Goal: Task Accomplishment & Management: Manage account settings

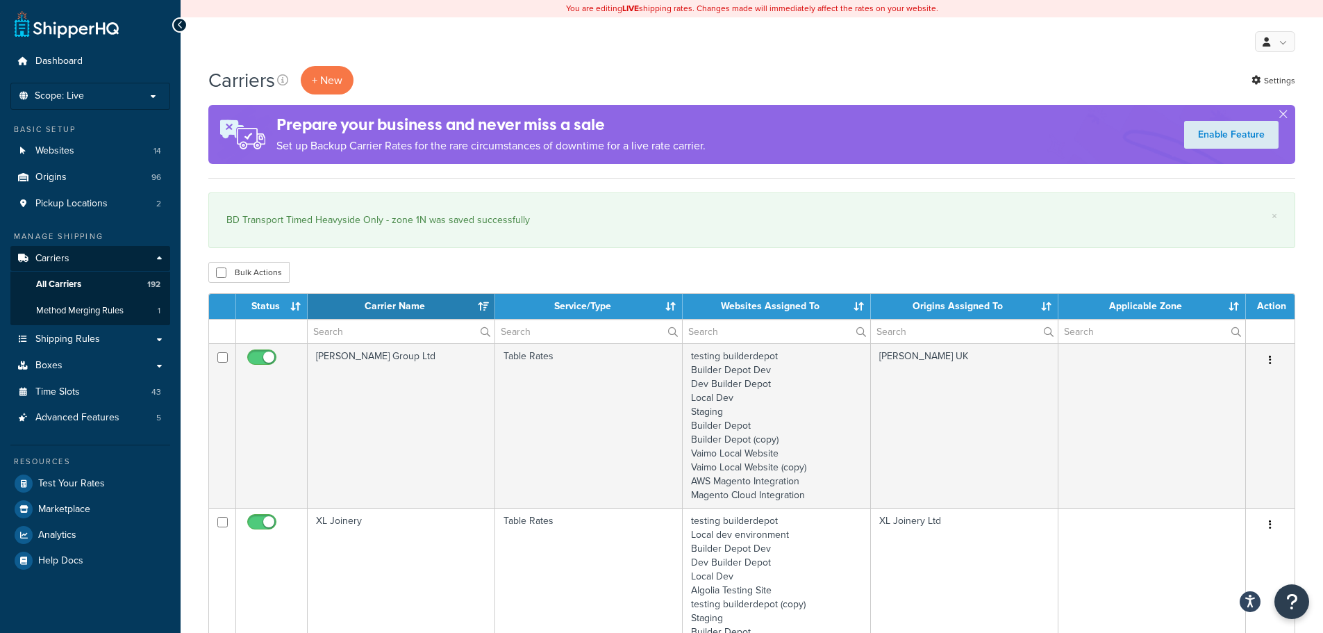
select select "15"
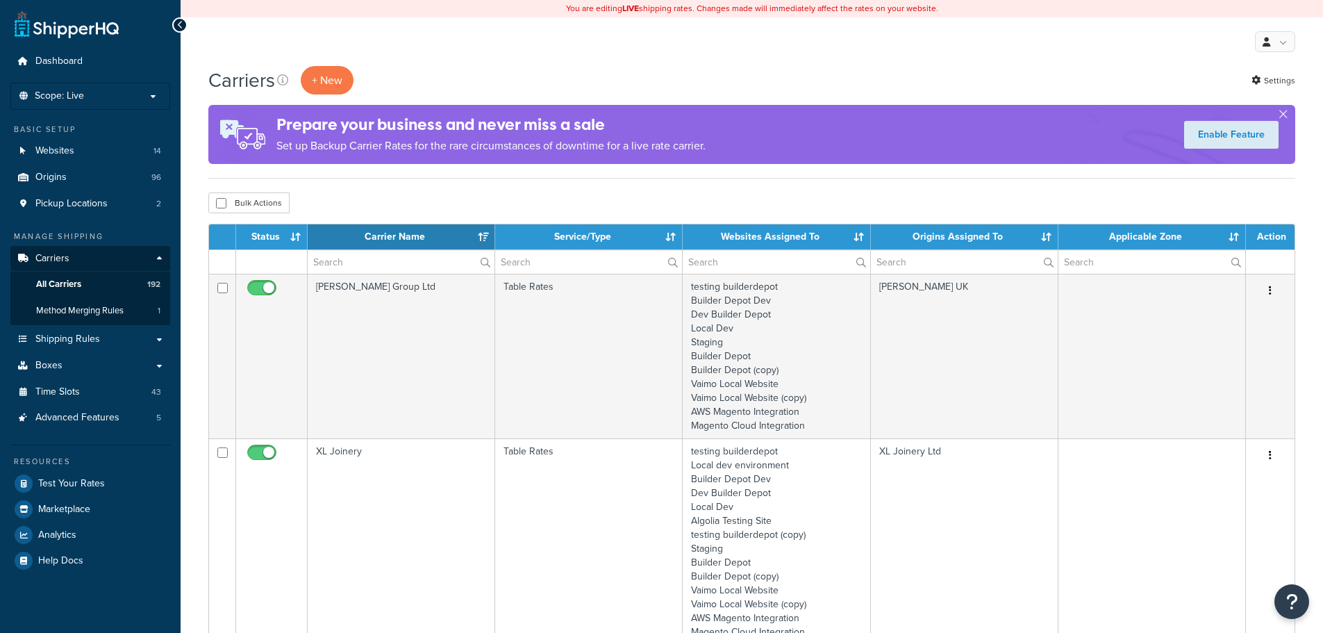
select select "15"
click at [353, 266] on input "text" at bounding box center [401, 262] width 187 height 24
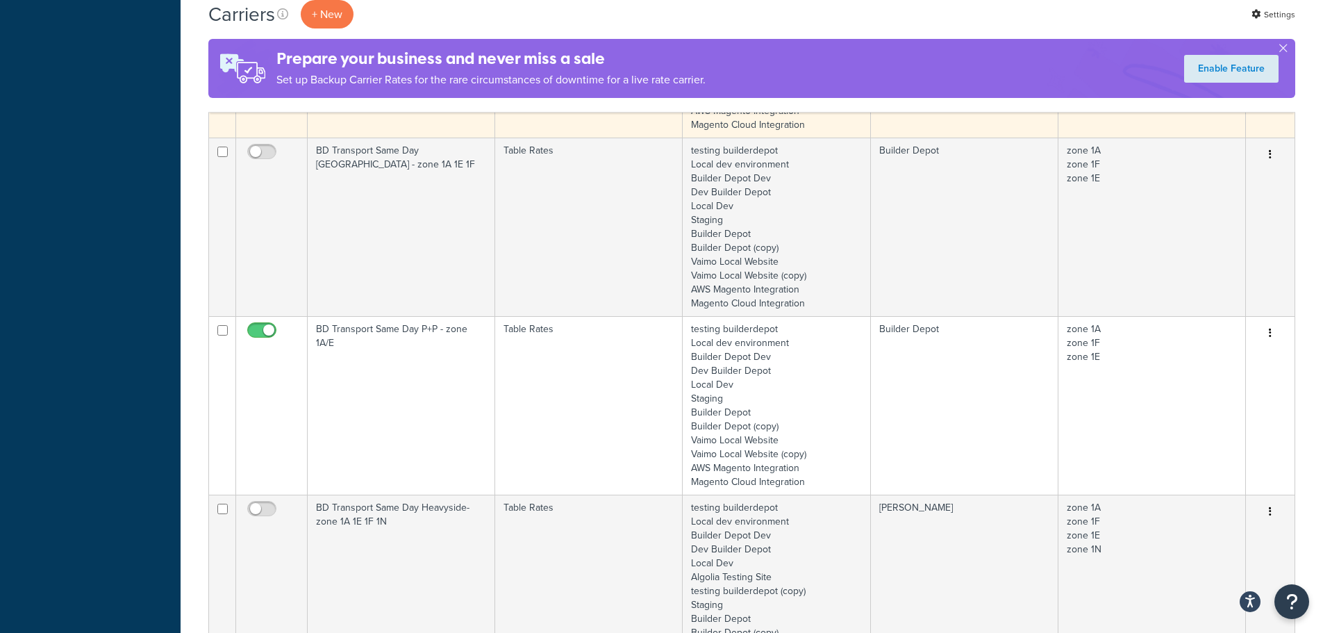
scroll to position [903, 0]
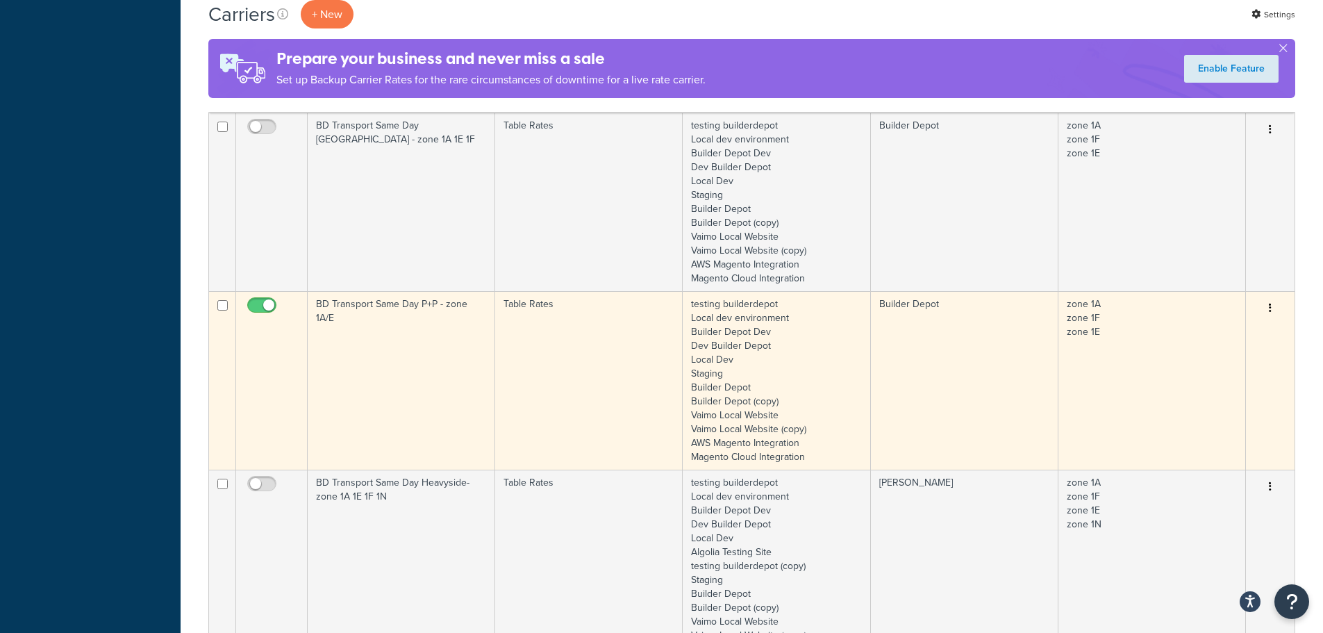
type input "1a"
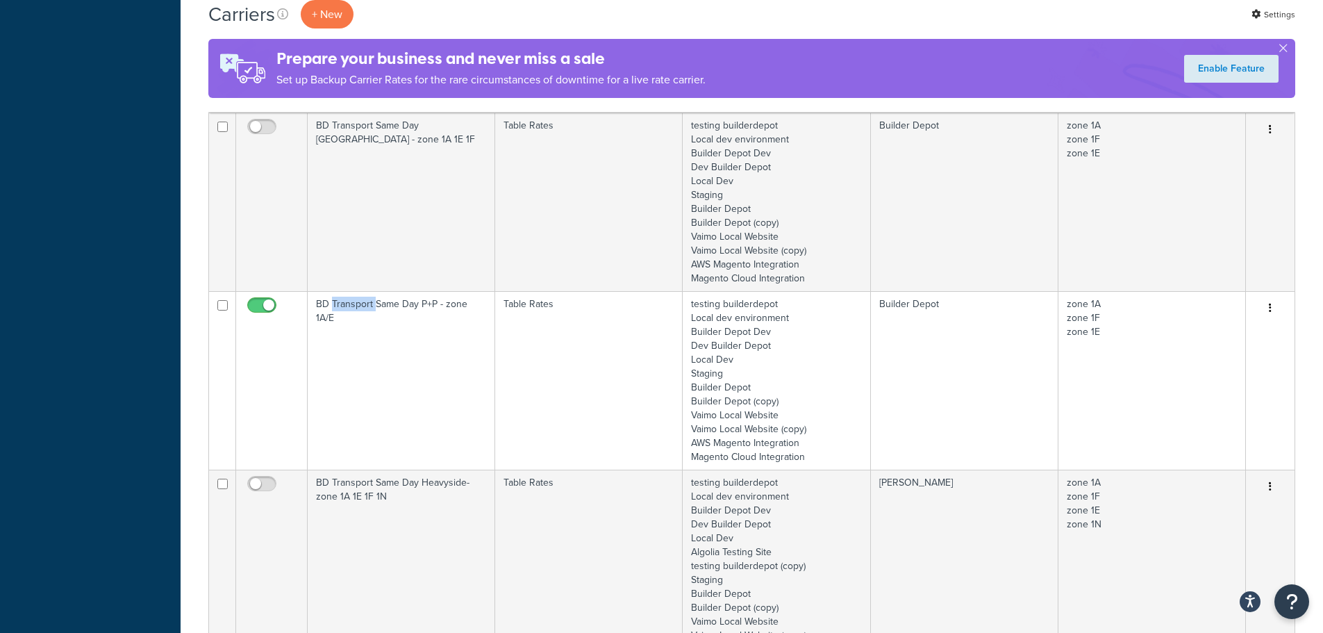
click at [359, 337] on td "BD Transport Same Day P+P - zone 1A/E" at bounding box center [401, 380] width 187 height 178
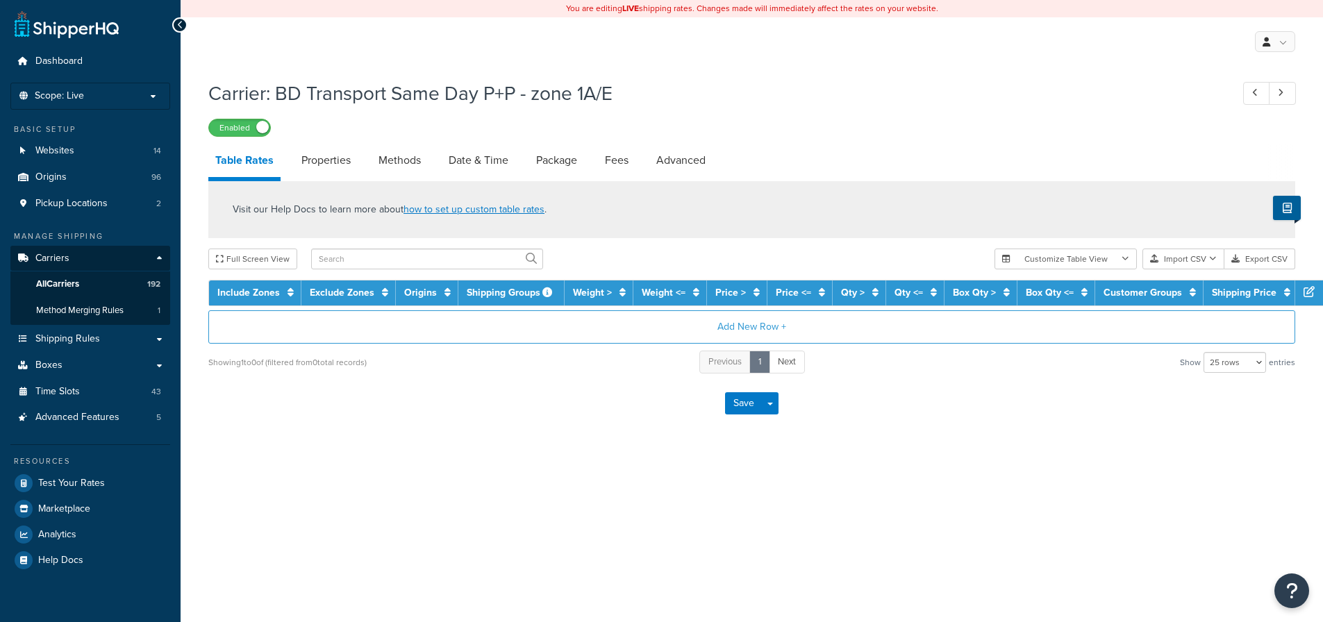
select select "25"
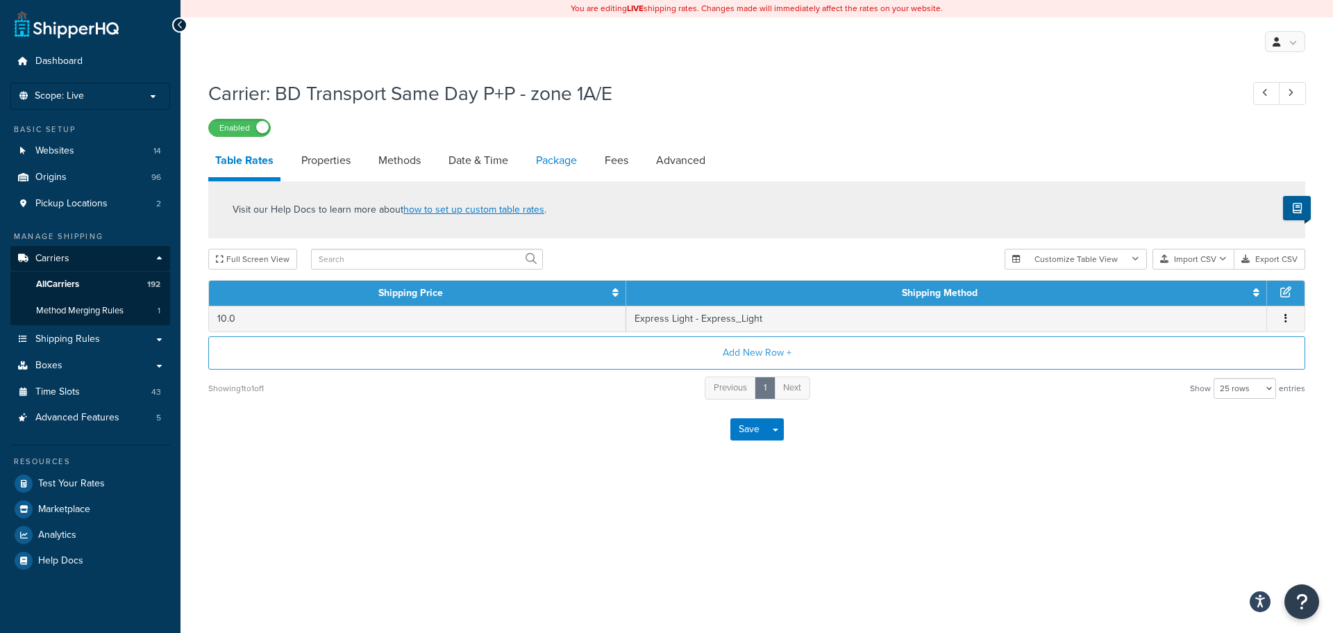
click at [556, 162] on link "Package" at bounding box center [556, 160] width 55 height 33
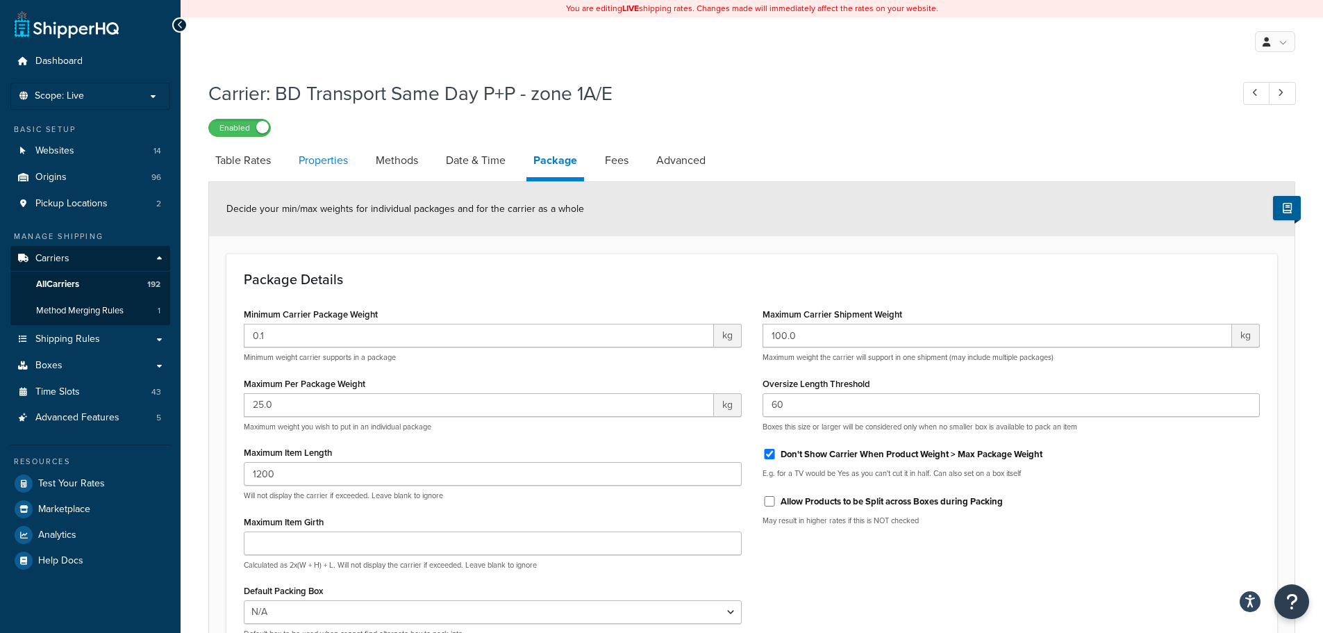
click at [315, 167] on link "Properties" at bounding box center [323, 160] width 63 height 33
select select "HIGHEST"
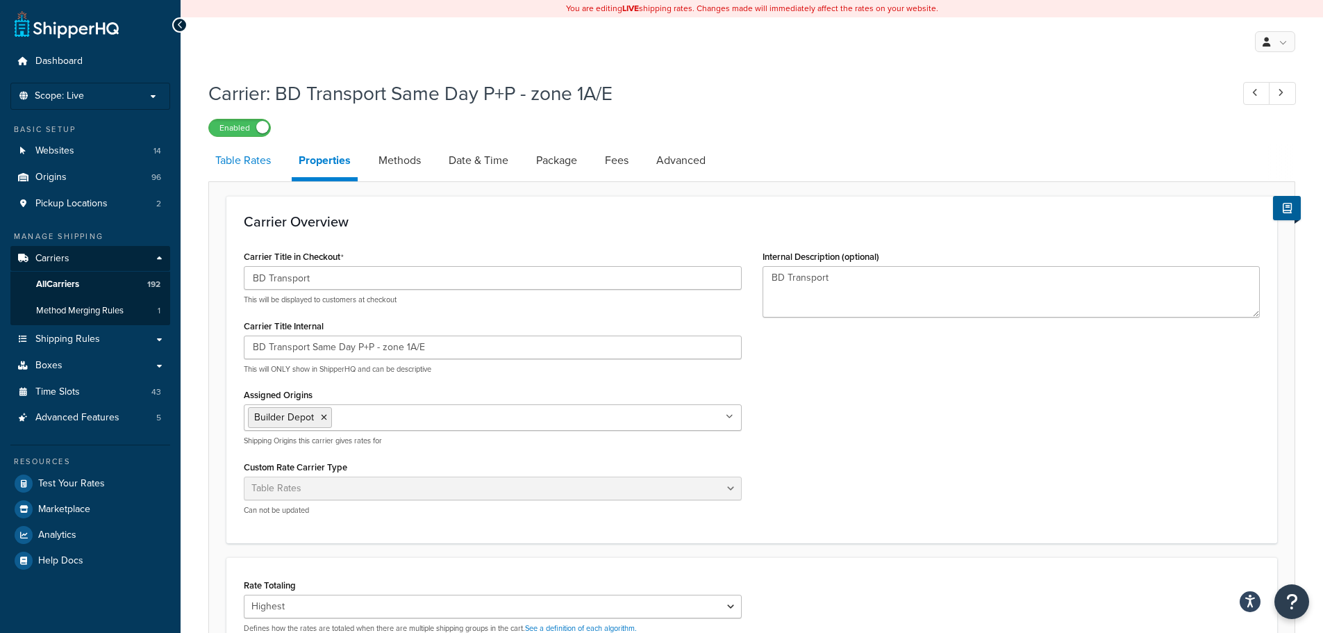
click at [254, 158] on link "Table Rates" at bounding box center [242, 160] width 69 height 33
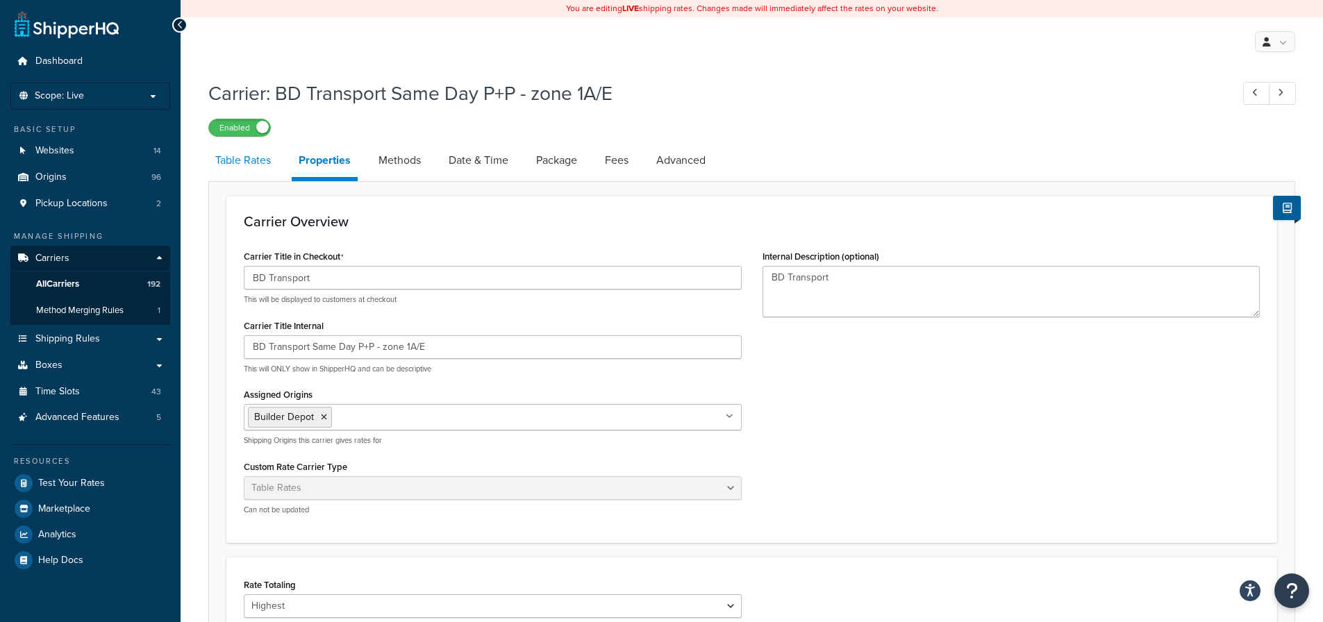
select select "25"
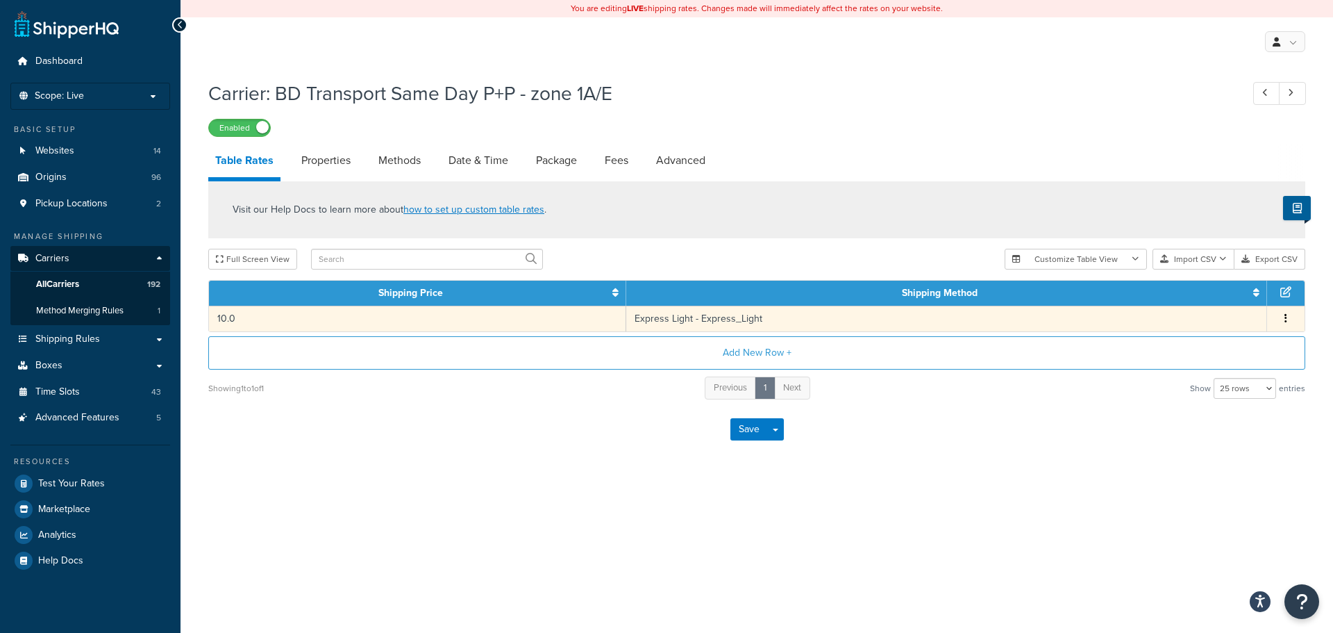
click at [391, 322] on td "10.0" at bounding box center [417, 318] width 417 height 26
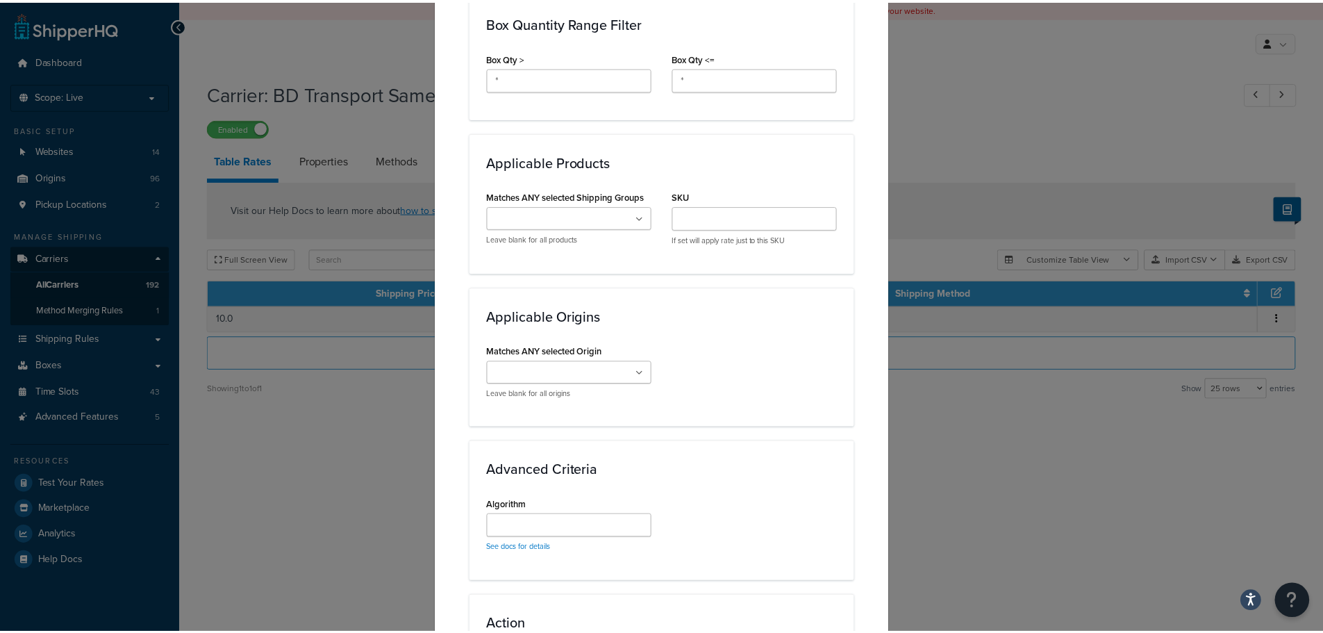
scroll to position [969, 0]
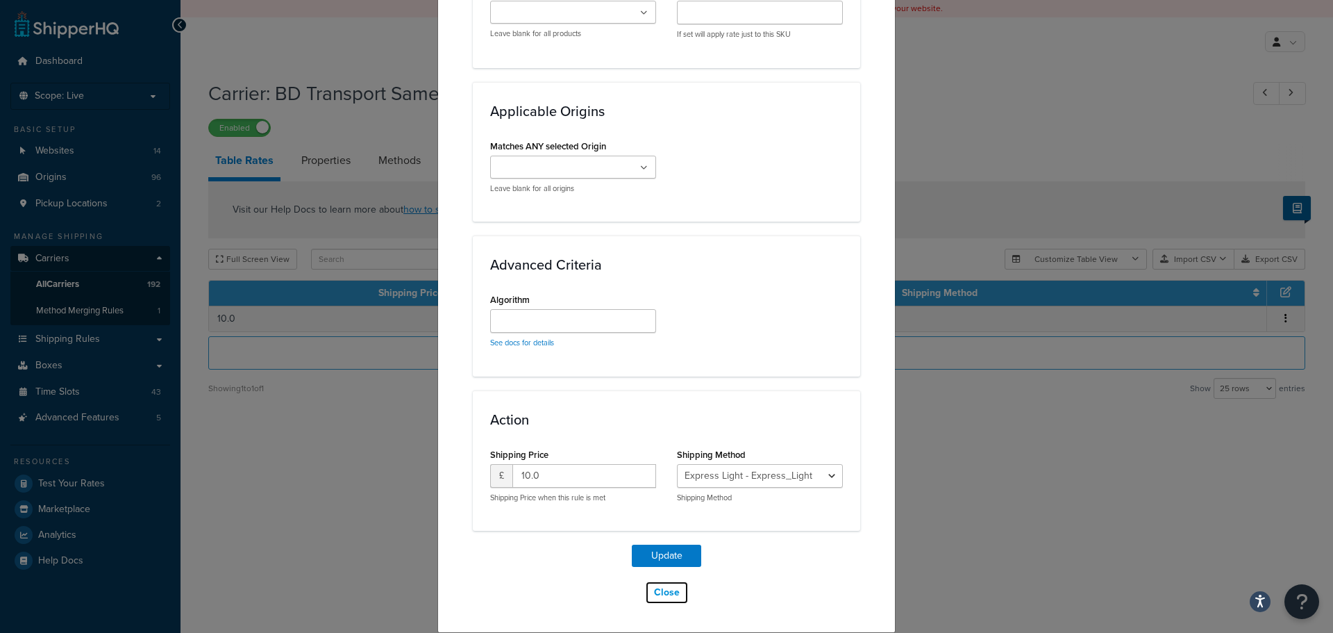
click at [660, 600] on button "Close" at bounding box center [667, 592] width 44 height 24
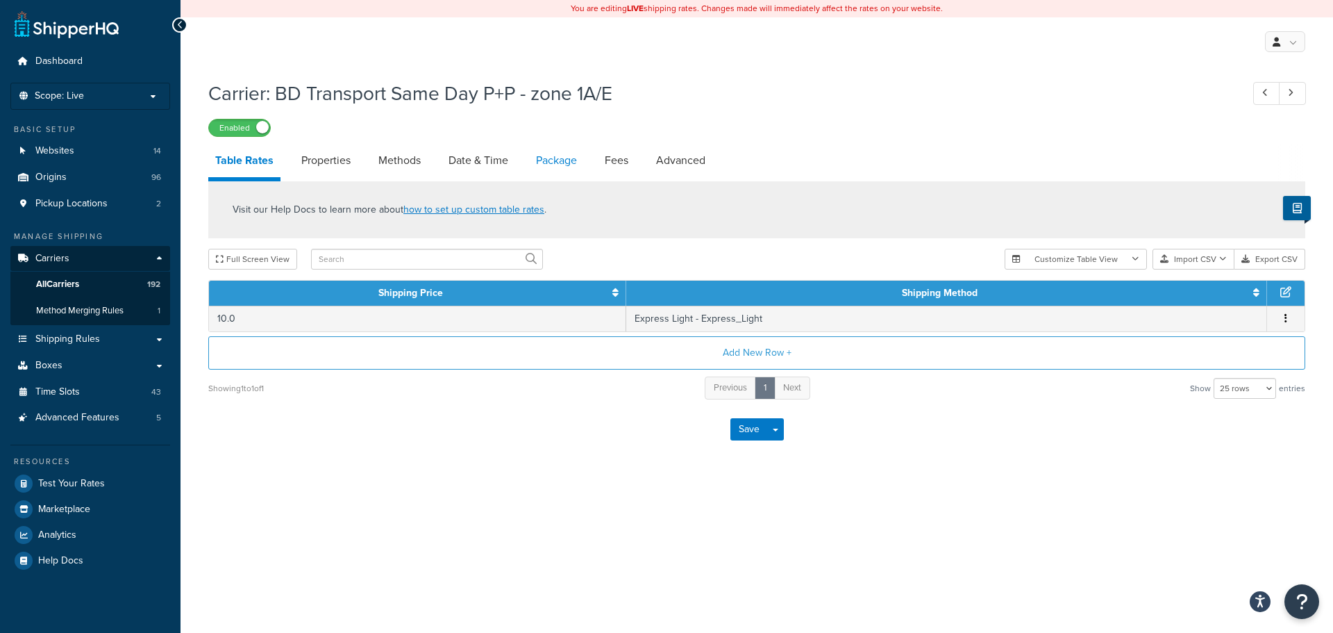
click at [557, 167] on link "Package" at bounding box center [556, 160] width 55 height 33
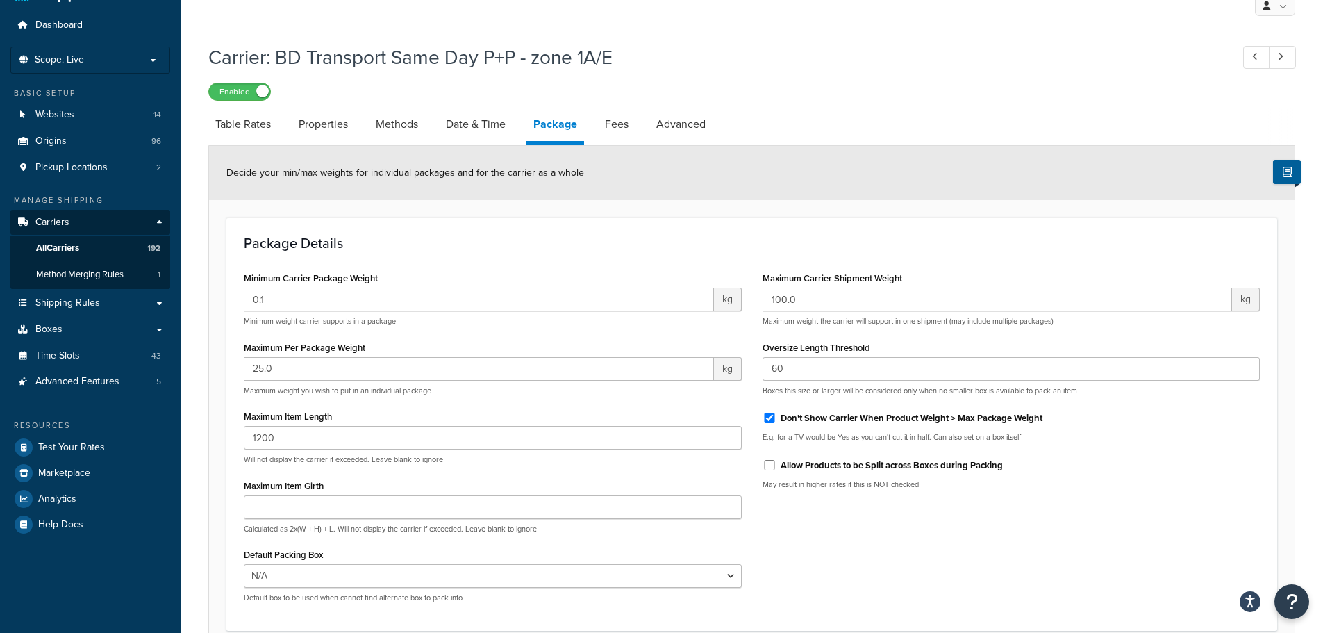
scroll to position [69, 0]
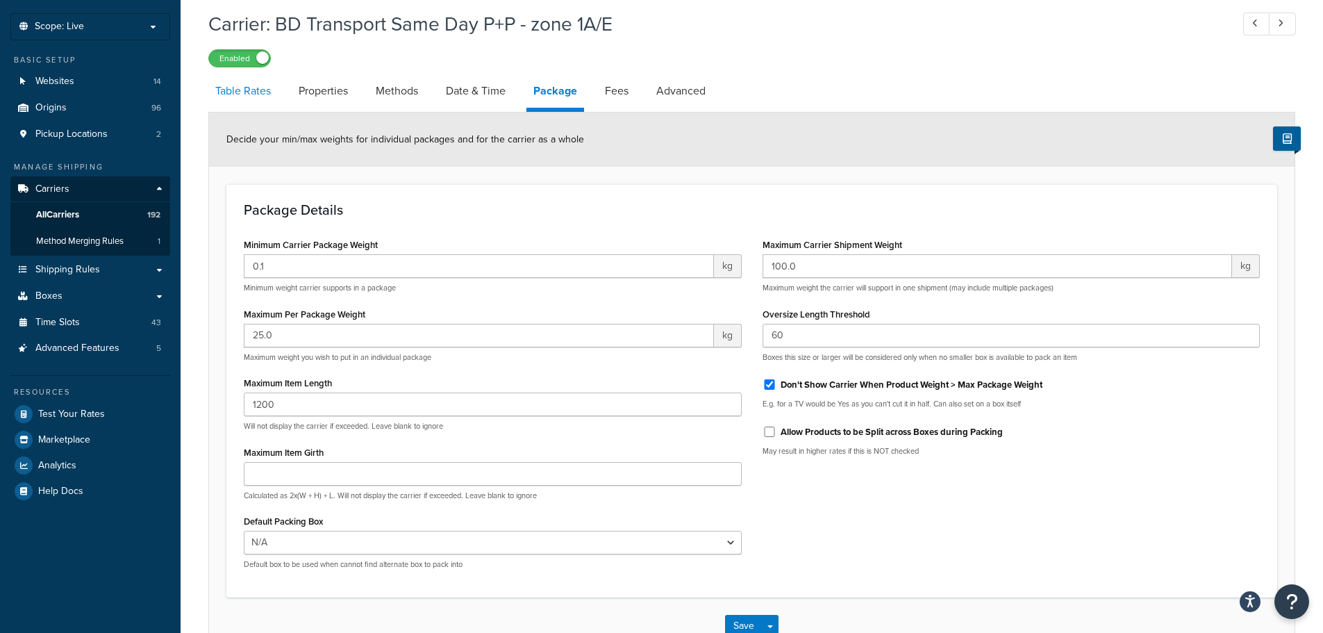
click at [264, 88] on link "Table Rates" at bounding box center [242, 90] width 69 height 33
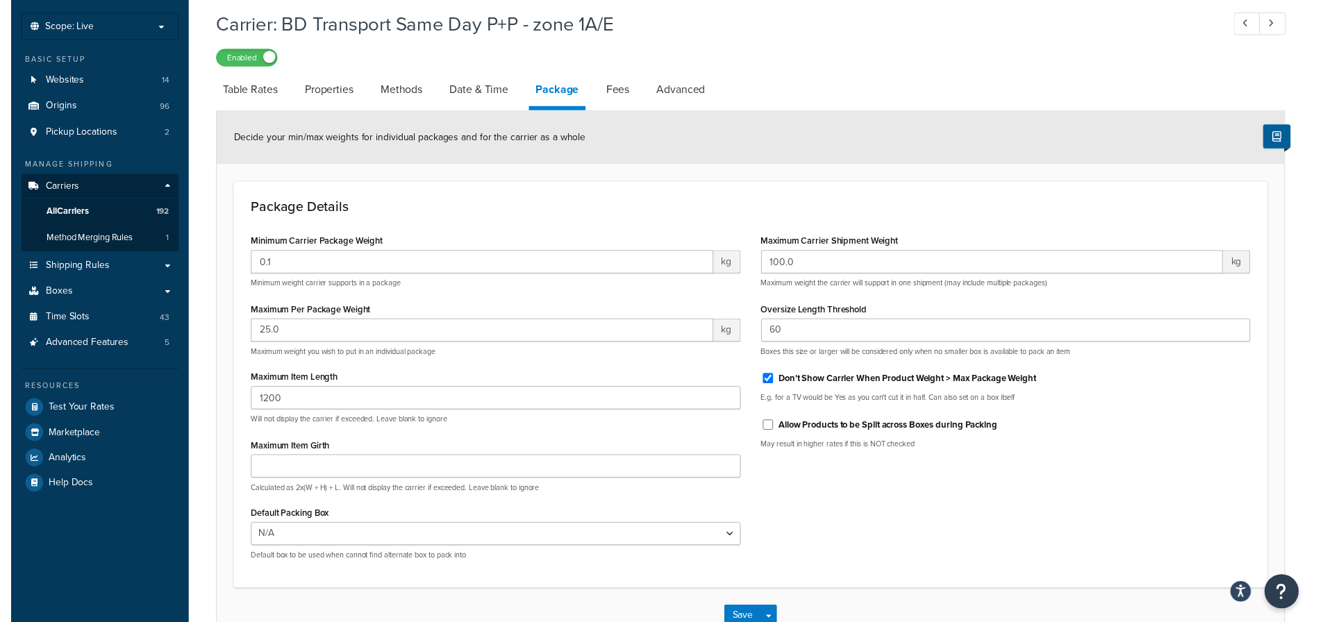
scroll to position [10, 0]
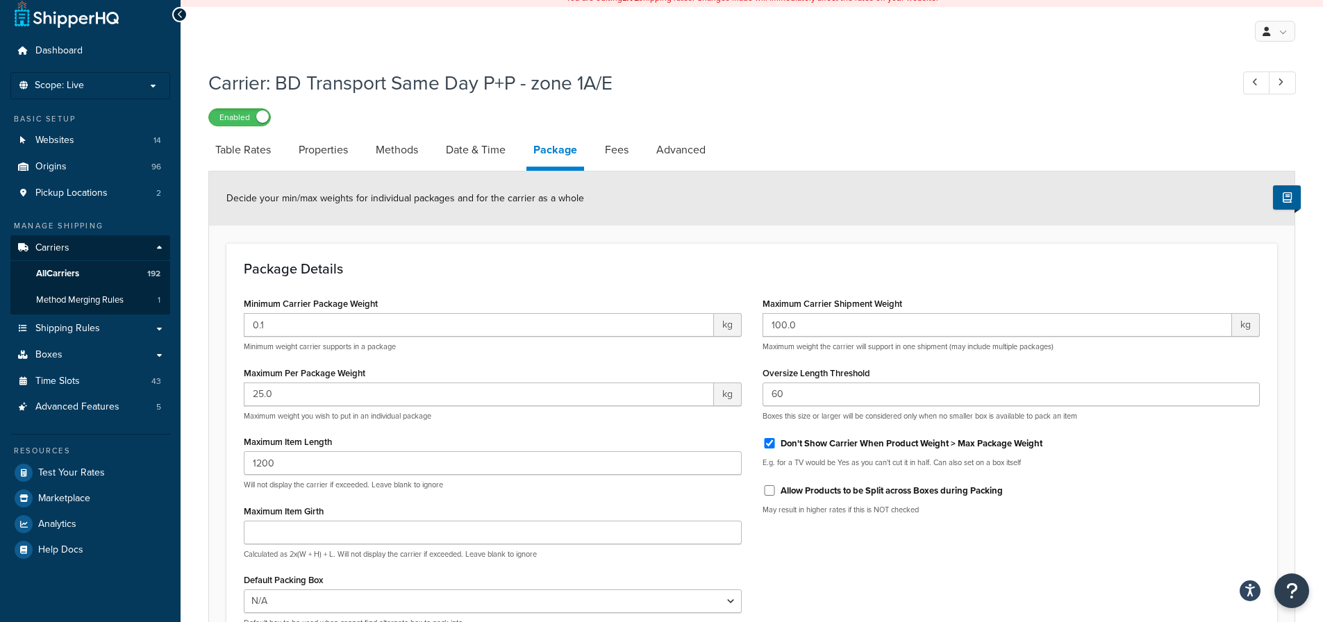
select select "25"
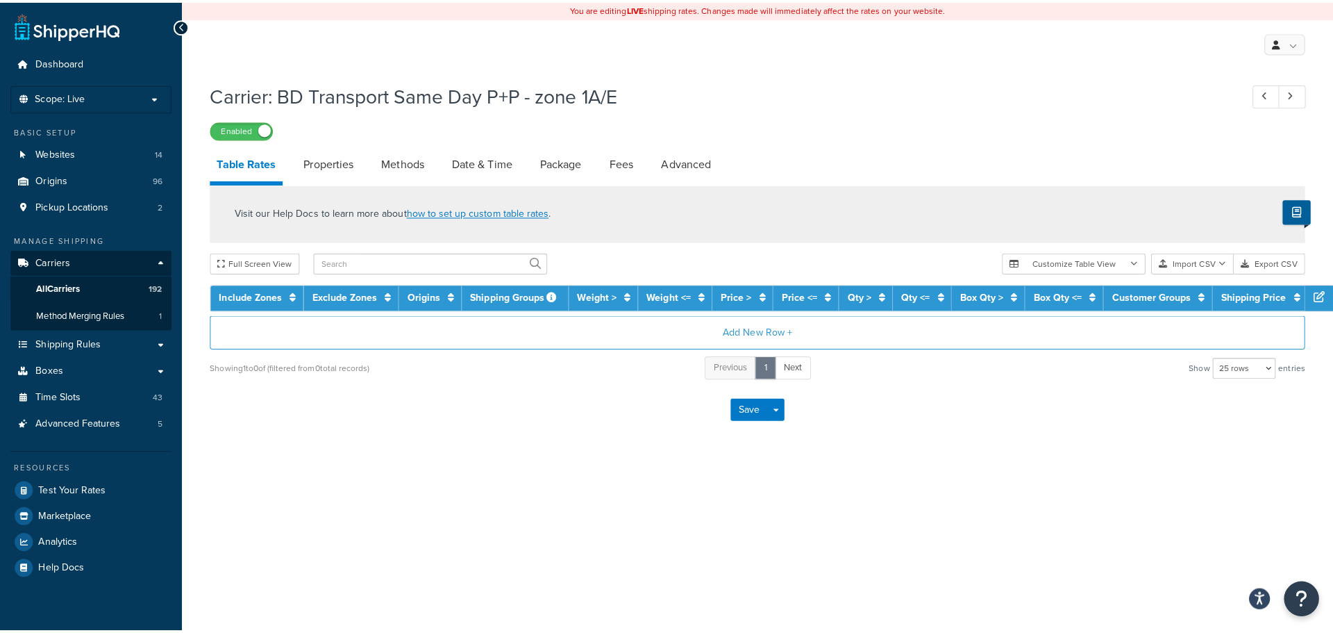
scroll to position [0, 0]
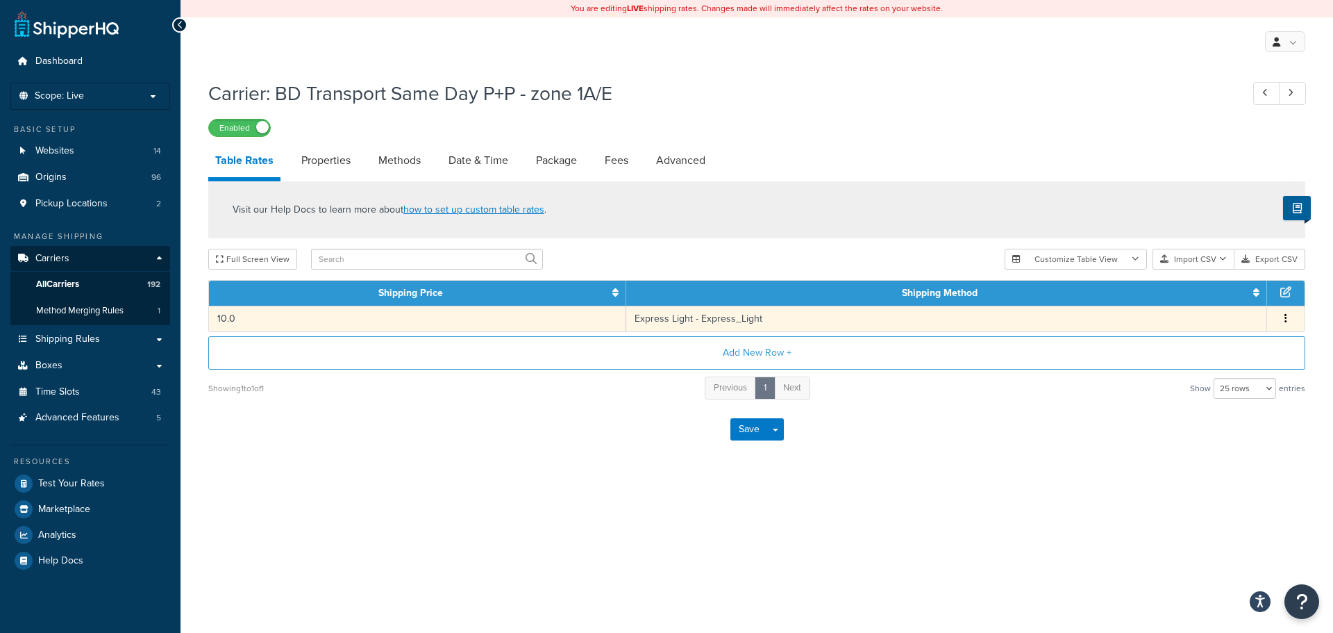
click at [413, 323] on td "10.0" at bounding box center [417, 318] width 417 height 26
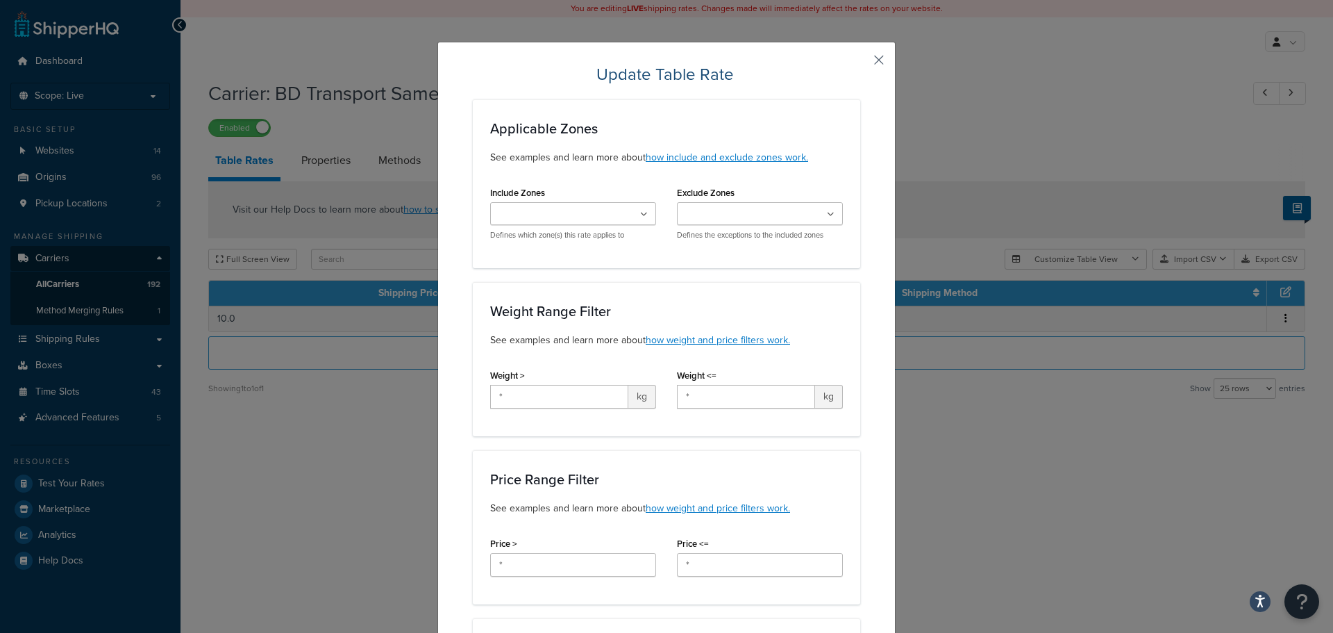
click at [860, 64] on button "button" at bounding box center [858, 64] width 3 height 3
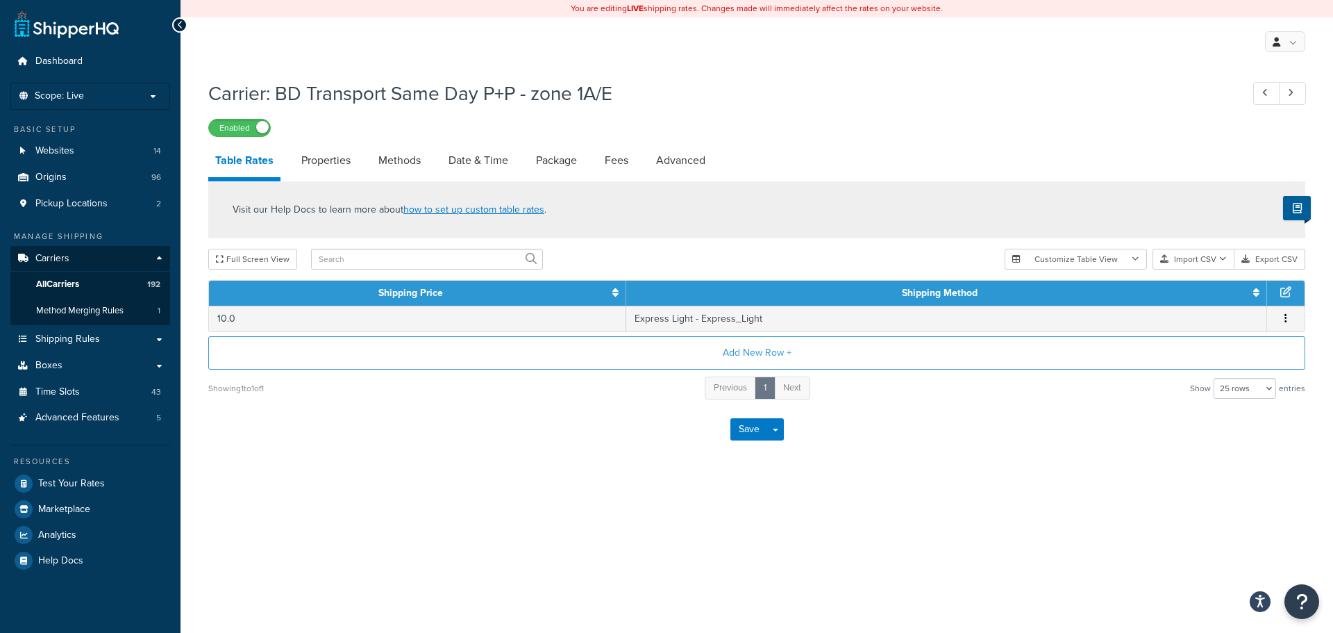
click at [468, 447] on div "Save Save Dropdown Save and Edit" at bounding box center [756, 429] width 1097 height 57
click at [573, 155] on link "Package" at bounding box center [556, 160] width 55 height 33
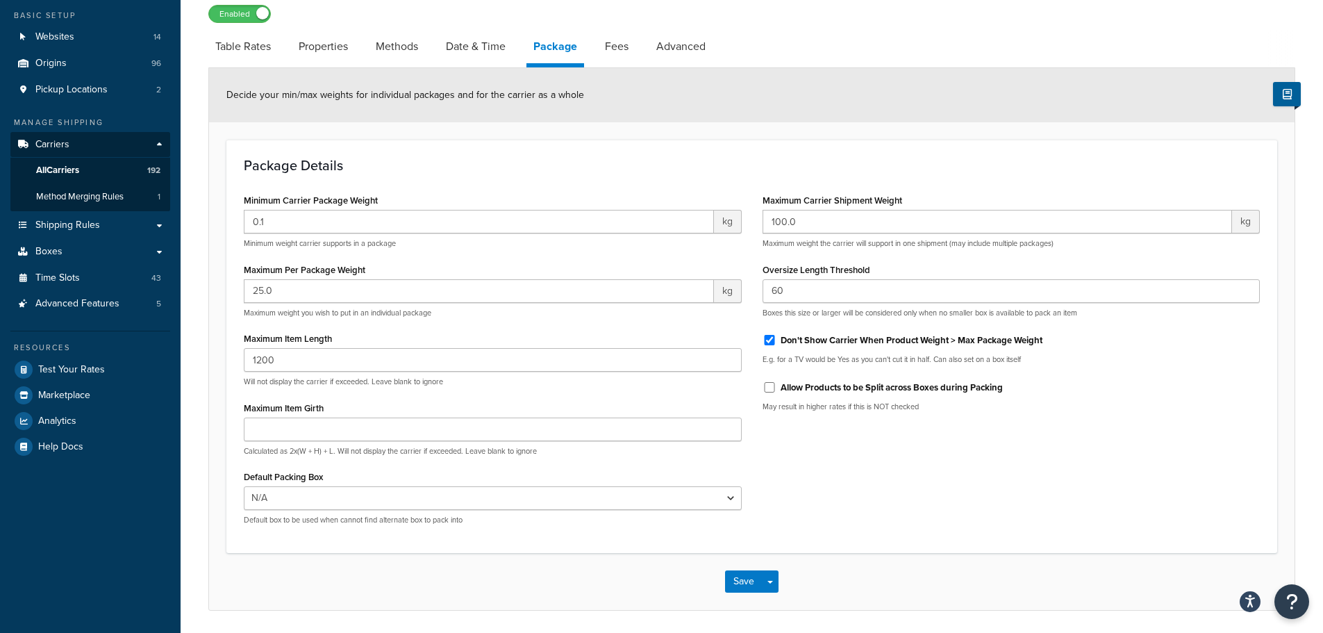
scroll to position [139, 0]
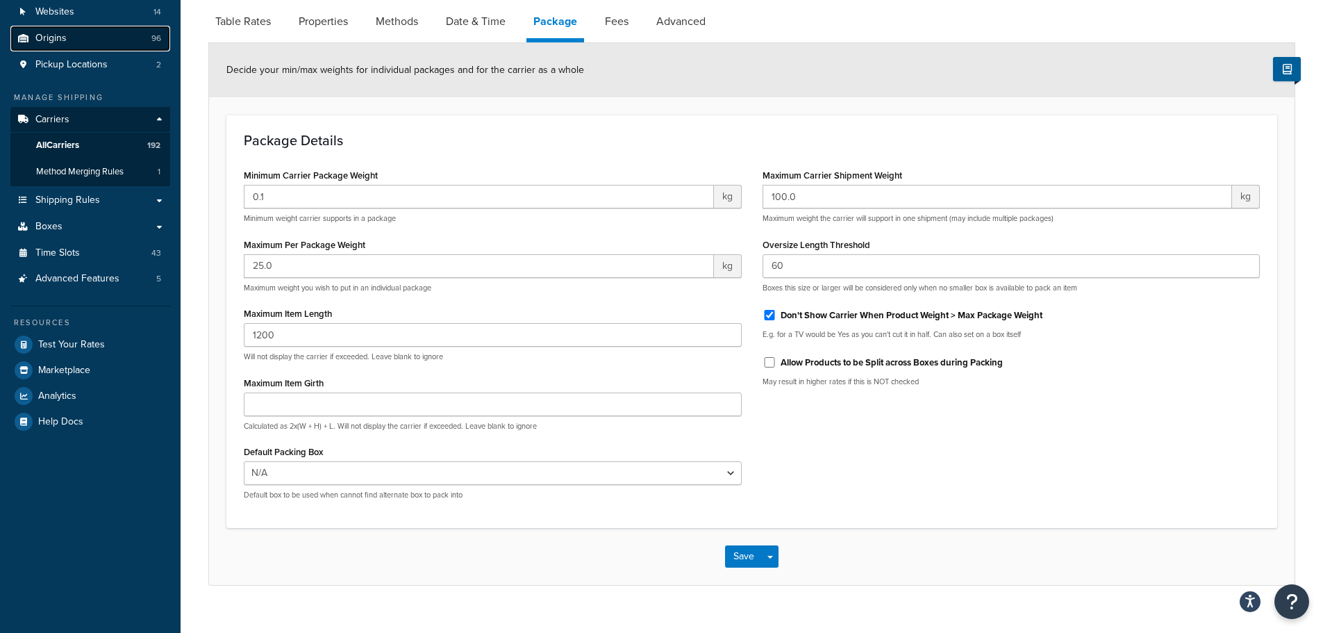
click at [81, 38] on link "Origins 96" at bounding box center [90, 39] width 160 height 26
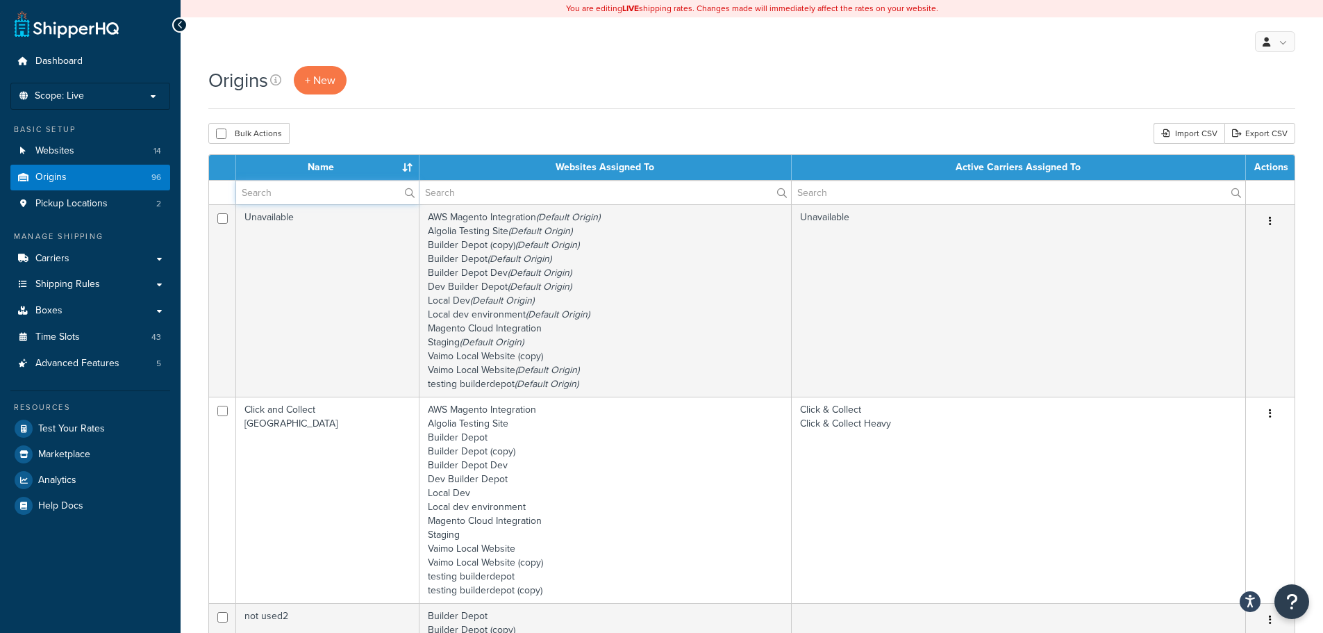
click at [288, 198] on input "text" at bounding box center [327, 193] width 183 height 24
click at [243, 192] on input "text" at bounding box center [327, 193] width 183 height 24
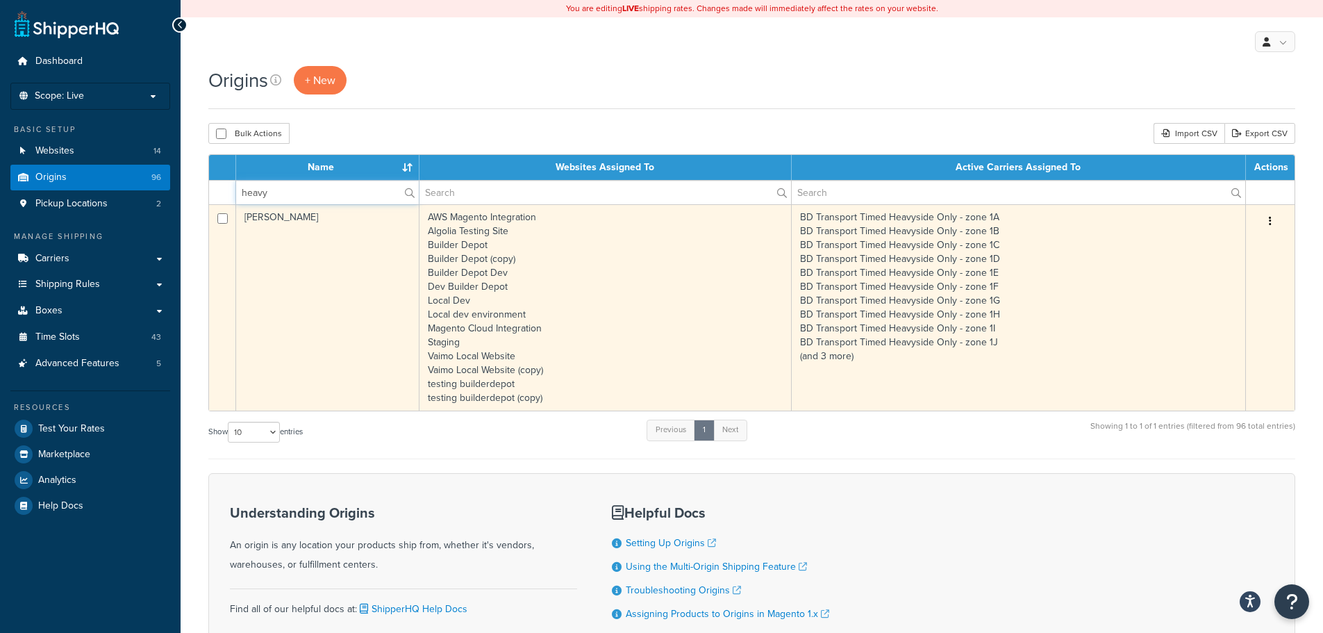
type input "heavy"
click at [517, 335] on td "AWS Magento Integration Algolia Testing Site Builder Depot Builder Depot (copy)…" at bounding box center [605, 307] width 372 height 206
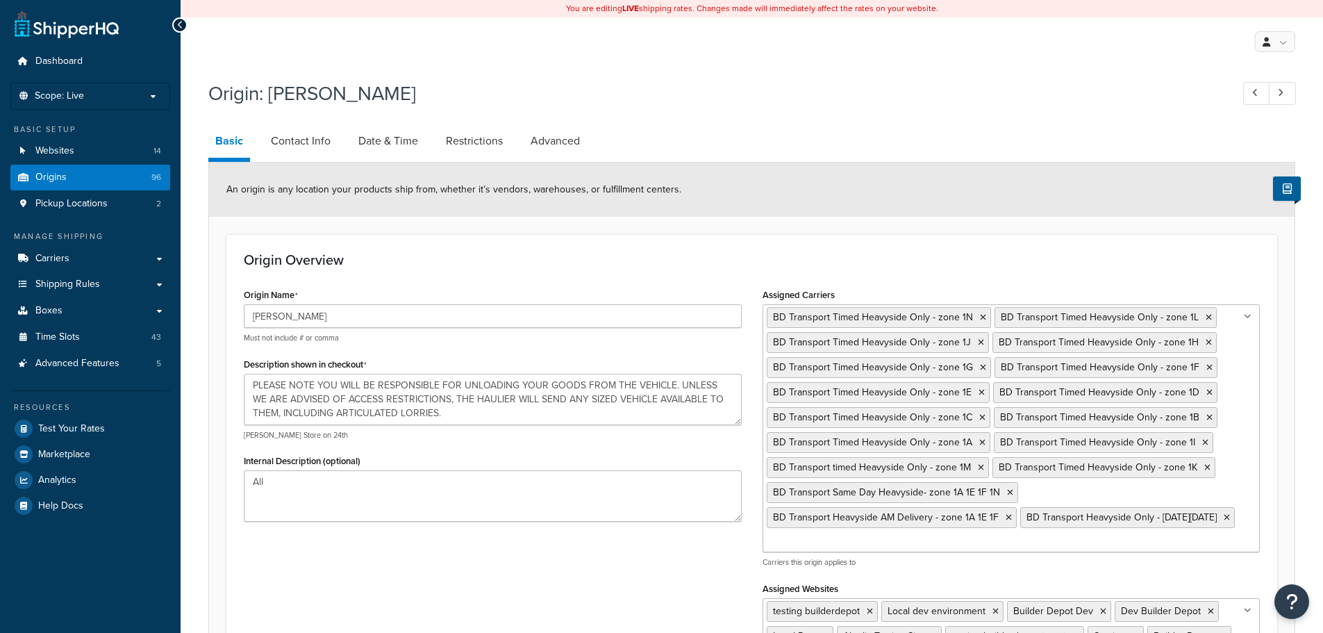
select select "1226"
click at [77, 258] on link "Carriers" at bounding box center [90, 259] width 160 height 26
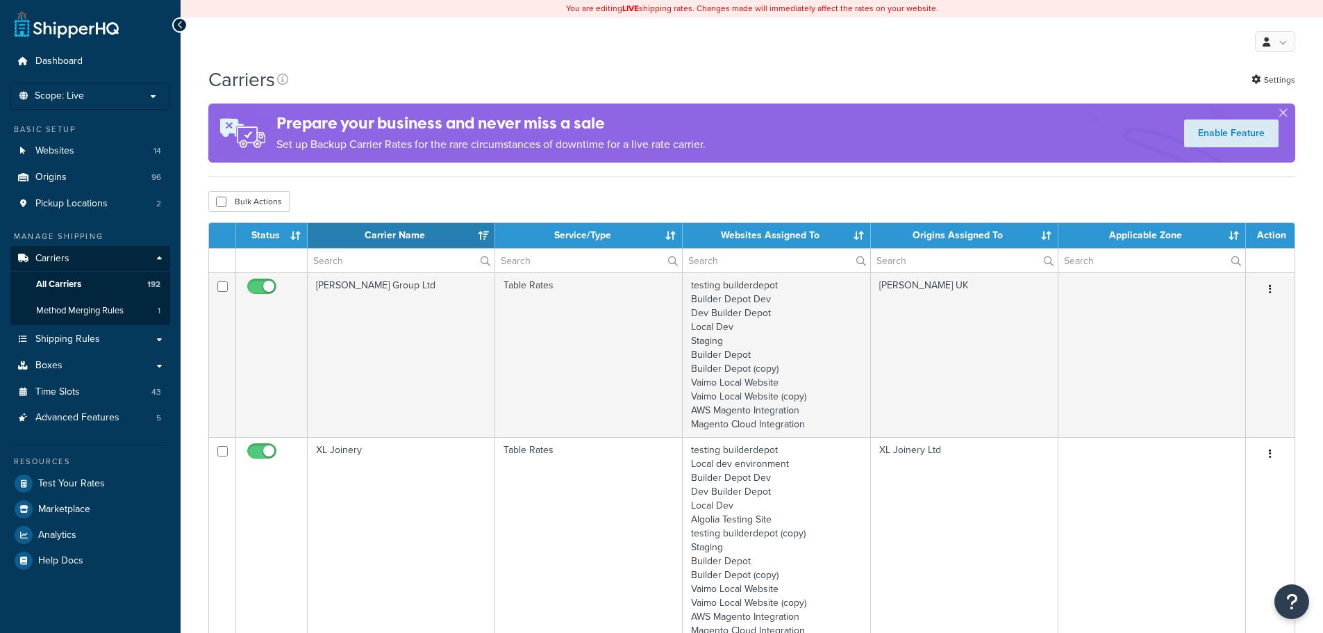
select select "15"
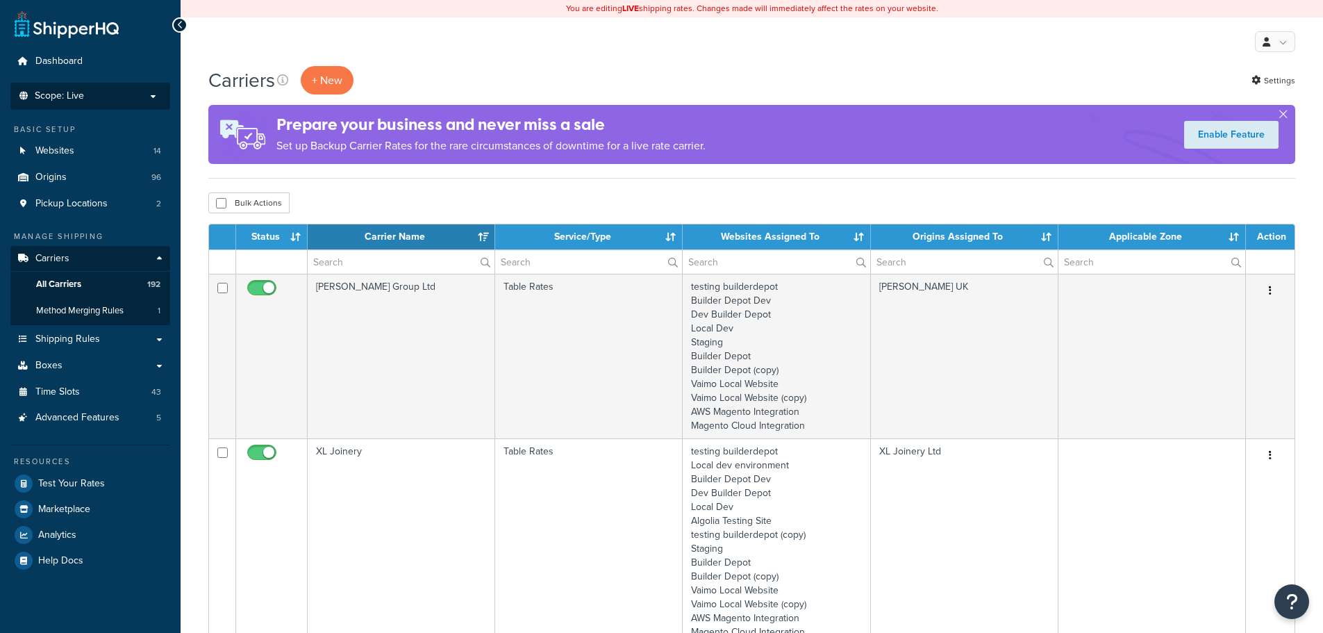
click at [122, 98] on p "Scope: Live" at bounding box center [90, 96] width 147 height 12
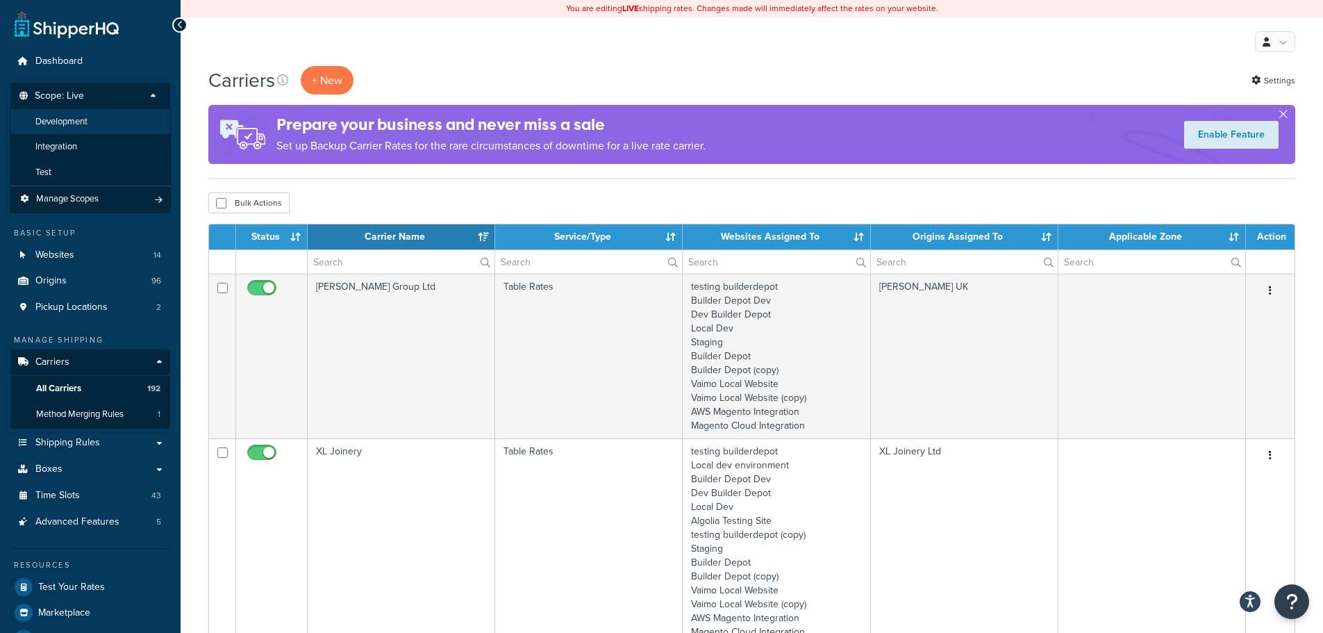
click at [77, 126] on span "Development" at bounding box center [61, 122] width 52 height 12
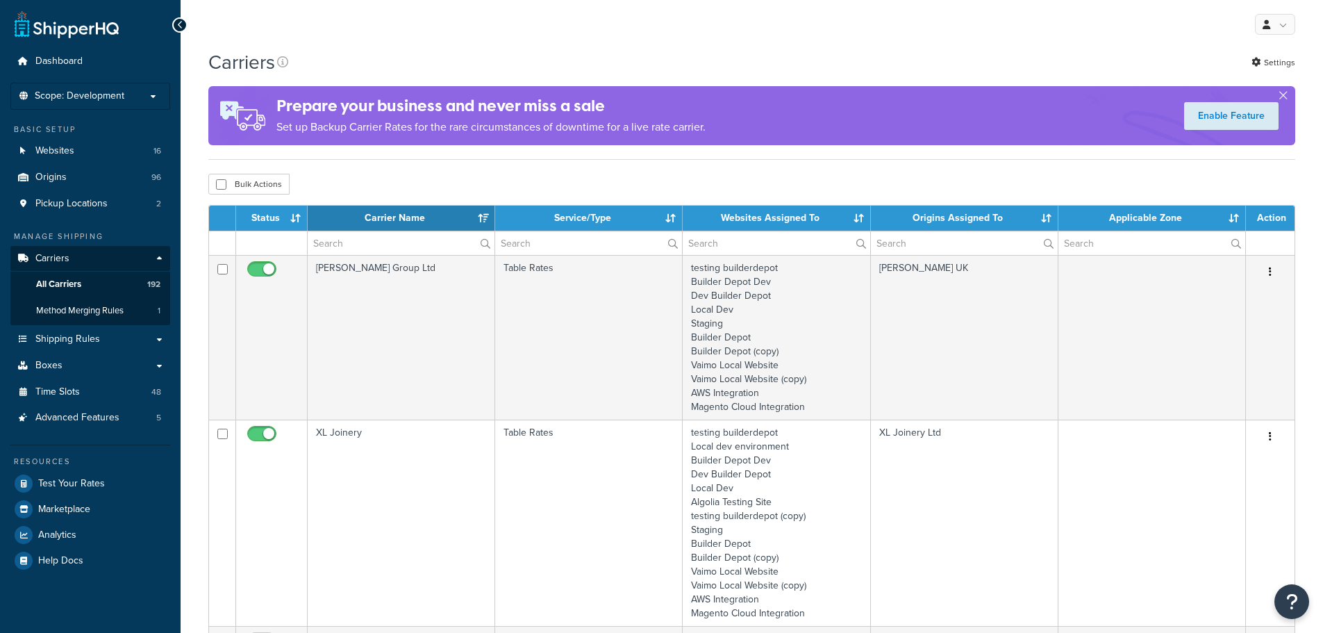
select select "15"
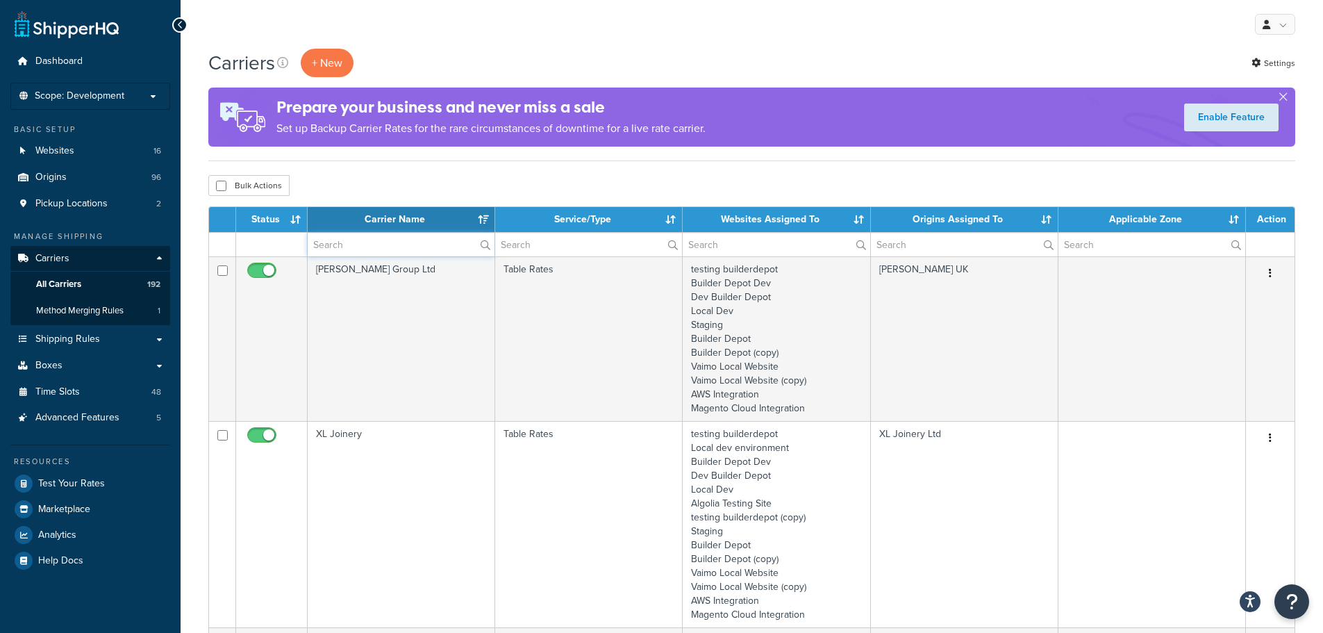
click at [353, 245] on input "text" at bounding box center [401, 245] width 187 height 24
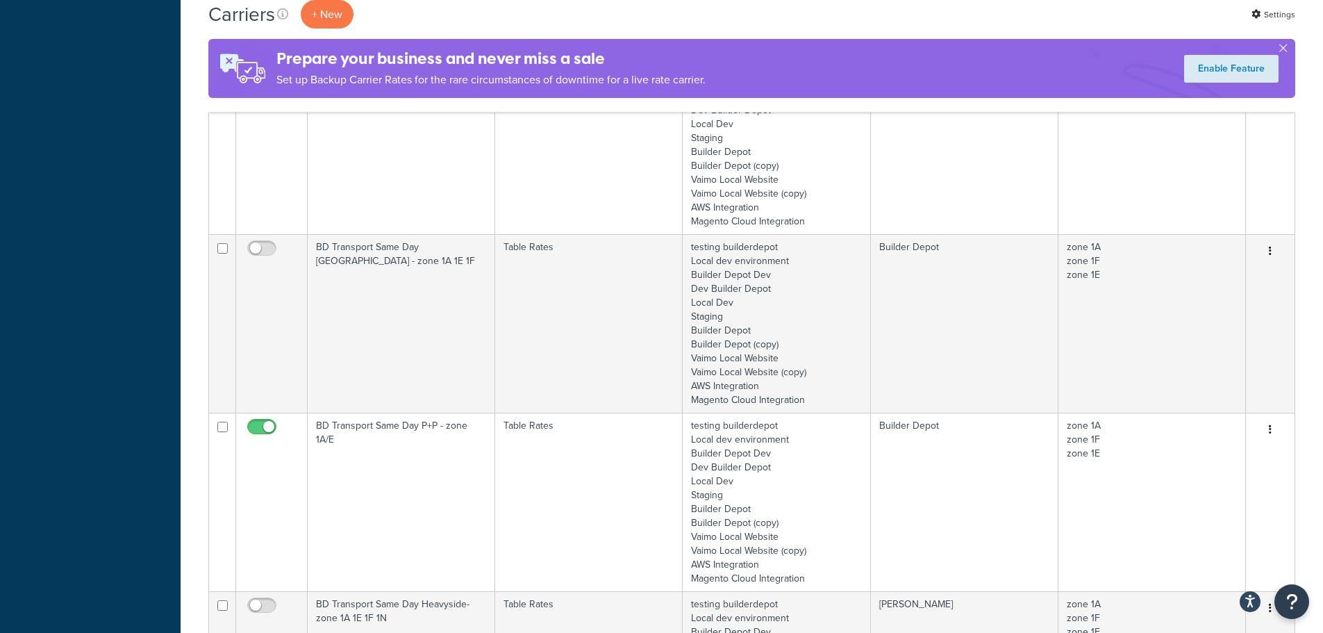
scroll to position [903, 0]
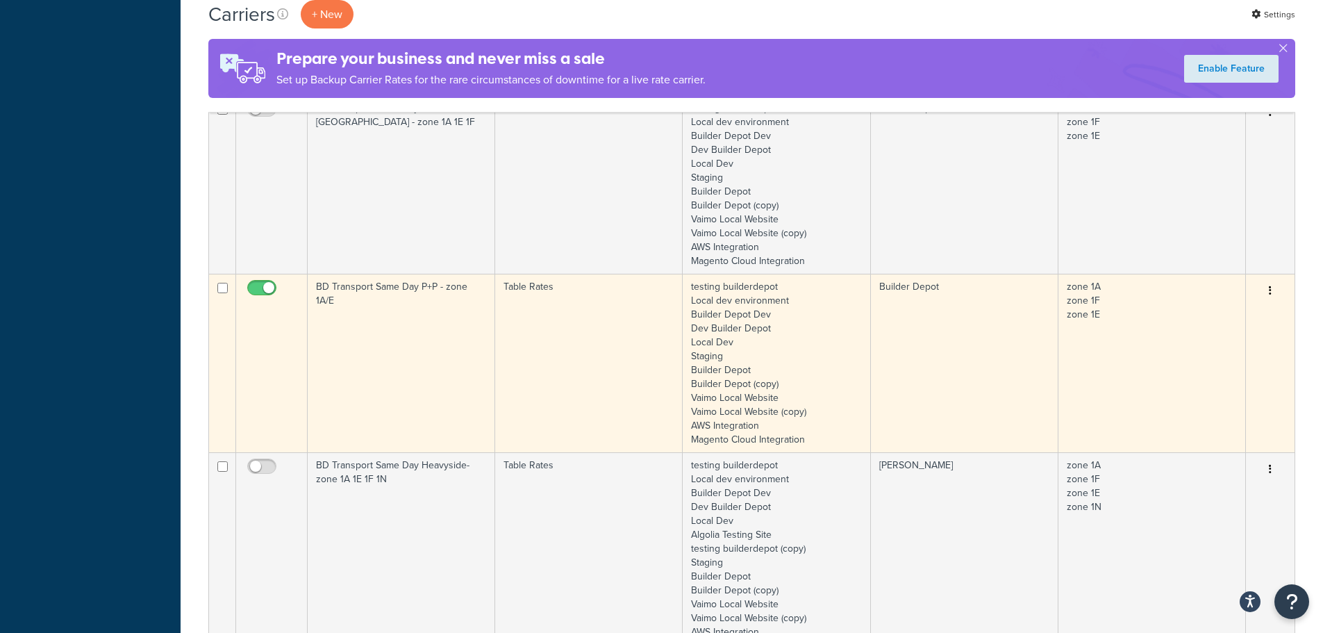
type input "1a"
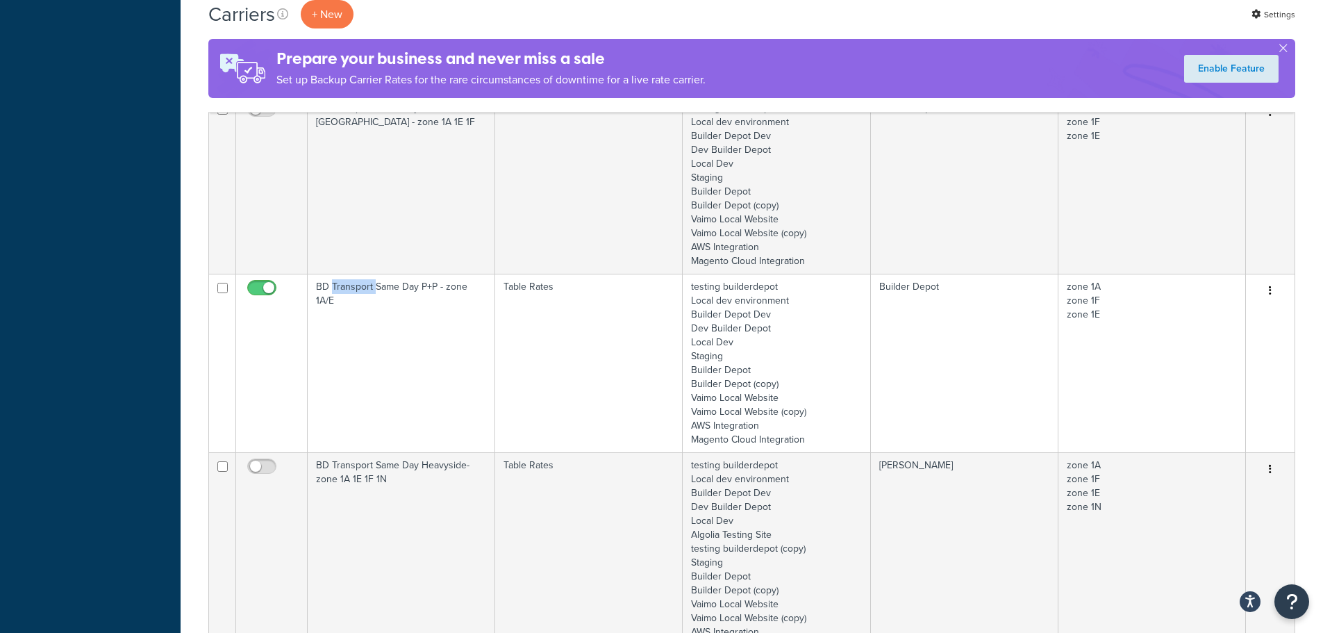
click at [353, 334] on td "BD Transport Same Day P+P - zone 1A/E" at bounding box center [401, 363] width 187 height 178
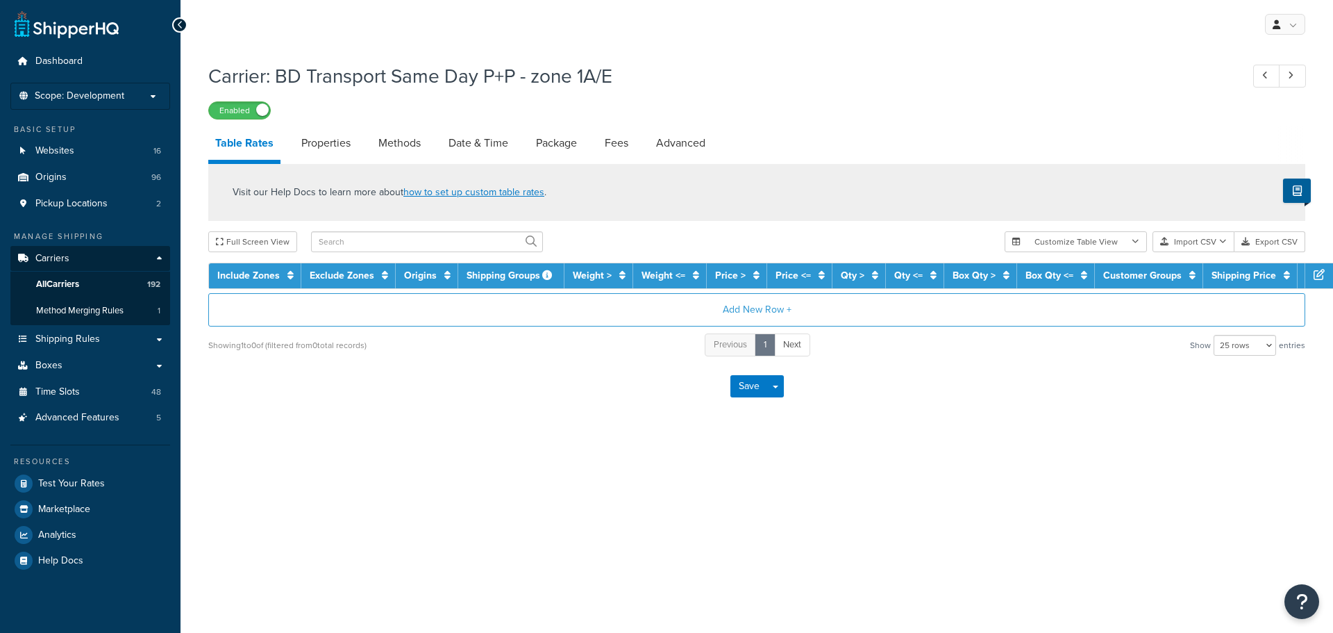
select select "25"
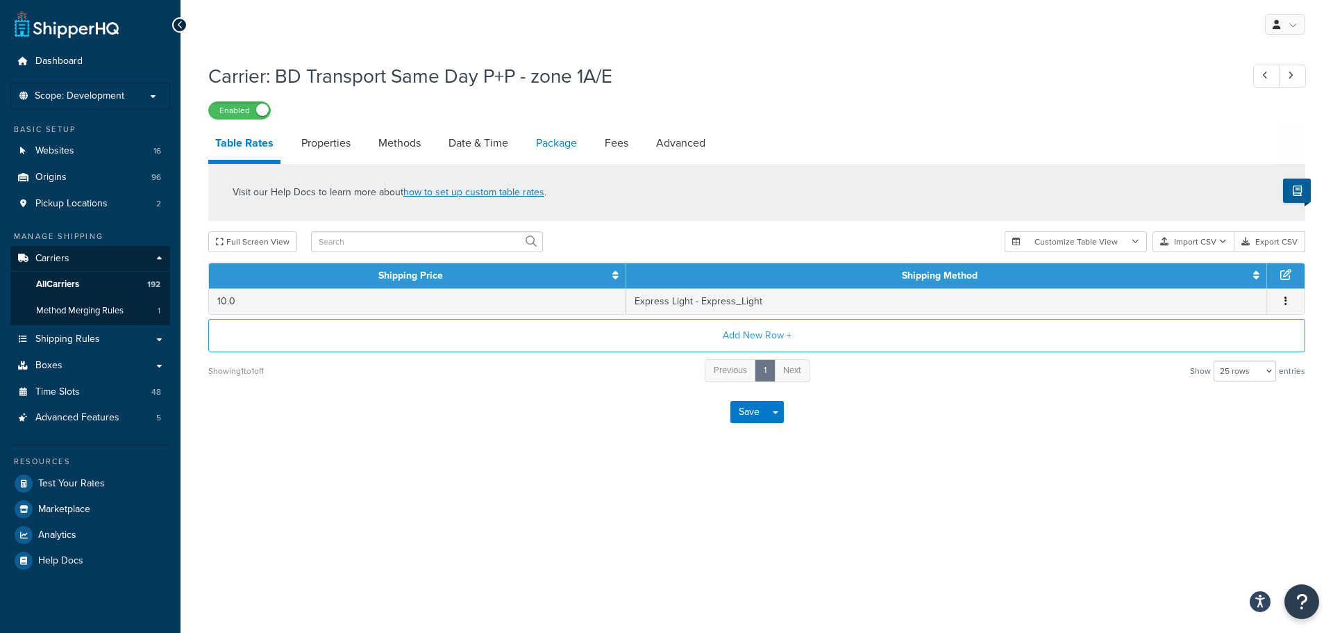
click at [573, 138] on link "Package" at bounding box center [556, 142] width 55 height 33
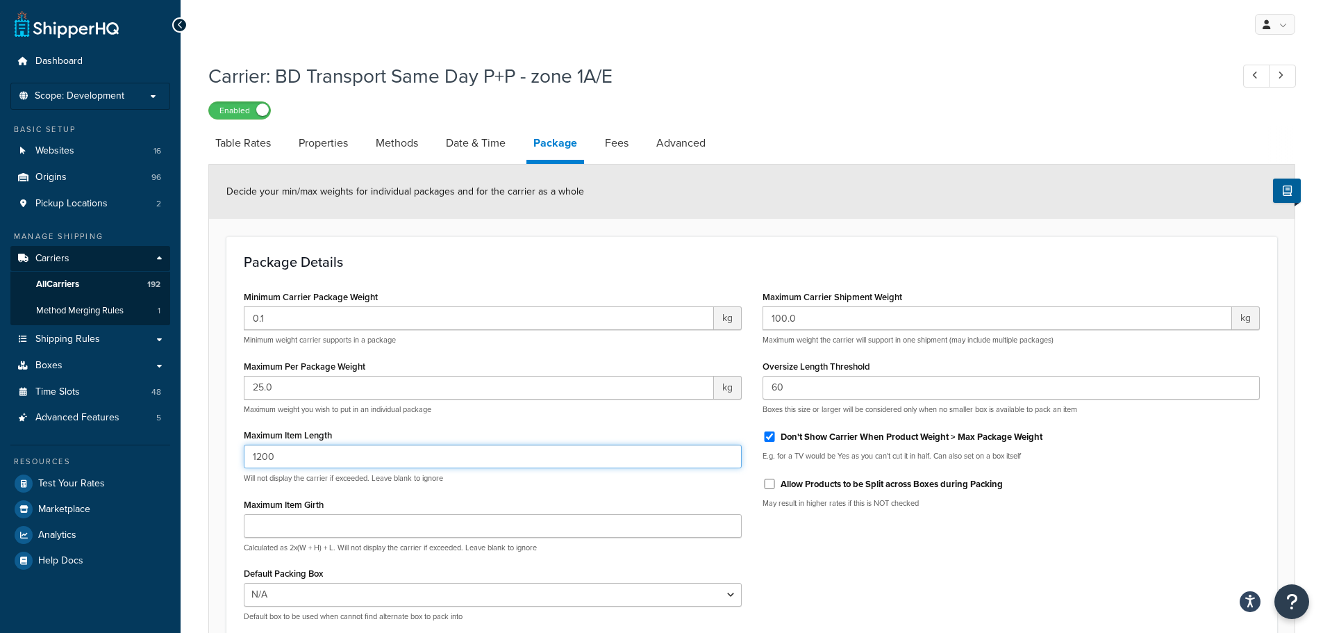
drag, startPoint x: 340, startPoint y: 446, endPoint x: 108, endPoint y: 449, distance: 231.2
click at [108, 449] on div "Dashboard Scope: Development Basic Setup Websites 16 Origins 96 Pickup Location…" at bounding box center [661, 388] width 1323 height 776
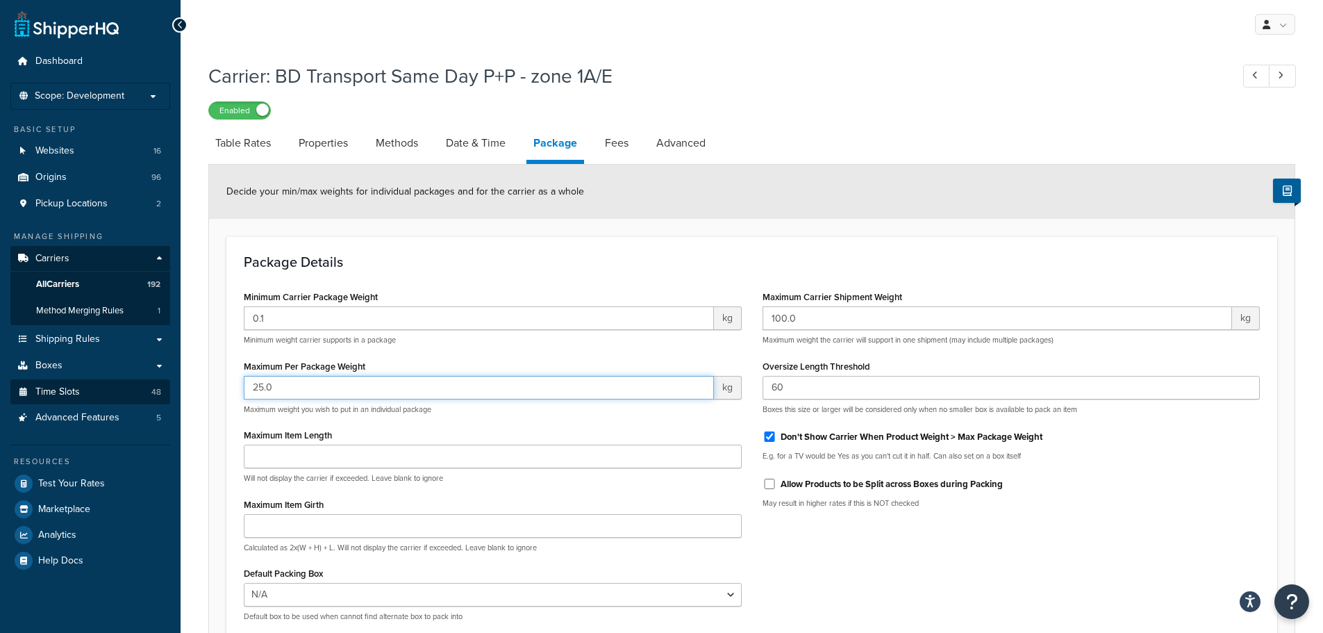
drag, startPoint x: 203, startPoint y: 386, endPoint x: 149, endPoint y: 386, distance: 53.5
click at [149, 386] on div "Dashboard Scope: Development Basic Setup Websites 16 Origins 96 Pickup Location…" at bounding box center [661, 388] width 1323 height 776
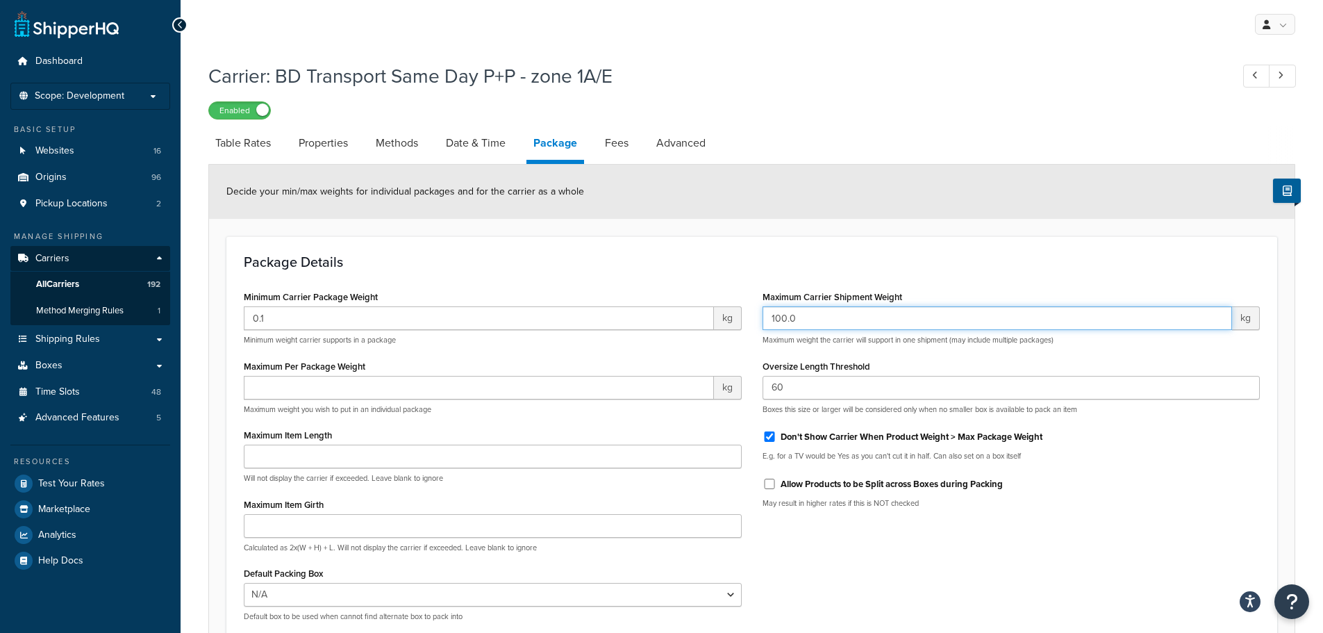
drag, startPoint x: 856, startPoint y: 309, endPoint x: 728, endPoint y: 384, distance: 148.1
click at [610, 317] on div "Minimum Carrier Package Weight 0.1 kg Minimum weight carrier supports in a pack…" at bounding box center [751, 459] width 1037 height 345
drag, startPoint x: 801, startPoint y: 384, endPoint x: 651, endPoint y: 393, distance: 150.9
click at [651, 393] on div "Minimum Carrier Package Weight 0.1 kg Minimum weight carrier supports in a pack…" at bounding box center [751, 459] width 1037 height 345
click at [1007, 586] on div "Minimum Carrier Package Weight 0.1 kg Minimum weight carrier supports in a pack…" at bounding box center [751, 459] width 1037 height 345
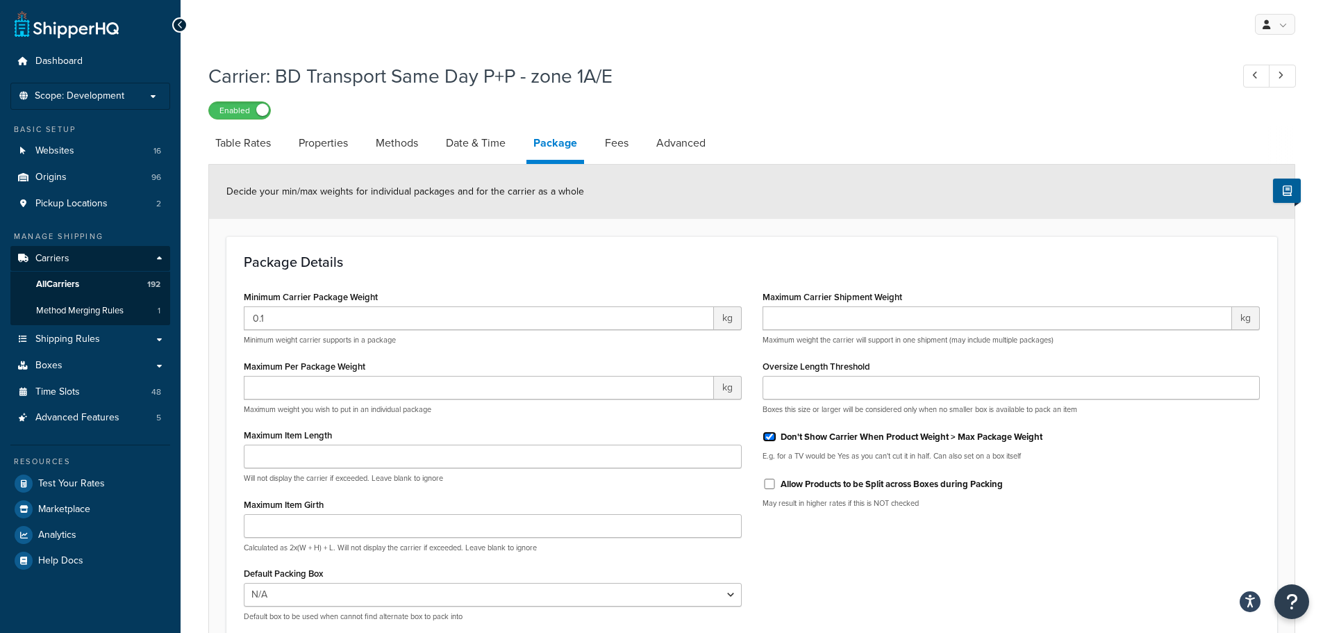
click at [773, 433] on input "Don't Show Carrier When Product Weight > Max Package Weight" at bounding box center [769, 436] width 14 height 10
checkbox input "false"
click at [851, 560] on div "Minimum Carrier Package Weight 0.1 kg Minimum weight carrier supports in a pack…" at bounding box center [751, 459] width 1037 height 345
click at [339, 137] on link "Properties" at bounding box center [323, 142] width 63 height 33
select select "HIGHEST"
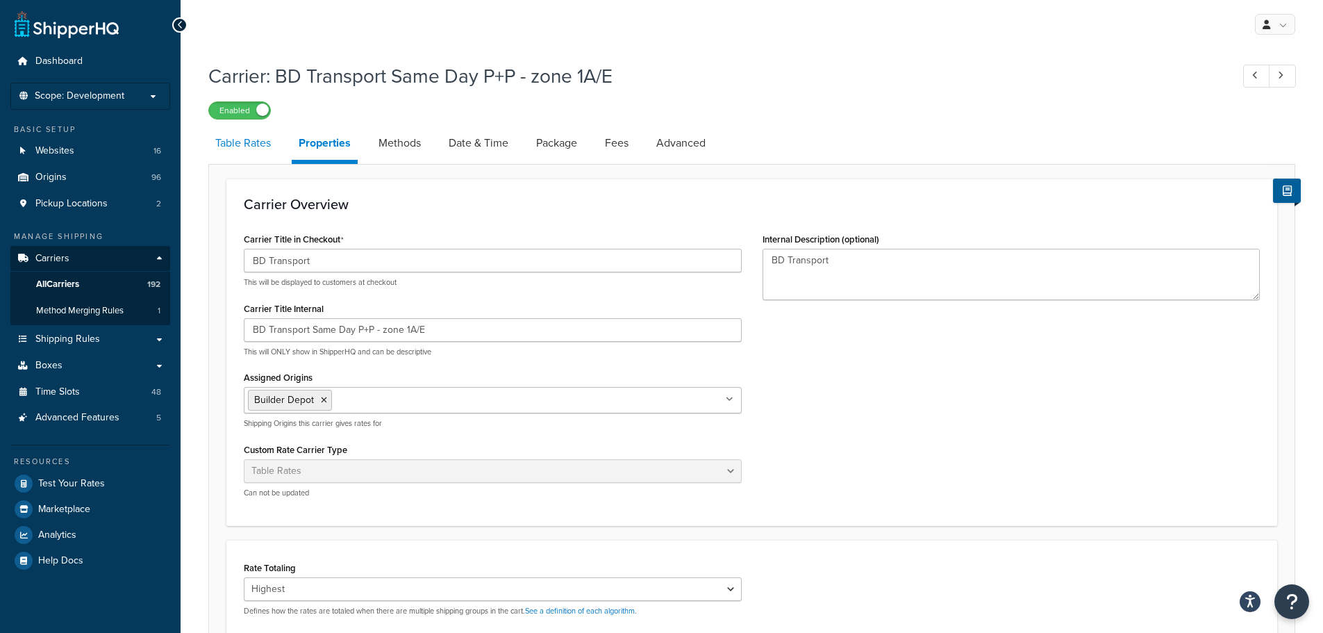
click at [224, 144] on link "Table Rates" at bounding box center [242, 142] width 69 height 33
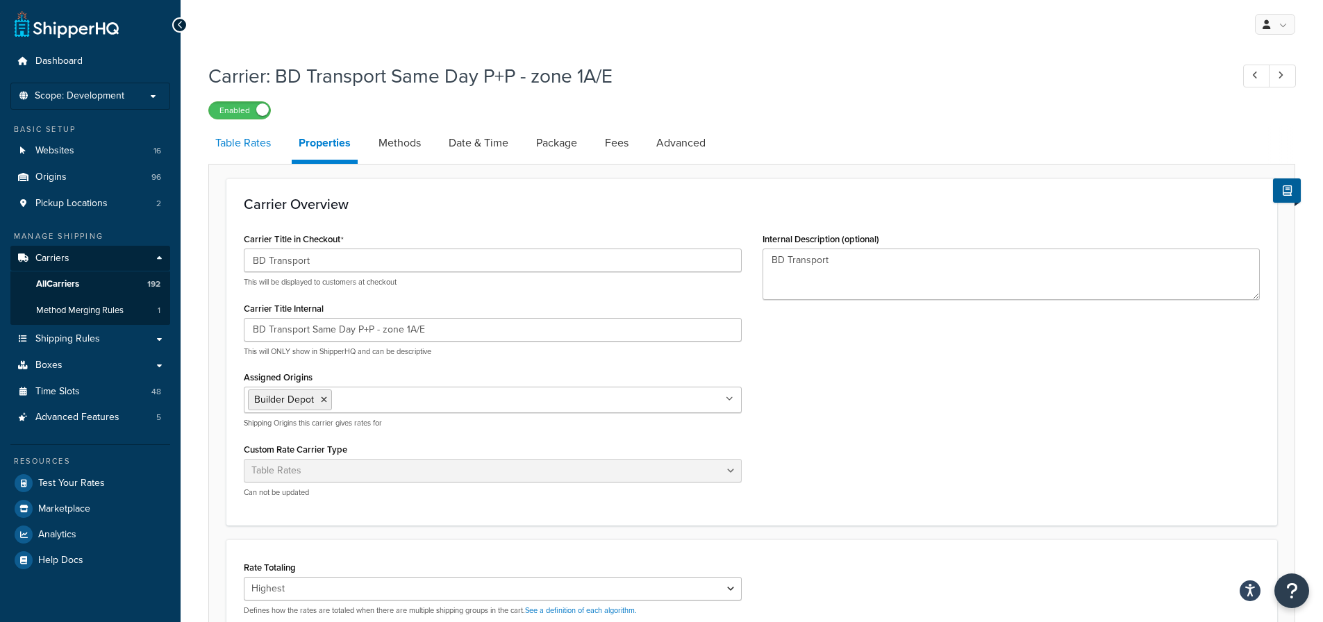
select select "25"
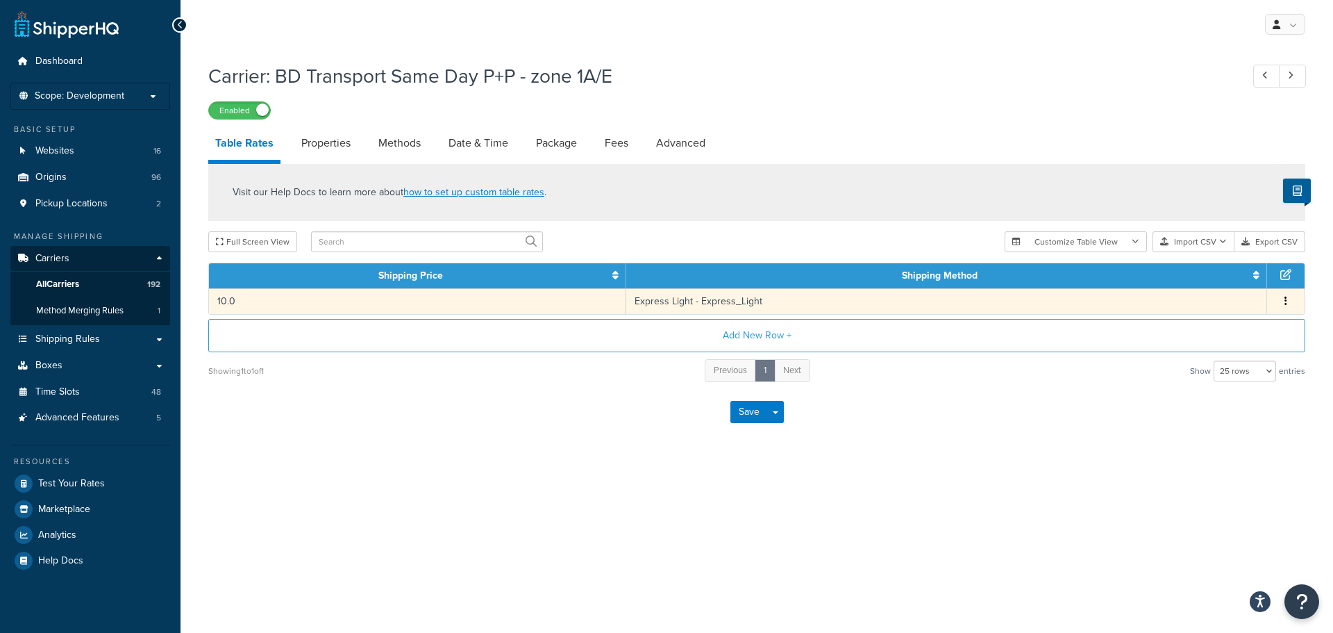
click at [412, 306] on td "10.0" at bounding box center [417, 301] width 417 height 26
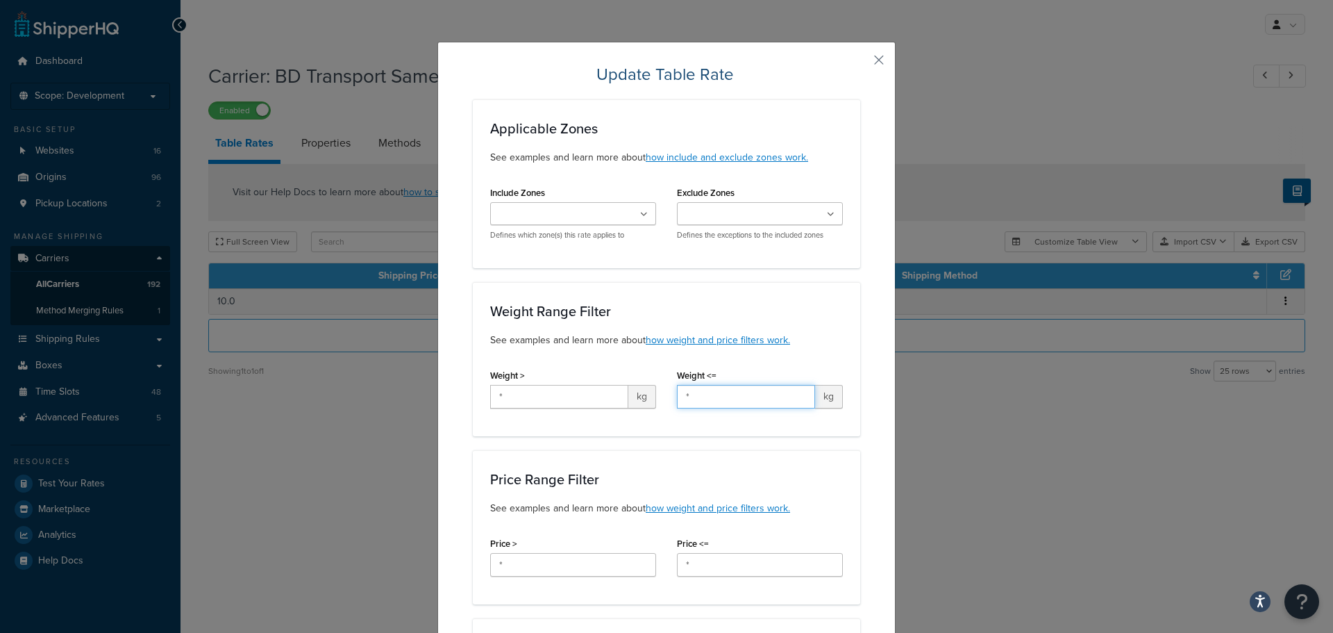
drag, startPoint x: 702, startPoint y: 396, endPoint x: 619, endPoint y: 391, distance: 83.5
click at [619, 391] on div "Weight > * kg Weight <= * kg" at bounding box center [667, 391] width 374 height 53
type input "25"
click at [678, 435] on div "Weight Range Filter See examples and learn more about how weight and price filt…" at bounding box center [666, 359] width 387 height 154
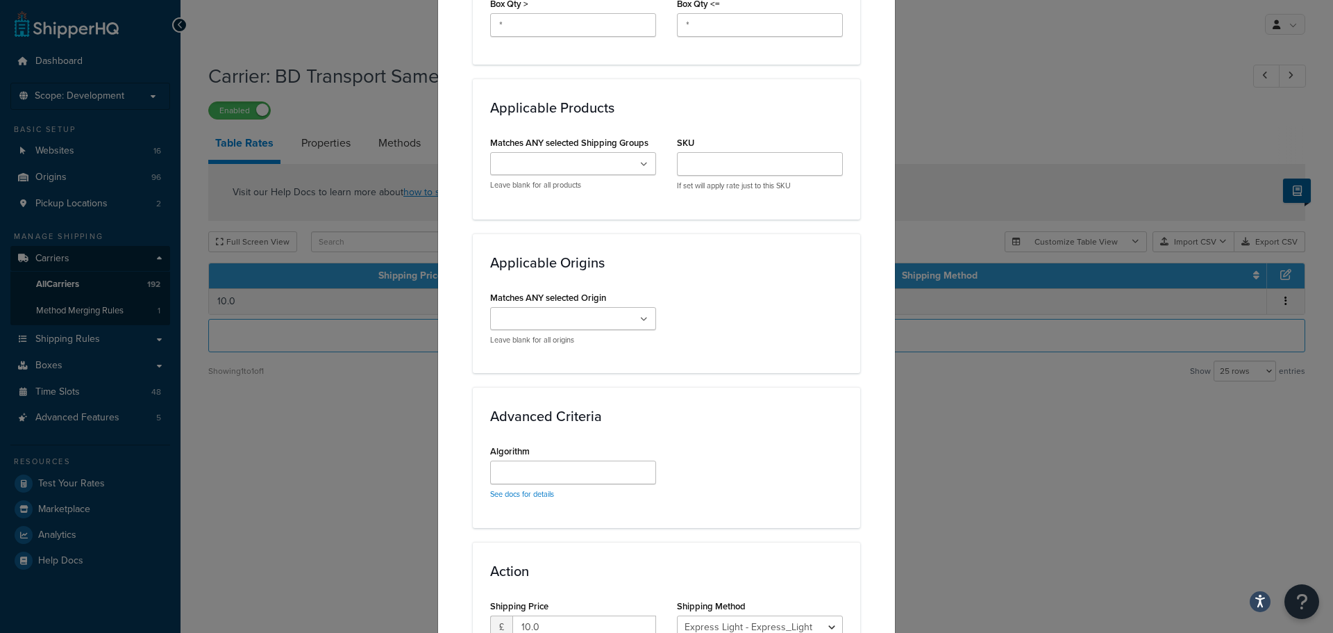
scroll to position [969, 0]
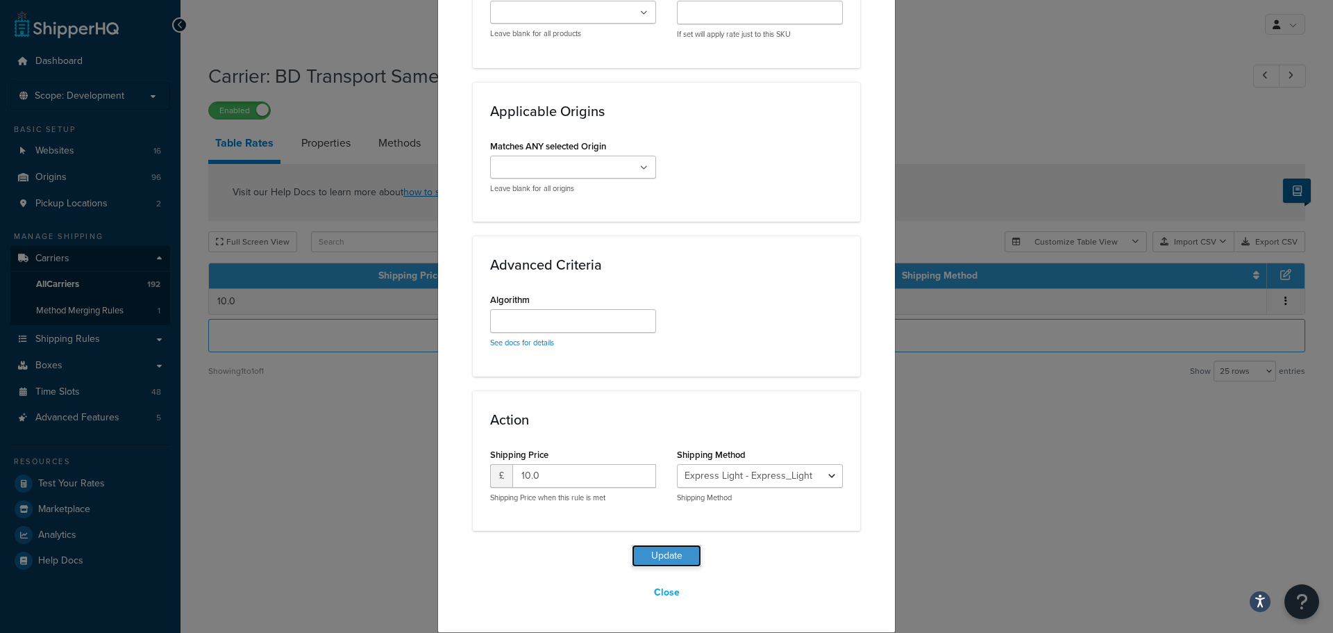
click at [661, 564] on button "Update" at bounding box center [666, 555] width 69 height 22
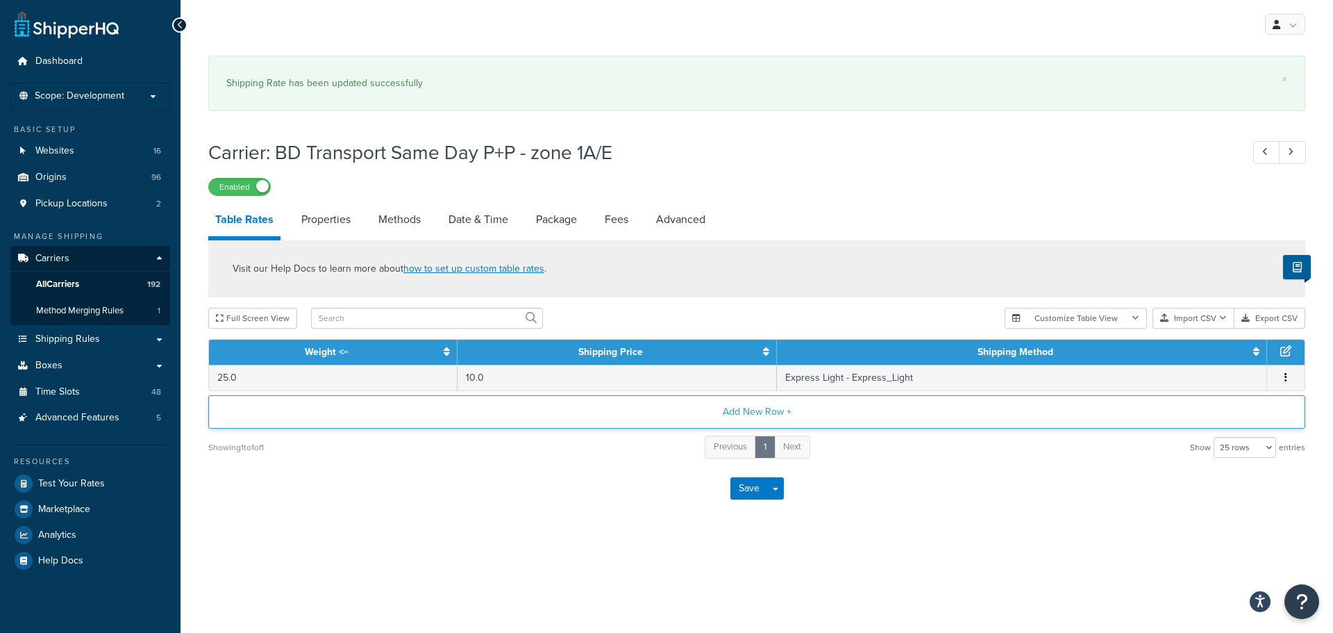
click at [773, 408] on button "Add New Row +" at bounding box center [756, 411] width 1097 height 33
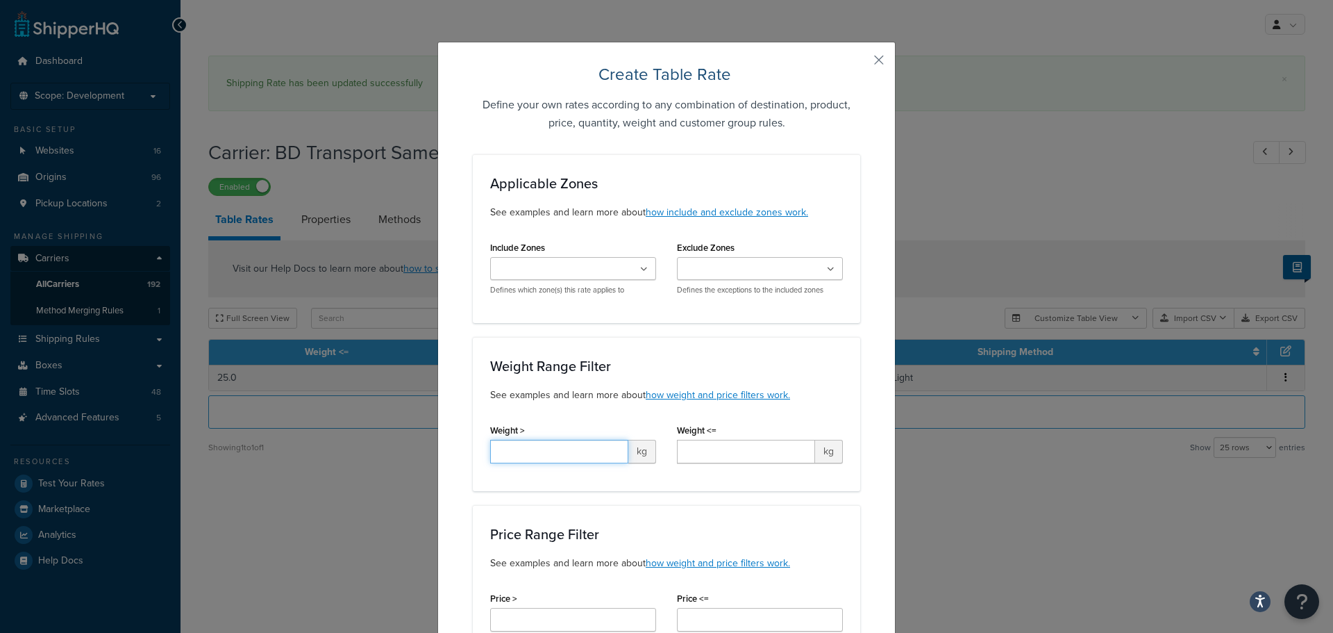
click at [526, 449] on input "Weight >" at bounding box center [559, 451] width 138 height 24
type input "25"
click at [686, 446] on input "Weight <=" at bounding box center [746, 451] width 138 height 24
type input "650"
click at [683, 508] on div "Price Range Filter See examples and learn more about how weight and price filte…" at bounding box center [666, 582] width 387 height 154
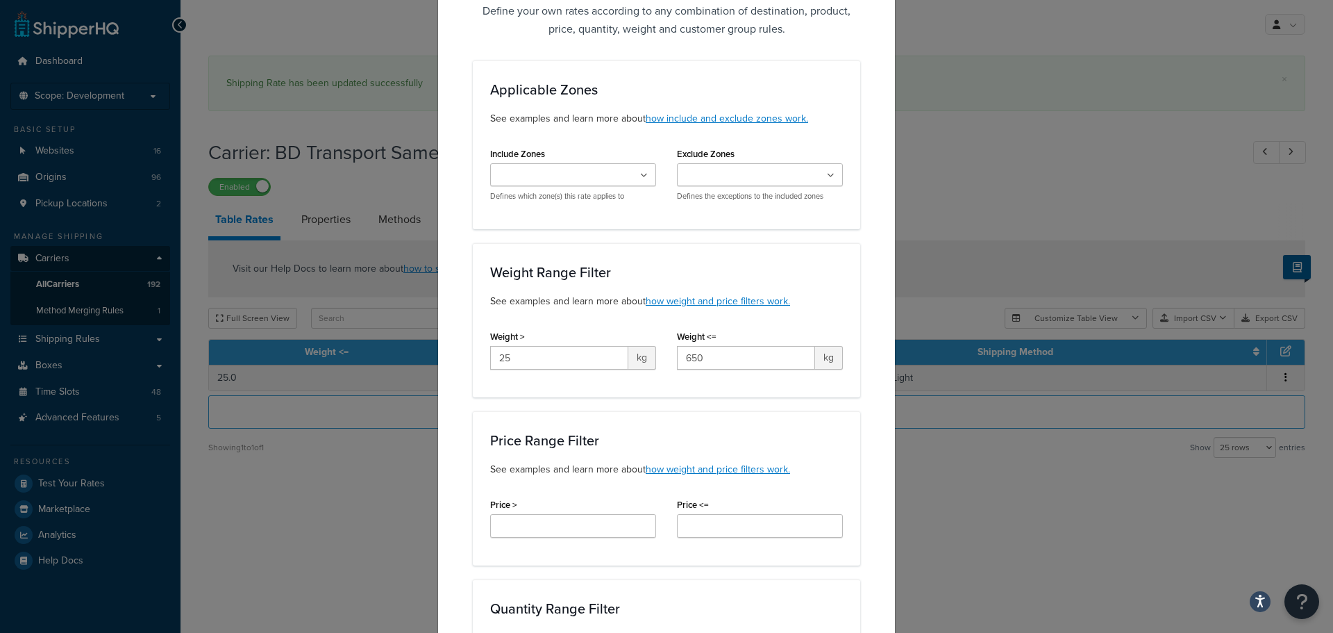
scroll to position [278, 0]
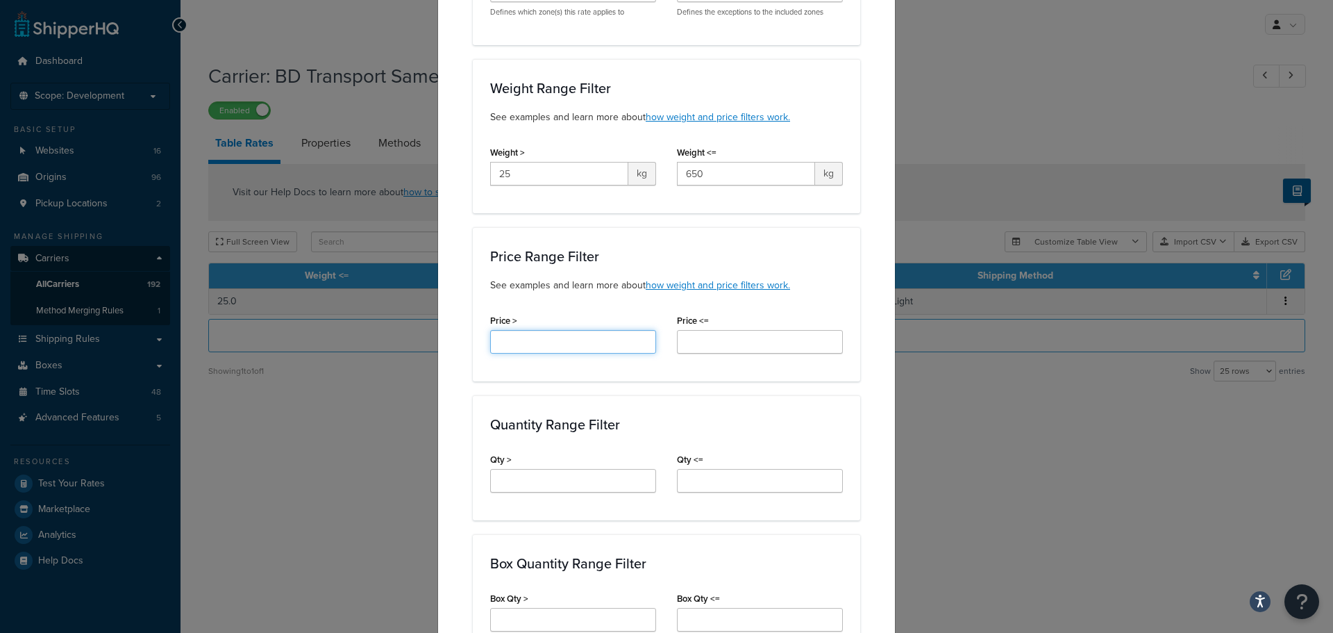
click at [539, 335] on input "Price >" at bounding box center [573, 342] width 166 height 24
type input "*"
click at [715, 338] on input "Price <=" at bounding box center [760, 342] width 166 height 24
type input "*"
drag, startPoint x: 510, startPoint y: 478, endPoint x: 578, endPoint y: 480, distance: 68.8
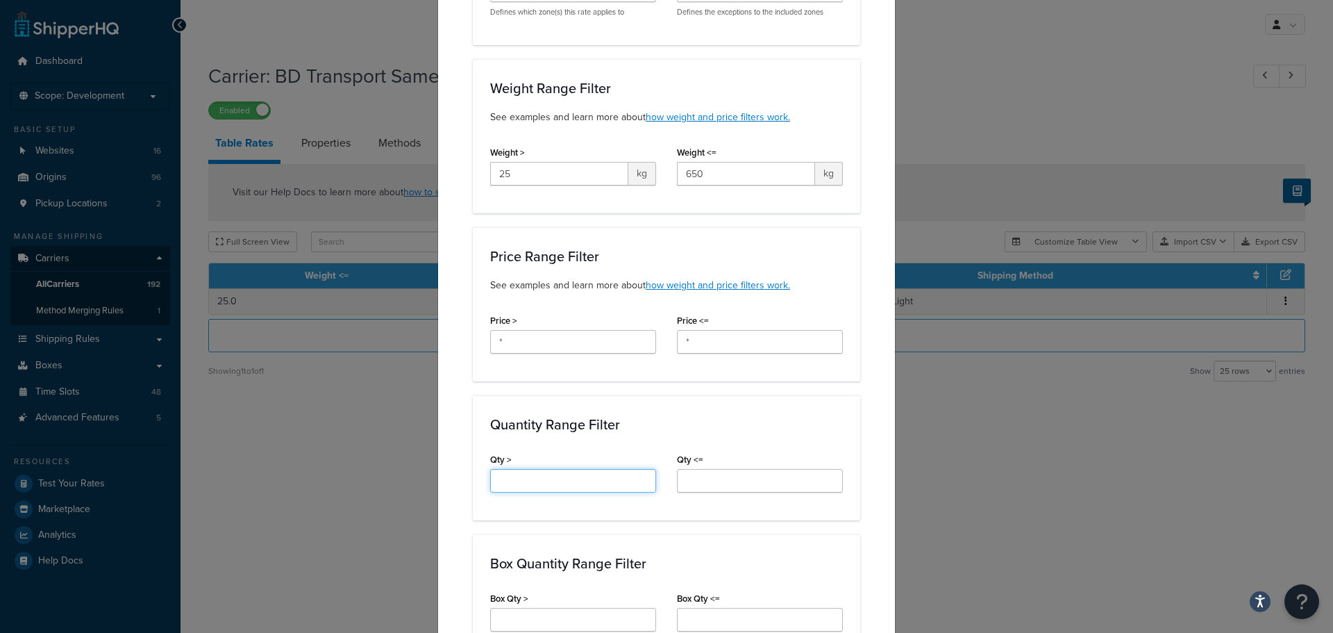
click at [510, 478] on input "Qty >" at bounding box center [573, 481] width 166 height 24
type input "*"
click at [729, 471] on input "Qty <=" at bounding box center [760, 481] width 166 height 24
type input "*"
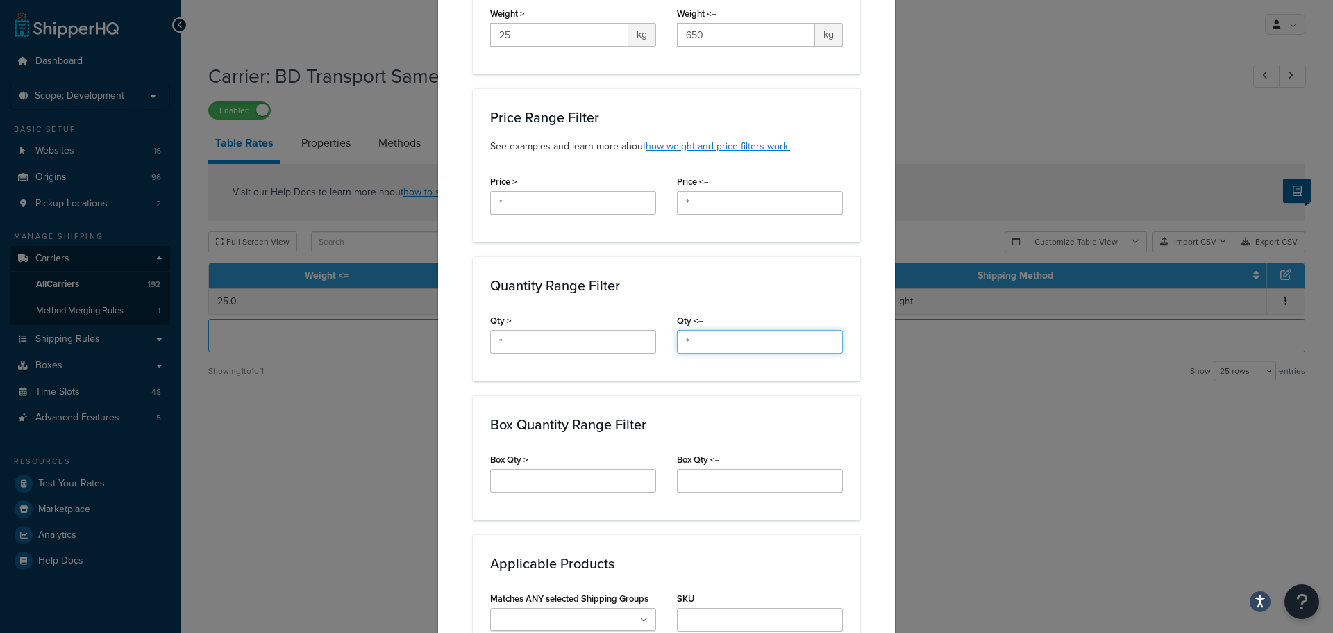
scroll to position [555, 0]
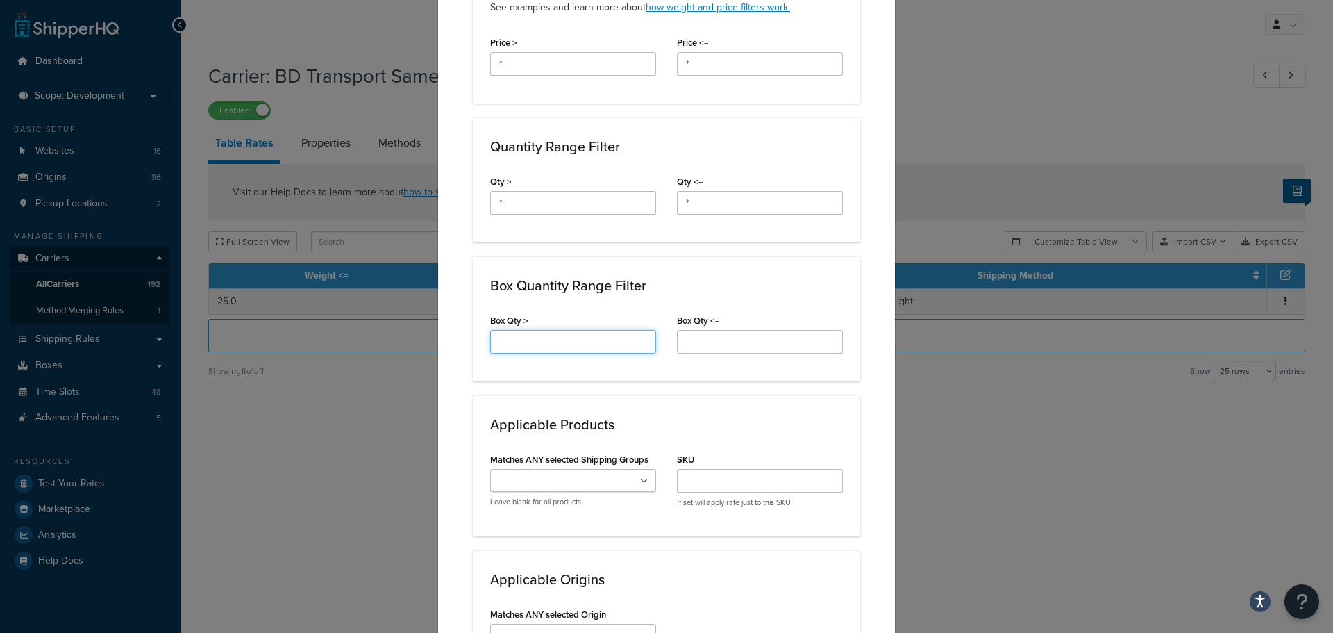
click at [518, 336] on input "Box Qty >" at bounding box center [573, 342] width 166 height 24
type input "*"
click at [773, 335] on input "Box Qty <=" at bounding box center [760, 342] width 166 height 24
type input "*"
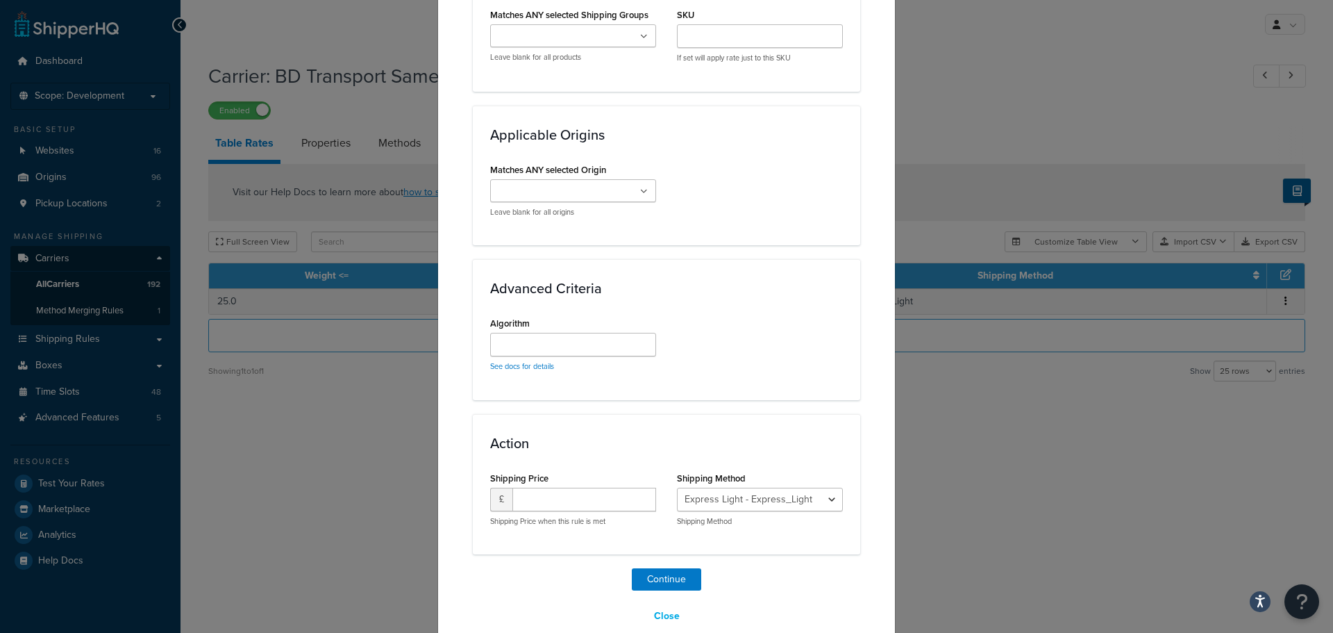
scroll to position [1023, 0]
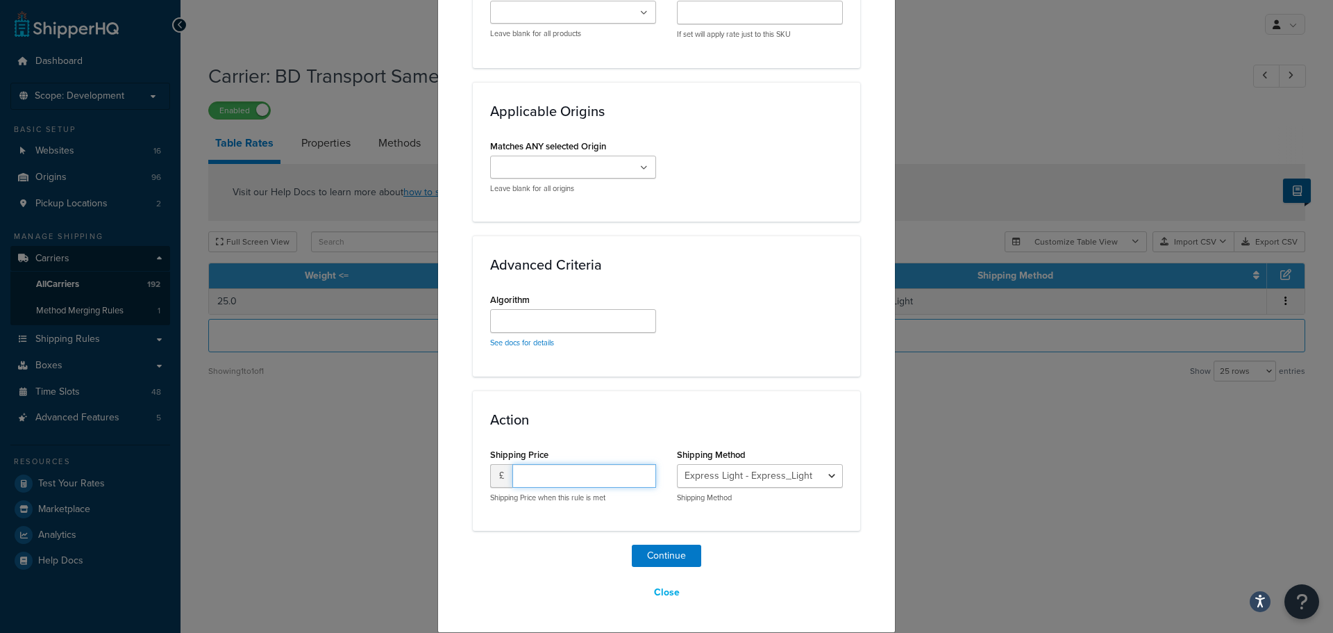
click at [545, 478] on input "number" at bounding box center [584, 476] width 144 height 24
type input "50.00"
click at [831, 476] on select "Express Light - Express_Light Express Free Delivery - Express_Free_Delivery" at bounding box center [760, 476] width 166 height 24
click at [677, 464] on select "Express Light - Express_Light Express Free Delivery - Express_Free_Delivery" at bounding box center [760, 476] width 166 height 24
click at [678, 558] on button "Continue" at bounding box center [666, 555] width 69 height 22
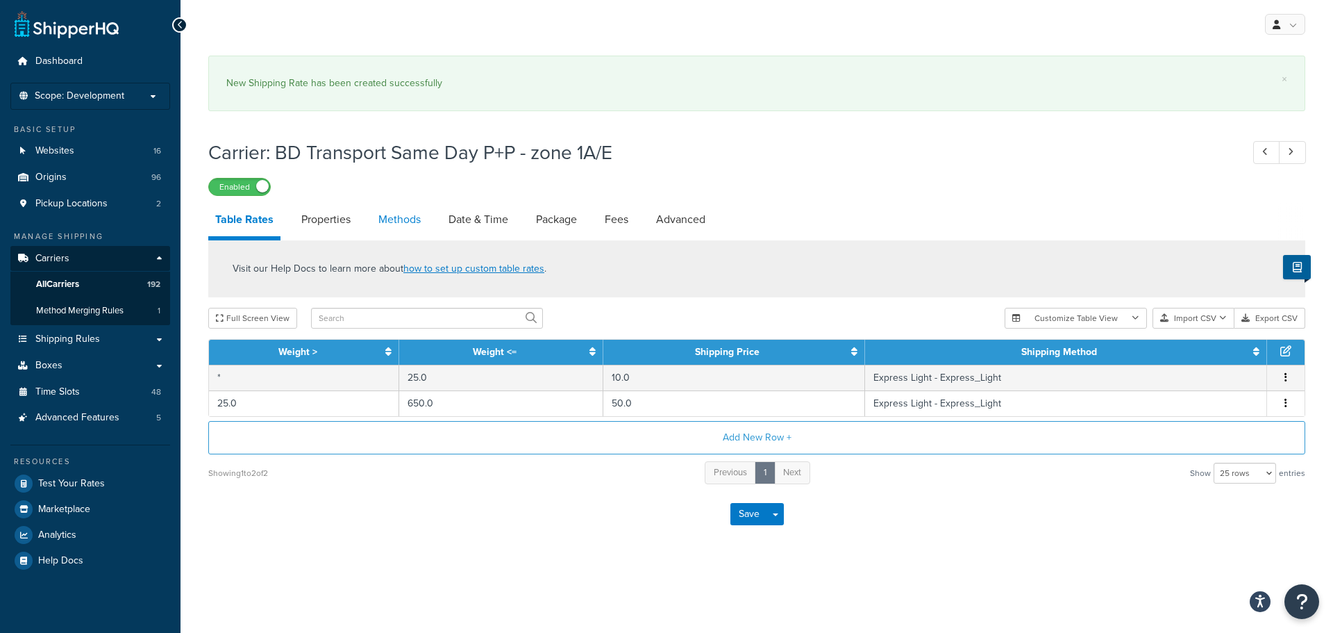
click at [391, 221] on link "Methods" at bounding box center [399, 219] width 56 height 33
select select "25"
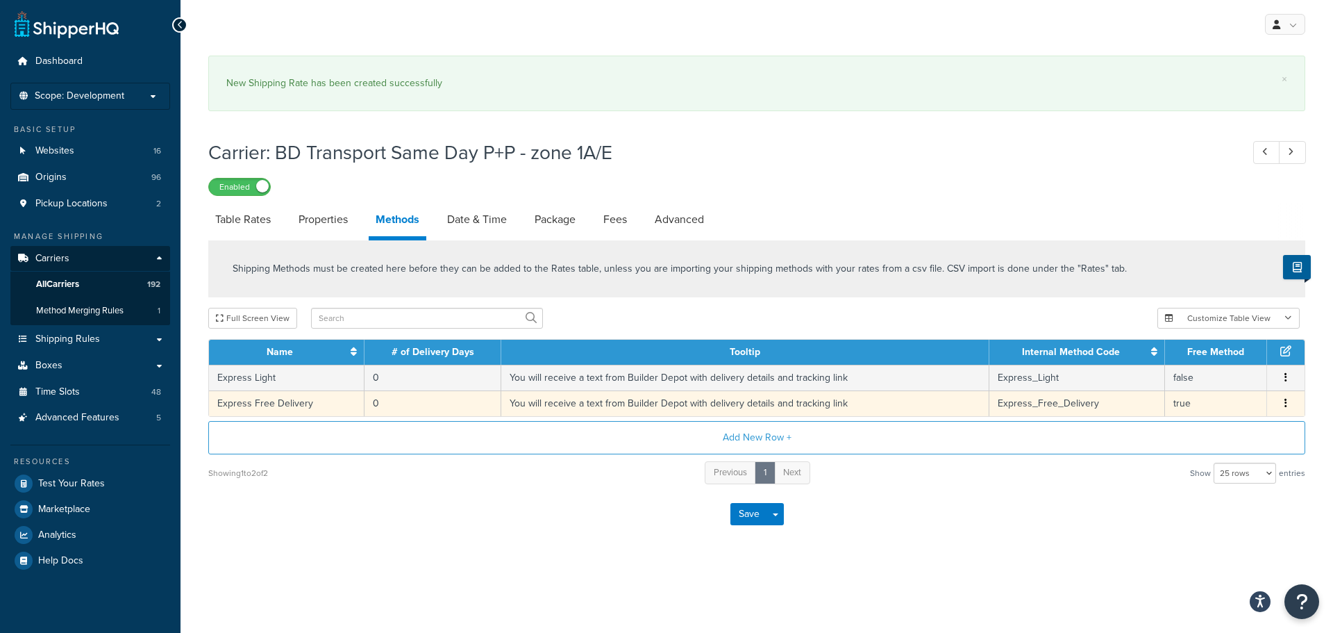
click at [492, 409] on td "0" at bounding box center [433, 403] width 137 height 26
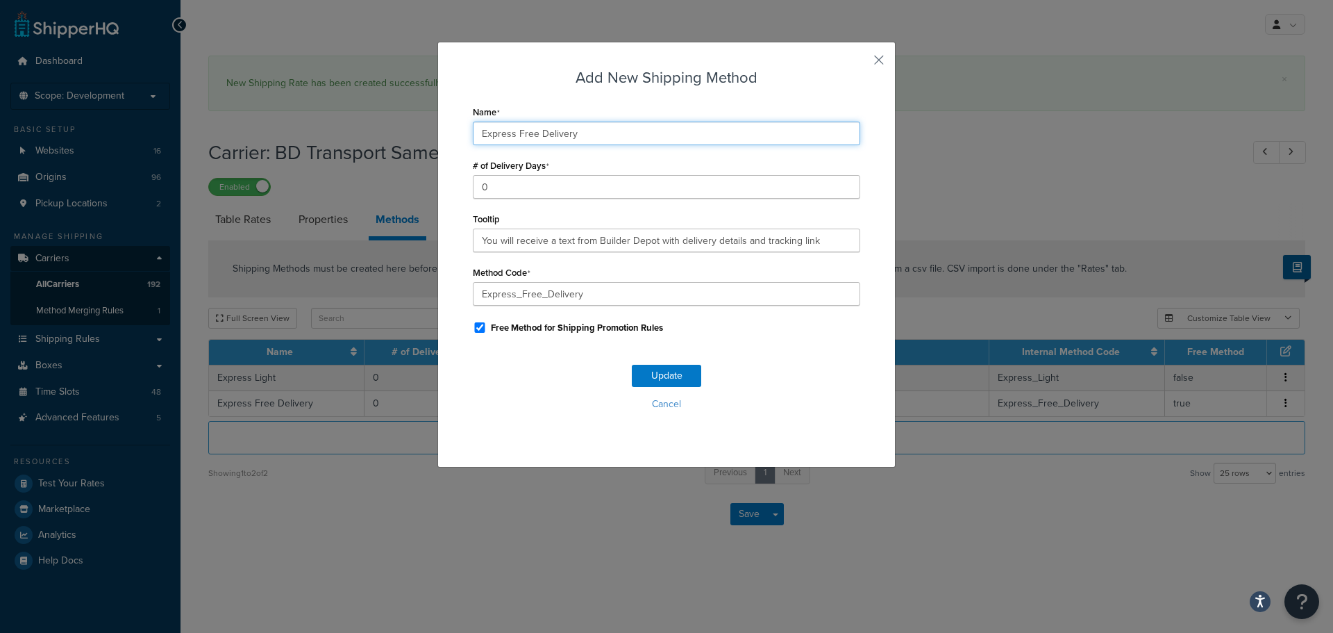
drag, startPoint x: 532, startPoint y: 133, endPoint x: 512, endPoint y: 131, distance: 19.5
click at [512, 131] on input "Express Free Delivery" at bounding box center [666, 134] width 387 height 24
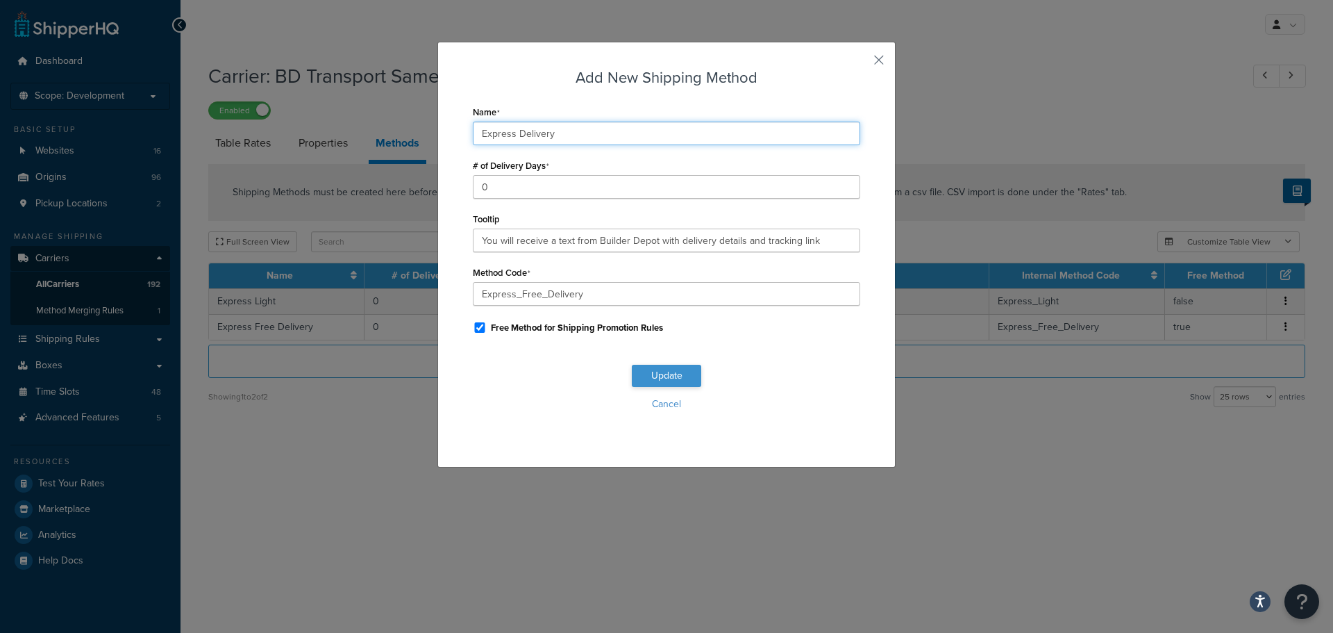
type input "Express Delivery"
click at [642, 369] on button "Update" at bounding box center [666, 376] width 69 height 22
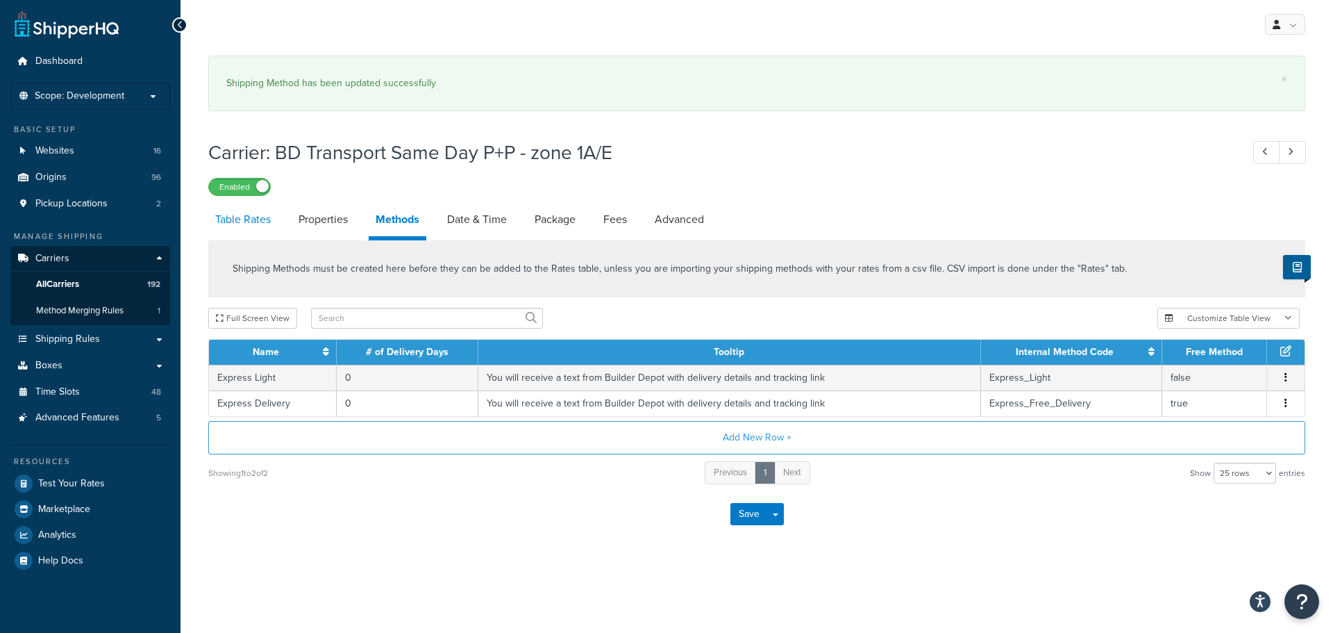
click at [251, 220] on link "Table Rates" at bounding box center [242, 219] width 69 height 33
select select "25"
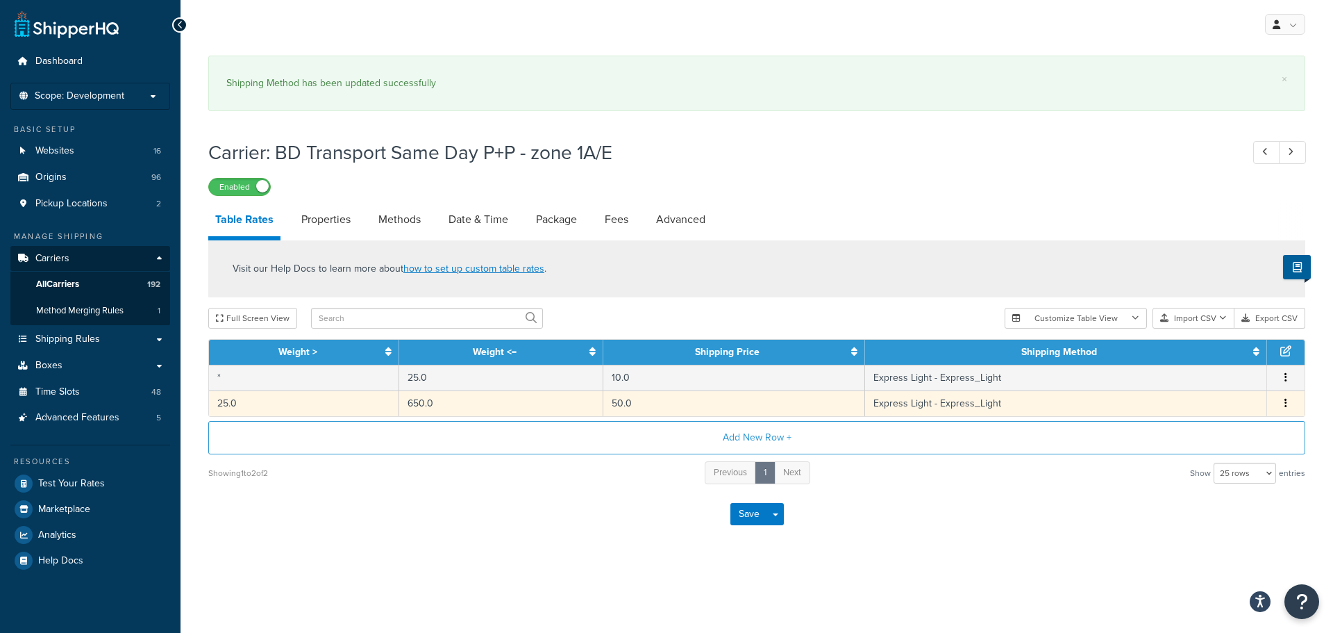
click at [585, 406] on td "650.0" at bounding box center [501, 403] width 204 height 26
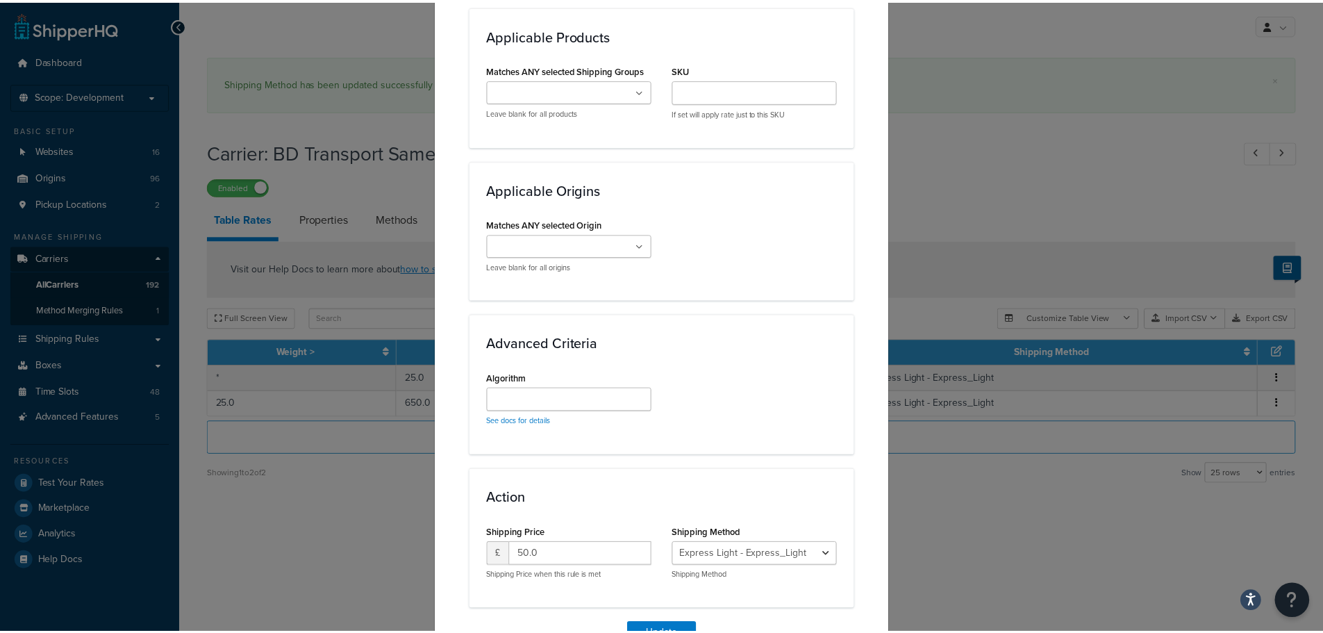
scroll to position [969, 0]
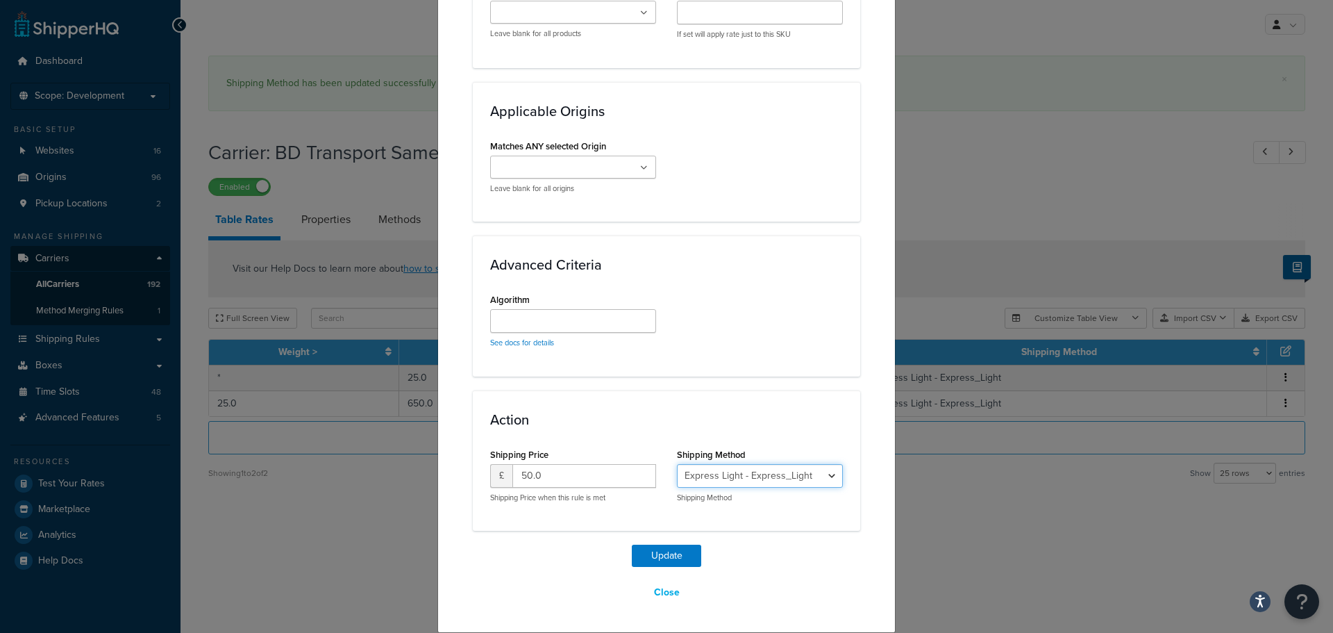
click at [751, 482] on select "Express Light - Express_Light Express Delivery - Express_Free_Delivery" at bounding box center [760, 476] width 166 height 24
select select "177658"
click at [677, 464] on select "Express Light - Express_Light Express Delivery - Express_Free_Delivery" at bounding box center [760, 476] width 166 height 24
click at [649, 560] on button "Update" at bounding box center [666, 555] width 69 height 22
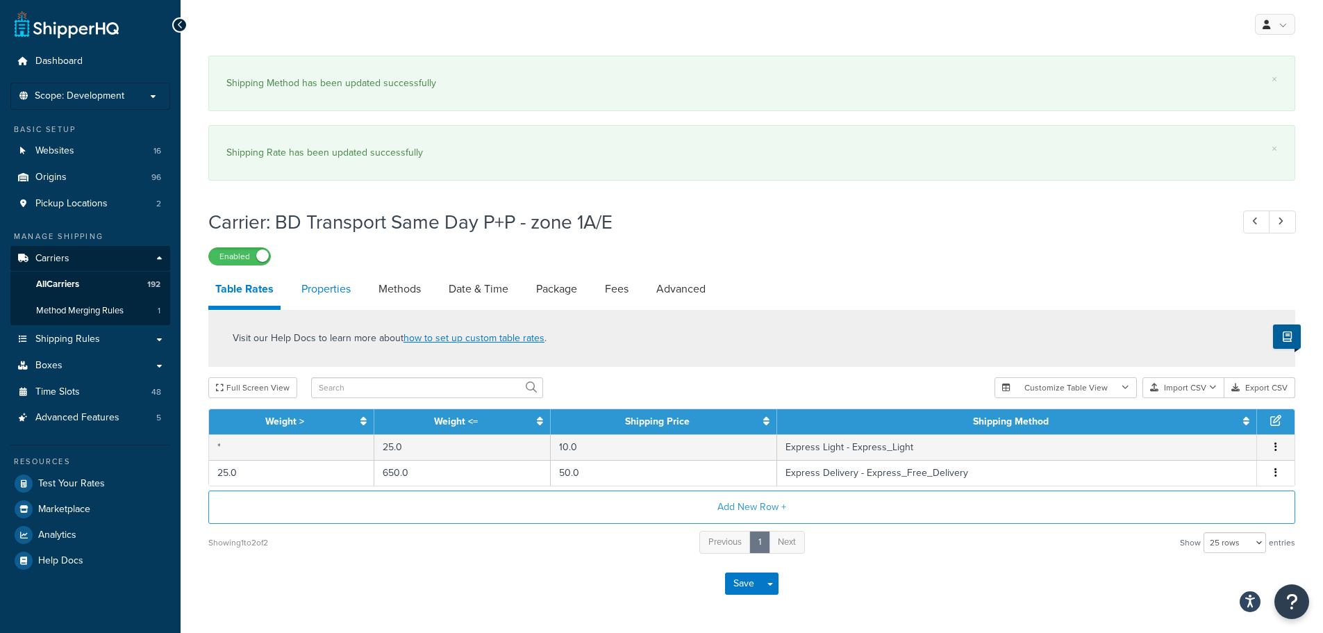
click at [343, 285] on link "Properties" at bounding box center [325, 288] width 63 height 33
select select "HIGHEST"
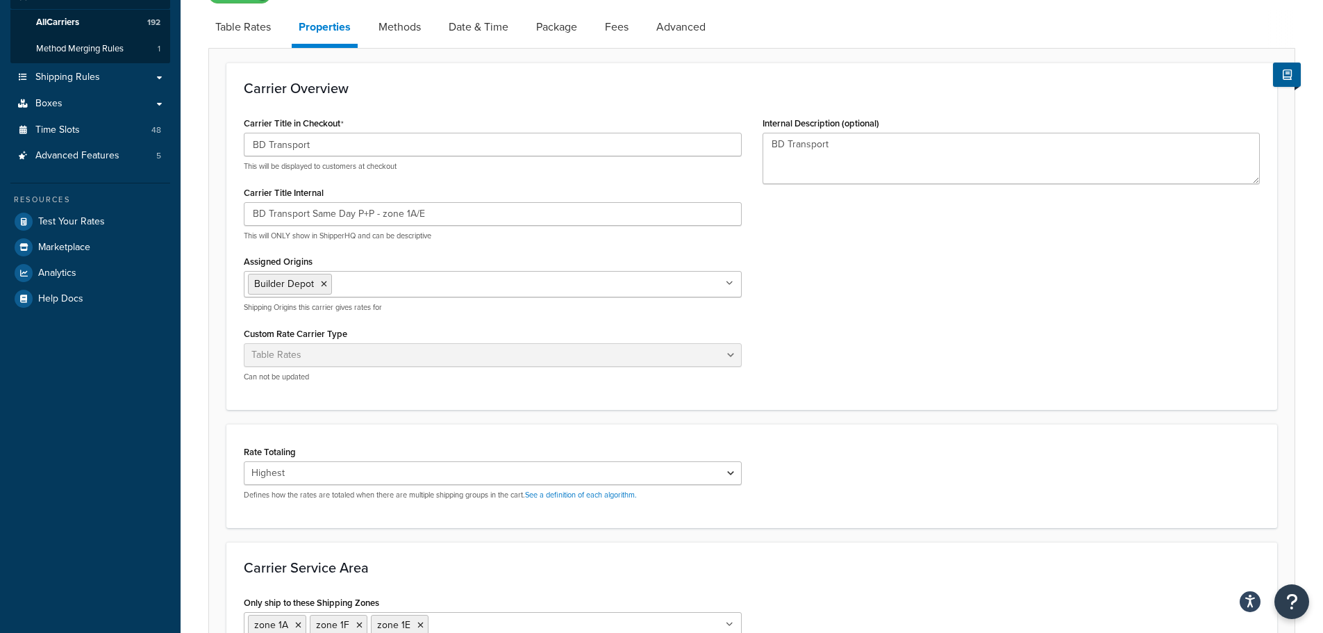
scroll to position [278, 0]
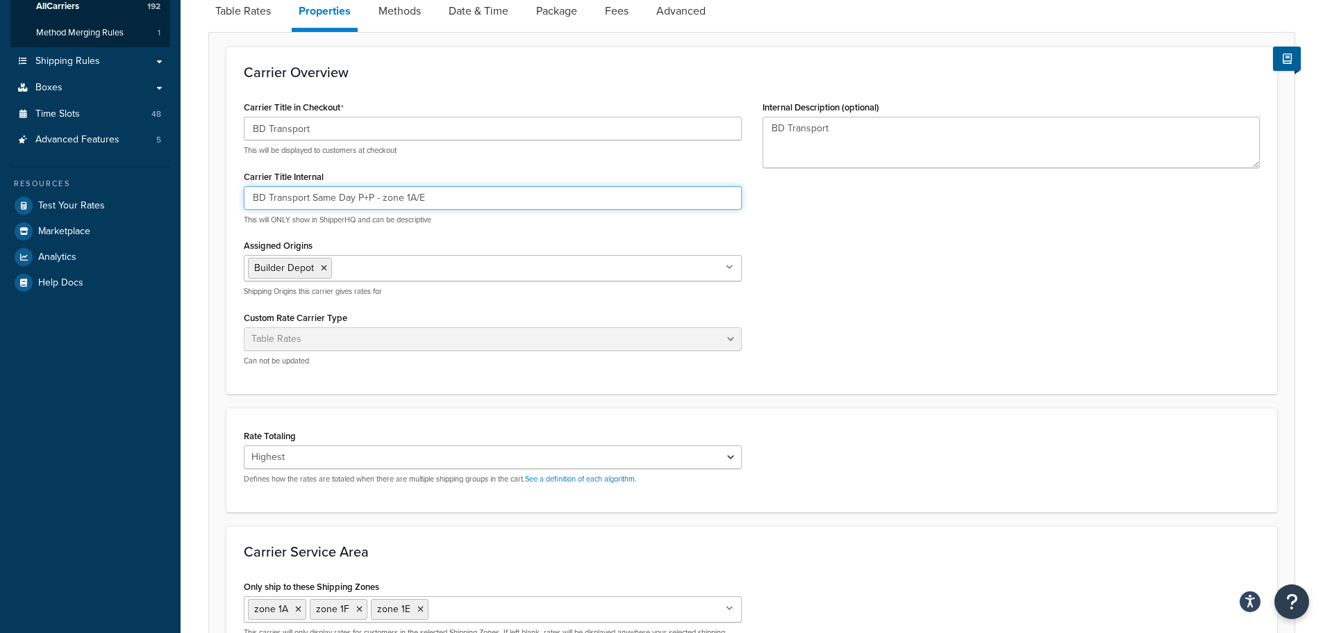
drag, startPoint x: 374, startPoint y: 196, endPoint x: 356, endPoint y: 194, distance: 17.5
click at [356, 194] on input "BD Transport Same Day P+P - zone 1A/E" at bounding box center [493, 198] width 498 height 24
click at [408, 198] on input "BD Transport Same Day - zone 1A/E" at bounding box center [493, 198] width 498 height 24
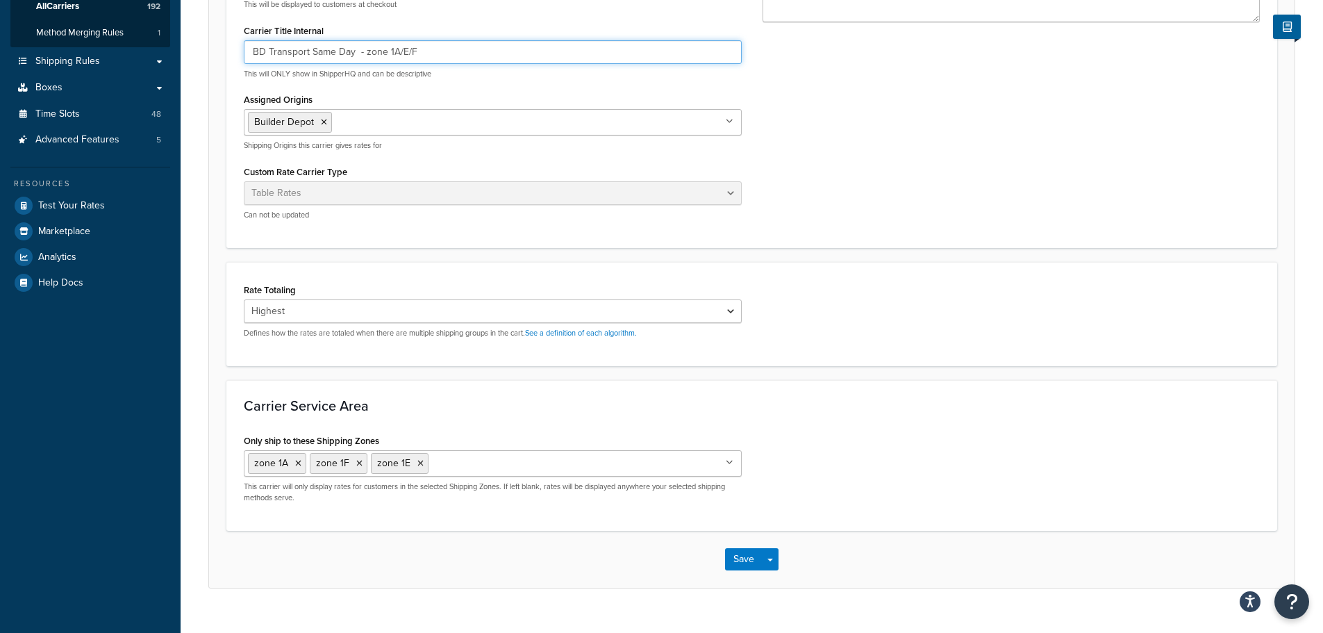
type input "BD Transport Same Day - zone 1A/E/F"
click at [798, 177] on div "Carrier Title in Checkout BD Transport This will be displayed to customers at c…" at bounding box center [751, 90] width 1037 height 279
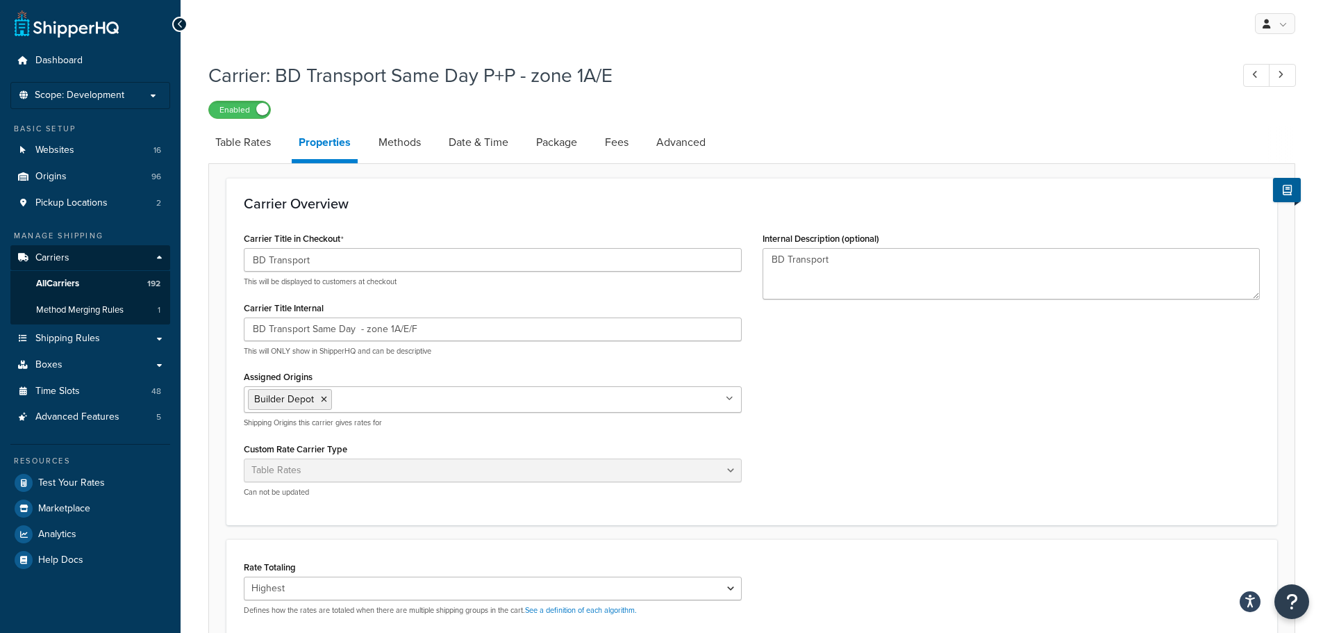
scroll to position [0, 0]
click at [394, 138] on link "Methods" at bounding box center [399, 142] width 56 height 33
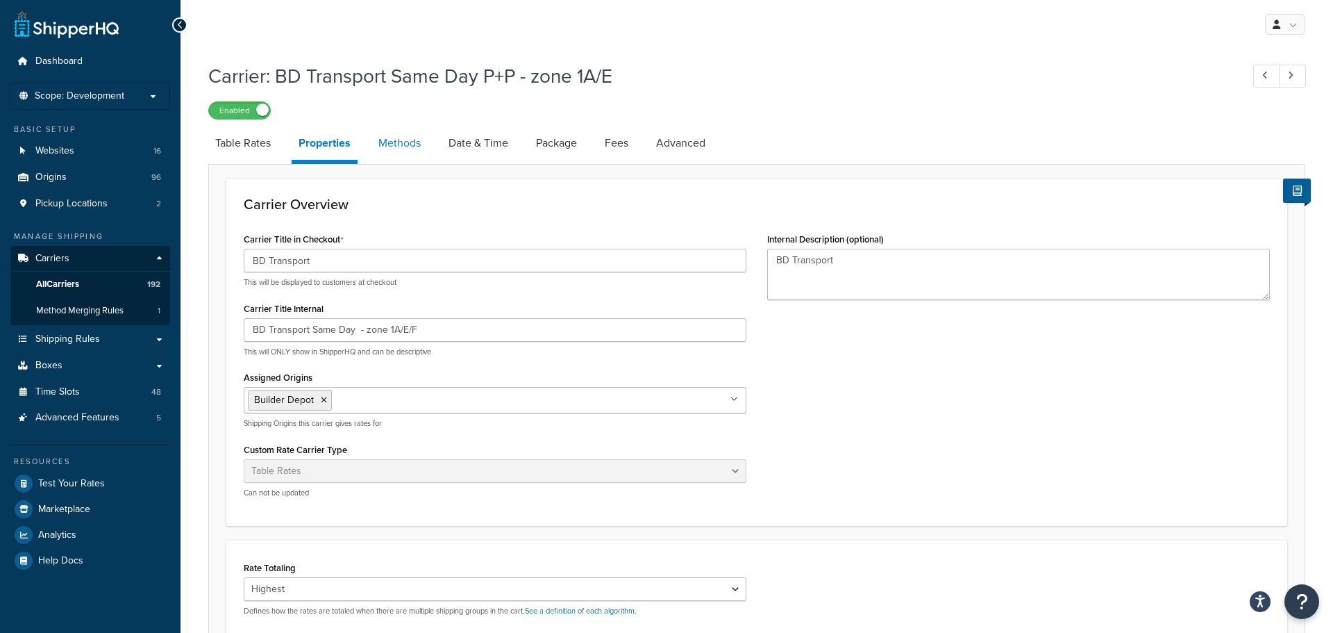
select select "25"
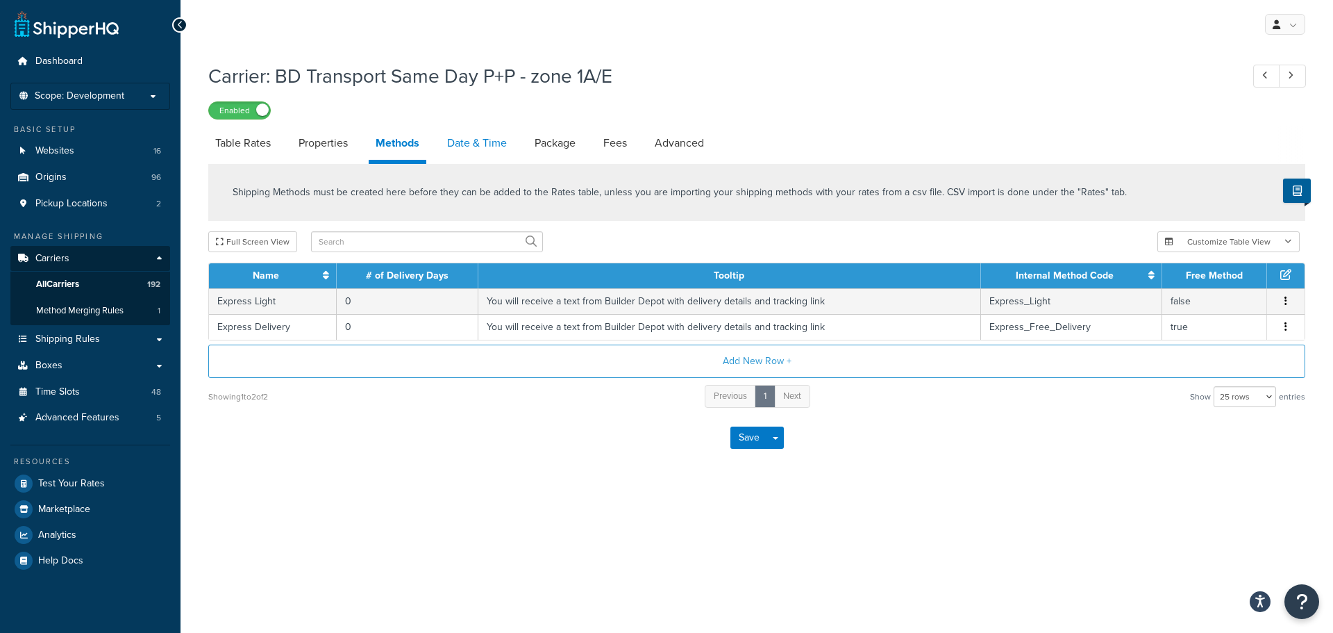
click at [476, 146] on link "Date & Time" at bounding box center [477, 142] width 74 height 33
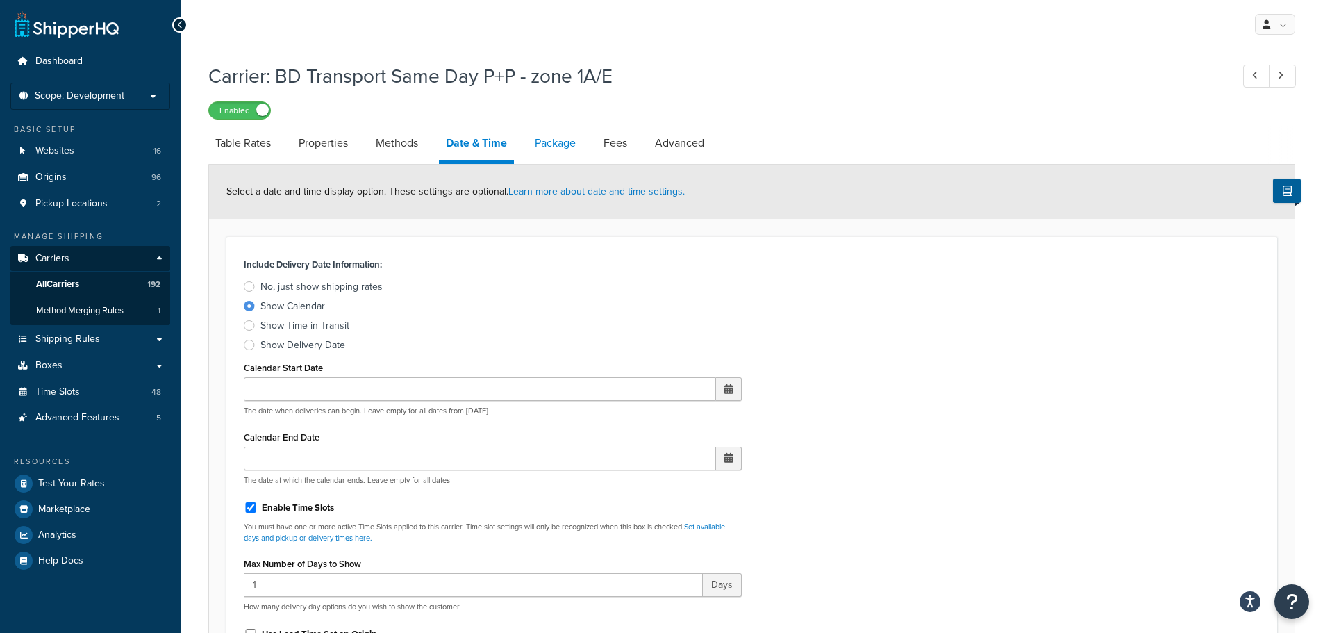
click at [544, 142] on link "Package" at bounding box center [555, 142] width 55 height 33
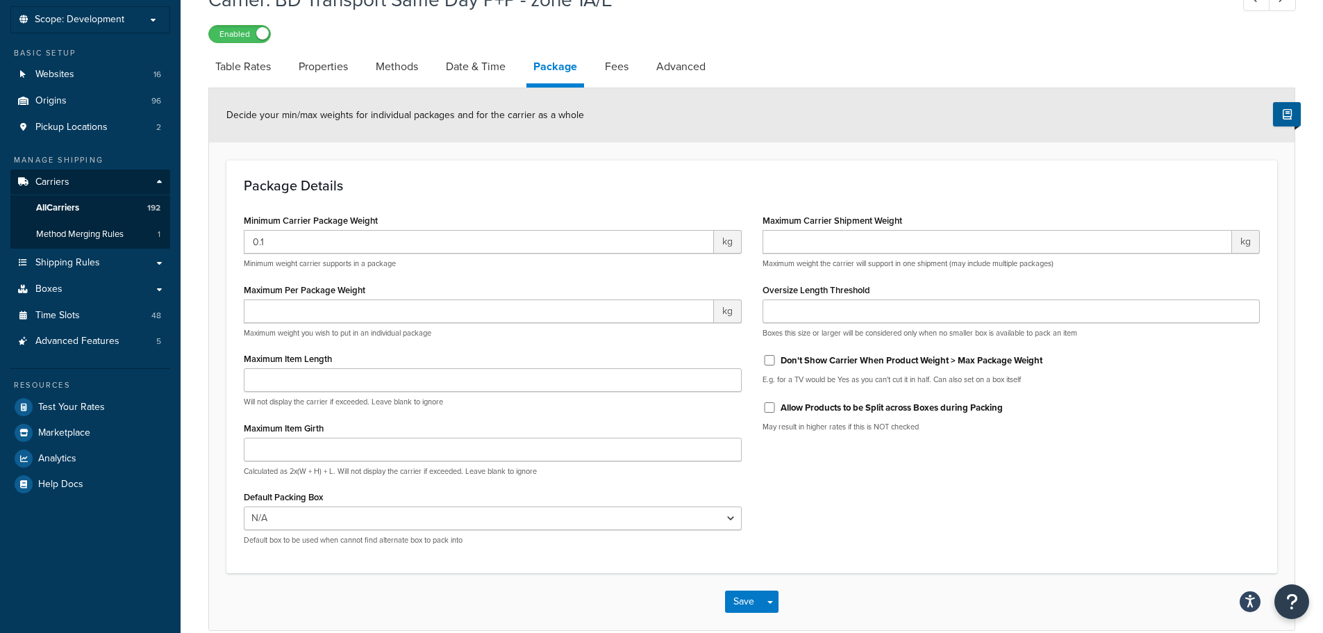
scroll to position [144, 0]
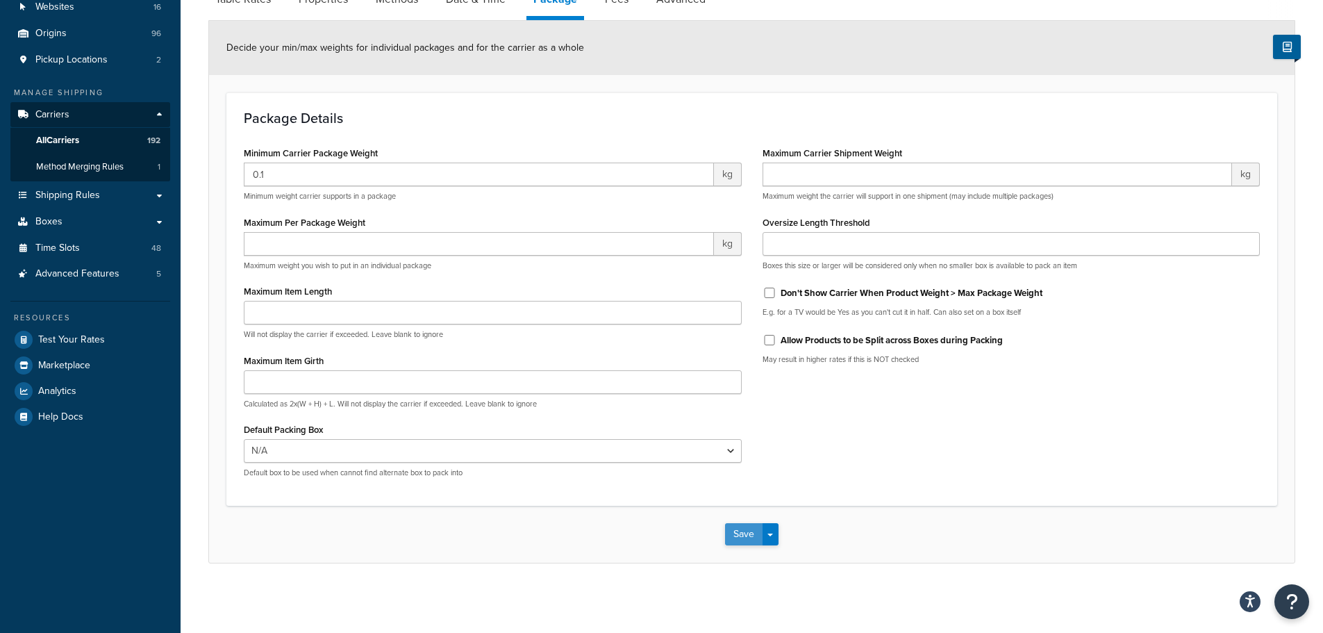
click at [753, 540] on button "Save" at bounding box center [743, 534] width 37 height 22
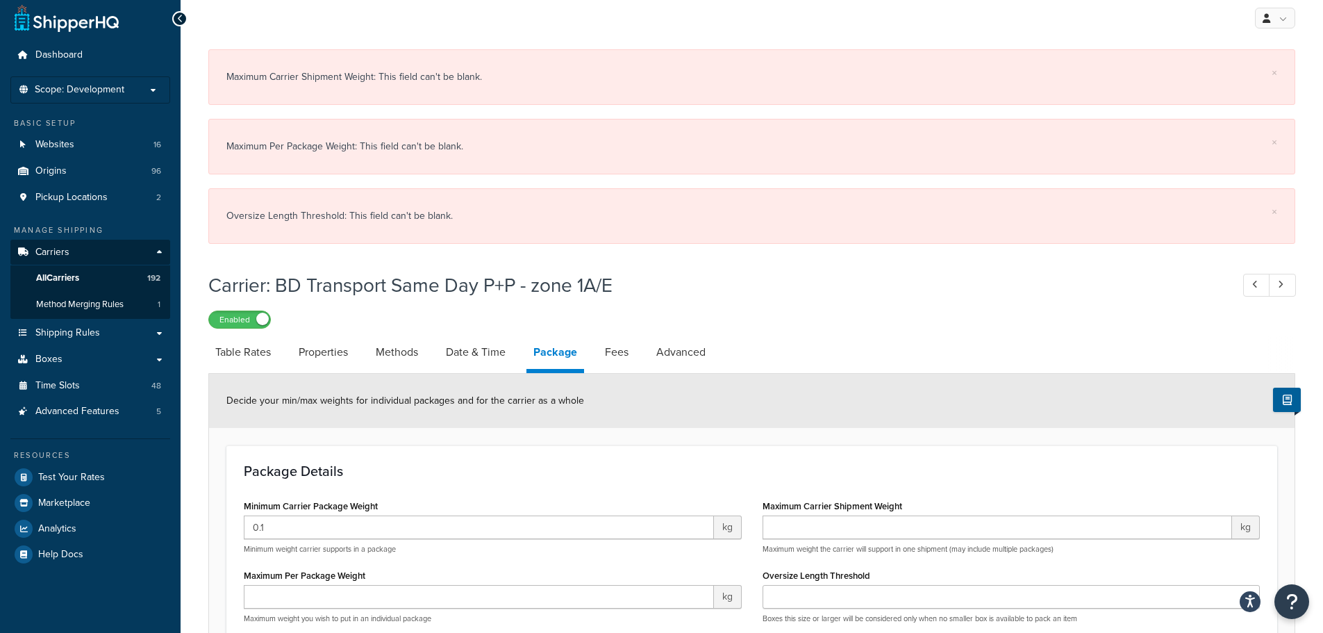
scroll to position [5, 0]
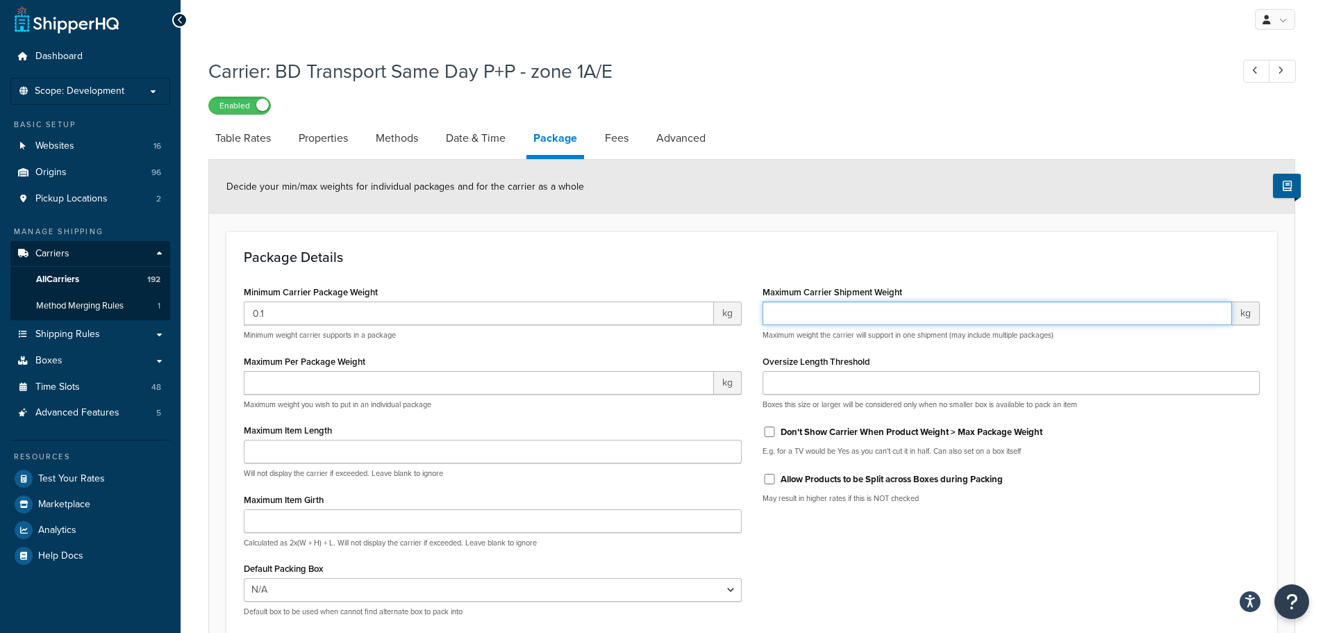
click at [793, 309] on input "Maximum Carrier Shipment Weight" at bounding box center [997, 313] width 470 height 24
type input "650.0"
click at [256, 390] on input "Maximum Per Package Weight" at bounding box center [479, 383] width 470 height 24
type input "650.0"
click at [278, 449] on input "Maximum Item Length" at bounding box center [493, 451] width 498 height 24
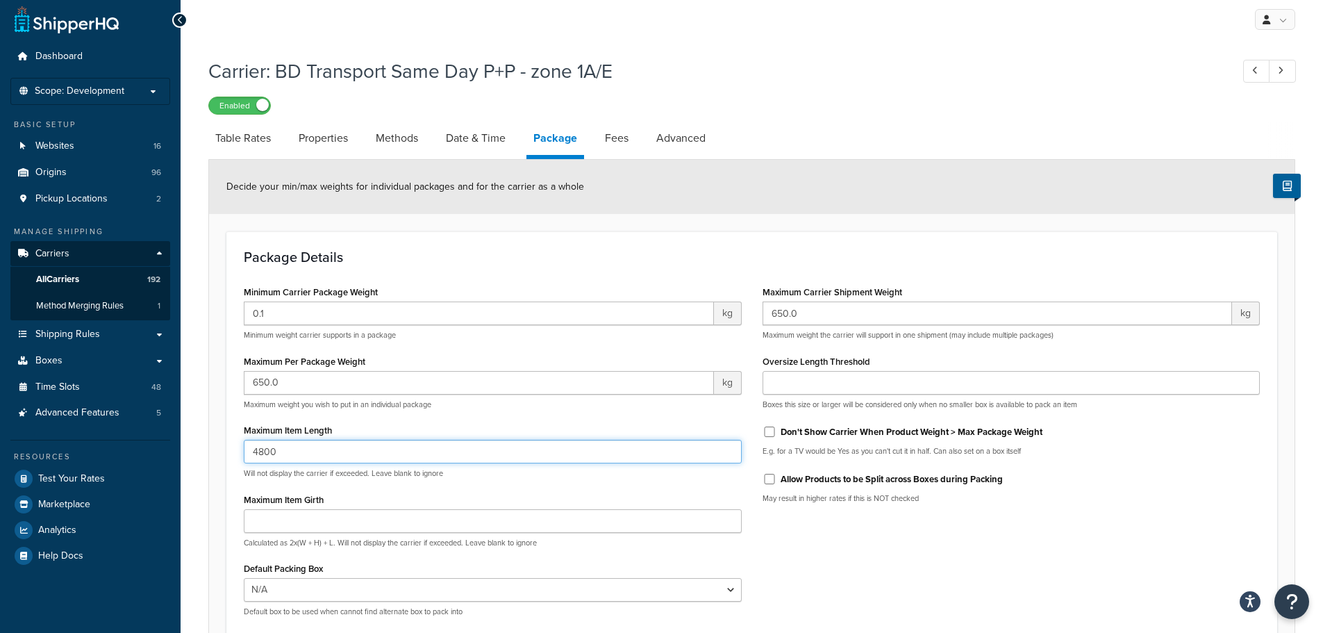
type input "4800"
click at [779, 378] on input "Oversize Length Threshold" at bounding box center [1011, 383] width 498 height 24
type input "60"
click at [773, 428] on input "Don't Show Carrier When Product Weight > Max Package Weight" at bounding box center [769, 431] width 14 height 10
checkbox input "true"
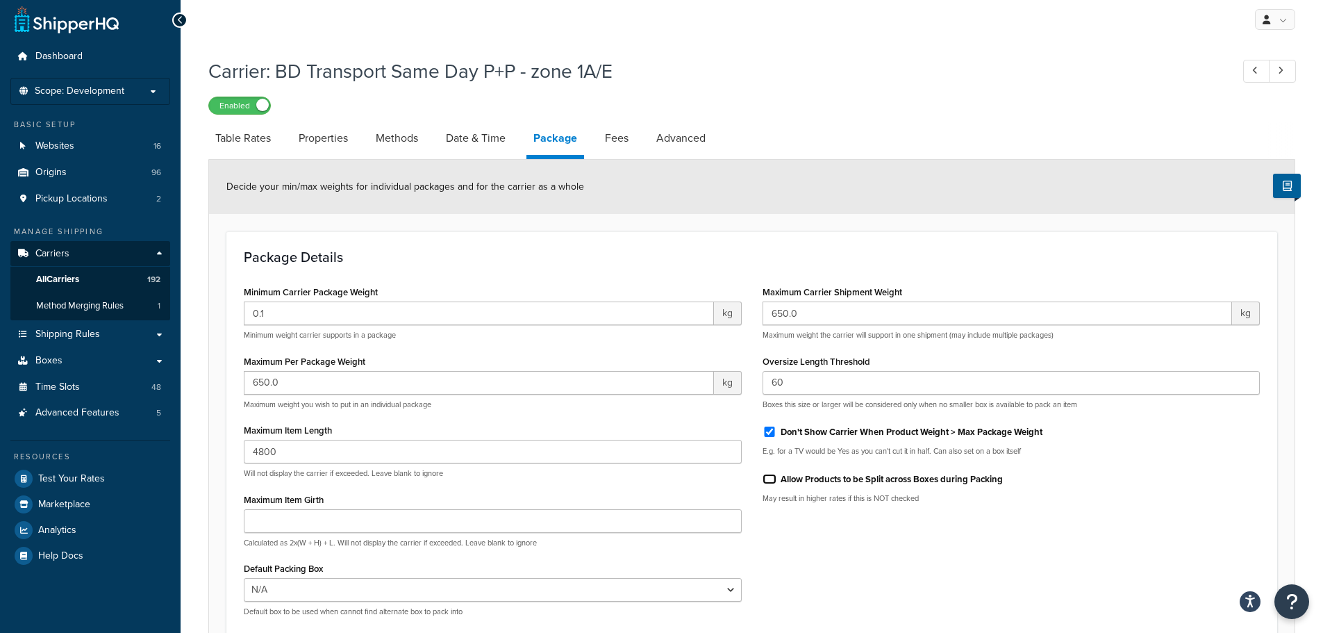
click at [772, 476] on input "Allow Products to be Split across Boxes during Packing" at bounding box center [769, 479] width 14 height 10
checkbox input "true"
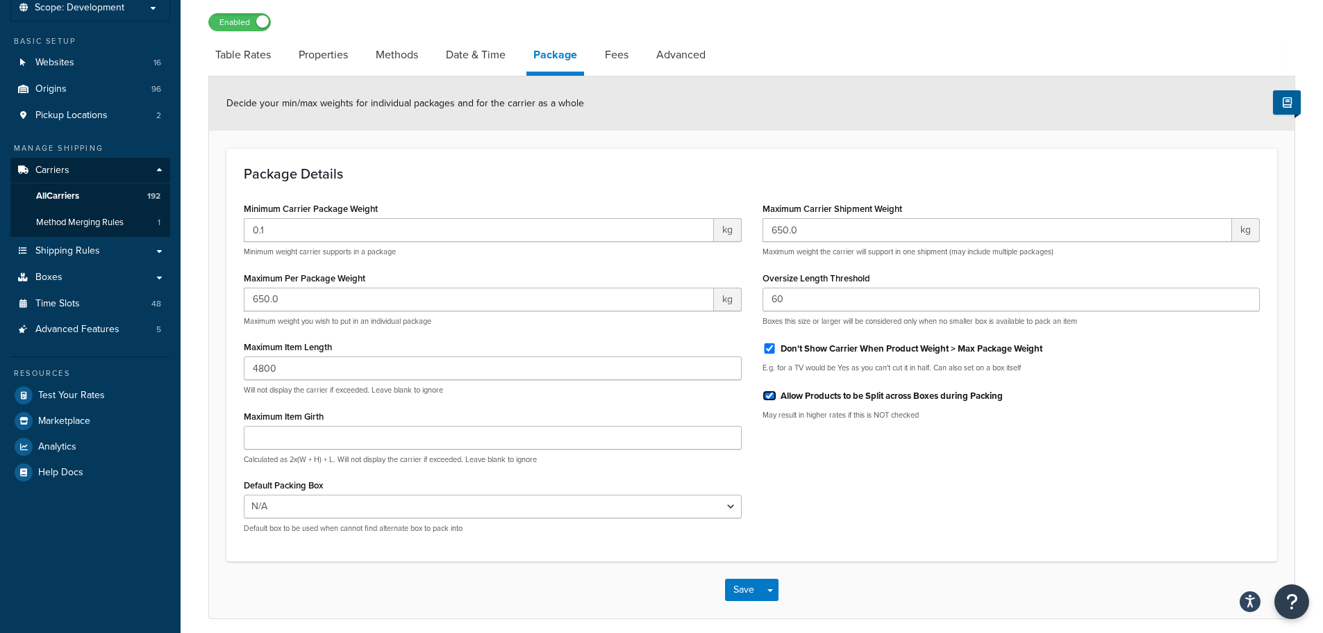
scroll to position [144, 0]
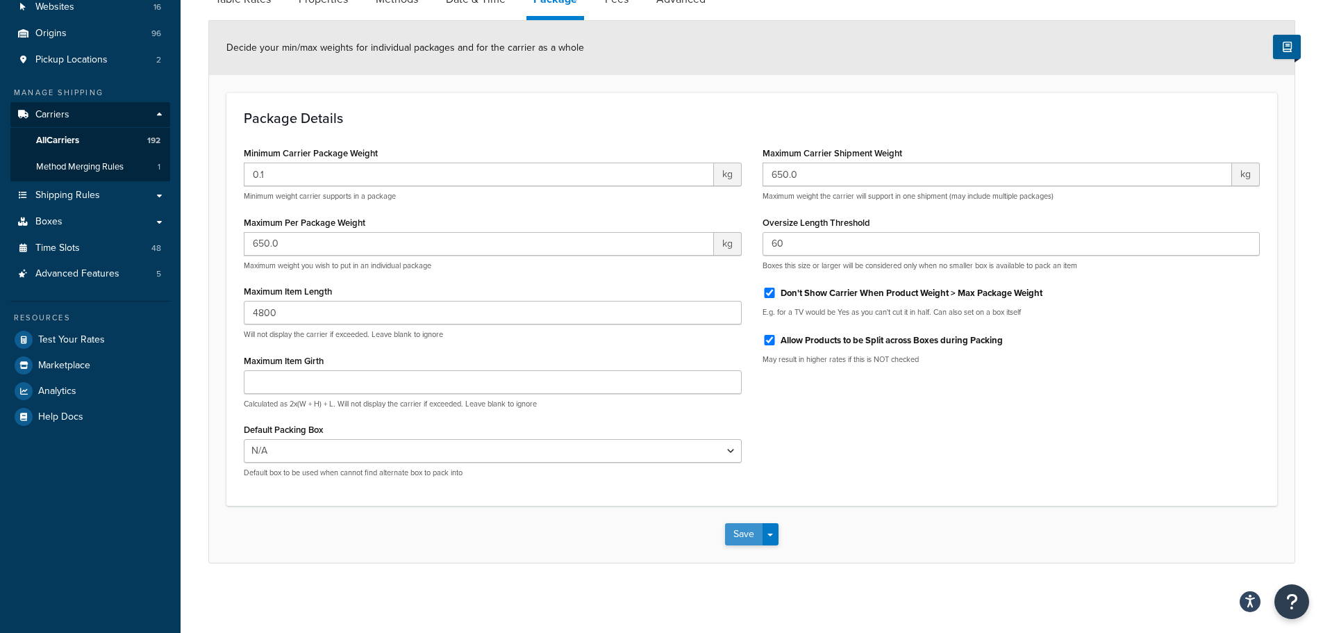
click at [751, 528] on button "Save" at bounding box center [743, 534] width 37 height 22
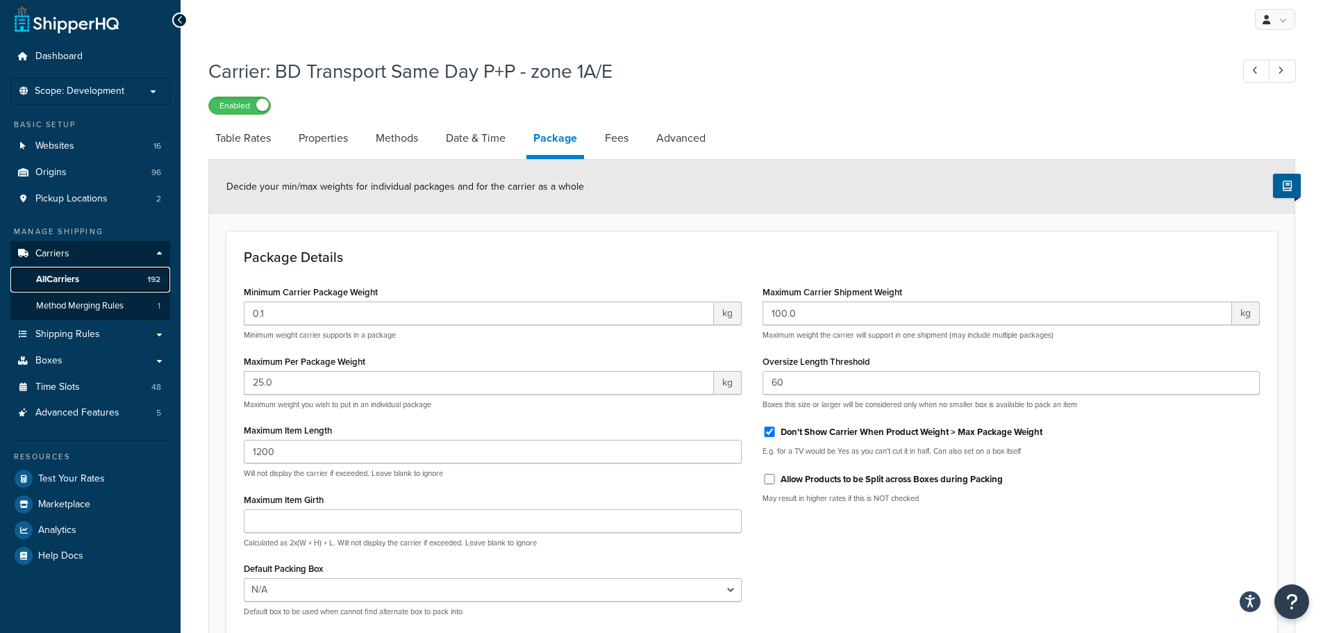
click at [71, 270] on link "All Carriers 192" at bounding box center [90, 280] width 160 height 26
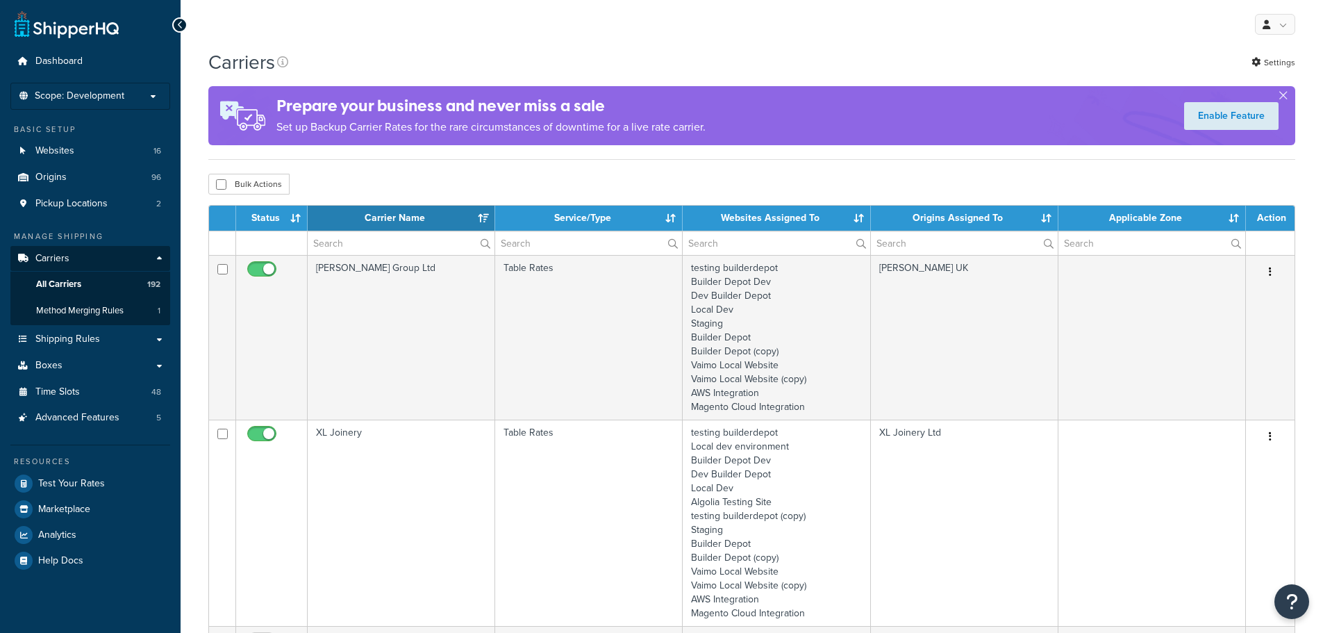
select select "15"
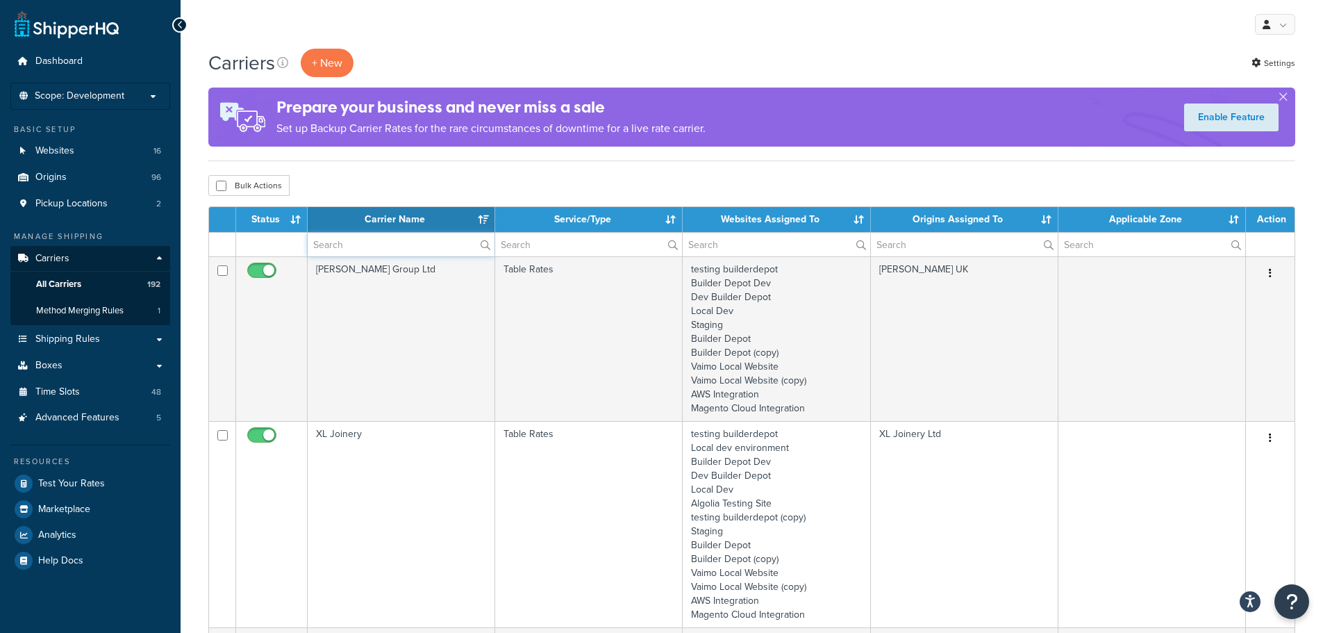
click at [377, 252] on input "text" at bounding box center [401, 245] width 187 height 24
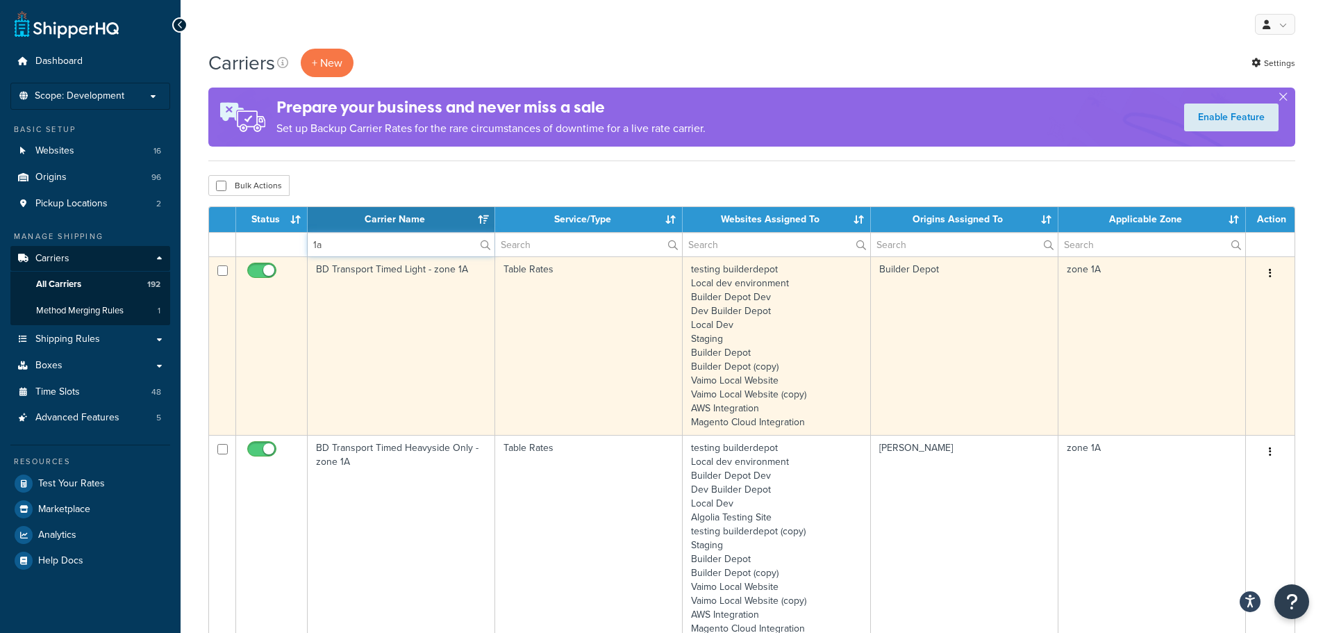
type input "1a"
click at [365, 297] on td "BD Transport Timed Light - zone 1A" at bounding box center [401, 345] width 187 height 178
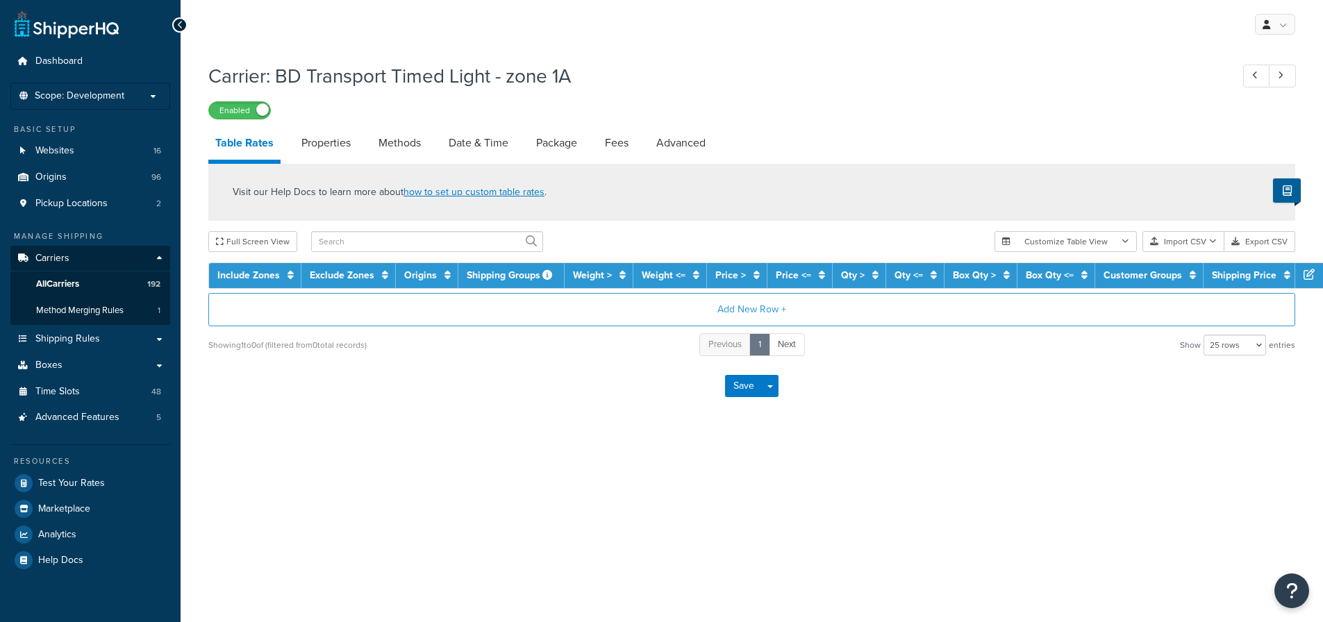
select select "25"
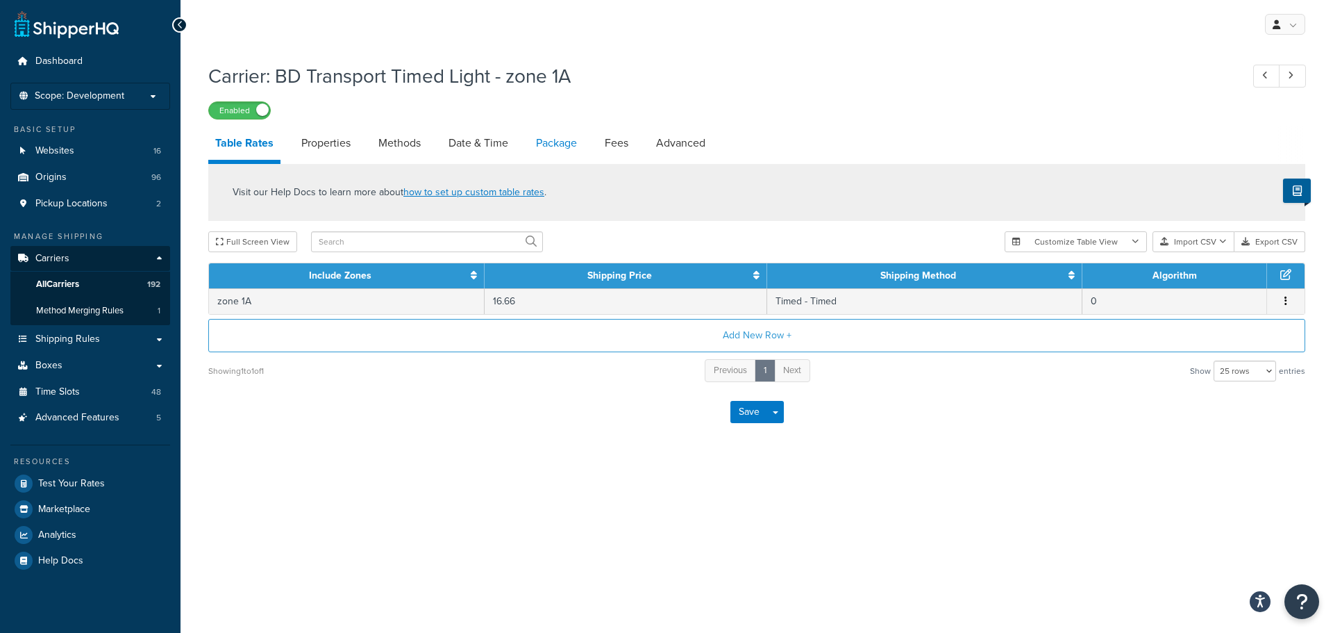
click at [573, 141] on link "Package" at bounding box center [556, 142] width 55 height 33
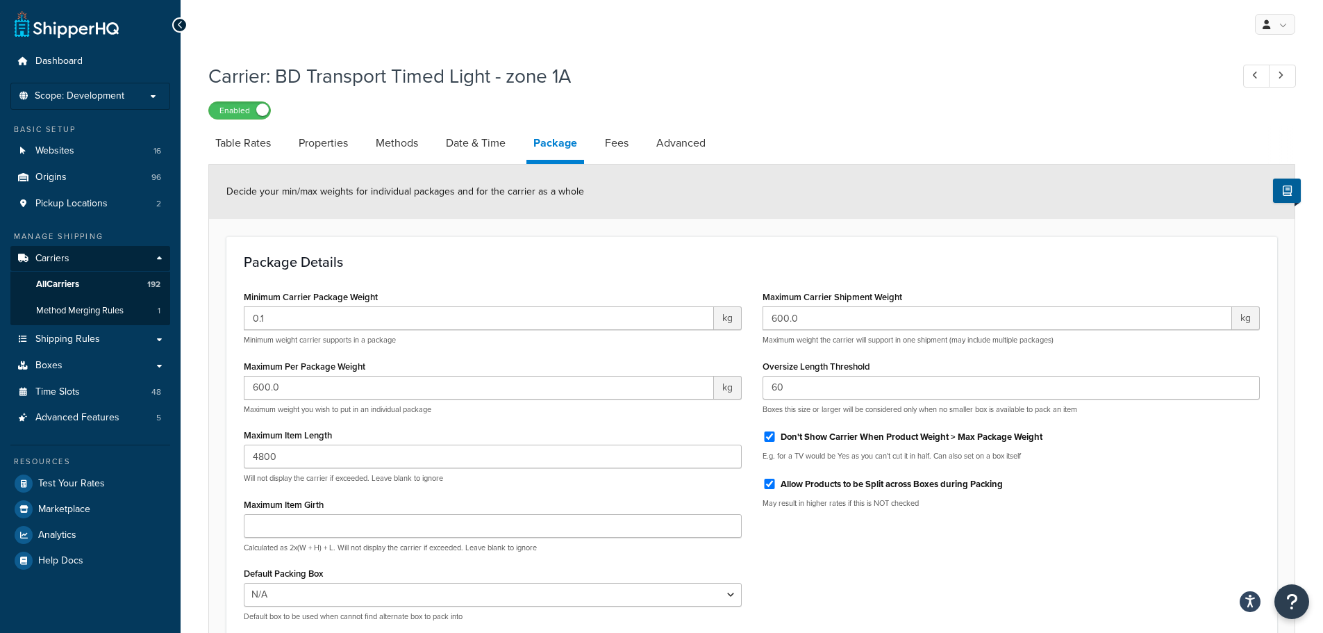
click at [545, 251] on div "Package Details Minimum Carrier Package Weight 0.1 kg Minimum weight carrier su…" at bounding box center [751, 442] width 1050 height 413
click at [250, 140] on link "Table Rates" at bounding box center [242, 142] width 69 height 33
select select "25"
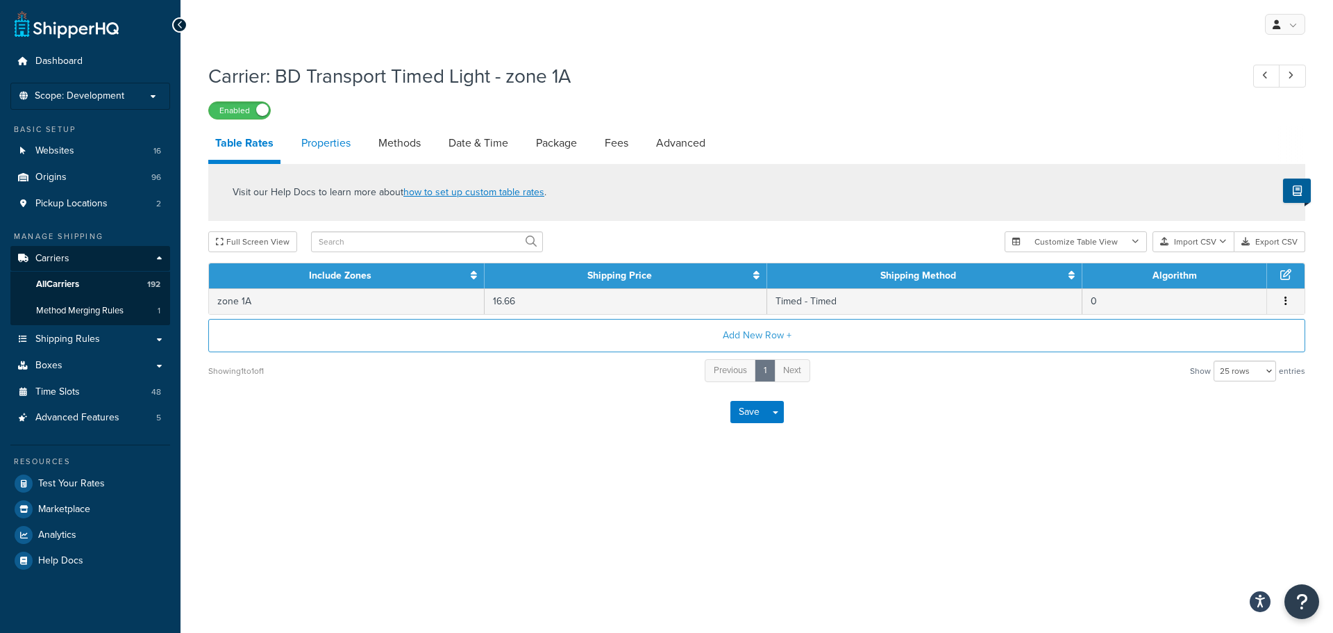
click at [341, 146] on link "Properties" at bounding box center [325, 142] width 63 height 33
select select "HIGHEST"
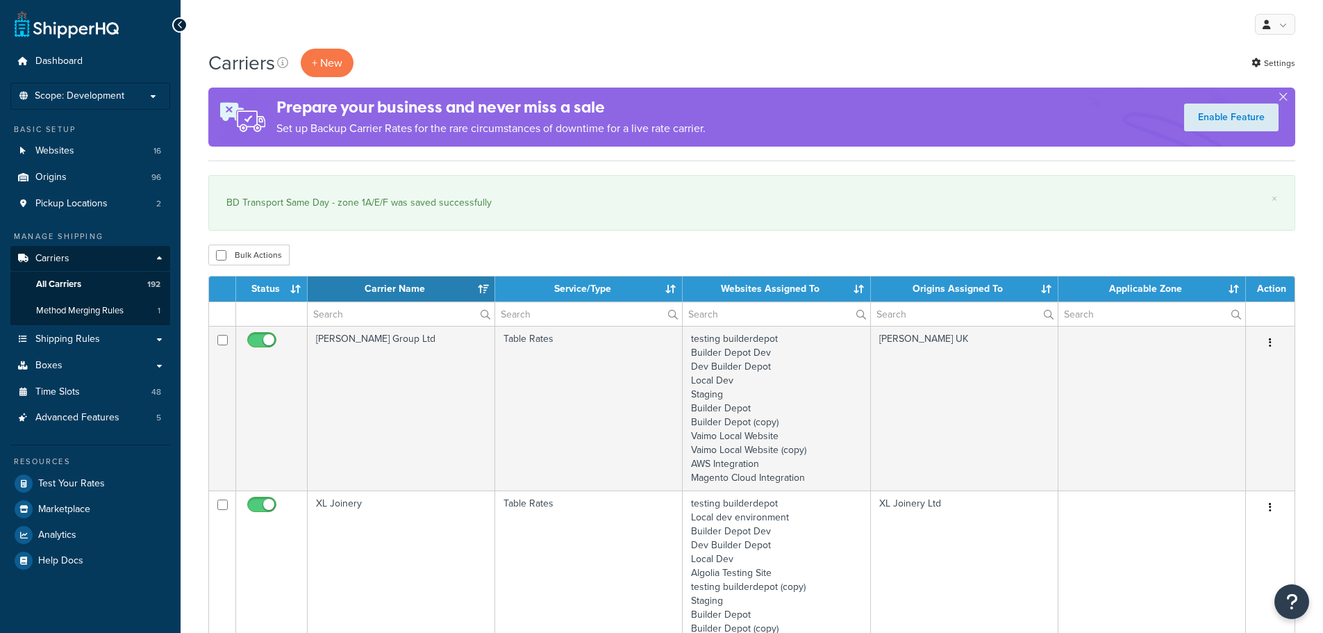
select select "15"
click at [351, 315] on input "text" at bounding box center [401, 314] width 187 height 24
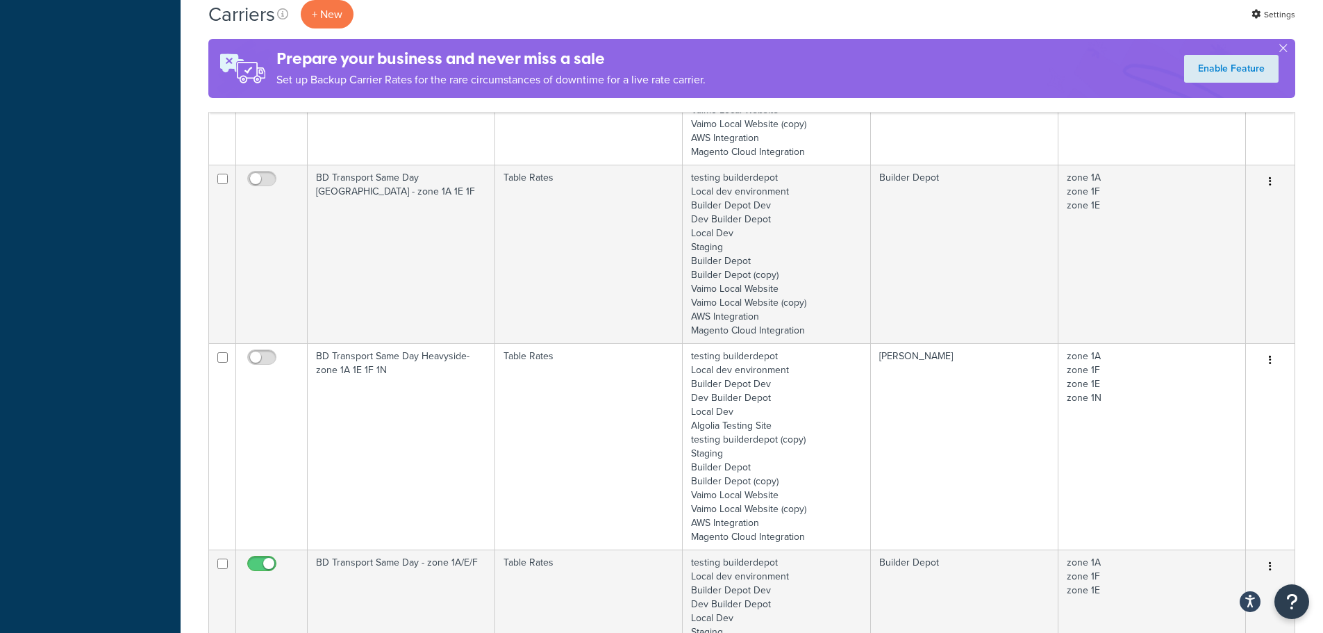
scroll to position [1111, 0]
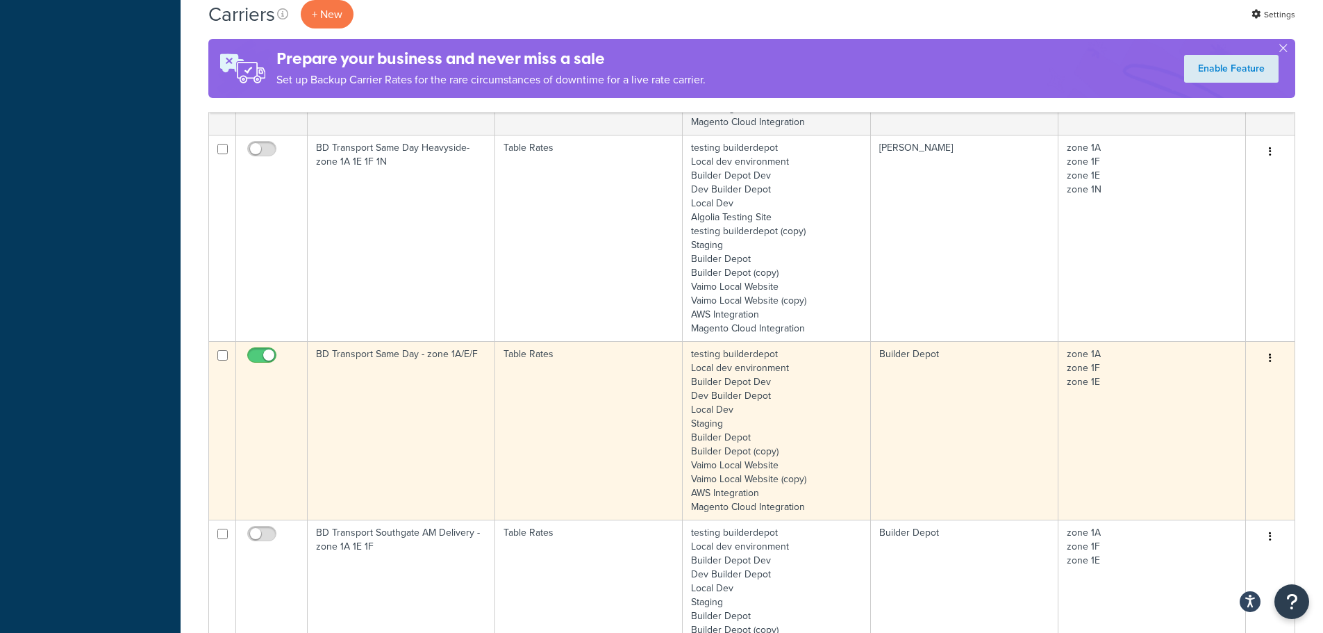
type input "1a"
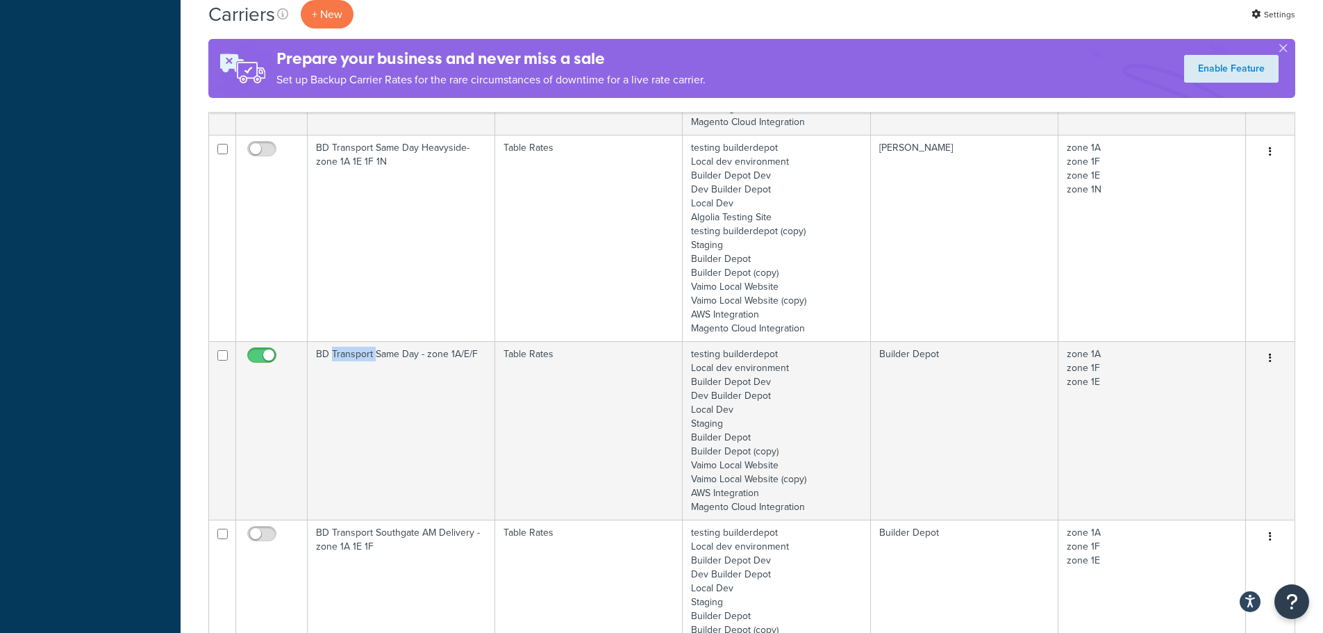
click at [358, 378] on td "BD Transport Same Day - zone 1A/E/F" at bounding box center [401, 430] width 187 height 178
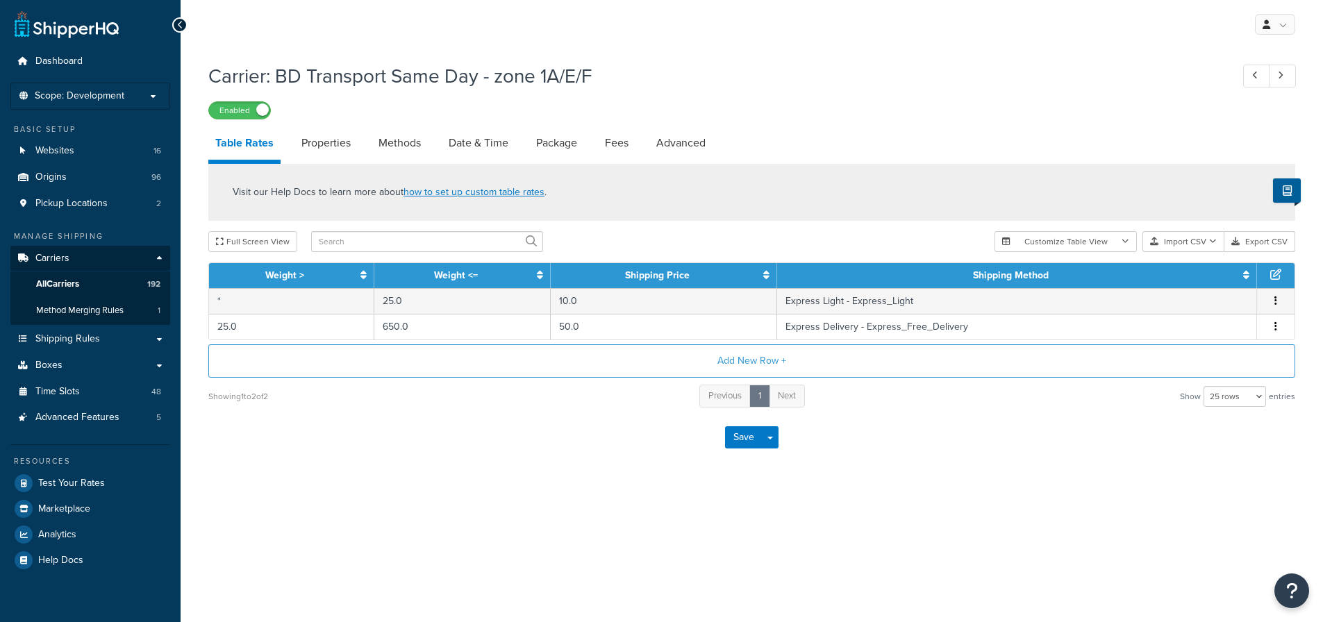
select select "25"
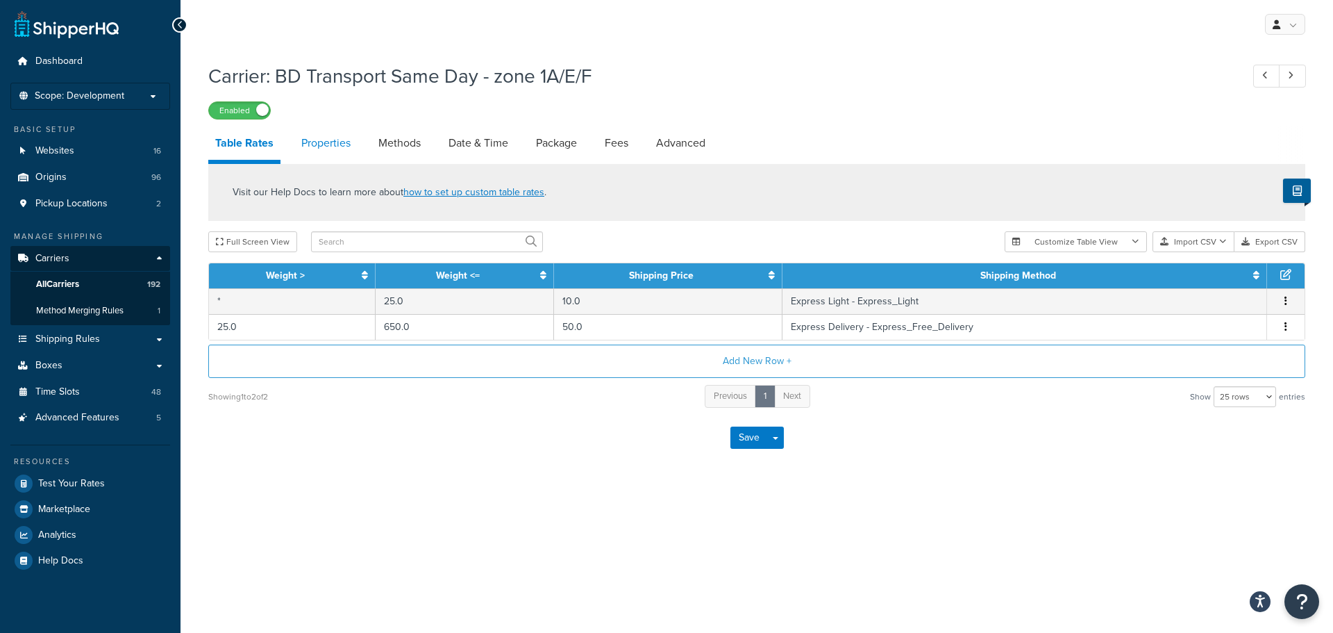
click at [325, 138] on link "Properties" at bounding box center [325, 142] width 63 height 33
select select "HIGHEST"
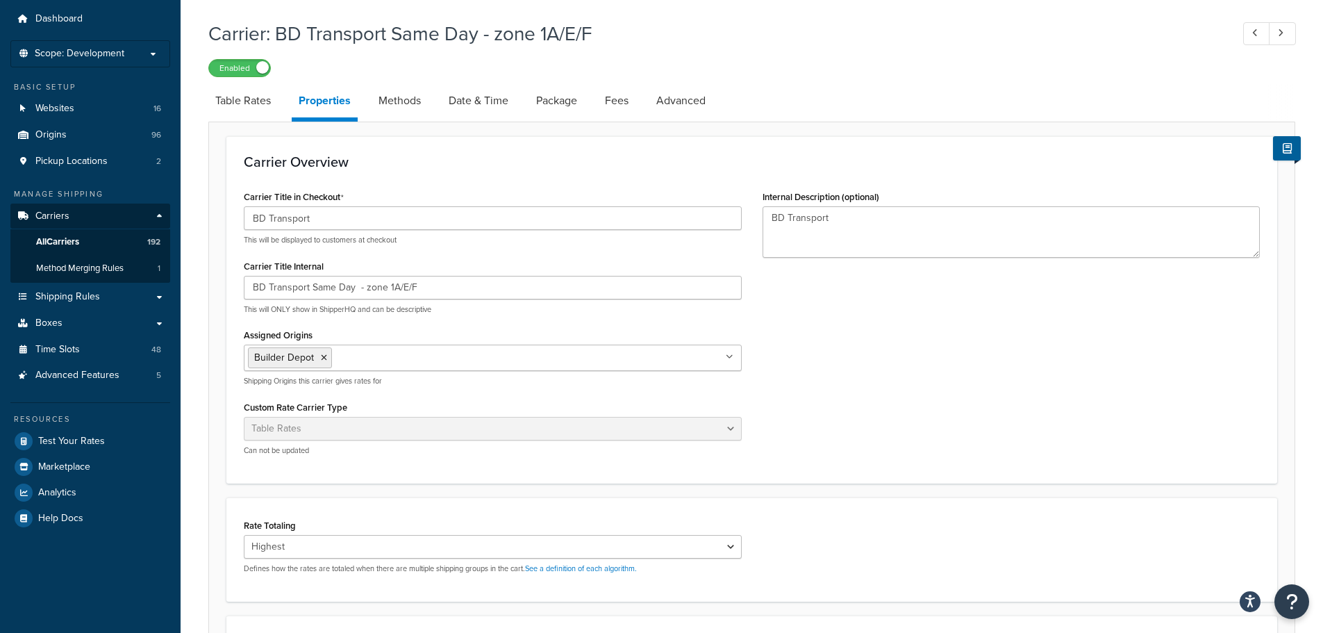
scroll to position [139, 0]
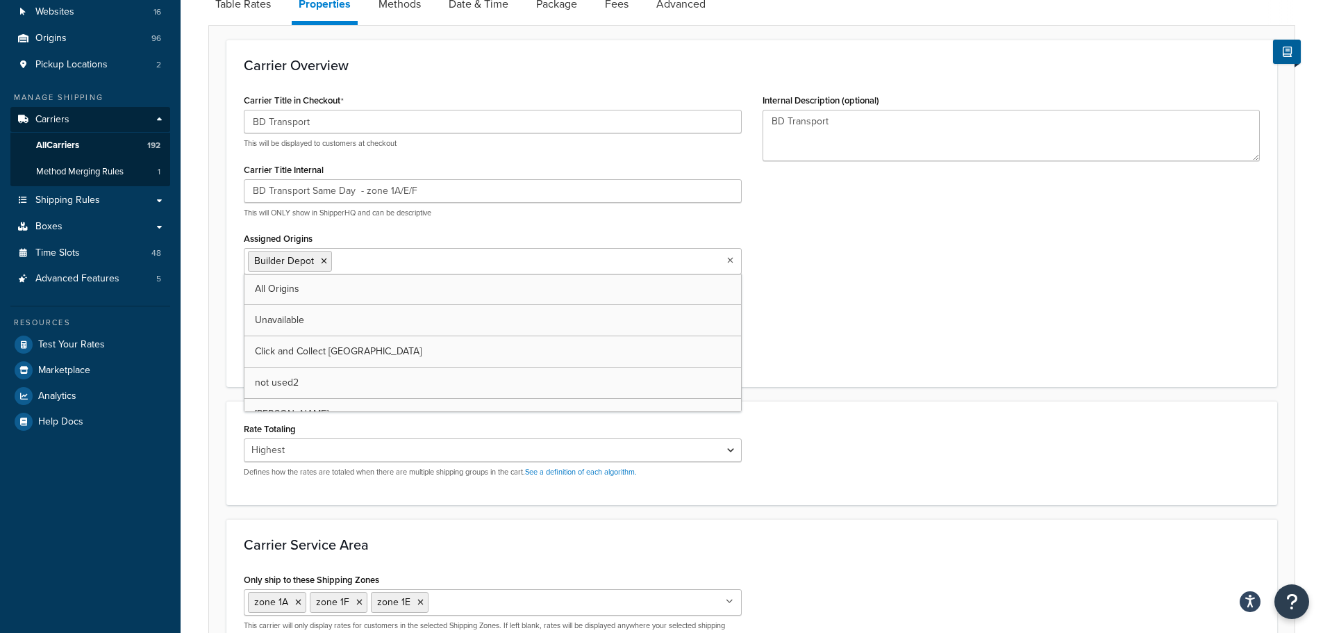
click at [380, 267] on input "Assigned Origins" at bounding box center [396, 260] width 123 height 15
type input "b"
type input "heav"
click at [807, 272] on div "Carrier Title in Checkout BD Transport This will be displayed to customers at c…" at bounding box center [751, 229] width 1037 height 279
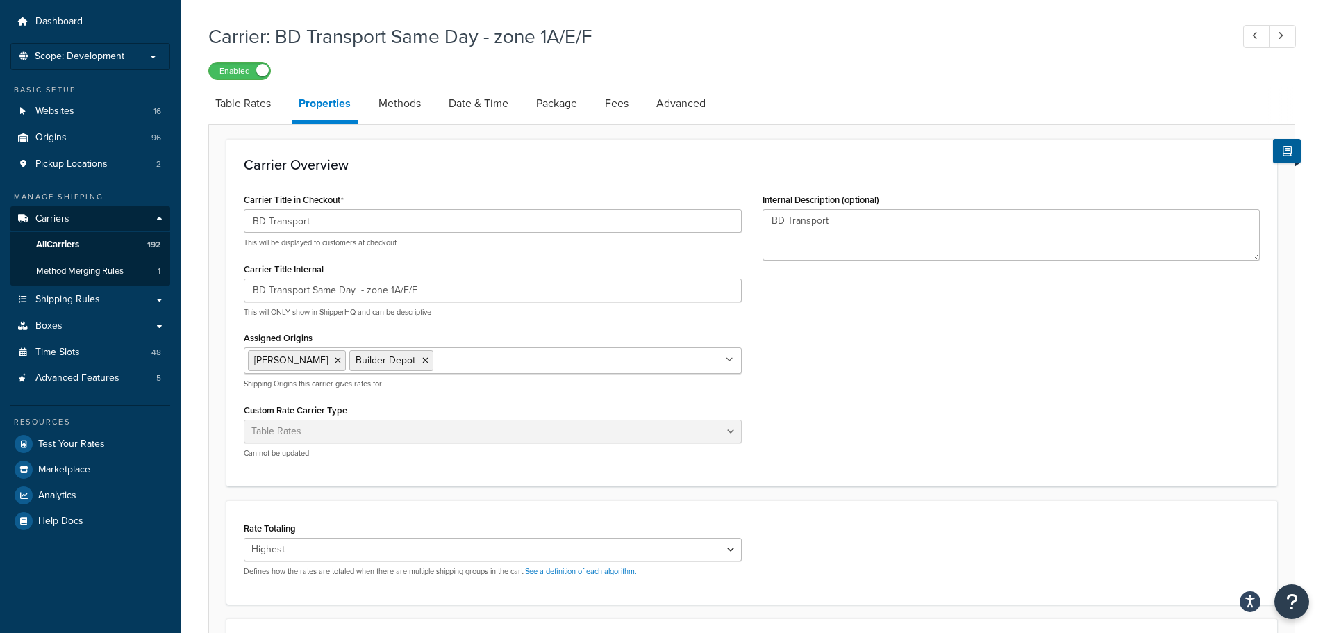
scroll to position [25, 0]
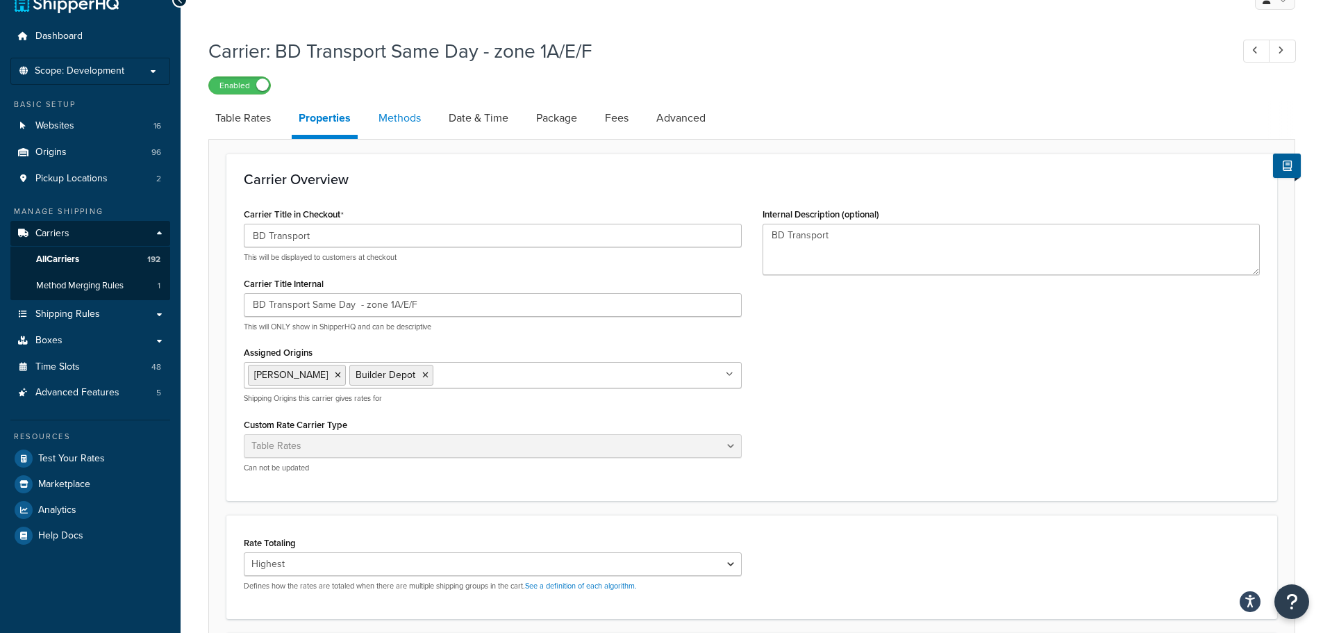
click at [404, 111] on link "Methods" at bounding box center [399, 117] width 56 height 33
select select "25"
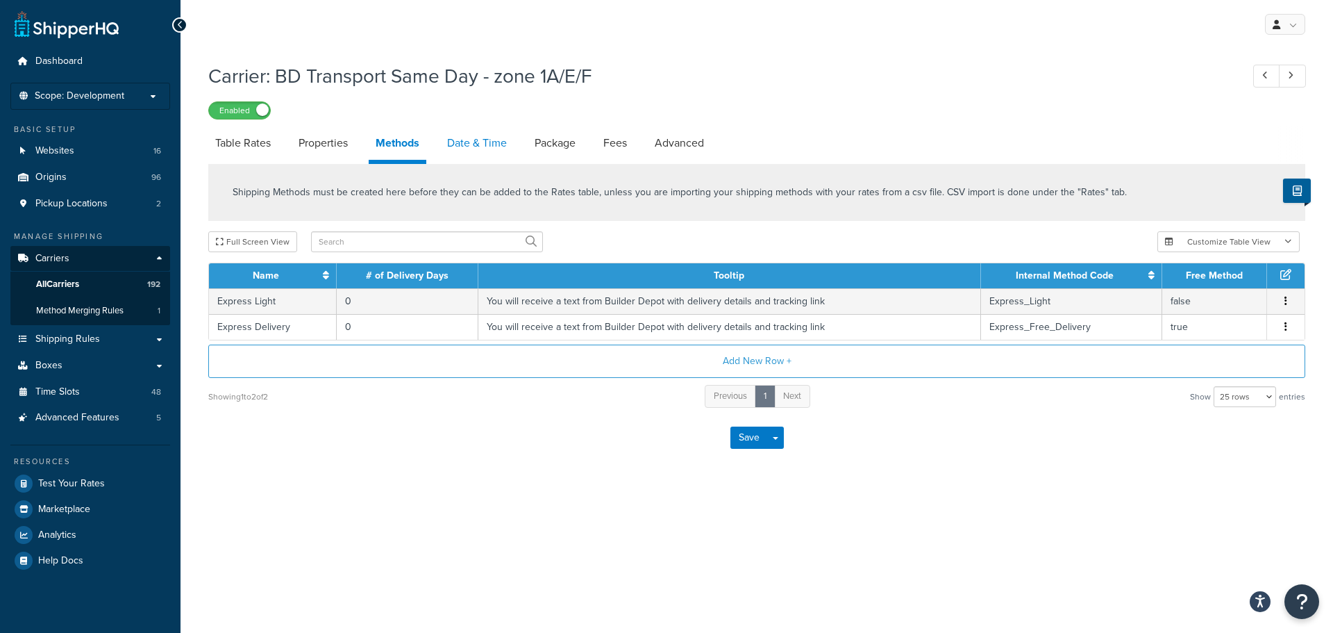
click at [496, 138] on link "Date & Time" at bounding box center [477, 142] width 74 height 33
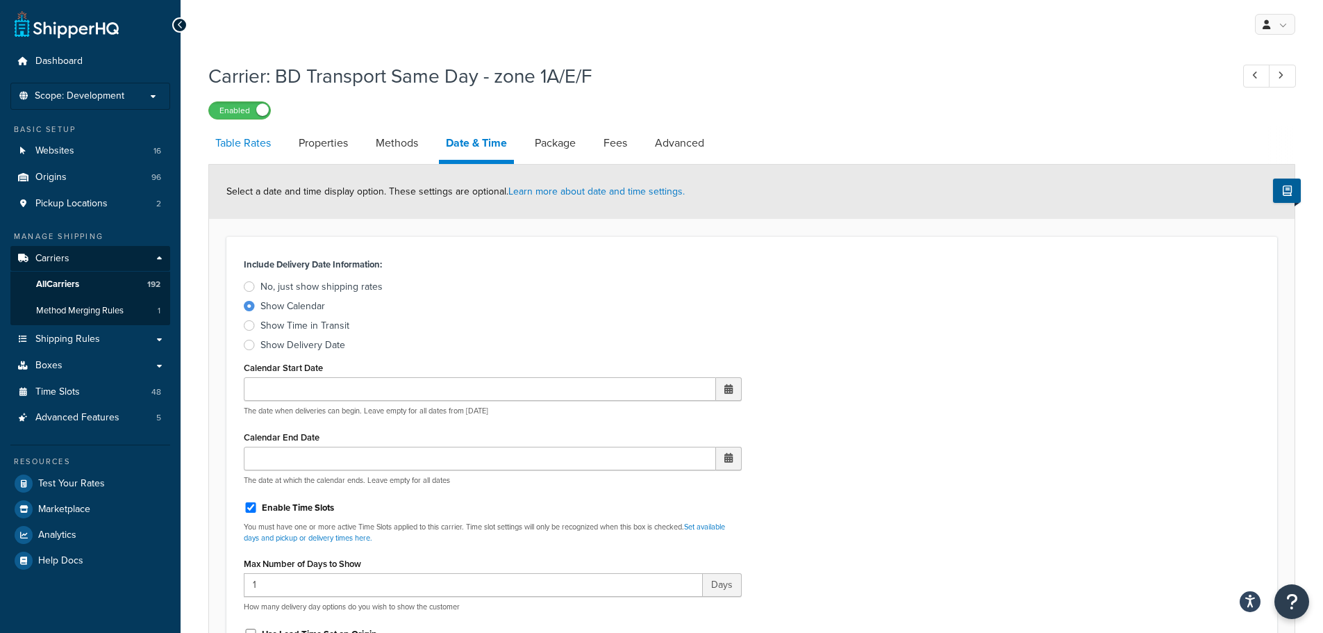
click at [244, 142] on link "Table Rates" at bounding box center [242, 142] width 69 height 33
select select "25"
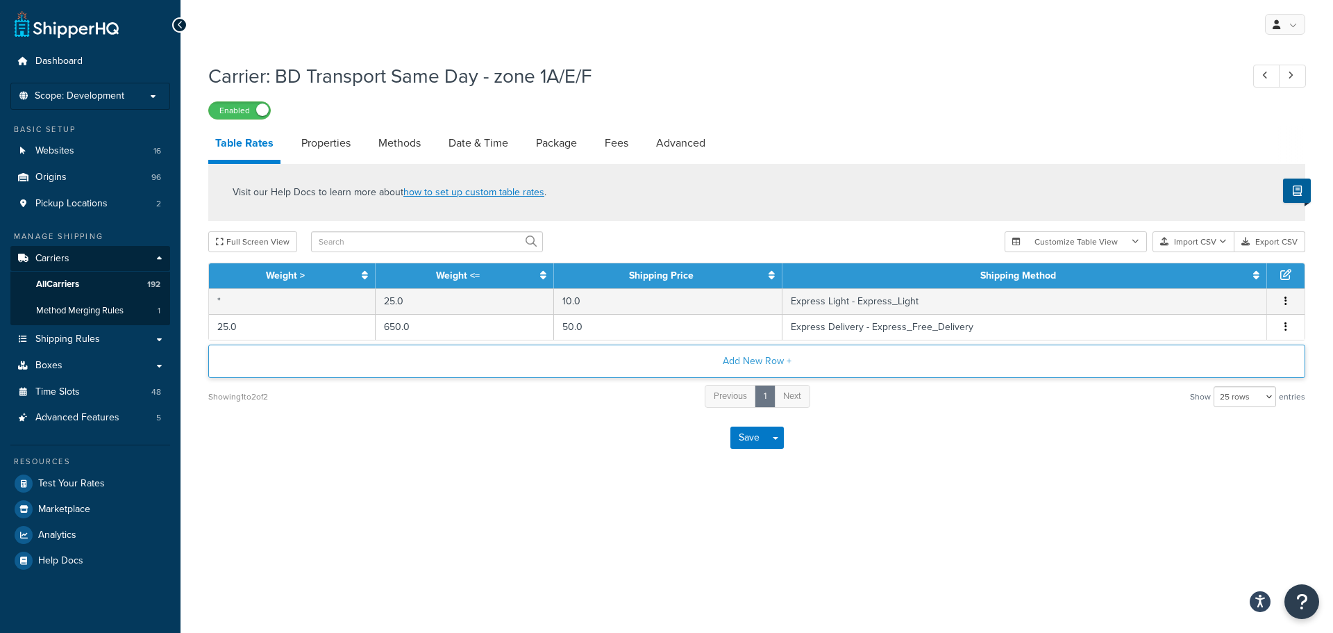
click at [554, 360] on button "Add New Row +" at bounding box center [756, 360] width 1097 height 33
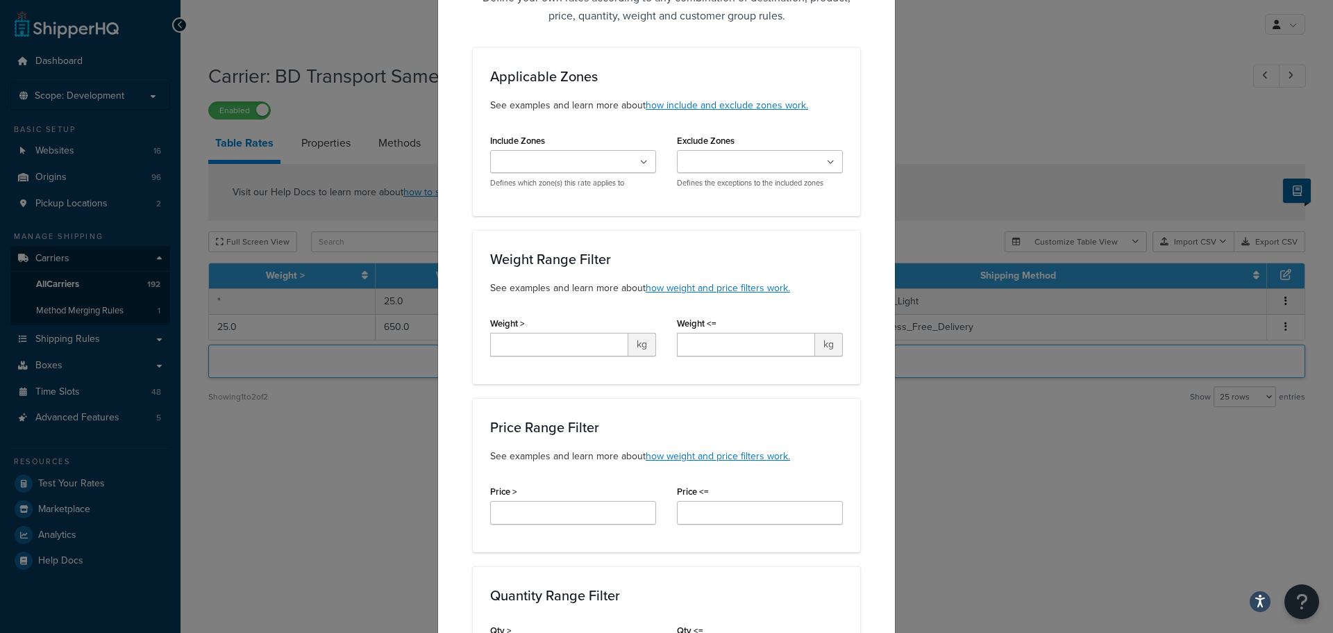
scroll to position [139, 0]
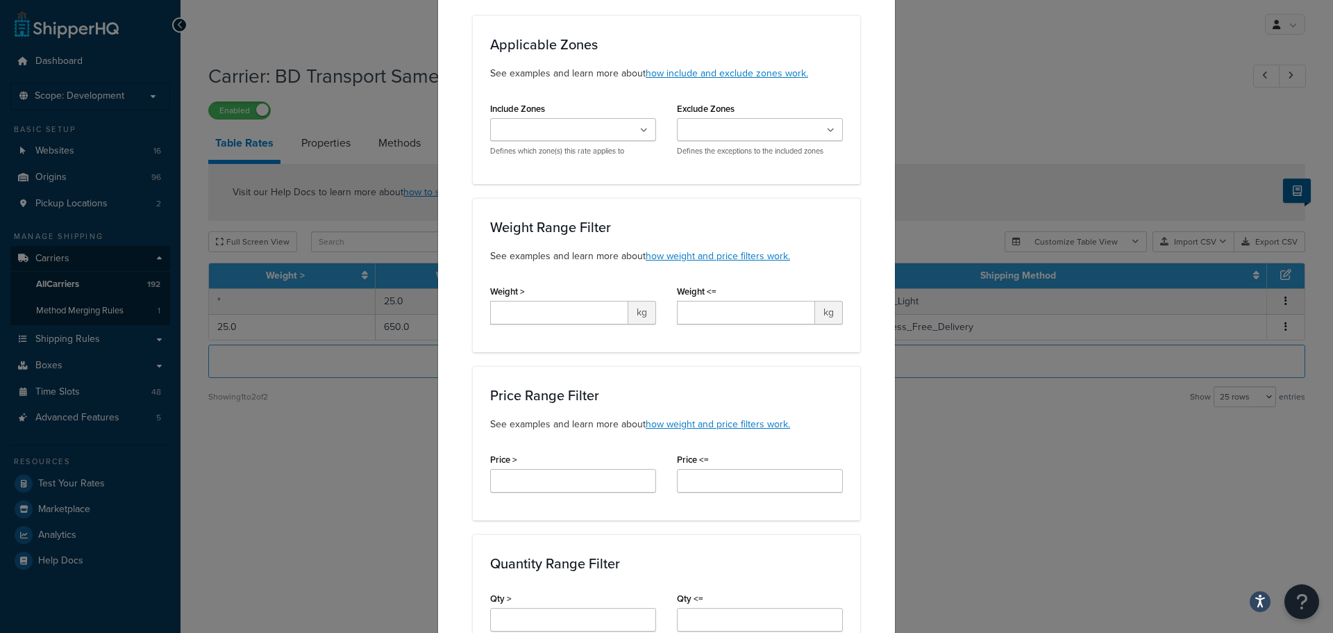
click at [400, 397] on div "Create Table Rate Define your own rates according to any combination of destina…" at bounding box center [666, 316] width 1333 height 633
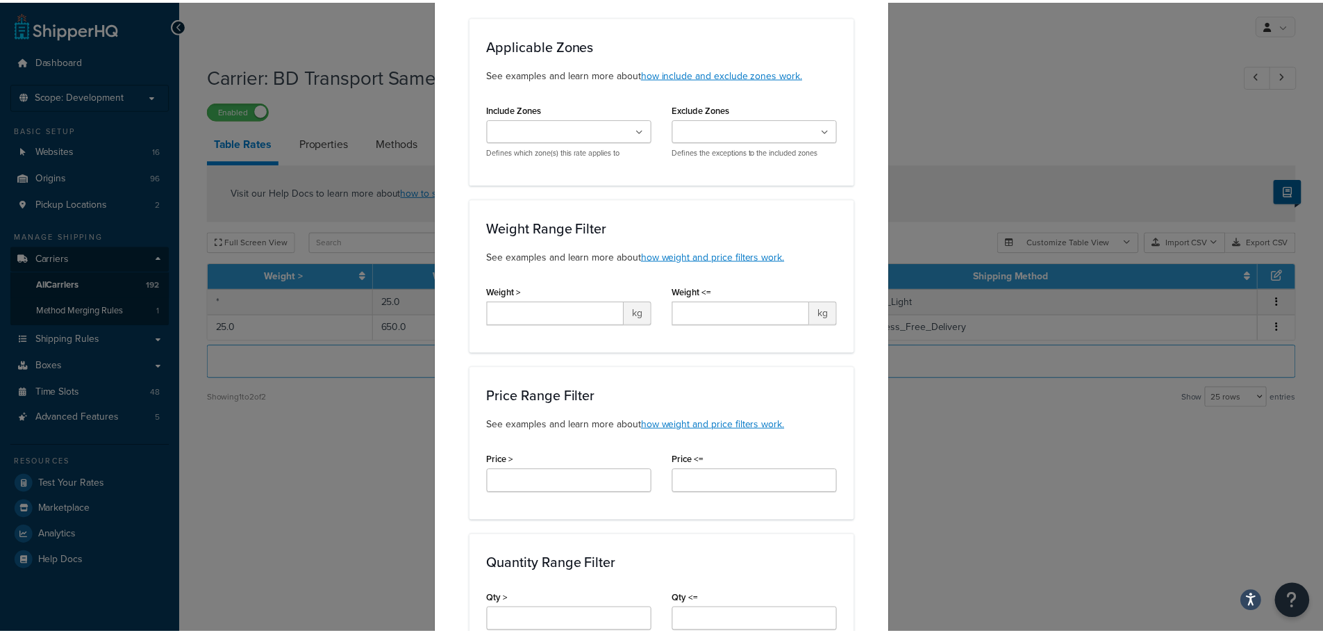
scroll to position [0, 0]
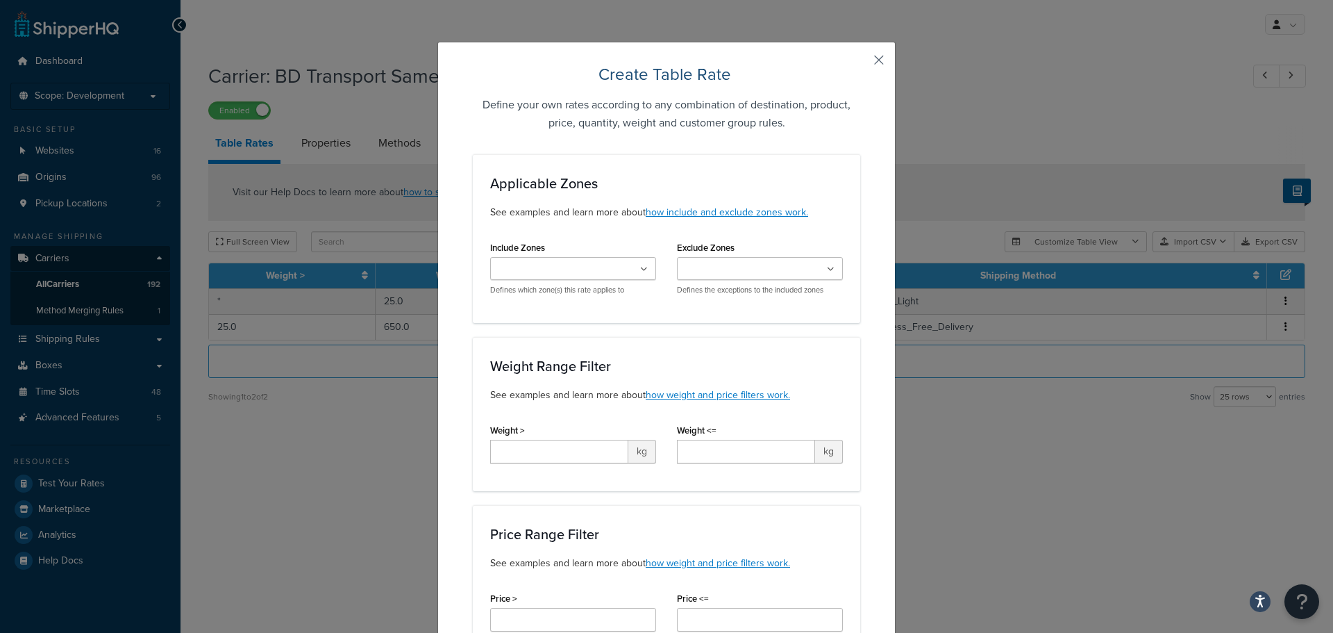
click at [860, 63] on button "button" at bounding box center [858, 64] width 3 height 3
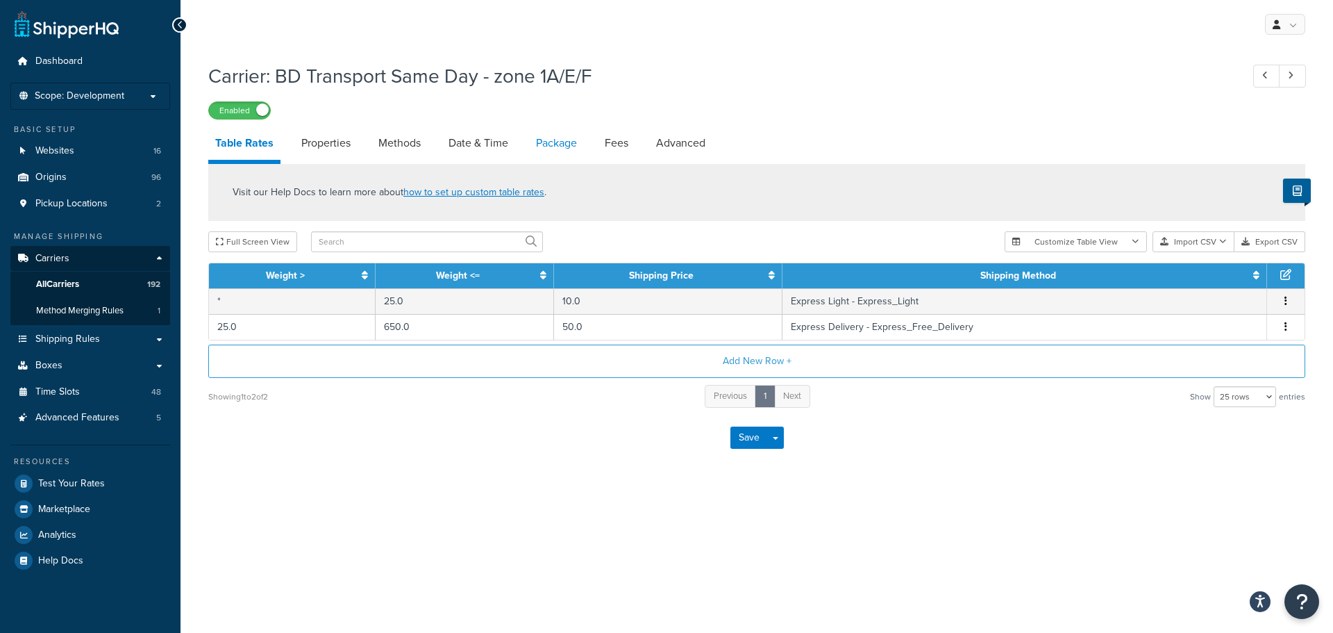
click at [562, 146] on link "Package" at bounding box center [556, 142] width 55 height 33
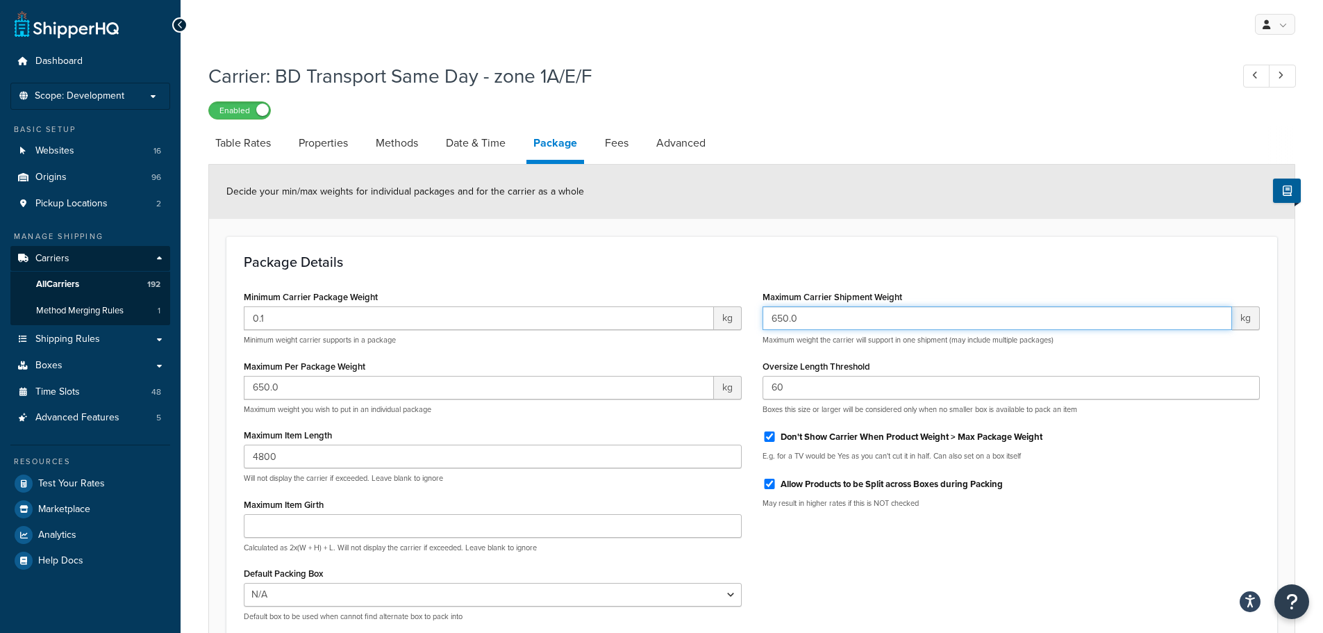
drag, startPoint x: 828, startPoint y: 314, endPoint x: 673, endPoint y: 310, distance: 154.2
click at [674, 311] on div "Minimum Carrier Package Weight 0.1 kg Minimum weight carrier supports in a pack…" at bounding box center [751, 459] width 1037 height 345
paste input "99999999"
type input "99999999.0"
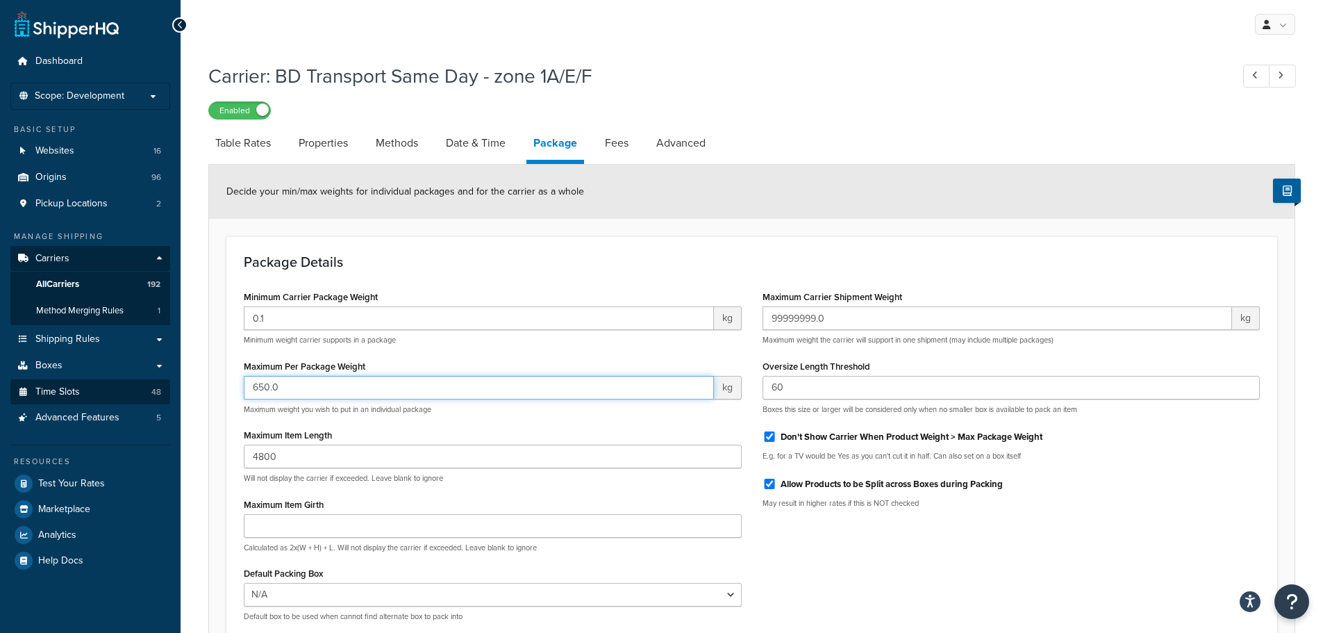
drag, startPoint x: 302, startPoint y: 396, endPoint x: 164, endPoint y: 398, distance: 138.2
click at [164, 397] on div "Dashboard Scope: Development Basic Setup Websites 16 Origins 96 Pickup Location…" at bounding box center [661, 388] width 1323 height 776
paste input "99999997"
type input "99999997.0"
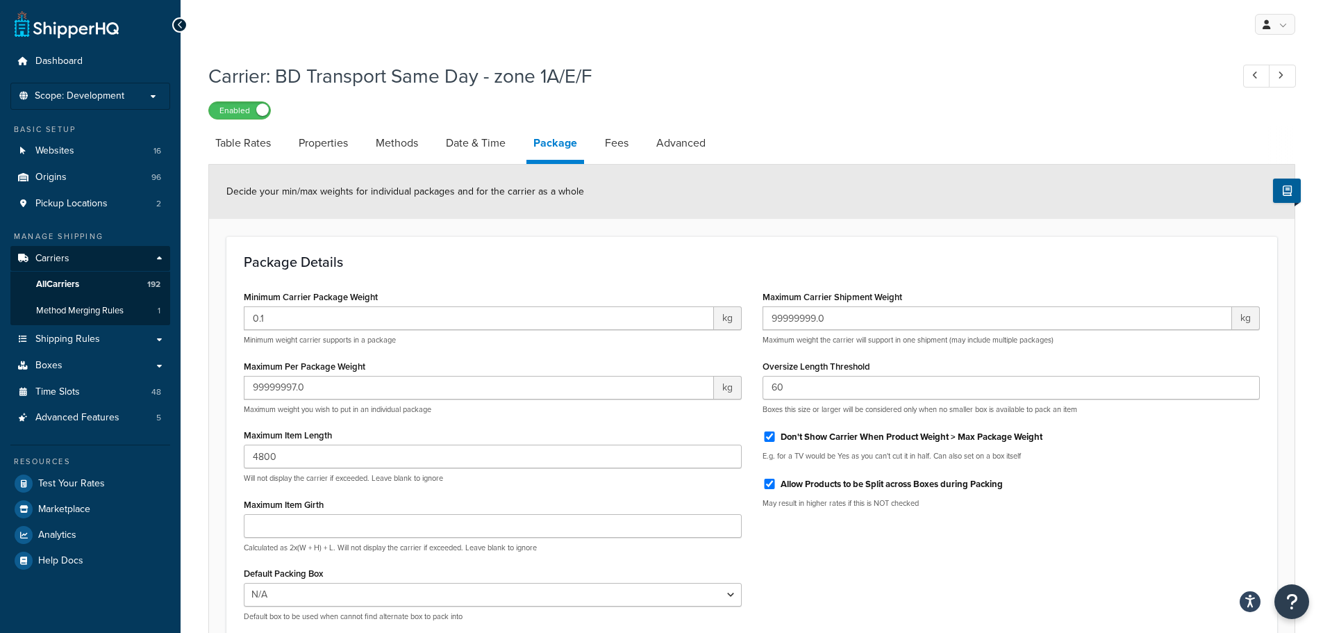
click at [896, 558] on div "Minimum Carrier Package Weight 0.1 kg Minimum weight carrier supports in a pack…" at bounding box center [751, 459] width 1037 height 345
click at [237, 139] on link "Table Rates" at bounding box center [242, 142] width 69 height 33
select select "25"
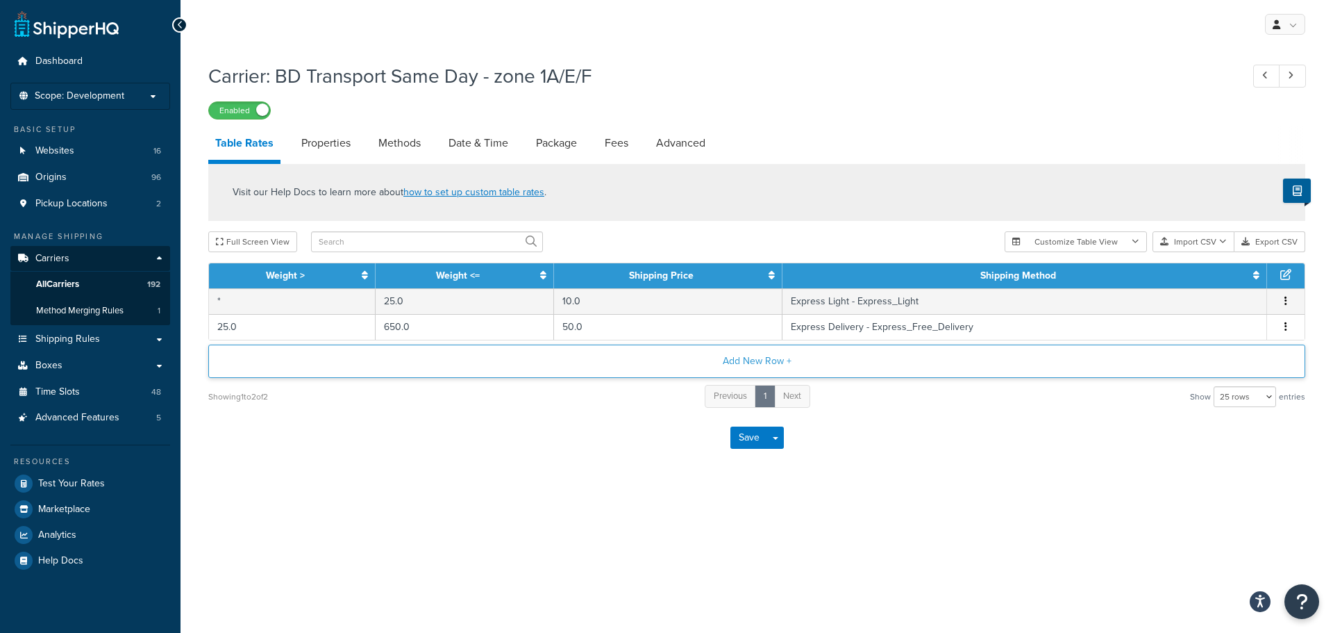
click at [639, 356] on button "Add New Row +" at bounding box center [756, 360] width 1097 height 33
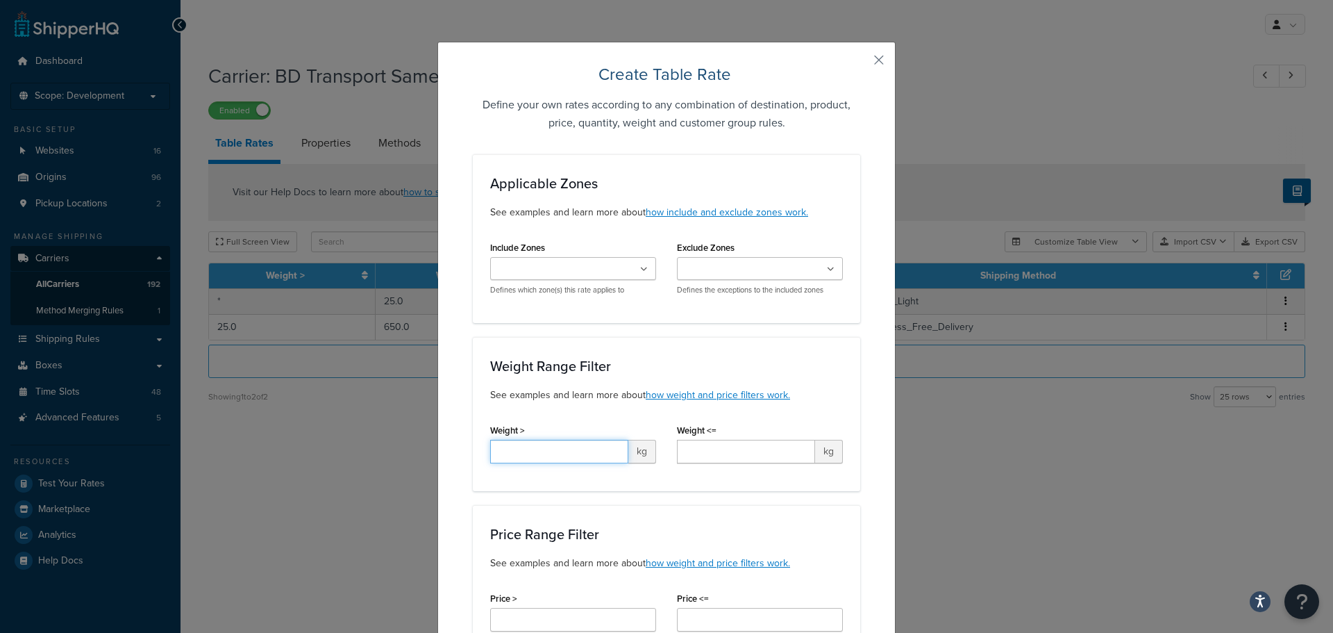
click at [541, 451] on input "Weight >" at bounding box center [559, 451] width 138 height 24
click at [686, 449] on input "Weight <=" at bounding box center [746, 451] width 138 height 24
paste input "99999997.0"
drag, startPoint x: 742, startPoint y: 451, endPoint x: 649, endPoint y: 443, distance: 92.7
click at [649, 443] on div "Weight > kg Weight <= 99999997.0 kg" at bounding box center [667, 446] width 374 height 53
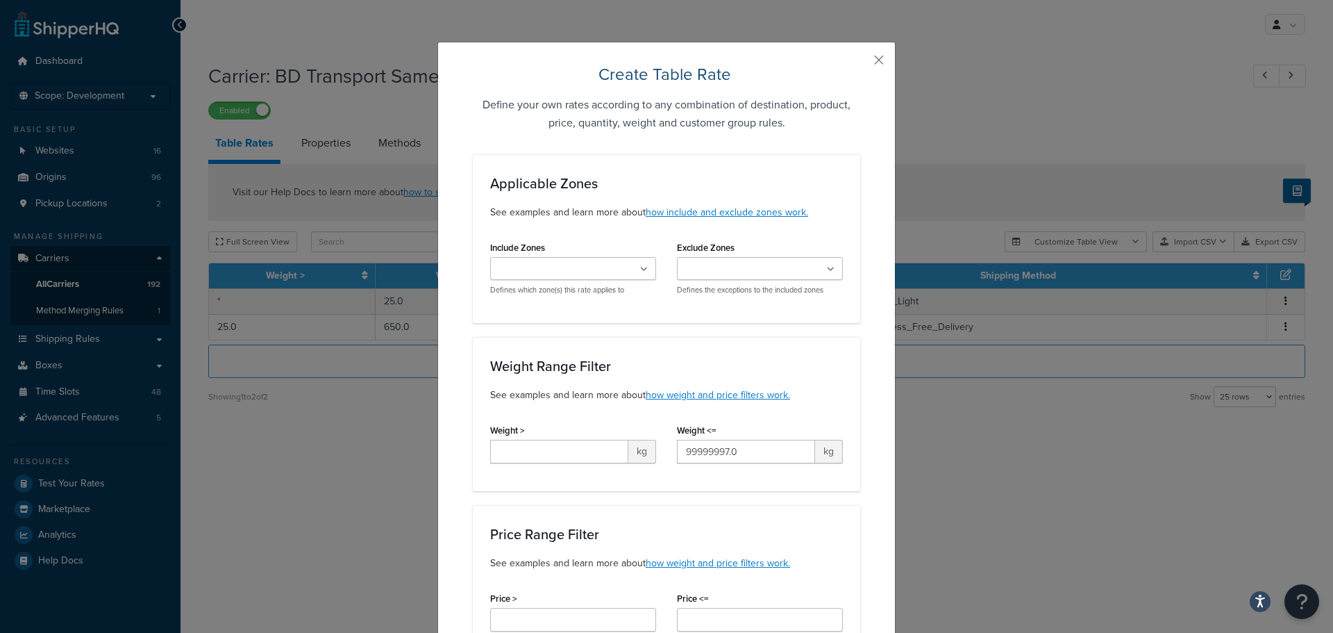
click at [660, 481] on div "Weight Range Filter See examples and learn more about how weight and price filt…" at bounding box center [666, 414] width 387 height 154
click at [719, 453] on input "99999997.0" at bounding box center [746, 451] width 138 height 24
drag, startPoint x: 730, startPoint y: 446, endPoint x: 644, endPoint y: 456, distance: 86.6
click at [644, 456] on div "Weight > kg Weight <= 8000.0 kg" at bounding box center [667, 446] width 374 height 53
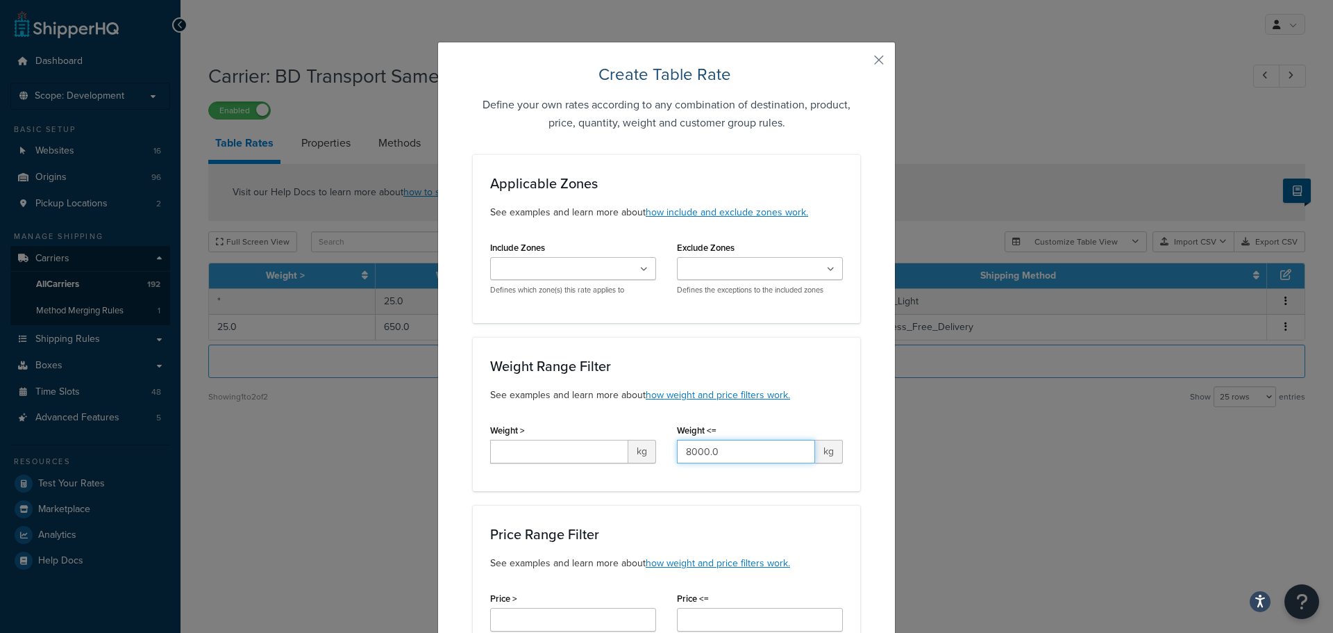
type input "8000.0"
click at [594, 451] on input "Weight >" at bounding box center [559, 451] width 138 height 24
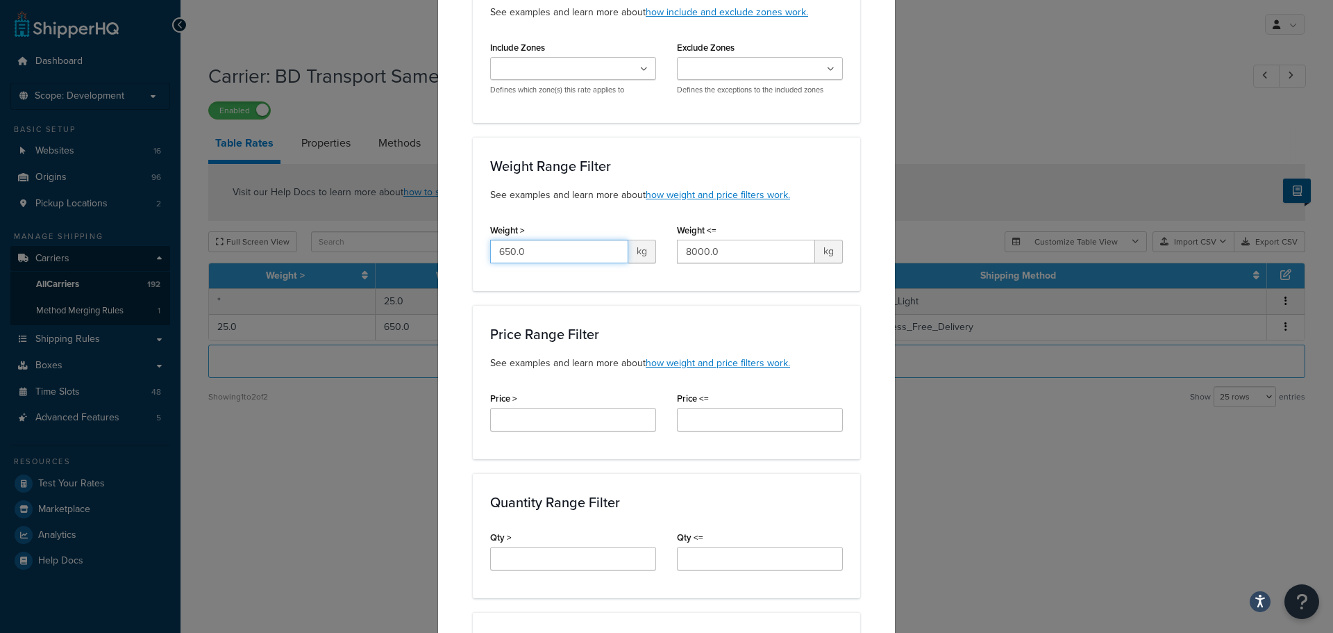
scroll to position [208, 0]
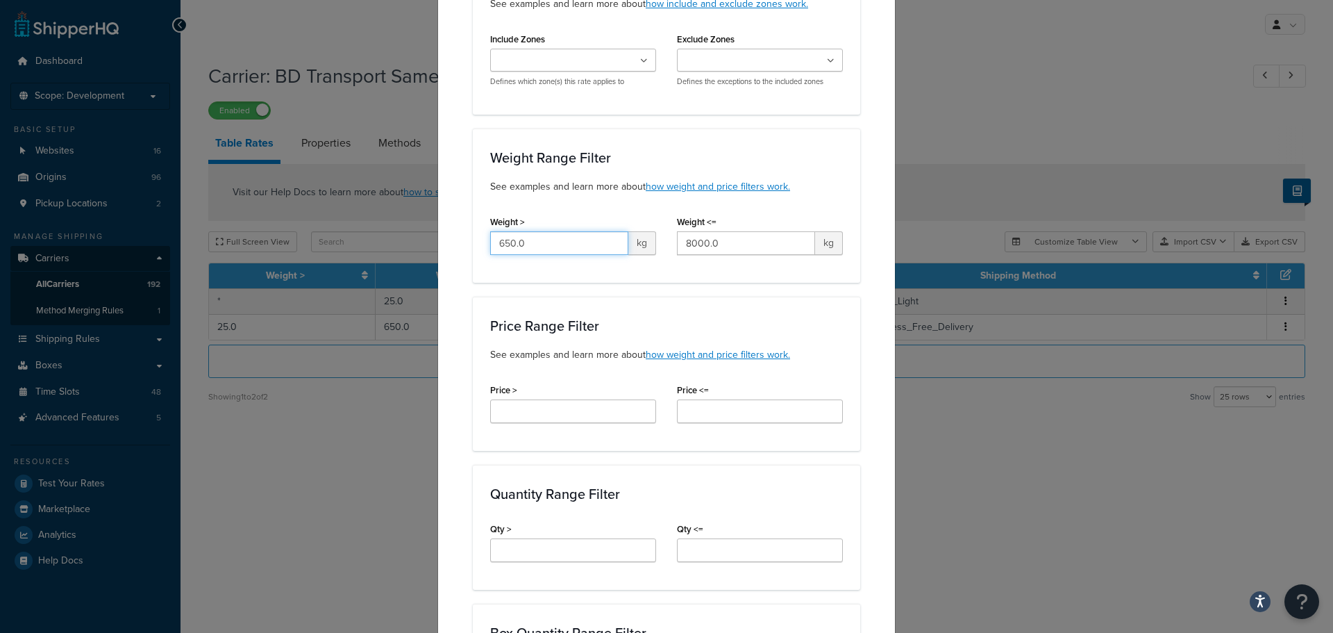
type input "650.0"
click at [562, 412] on input "Price >" at bounding box center [573, 411] width 166 height 24
type input "*"
click at [752, 401] on input "Price <=" at bounding box center [760, 411] width 166 height 24
type input "*"
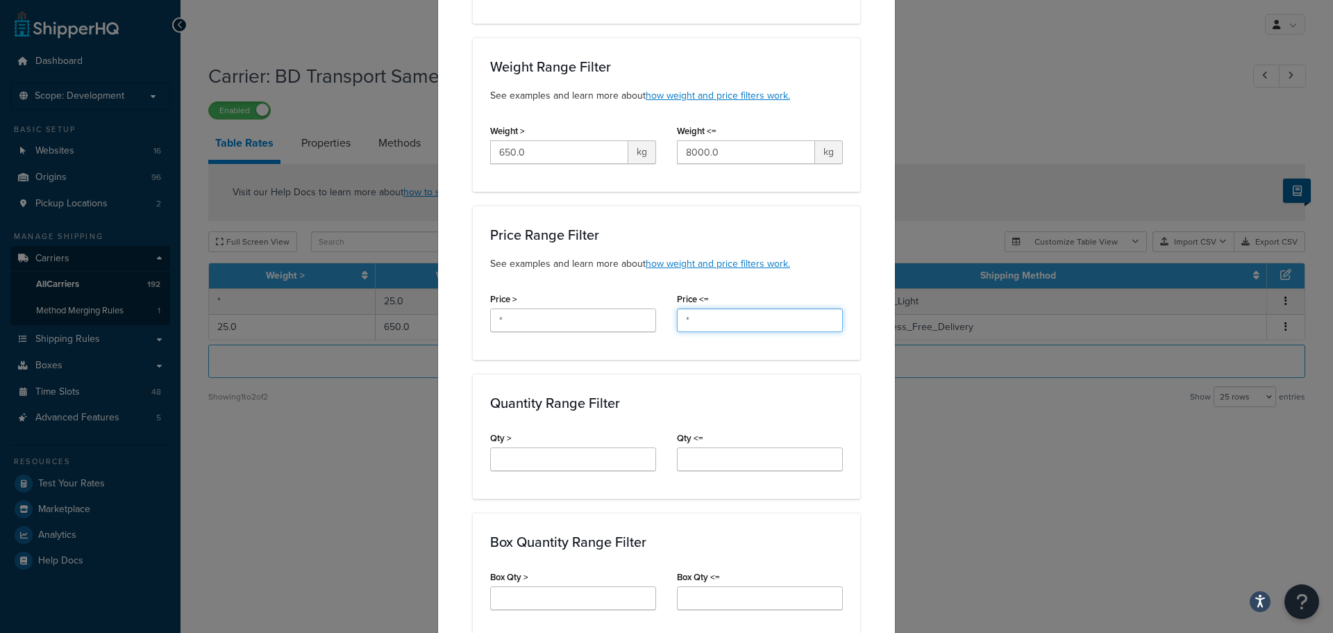
scroll to position [417, 0]
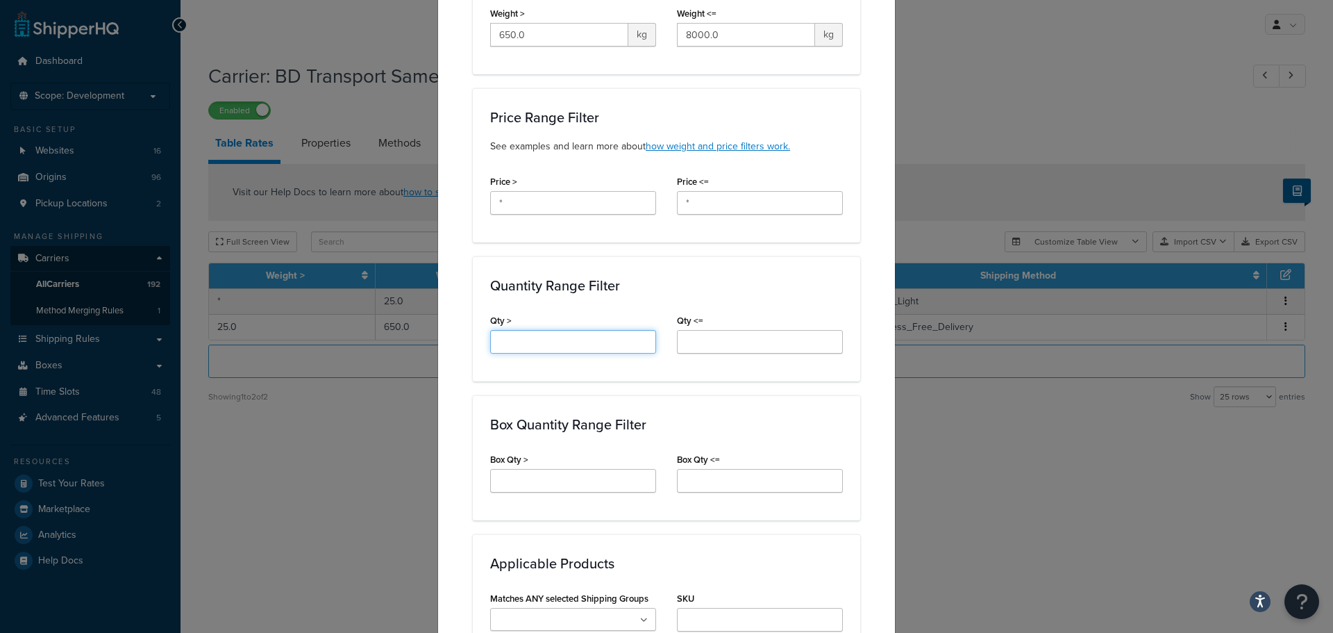
click at [541, 353] on input "Qty >" at bounding box center [573, 342] width 166 height 24
click at [738, 326] on div "Qty <=" at bounding box center [760, 331] width 166 height 43
click at [587, 340] on input "Qty >" at bounding box center [573, 342] width 166 height 24
click at [743, 348] on input "Qty <=" at bounding box center [760, 342] width 166 height 24
type input "*"
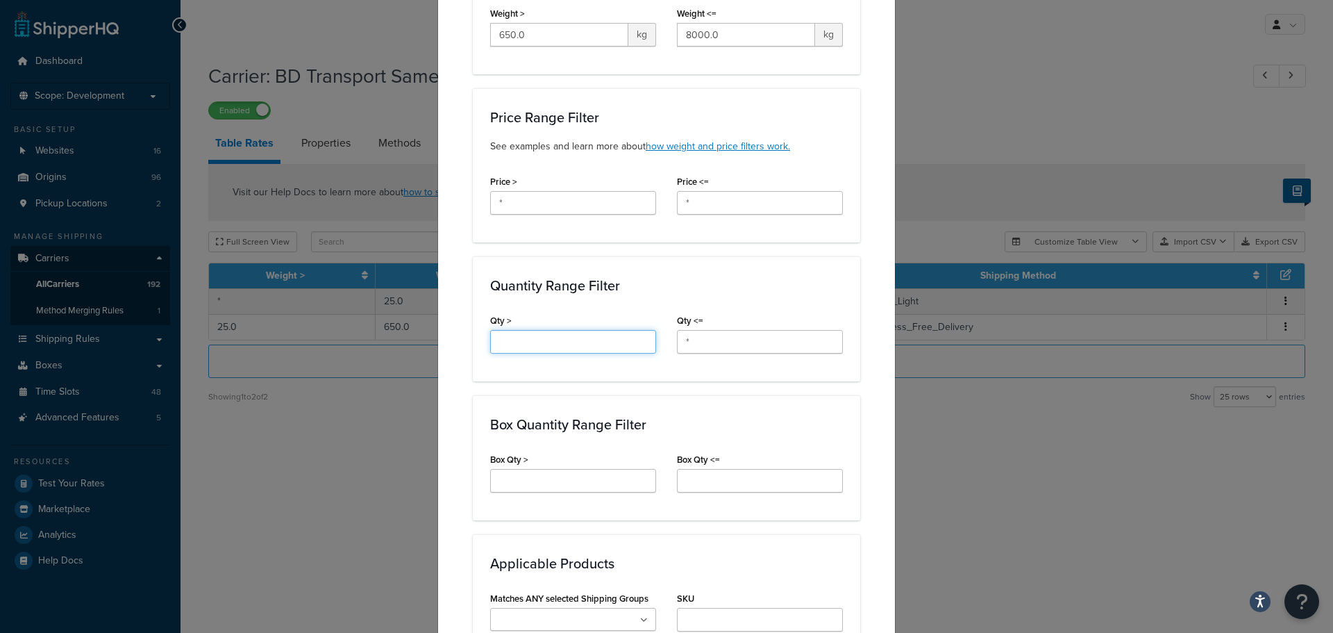
click at [535, 345] on input "Qty >" at bounding box center [573, 342] width 166 height 24
type input "*"
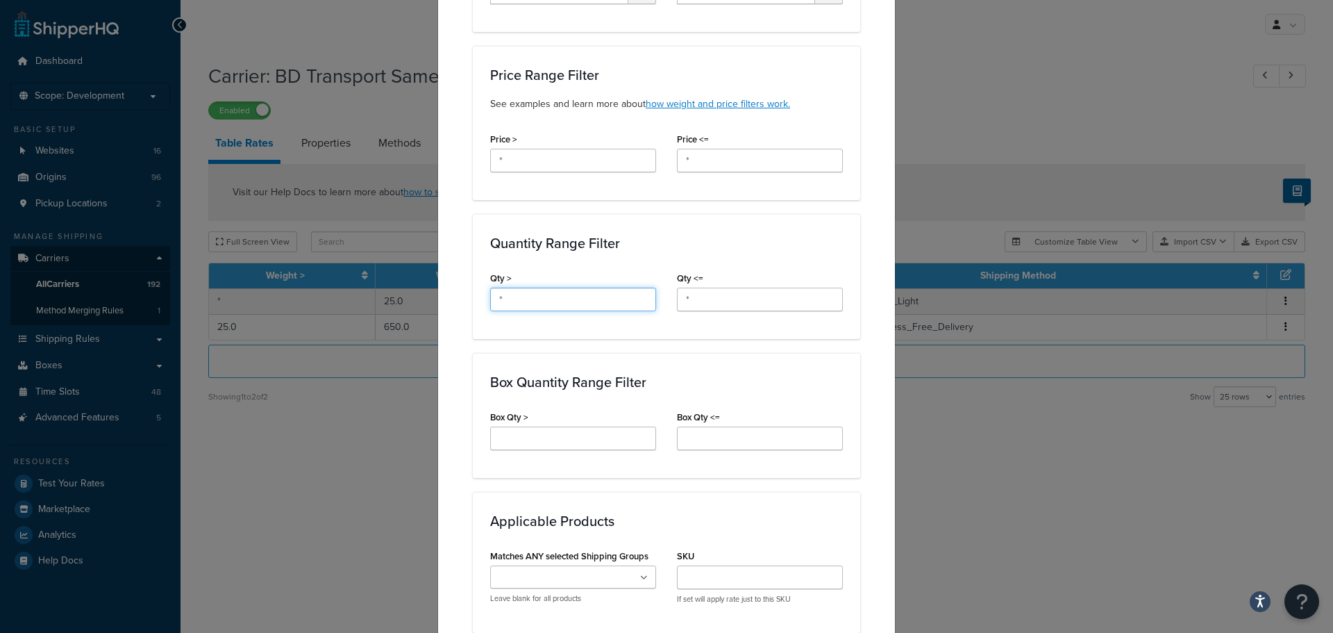
scroll to position [555, 0]
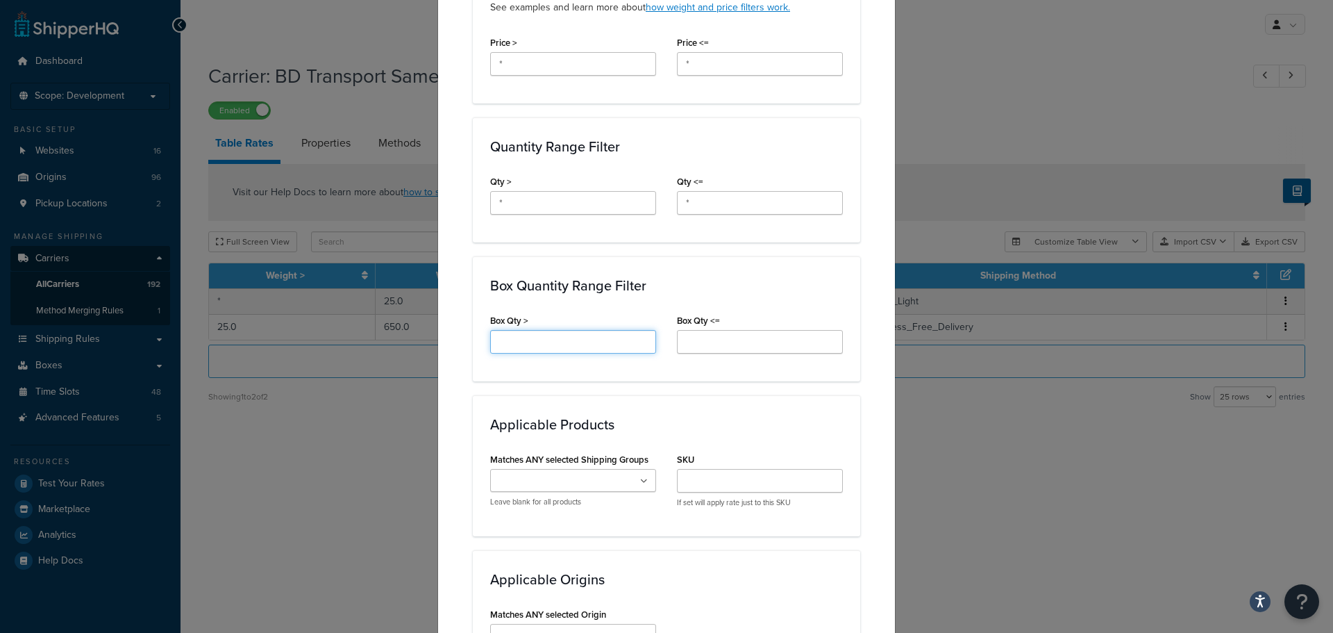
click at [522, 347] on input "Box Qty >" at bounding box center [573, 342] width 166 height 24
type input "*"
click at [698, 346] on input "Box Qty <=" at bounding box center [760, 342] width 166 height 24
type input "*"
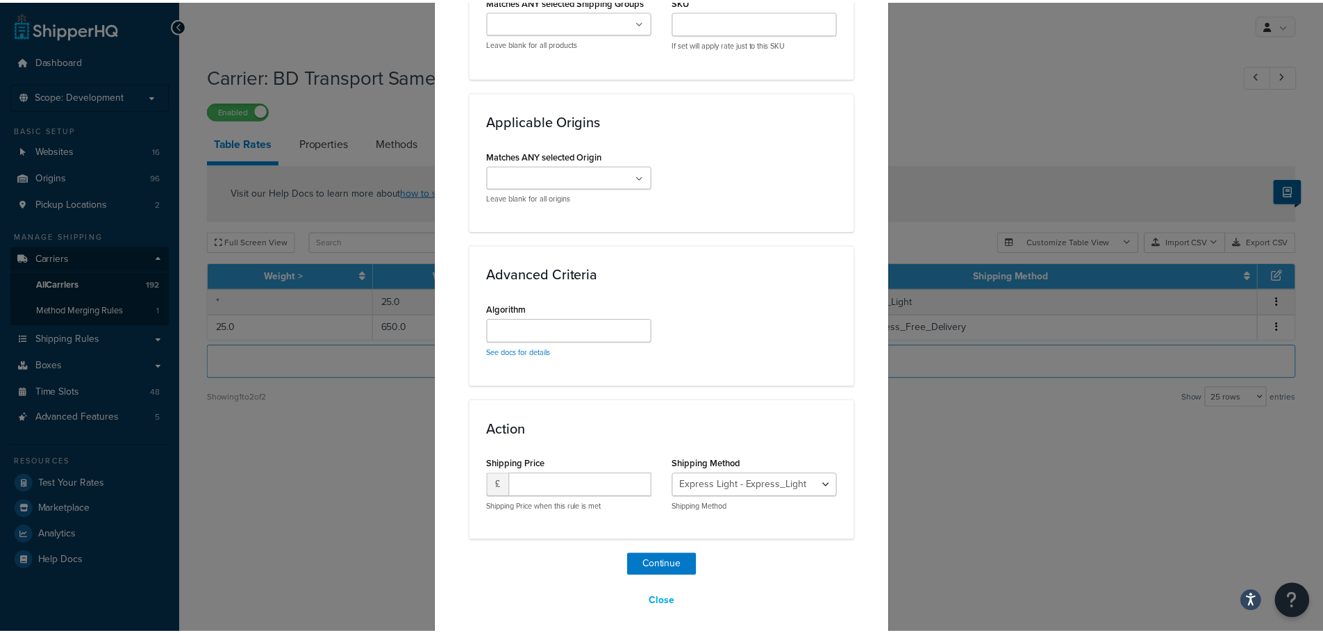
scroll to position [1023, 0]
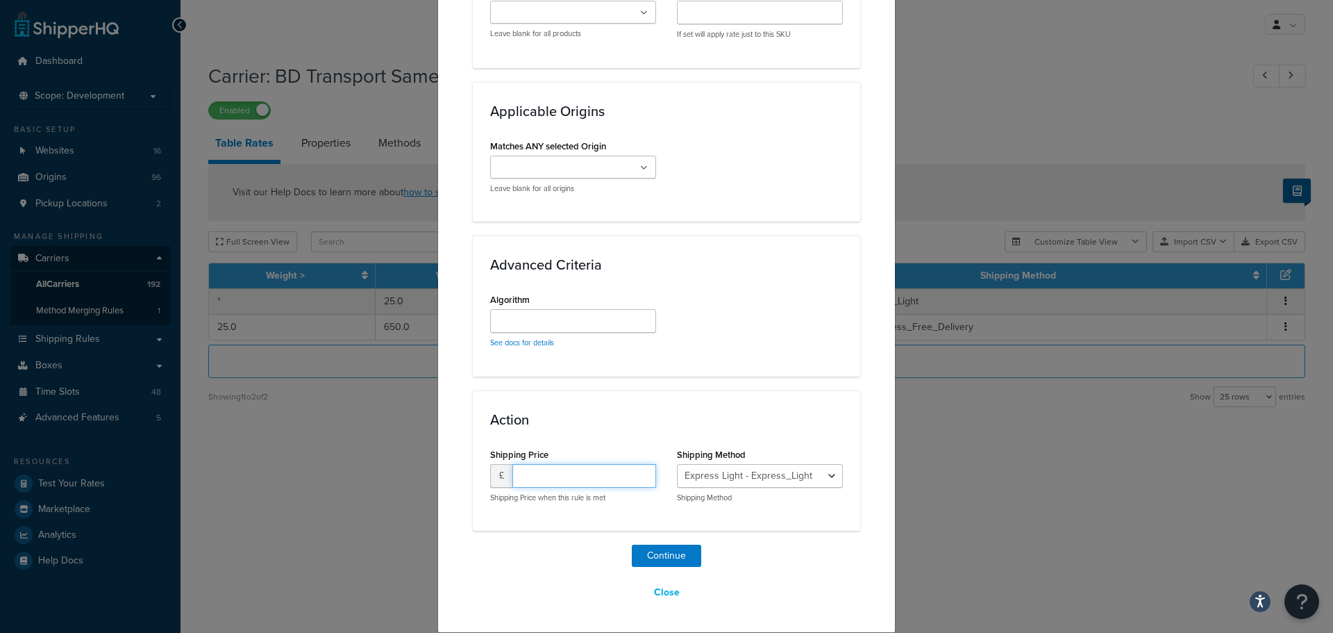
click at [564, 474] on input "number" at bounding box center [584, 476] width 144 height 24
type input "50.0"
click at [714, 477] on select "Express Light - Express_Light Express Delivery - Express_Free_Delivery" at bounding box center [760, 476] width 166 height 24
select select "177658"
click at [677, 464] on select "Express Light - Express_Light Express Delivery - Express_Free_Delivery" at bounding box center [760, 476] width 166 height 24
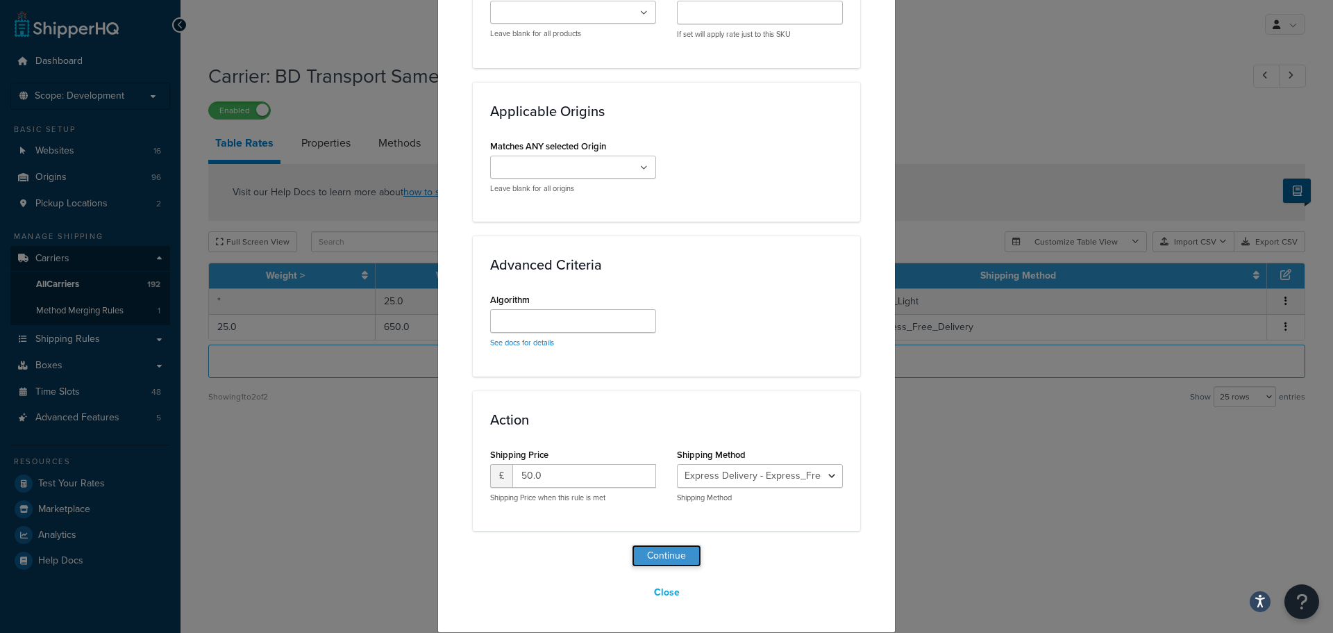
click at [659, 552] on button "Continue" at bounding box center [666, 555] width 69 height 22
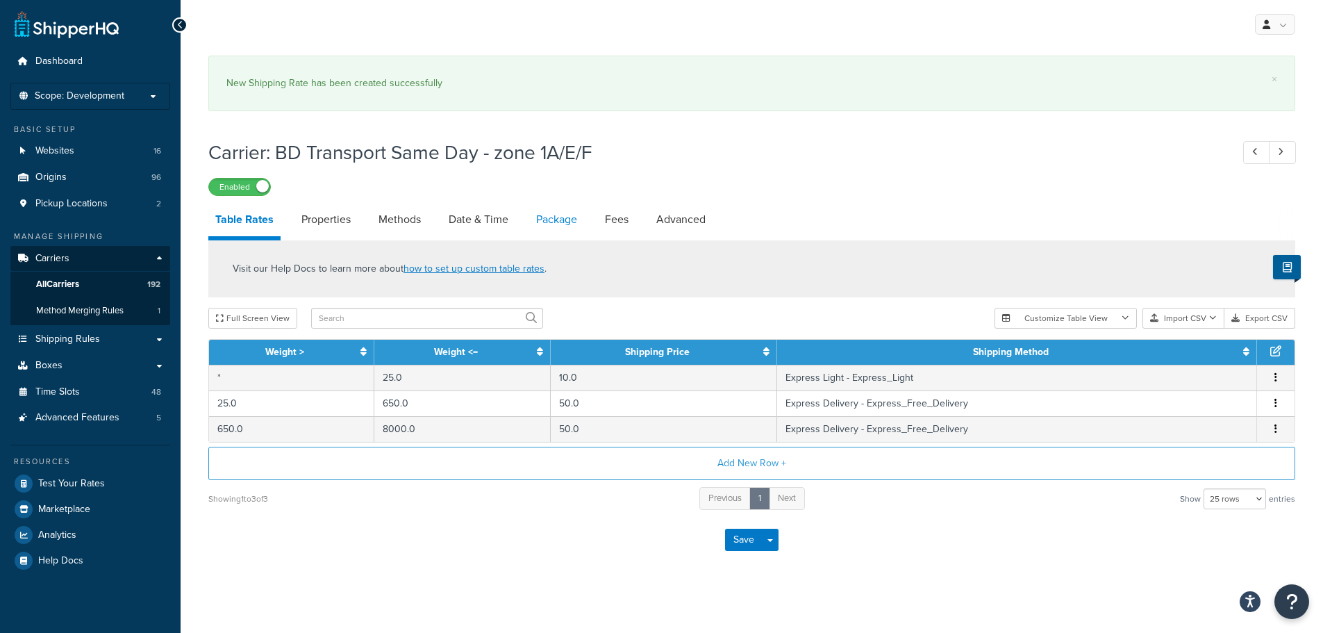
click at [558, 217] on link "Package" at bounding box center [556, 219] width 55 height 33
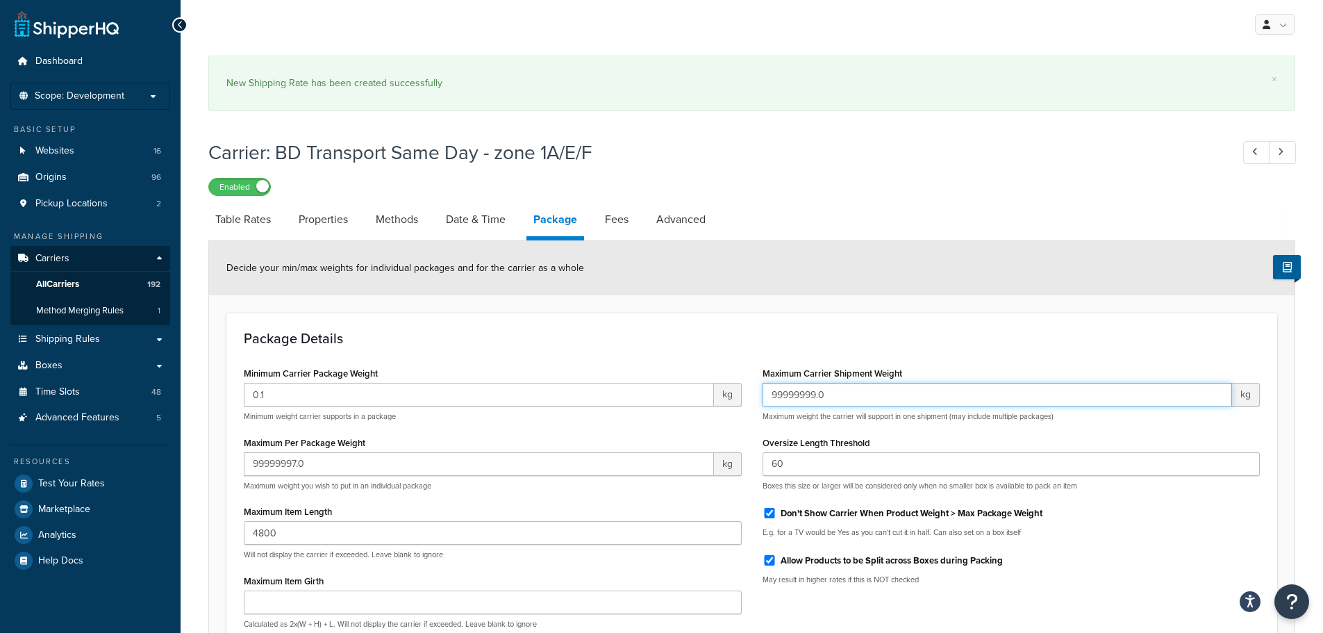
drag, startPoint x: 851, startPoint y: 401, endPoint x: 646, endPoint y: 393, distance: 204.3
click at [646, 393] on div "Minimum Carrier Package Weight 0.1 kg Minimum weight carrier supports in a pack…" at bounding box center [751, 535] width 1037 height 345
paste input "8000"
type input "8000.0"
click at [688, 334] on h3 "Package Details" at bounding box center [752, 337] width 1016 height 15
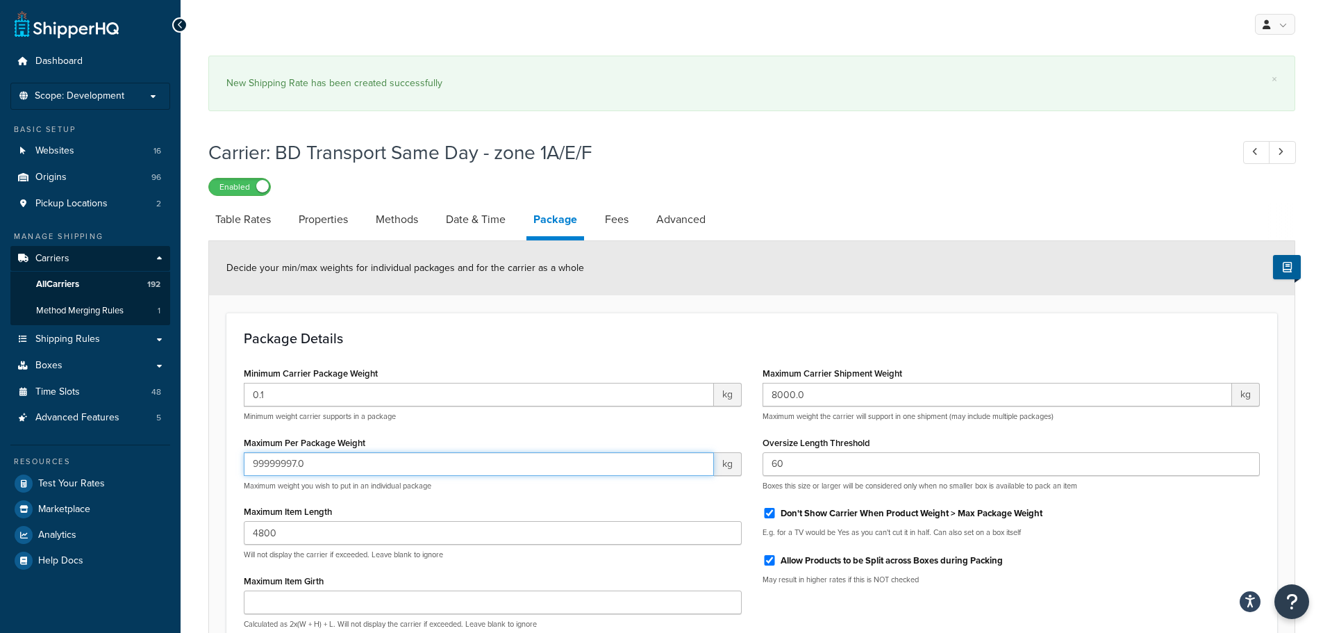
drag, startPoint x: 322, startPoint y: 464, endPoint x: 3, endPoint y: 428, distance: 321.4
click at [3, 428] on div "Dashboard Scope: Development Basic Setup Websites 16 Origins 96 Pickup Location…" at bounding box center [661, 426] width 1323 height 853
paste input "8000"
type input "8000.0"
click at [461, 219] on link "Date & Time" at bounding box center [476, 219] width 74 height 33
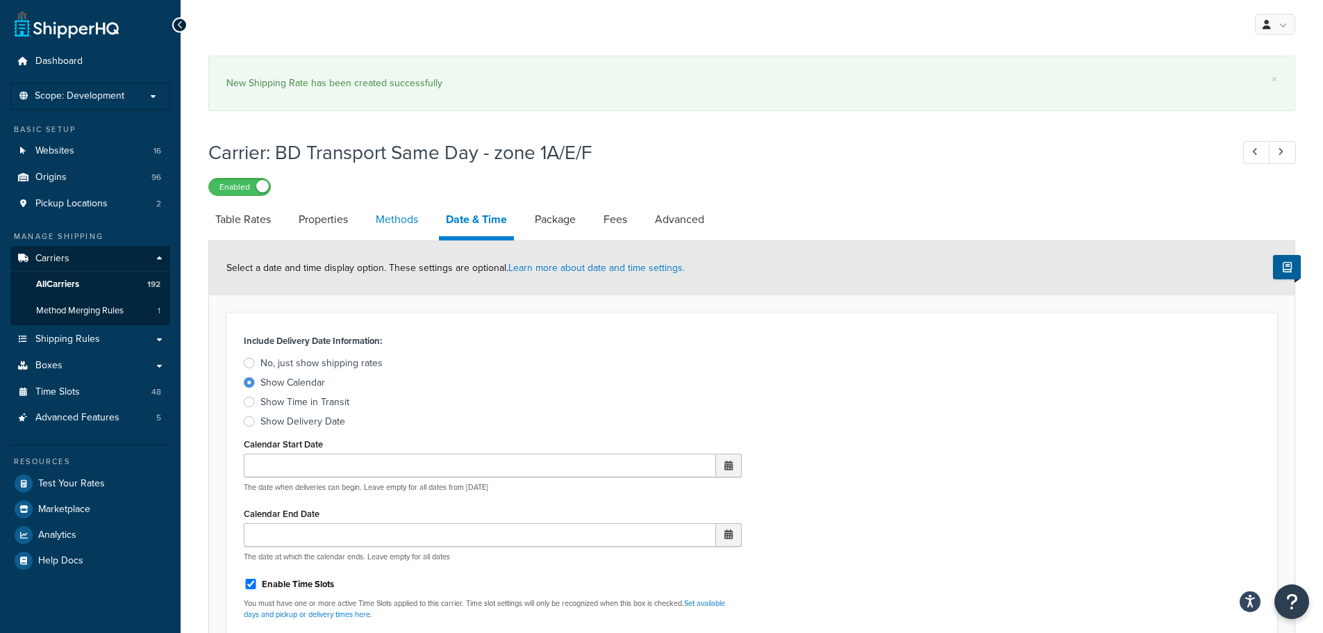
click at [400, 214] on link "Methods" at bounding box center [397, 219] width 56 height 33
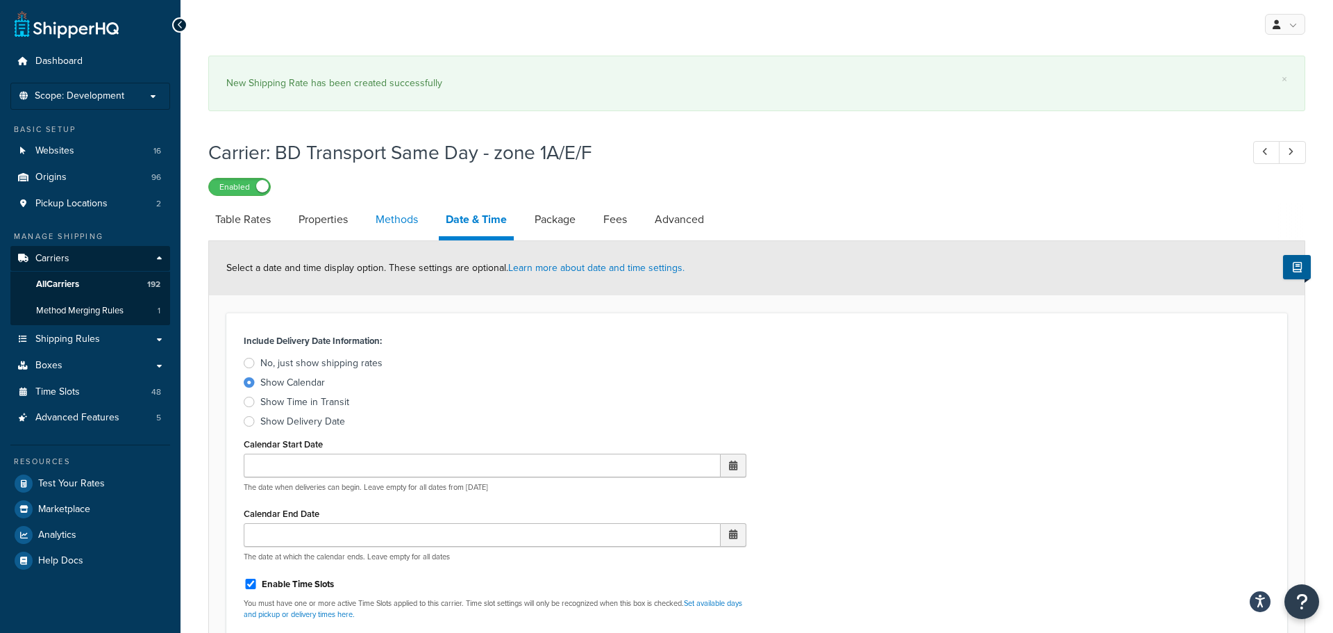
select select "25"
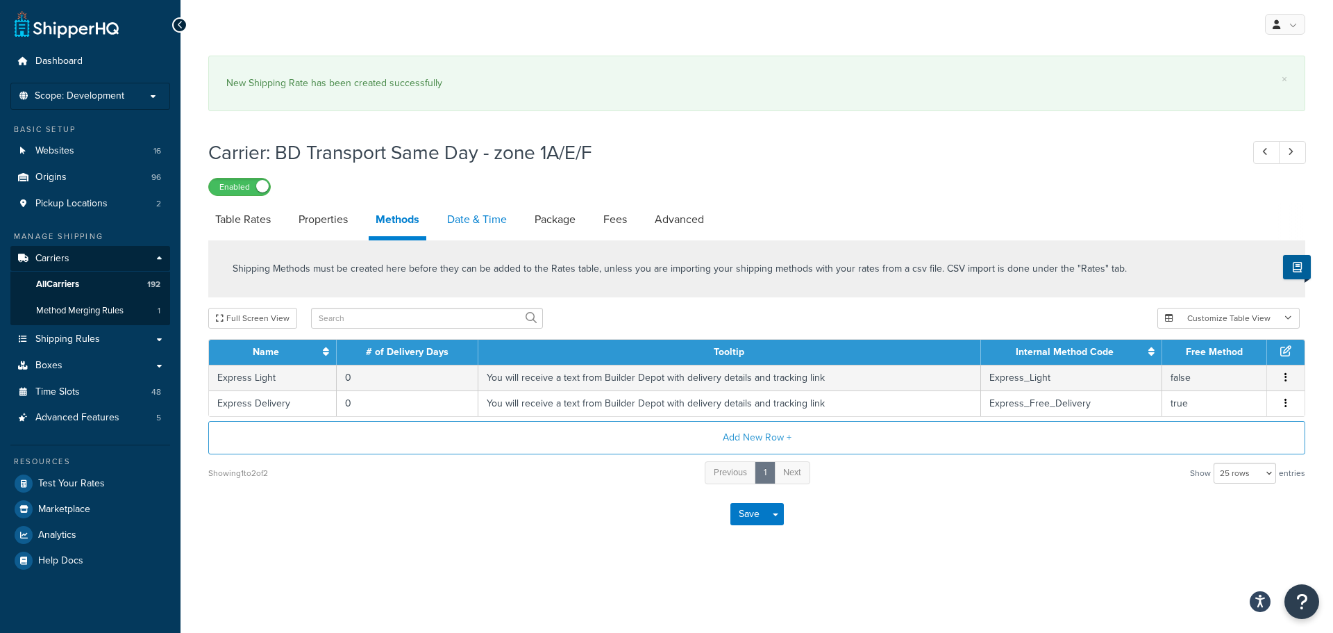
click at [464, 222] on link "Date & Time" at bounding box center [477, 219] width 74 height 33
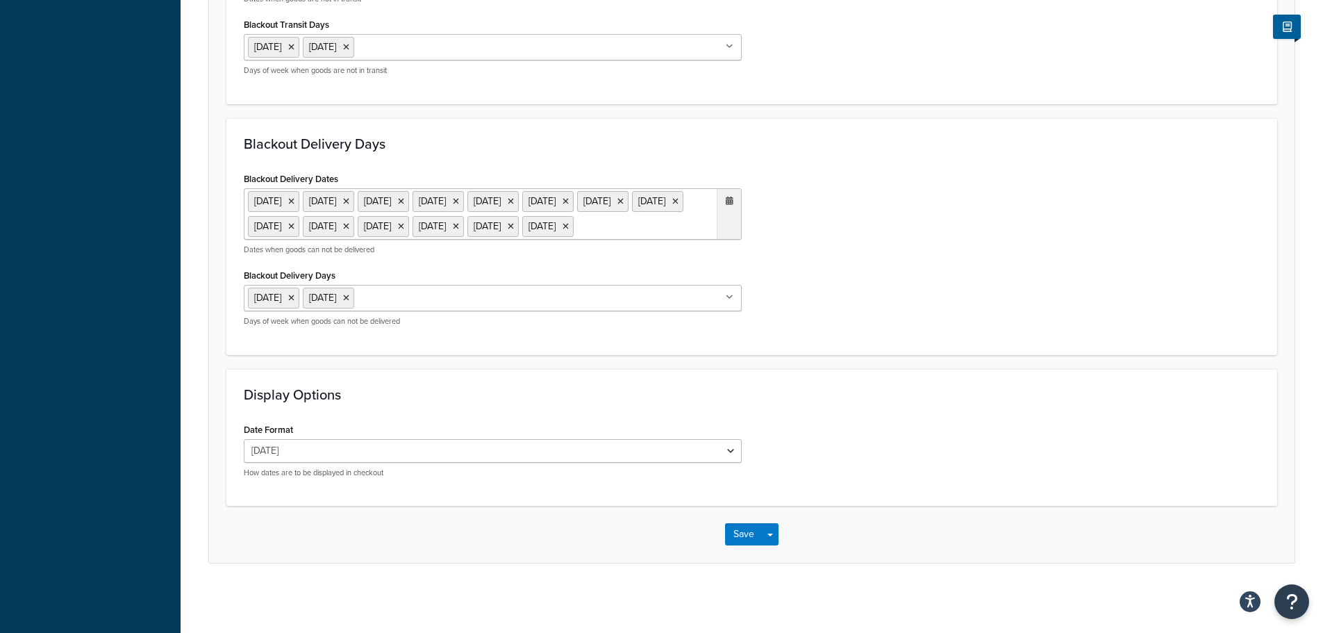
scroll to position [1180, 0]
click at [742, 545] on button "Save" at bounding box center [743, 534] width 37 height 22
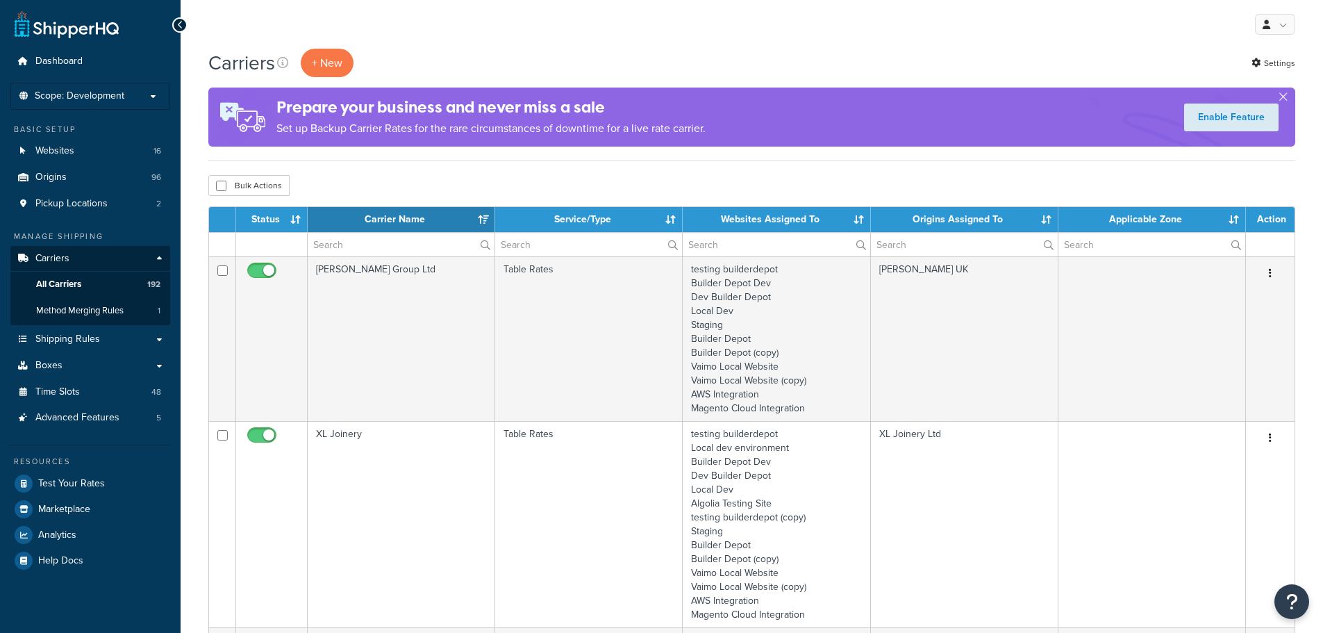
select select "15"
click at [322, 238] on input "text" at bounding box center [401, 245] width 187 height 24
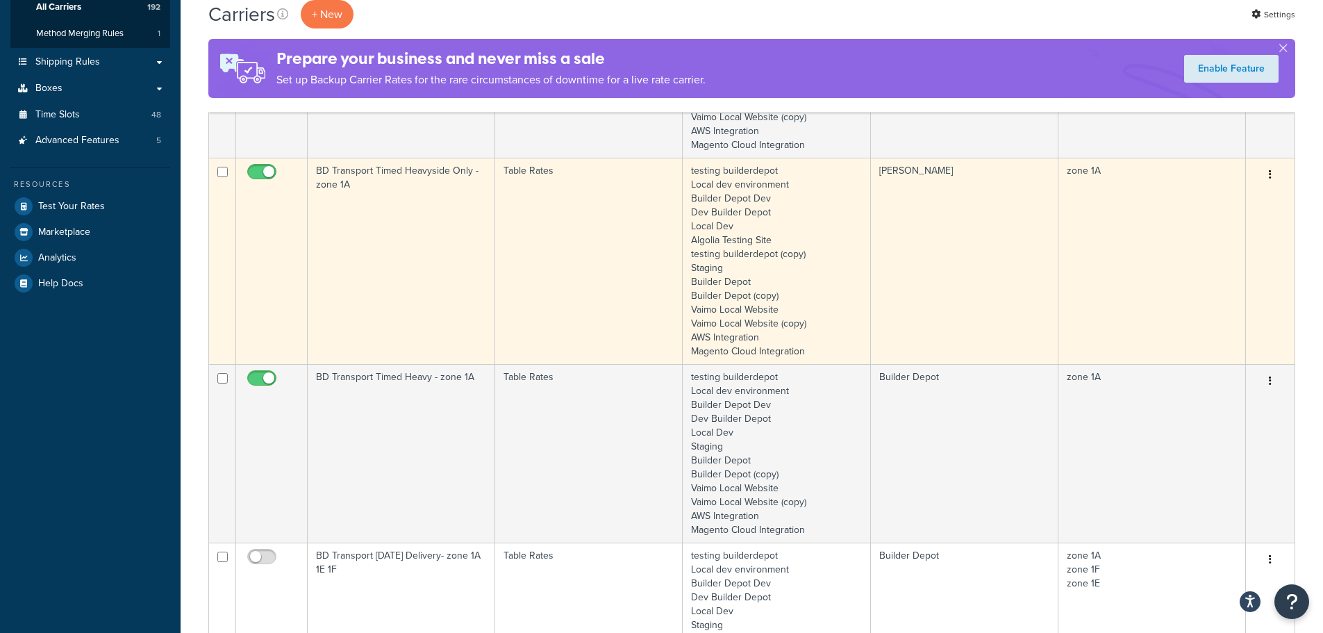
scroll to position [278, 0]
type input "1a"
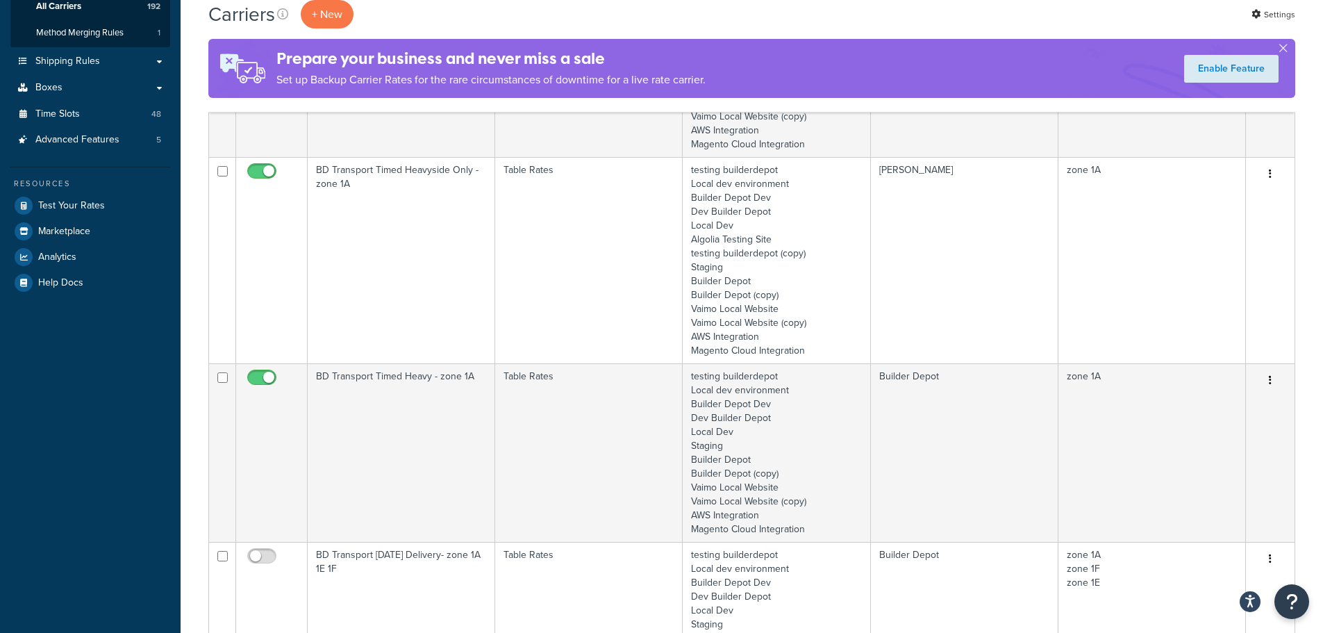
click at [362, 290] on td "BD Transport Timed Heavyside Only - zone 1A" at bounding box center [401, 260] width 187 height 206
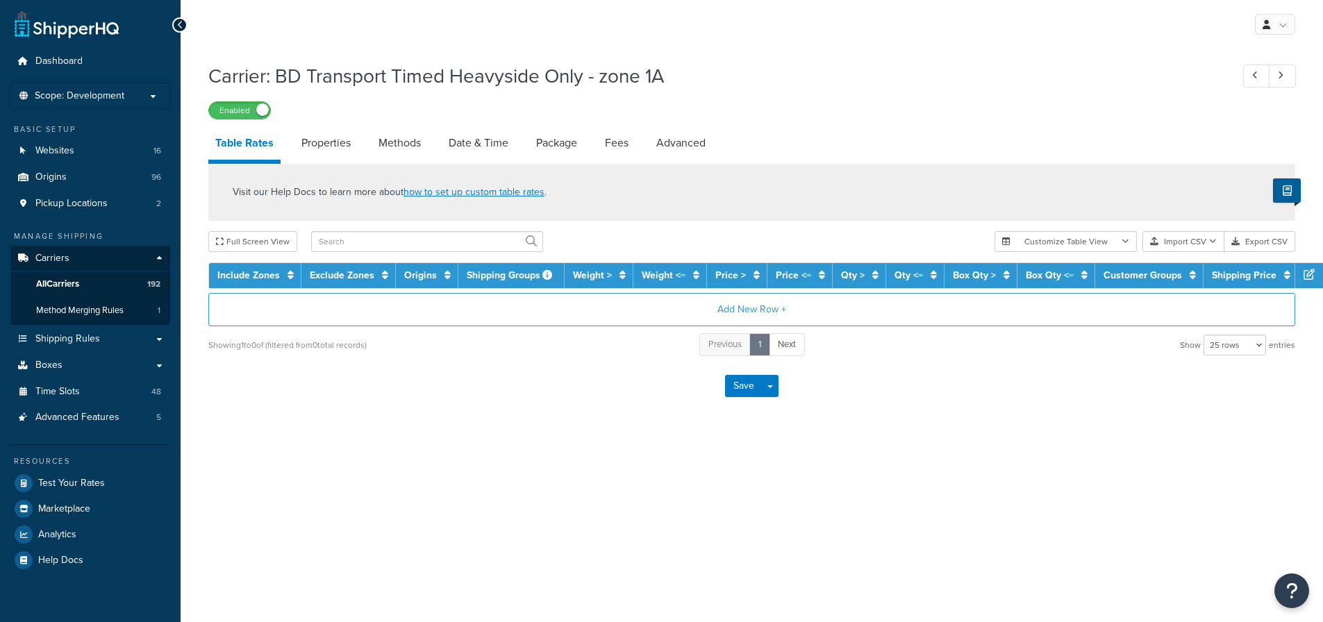
select select "25"
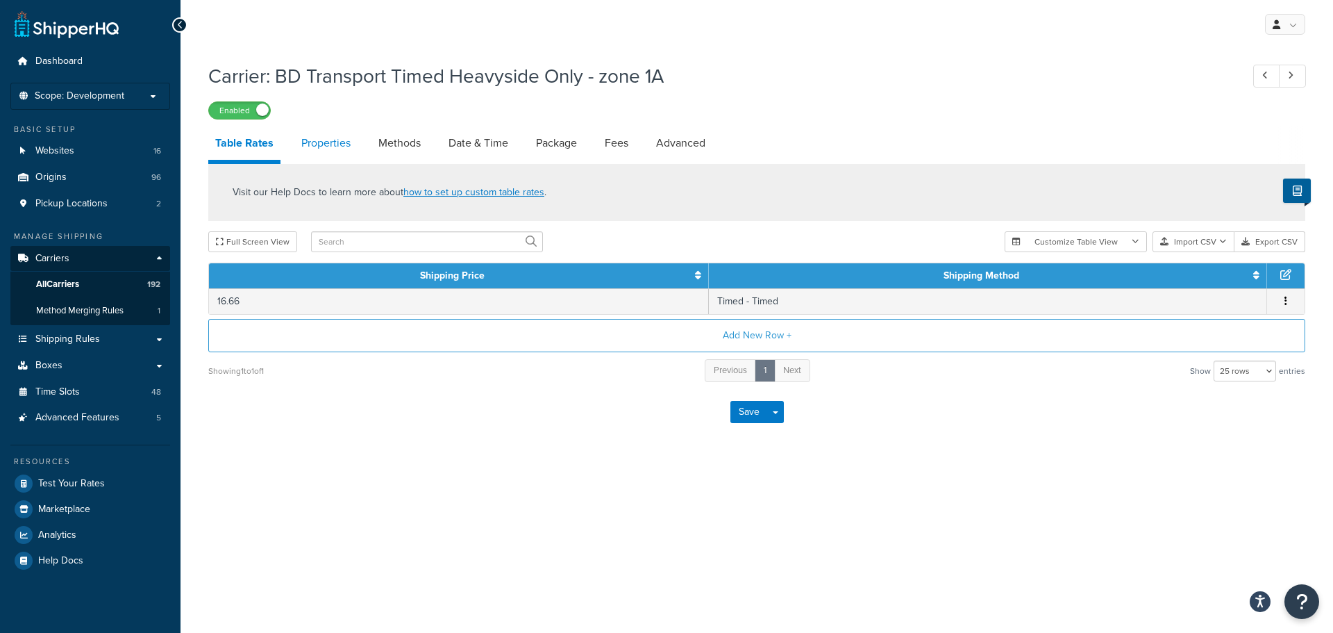
click at [327, 148] on link "Properties" at bounding box center [325, 142] width 63 height 33
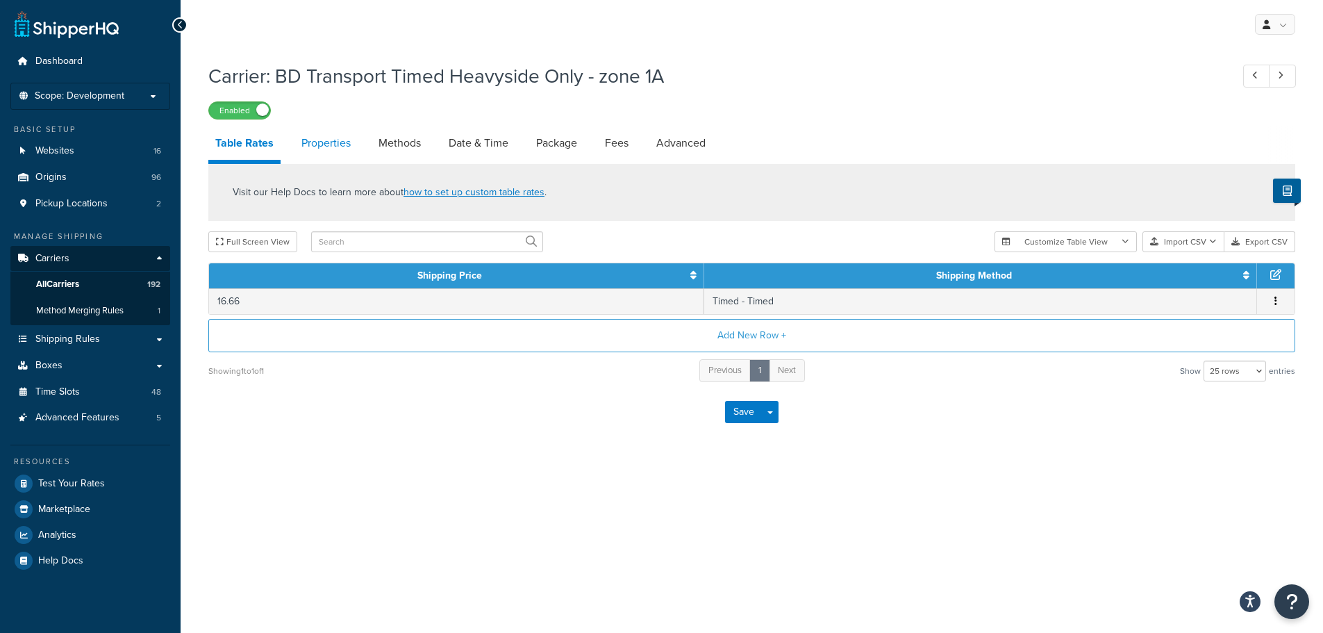
select select "HIGHEST"
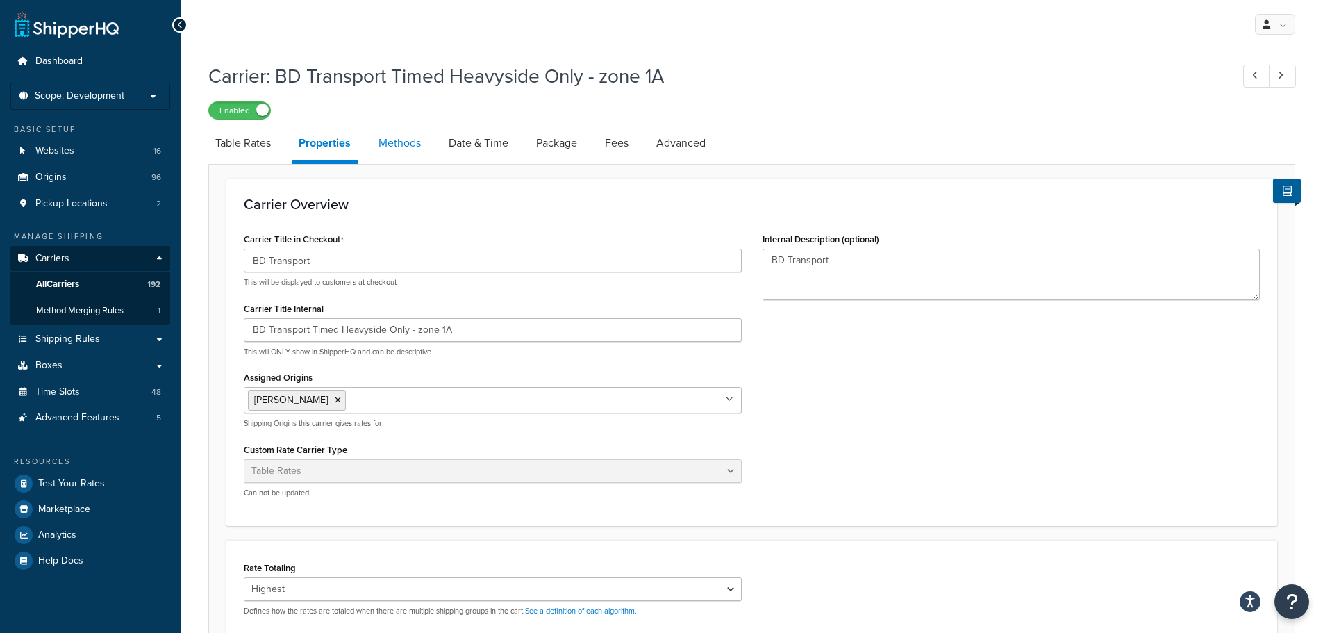
click at [423, 139] on link "Methods" at bounding box center [399, 142] width 56 height 33
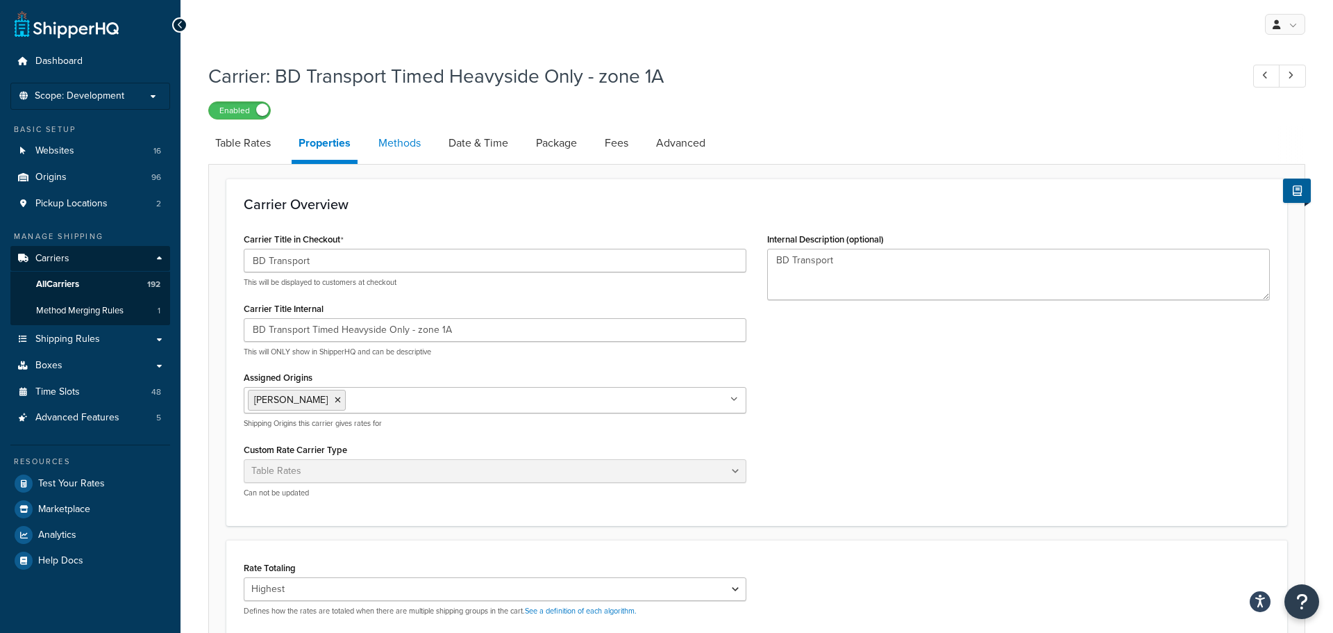
select select "25"
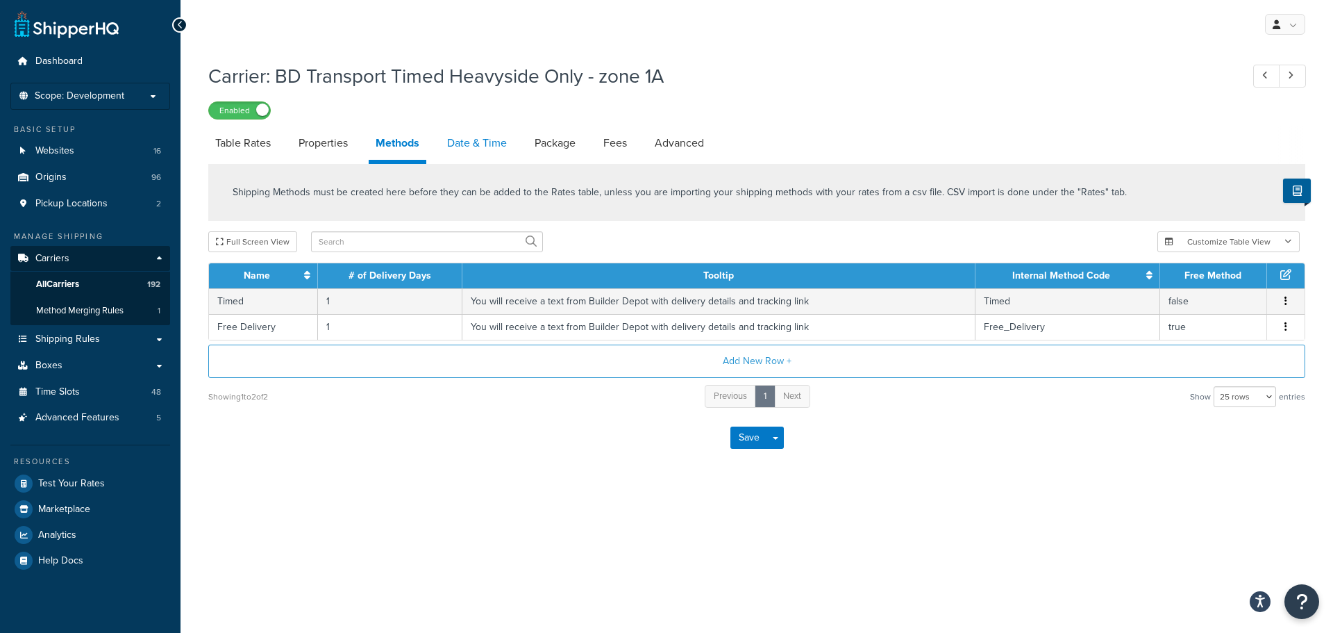
click at [484, 149] on link "Date & Time" at bounding box center [477, 142] width 74 height 33
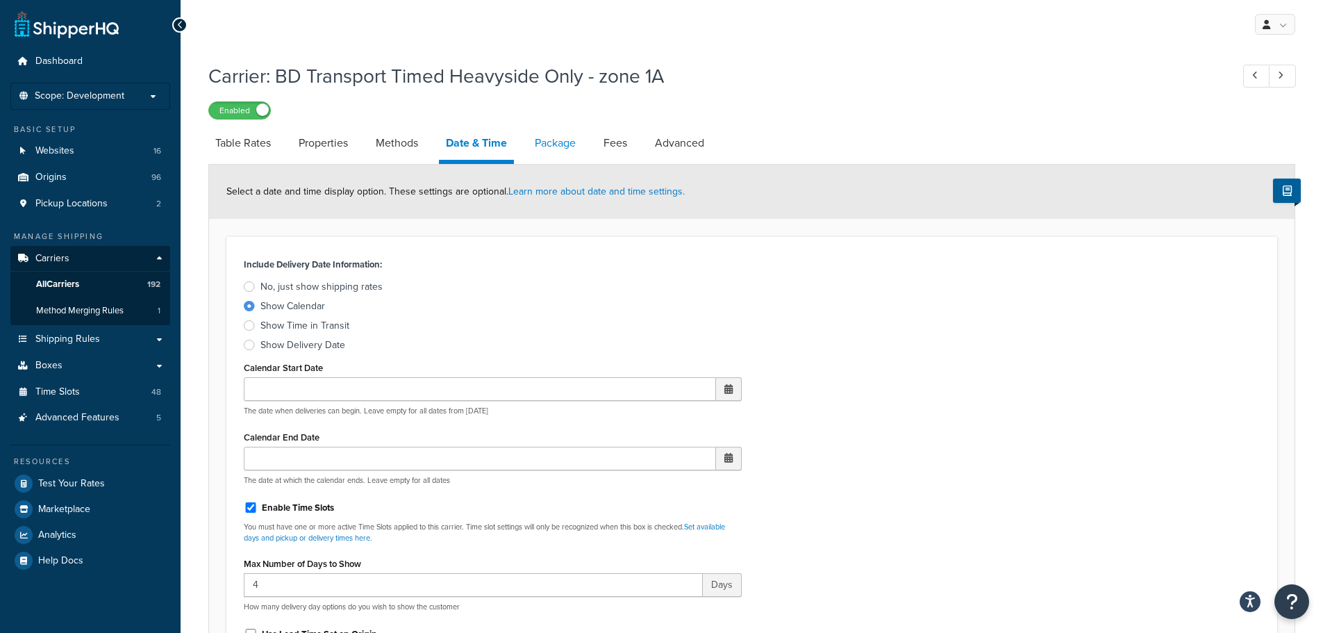
click at [549, 145] on link "Package" at bounding box center [555, 142] width 55 height 33
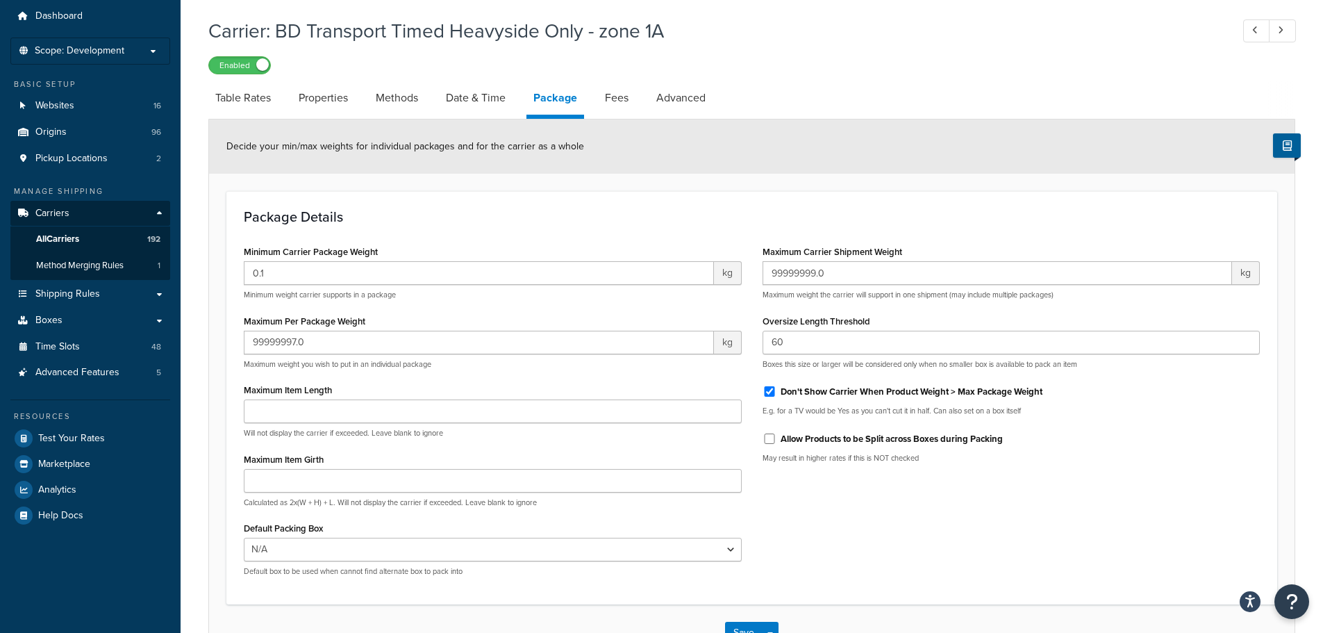
scroll to position [69, 0]
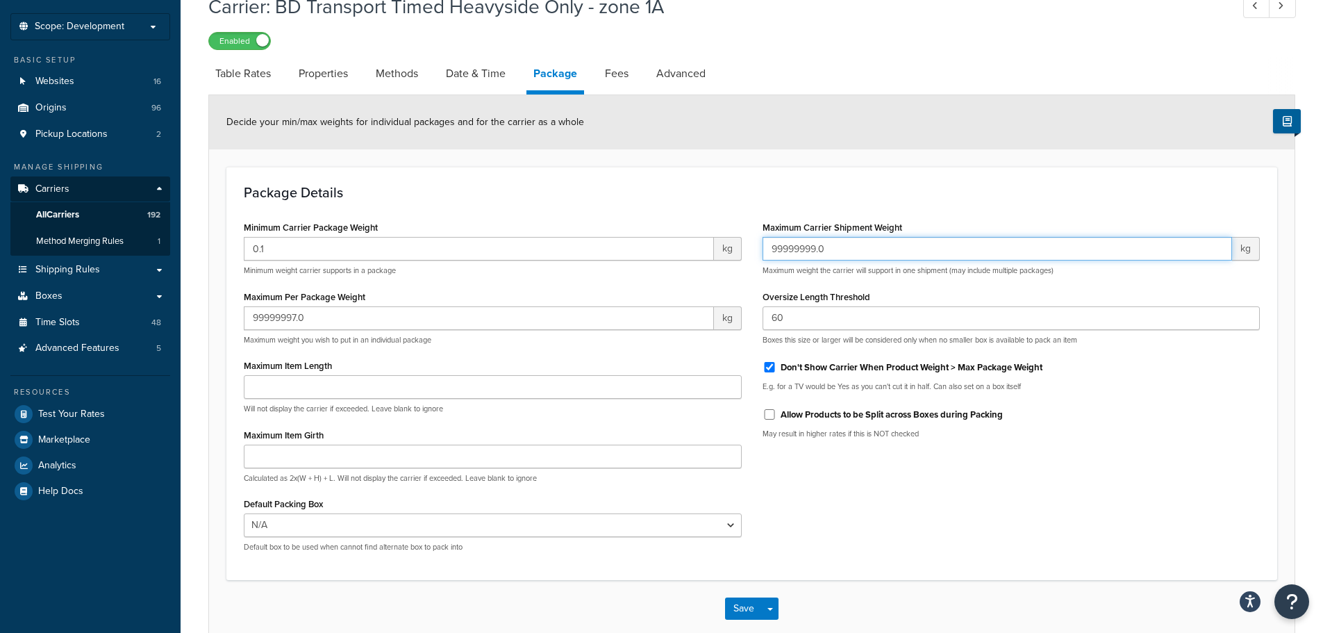
drag, startPoint x: 847, startPoint y: 246, endPoint x: 749, endPoint y: 238, distance: 98.2
click at [749, 238] on div "Minimum Carrier Package Weight 0.1 kg Minimum weight carrier supports in a pack…" at bounding box center [751, 389] width 1037 height 345
drag, startPoint x: 357, startPoint y: 322, endPoint x: 137, endPoint y: 335, distance: 219.8
click at [139, 337] on div "Dashboard Scope: Development Basic Setup Websites 16 Origins 96 Pickup Location…" at bounding box center [661, 319] width 1323 height 776
click at [346, 67] on link "Properties" at bounding box center [323, 73] width 63 height 33
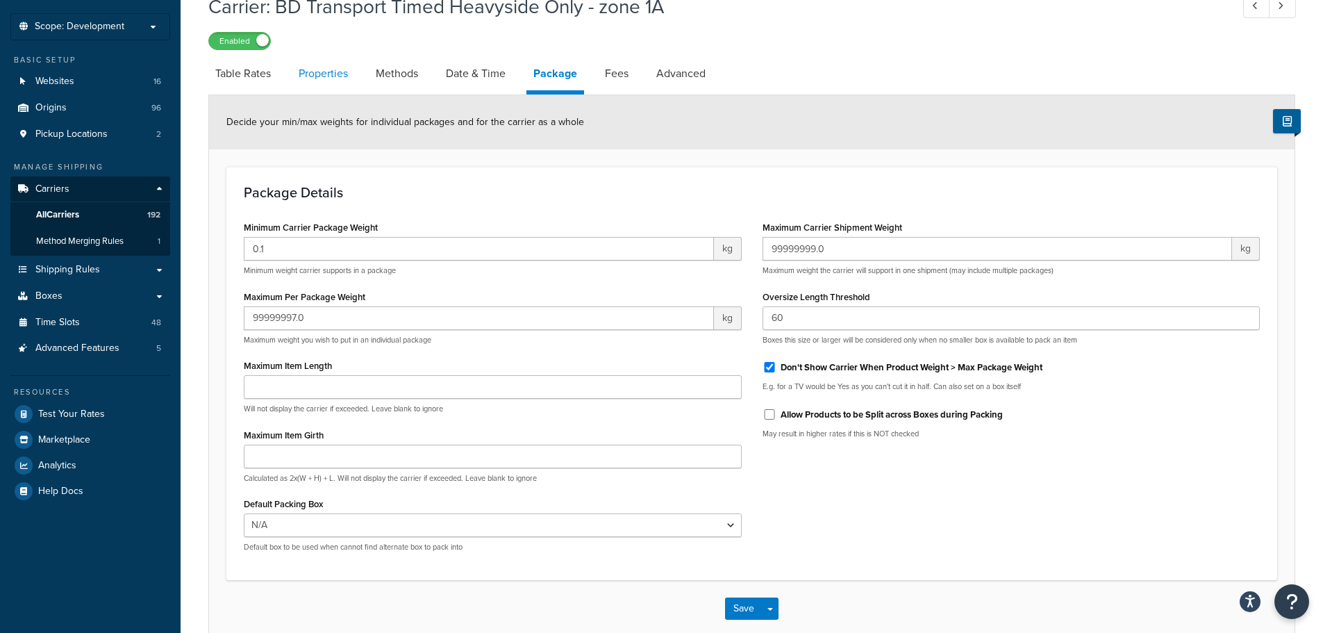
select select "HIGHEST"
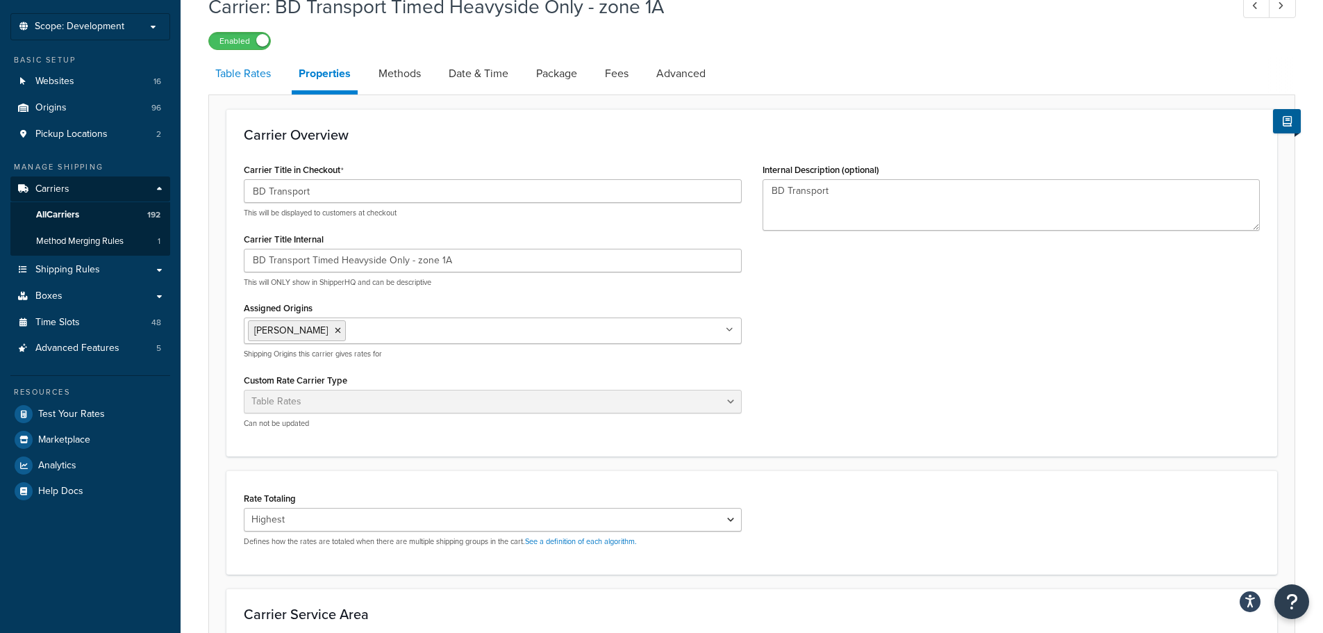
click at [272, 66] on li "Table Rates" at bounding box center [249, 73] width 83 height 33
click at [266, 68] on link "Table Rates" at bounding box center [242, 73] width 69 height 33
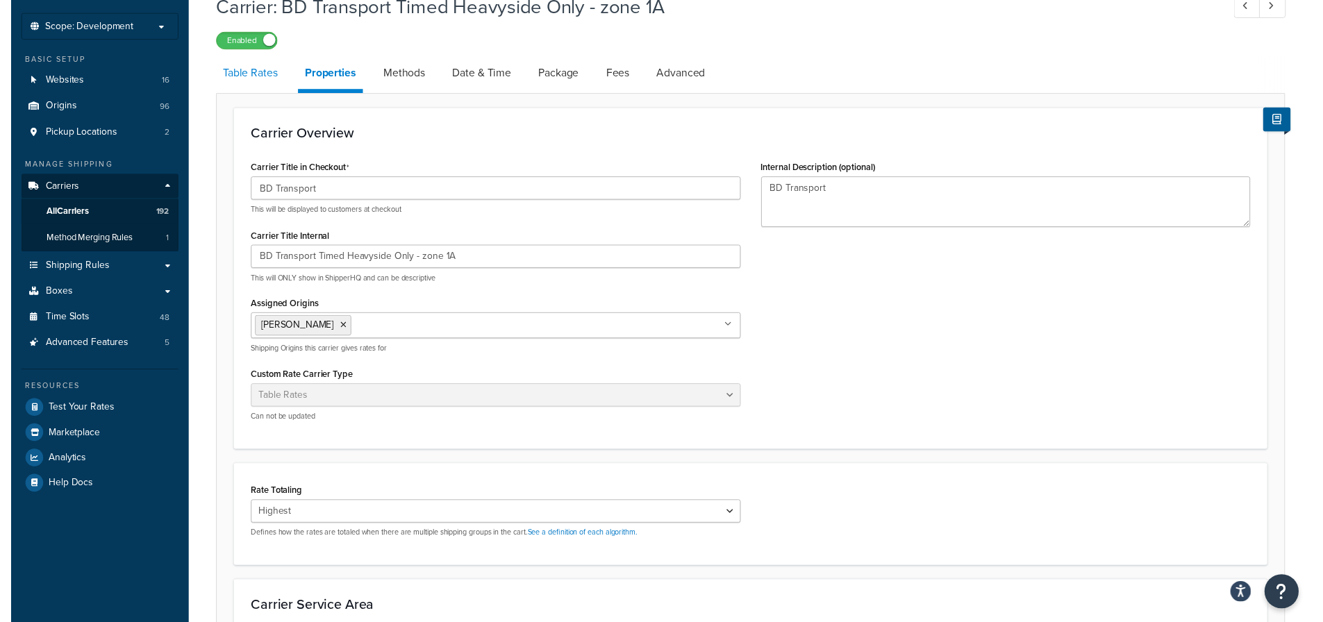
scroll to position [10, 0]
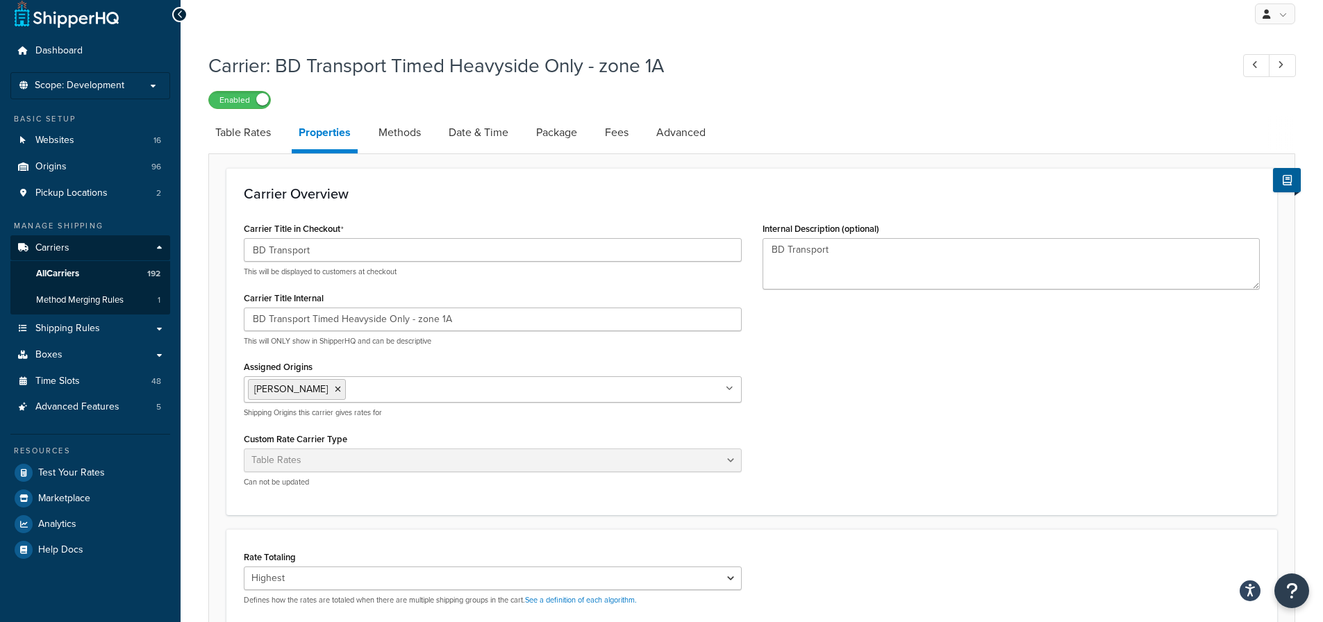
select select "25"
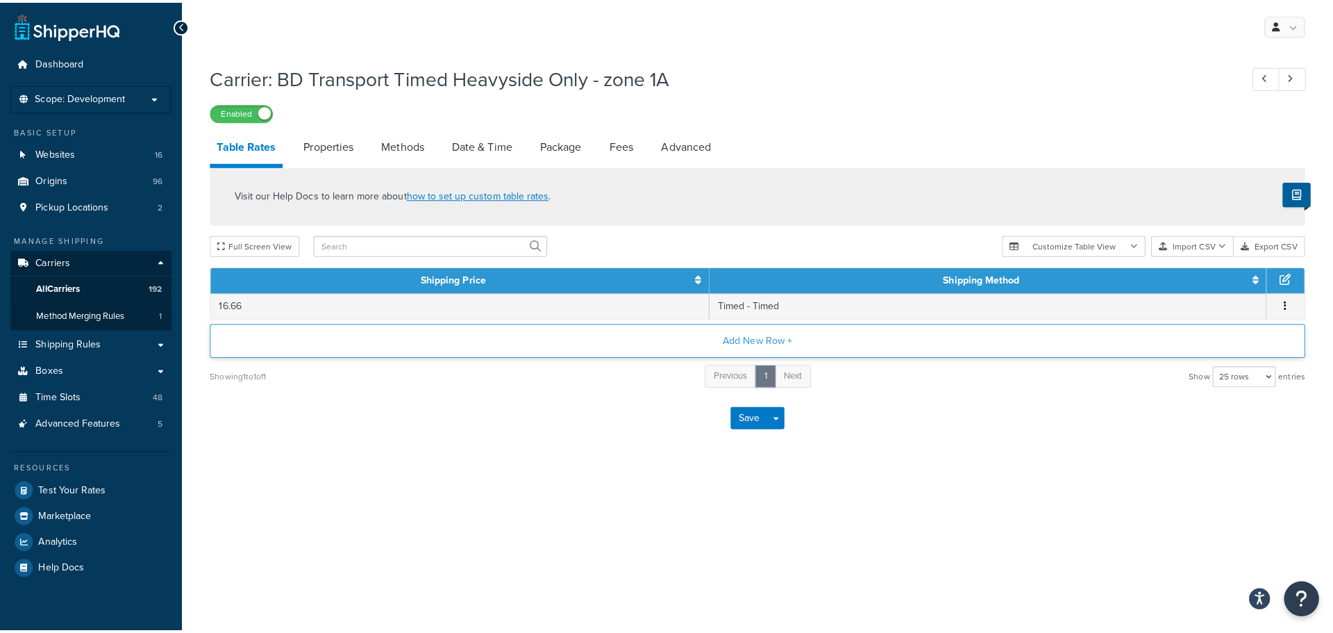
scroll to position [0, 0]
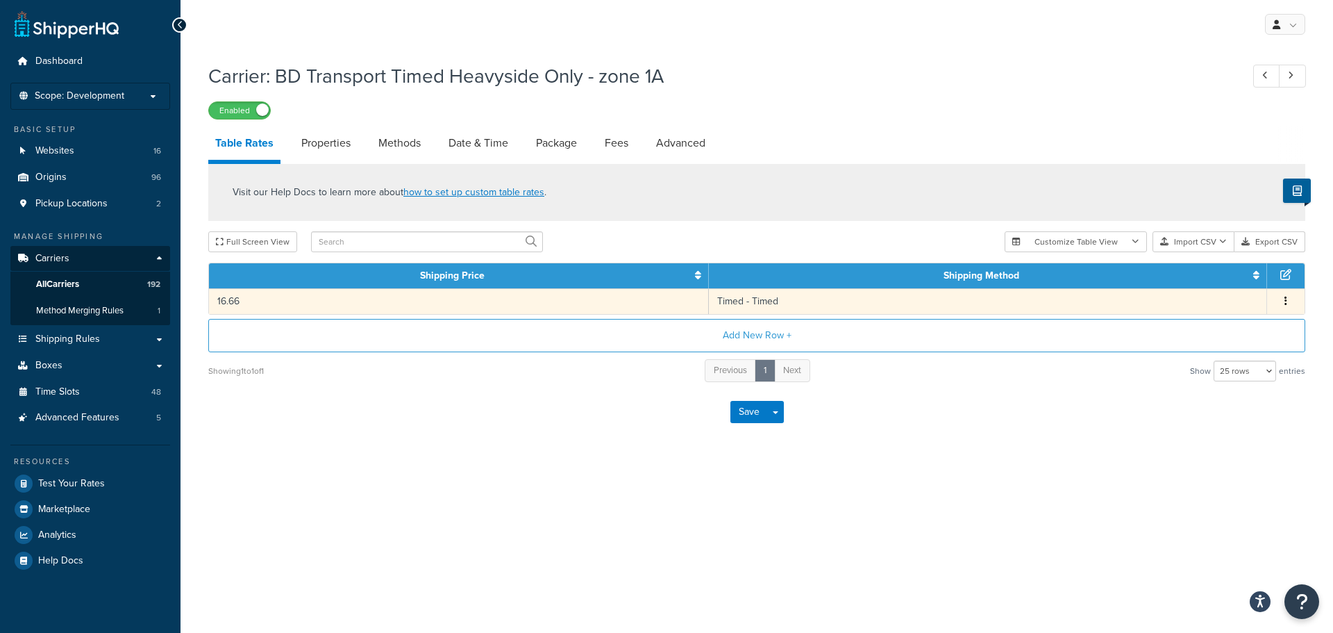
click at [470, 304] on td "16.66" at bounding box center [459, 301] width 500 height 26
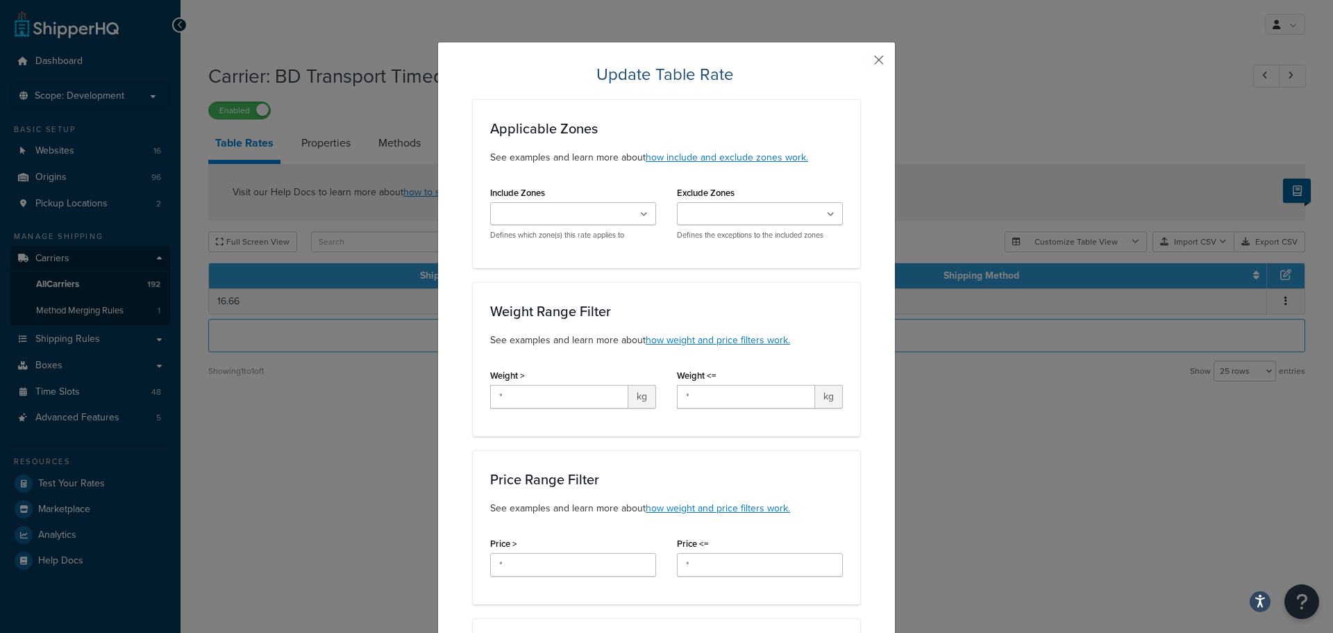
click at [860, 63] on button "button" at bounding box center [858, 64] width 3 height 3
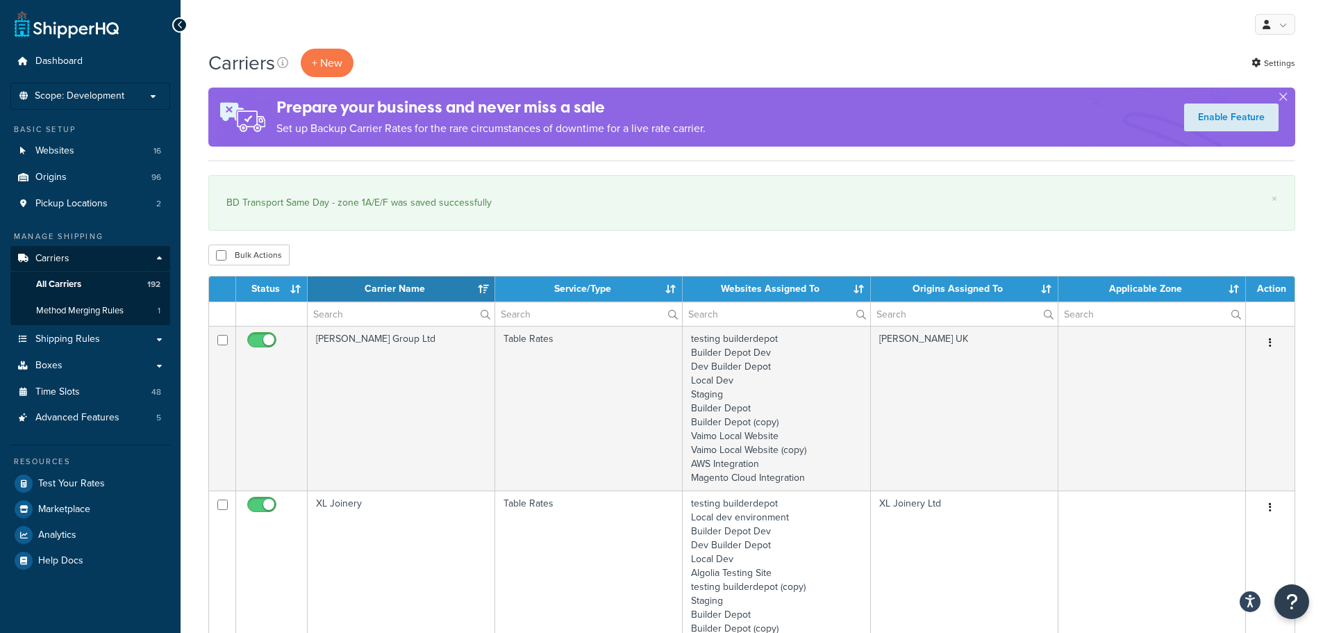
select select "15"
click at [374, 319] on input "text" at bounding box center [401, 314] width 187 height 24
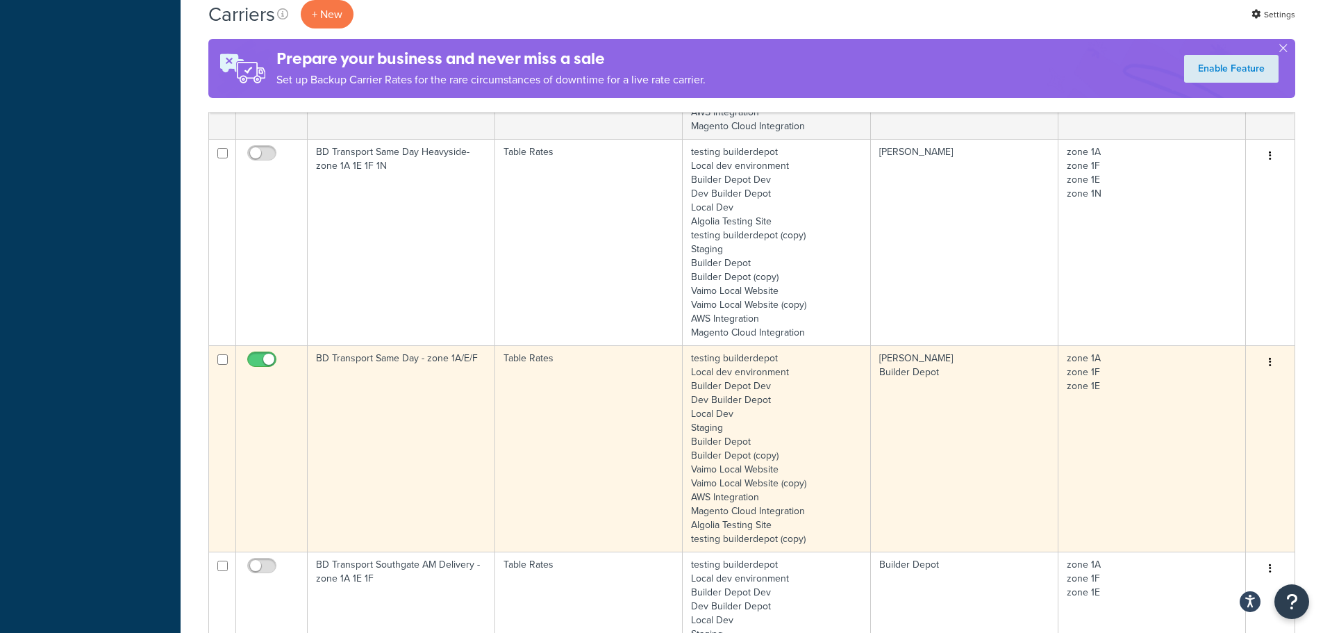
scroll to position [1111, 0]
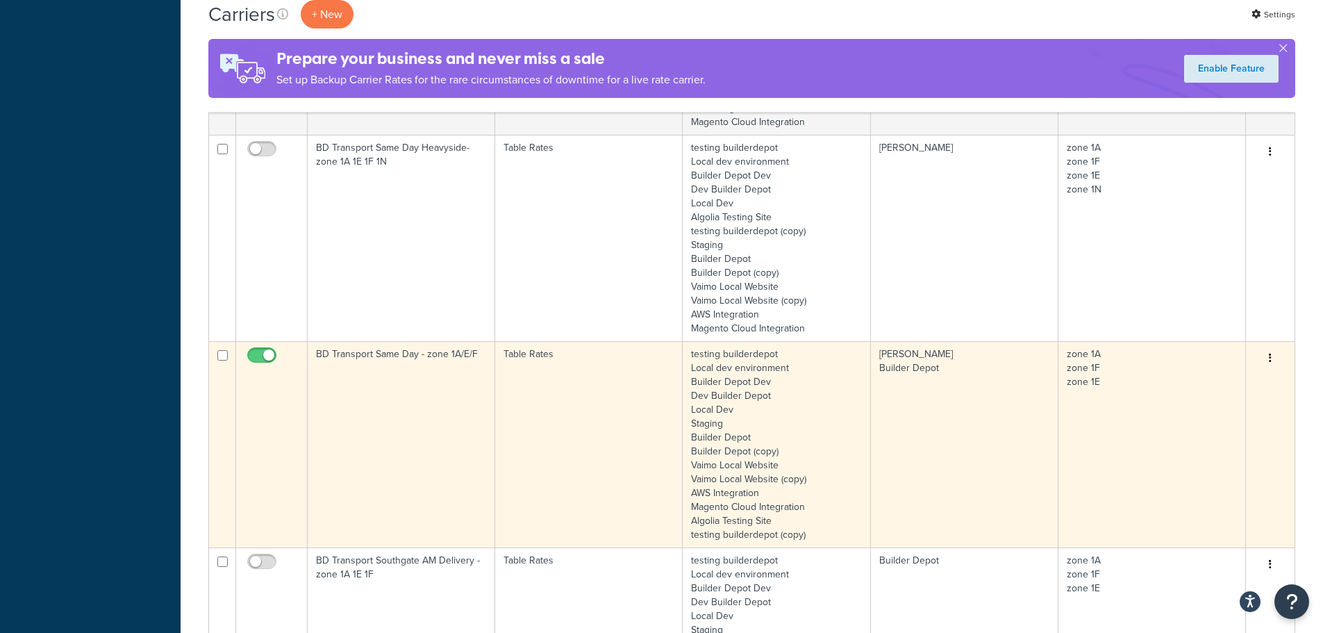
type input "1a"
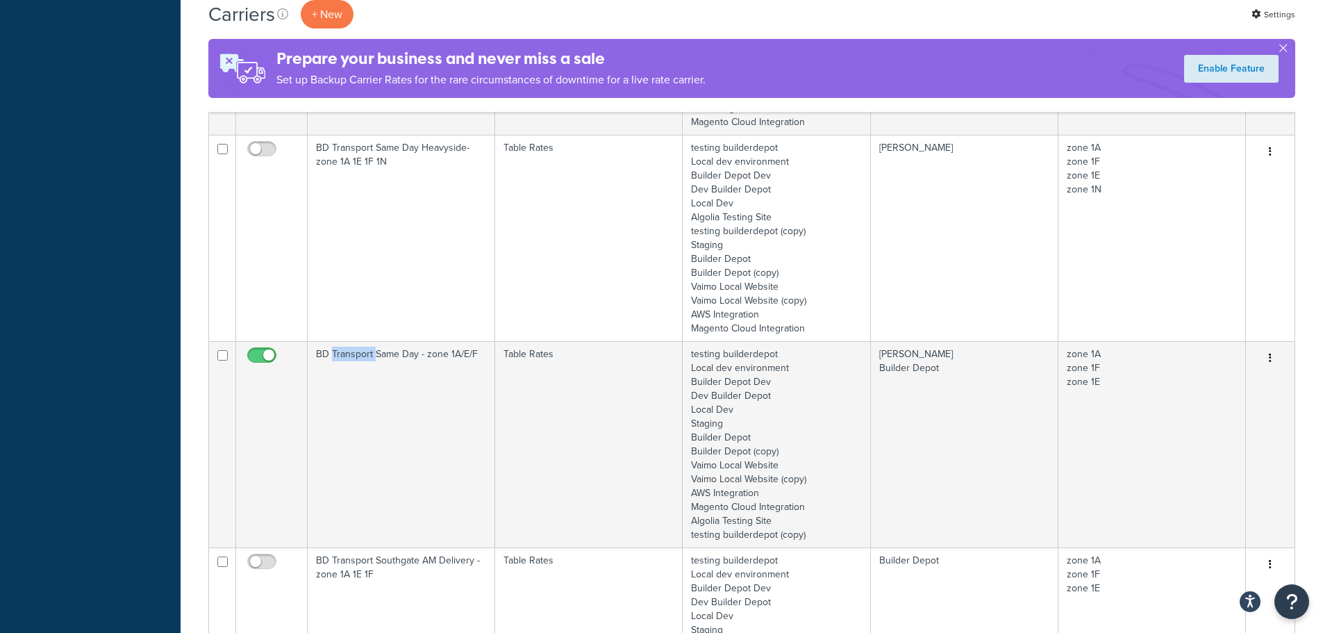
click at [360, 448] on td "BD Transport Same Day - zone 1A/E/F" at bounding box center [401, 444] width 187 height 206
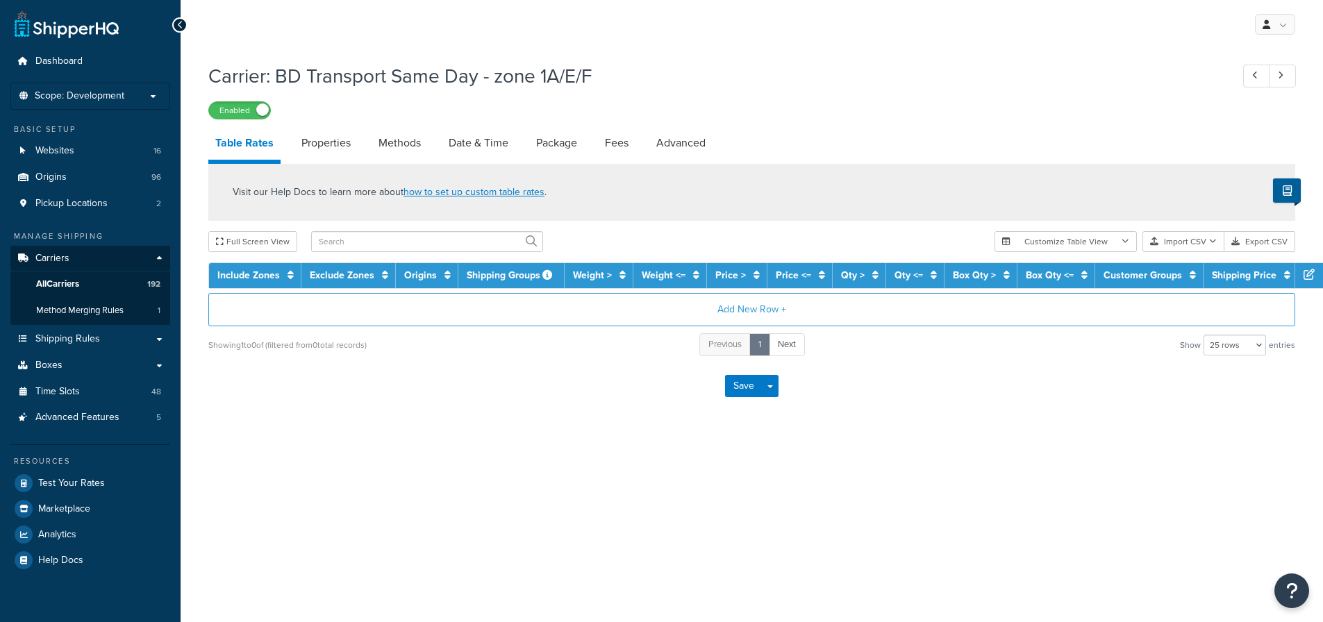
select select "25"
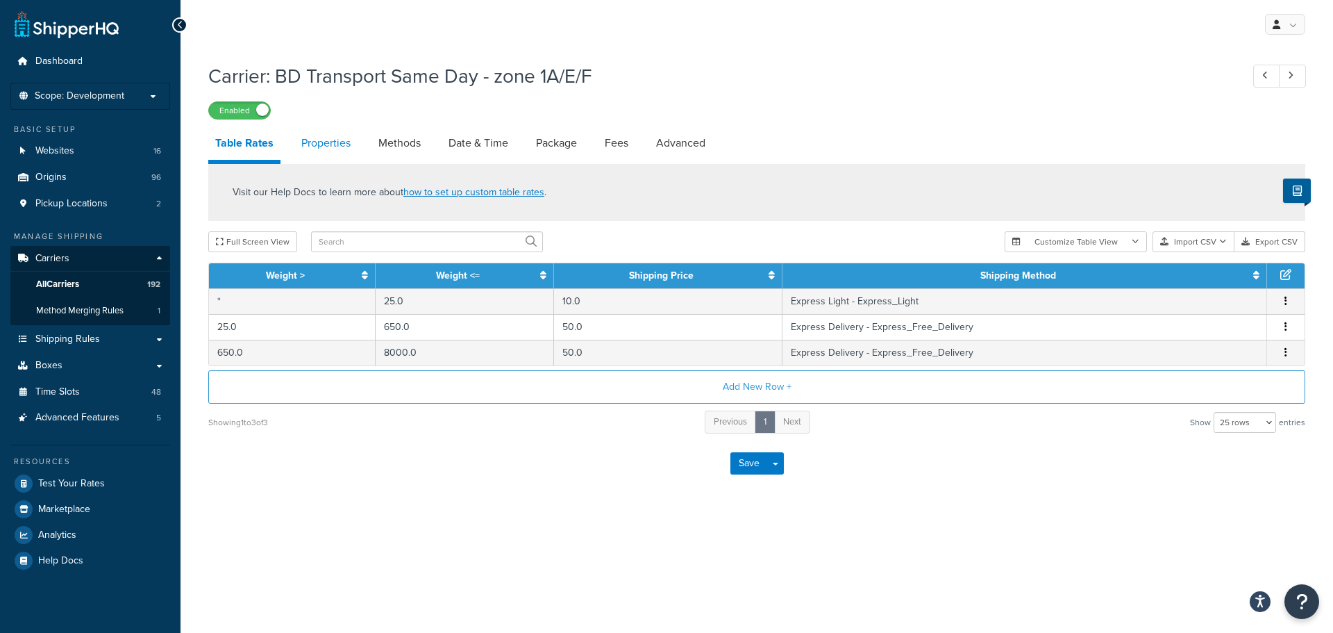
click at [337, 141] on link "Properties" at bounding box center [325, 142] width 63 height 33
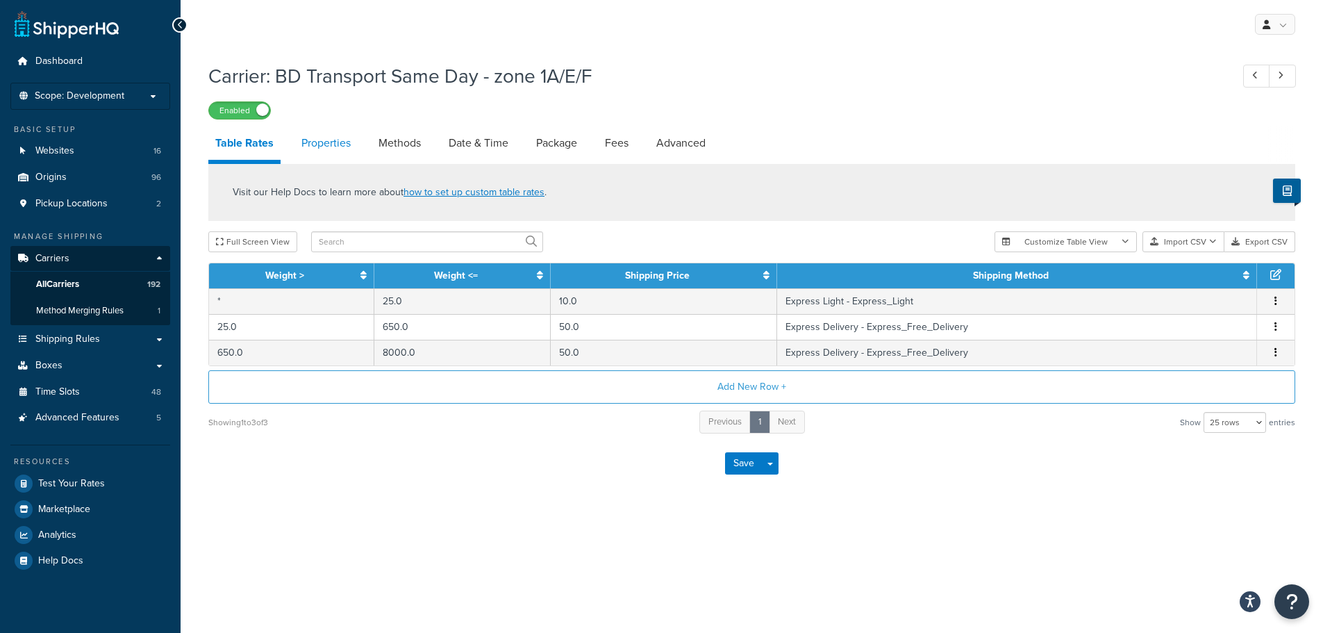
select select "HIGHEST"
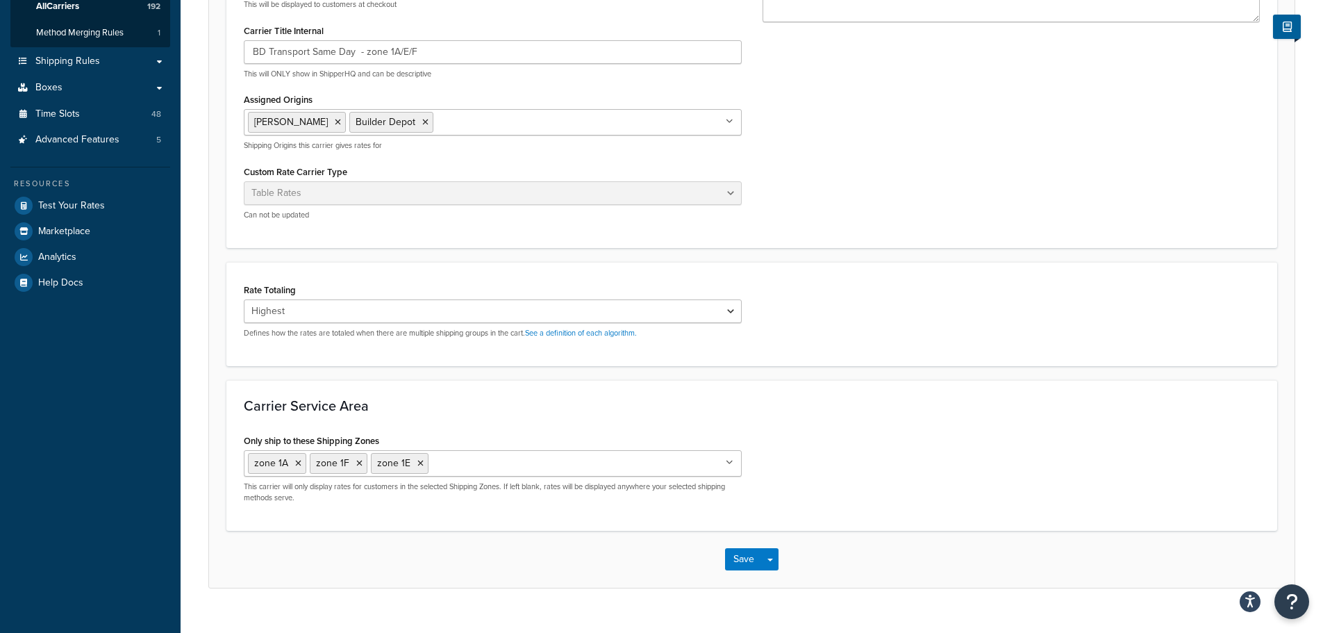
scroll to position [303, 0]
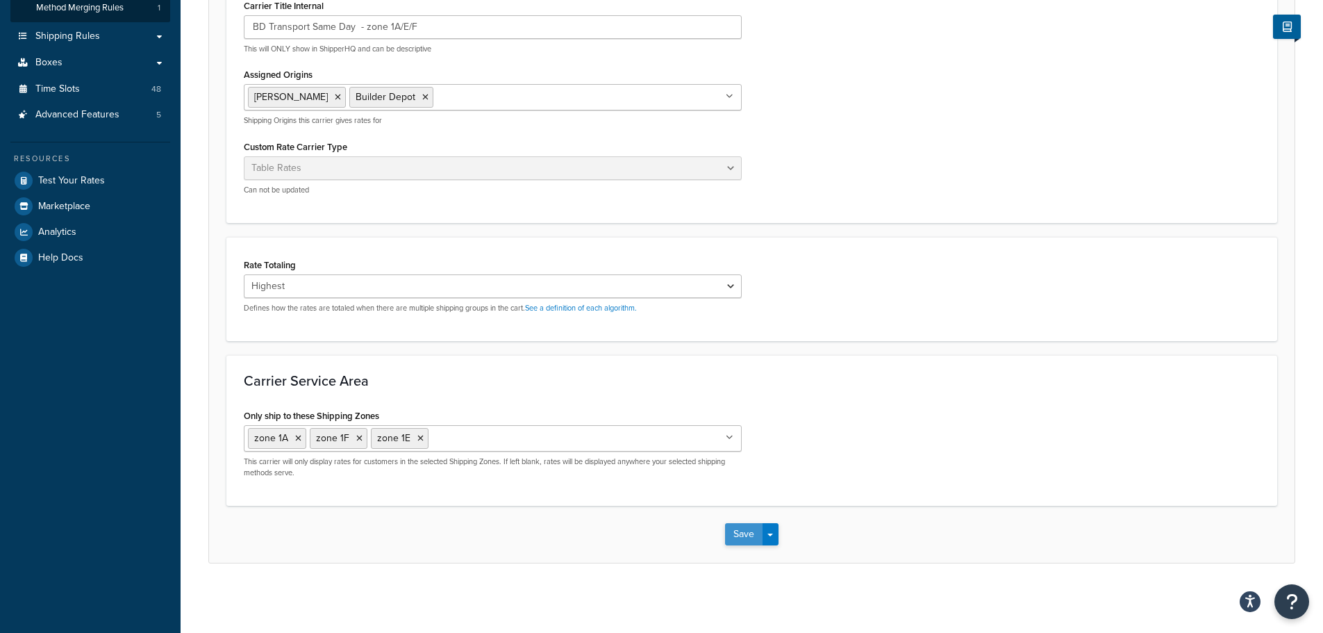
click at [744, 542] on button "Save" at bounding box center [743, 534] width 37 height 22
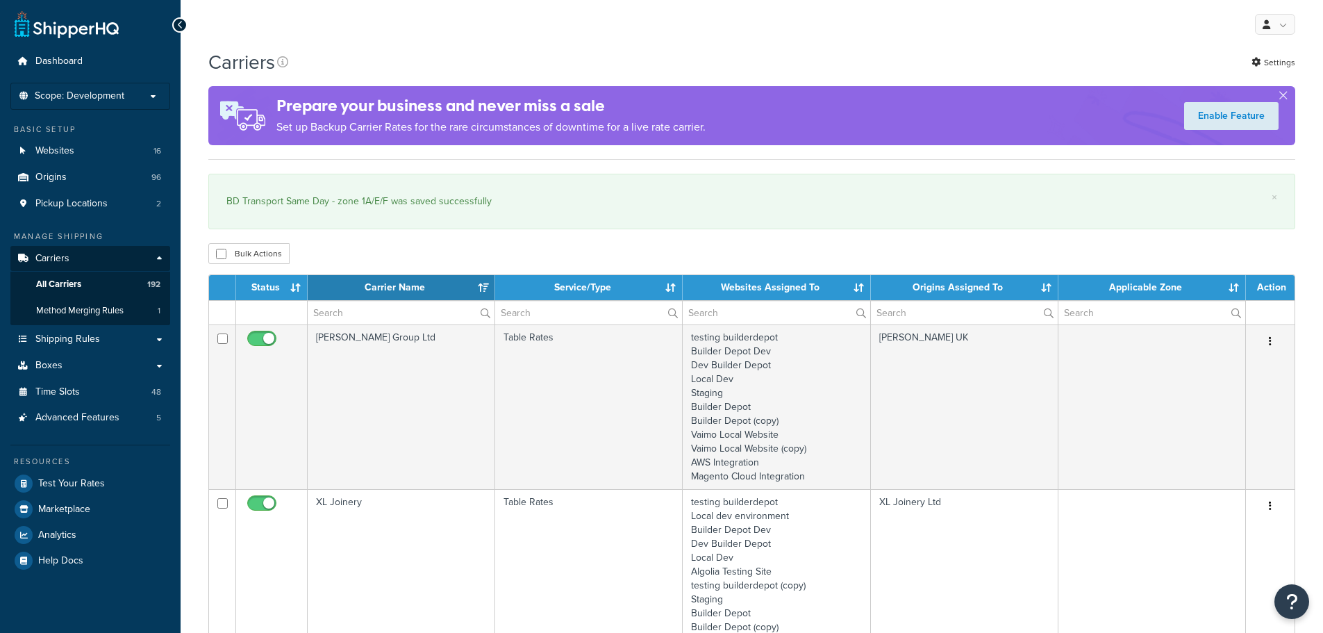
select select "15"
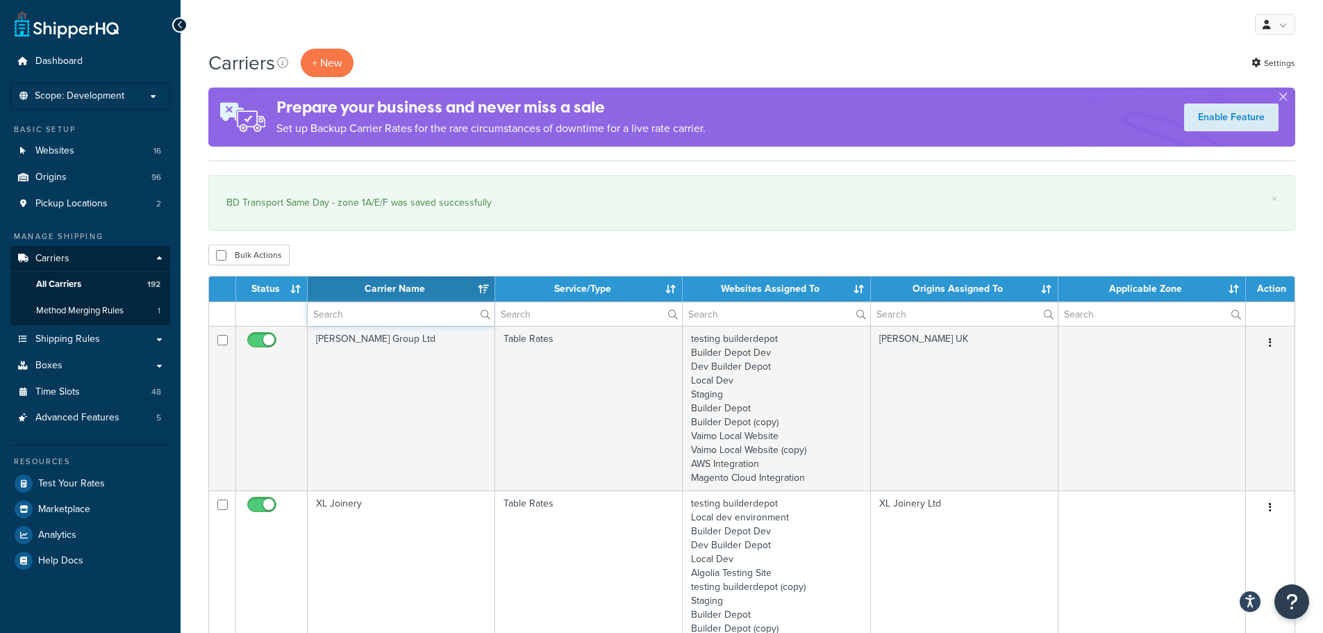
click at [365, 315] on input "text" at bounding box center [401, 314] width 187 height 24
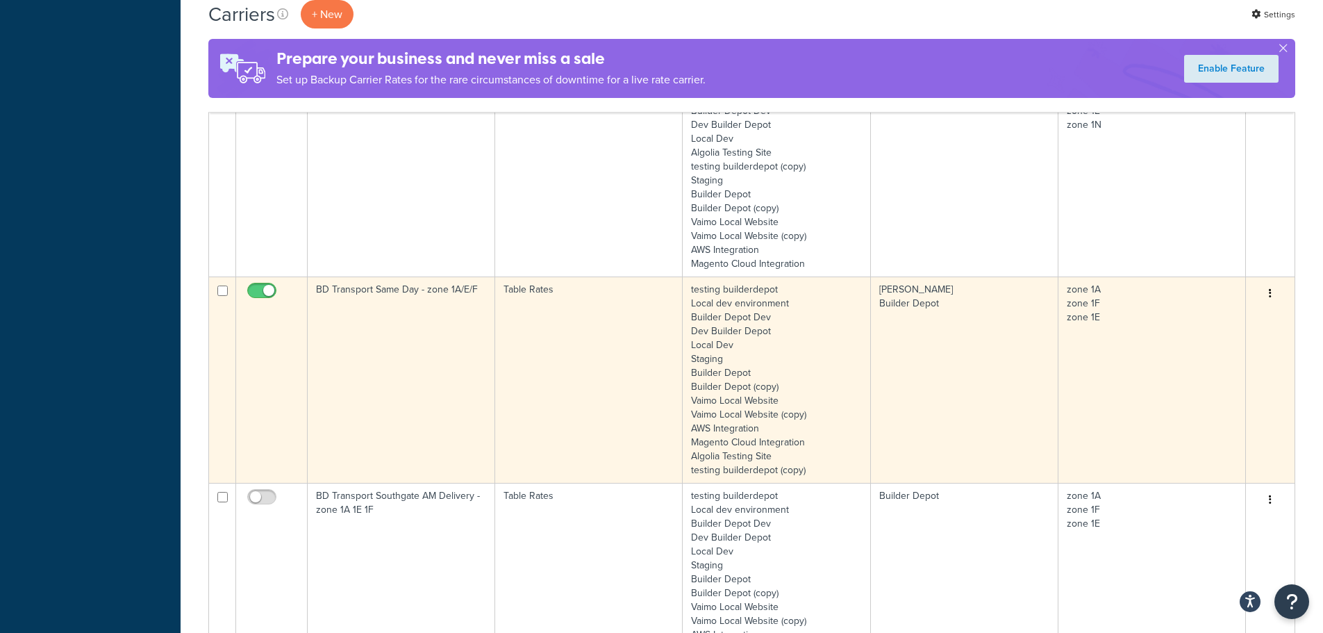
scroll to position [1180, 0]
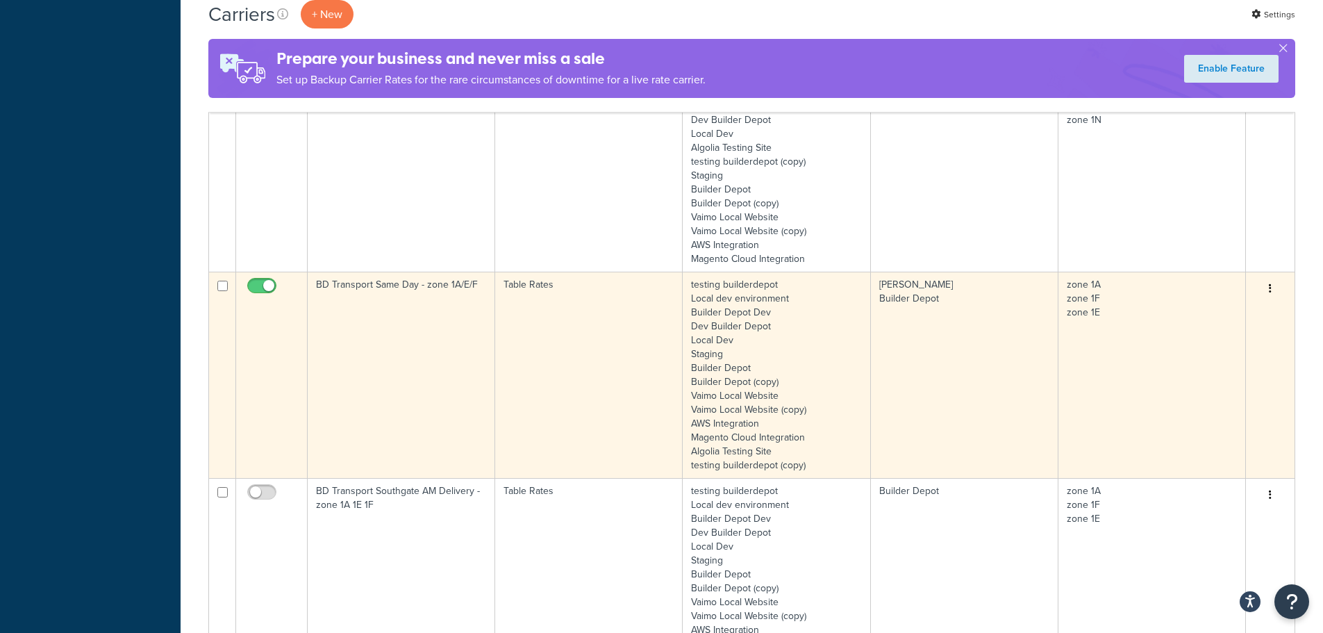
type input "1a"
click at [382, 332] on td "BD Transport Same Day - zone 1A/E/F" at bounding box center [401, 374] width 187 height 206
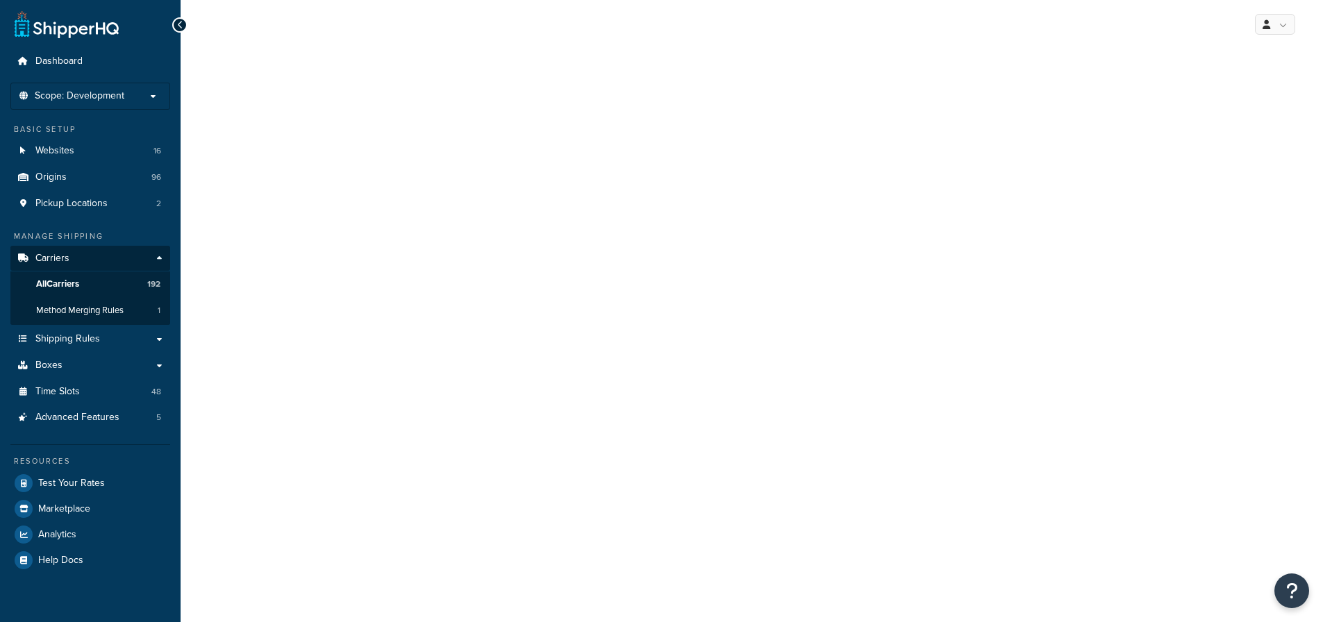
select select "25"
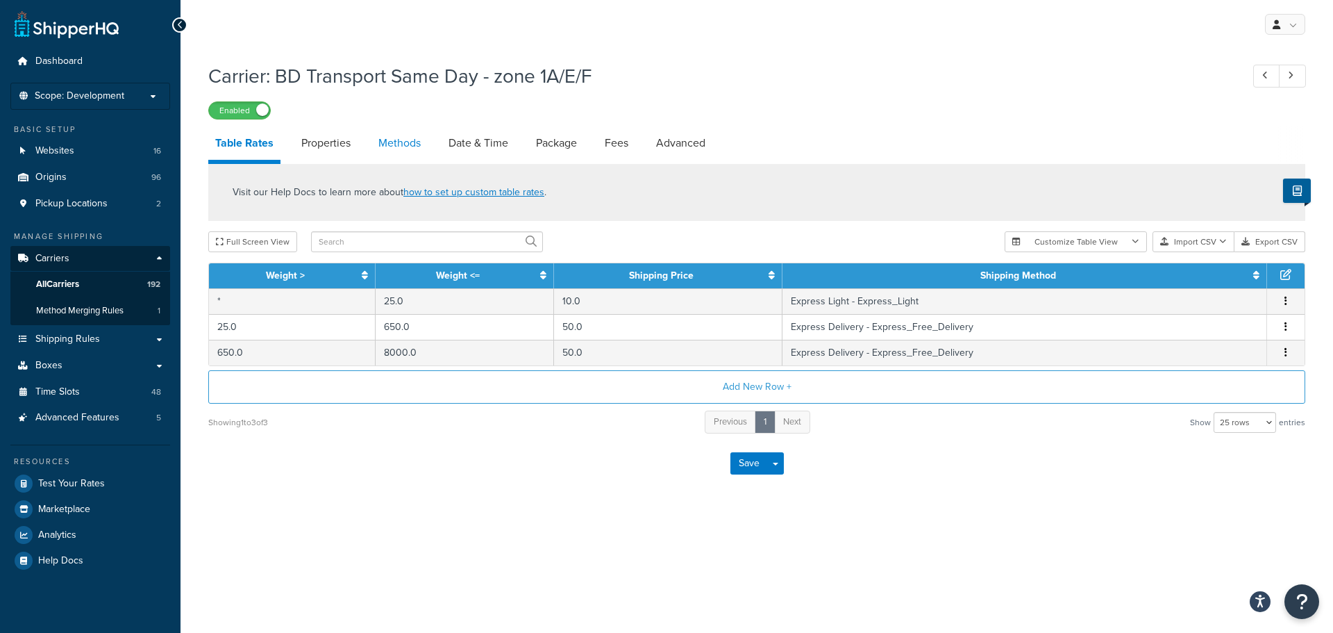
click at [399, 142] on link "Methods" at bounding box center [399, 142] width 56 height 33
select select "25"
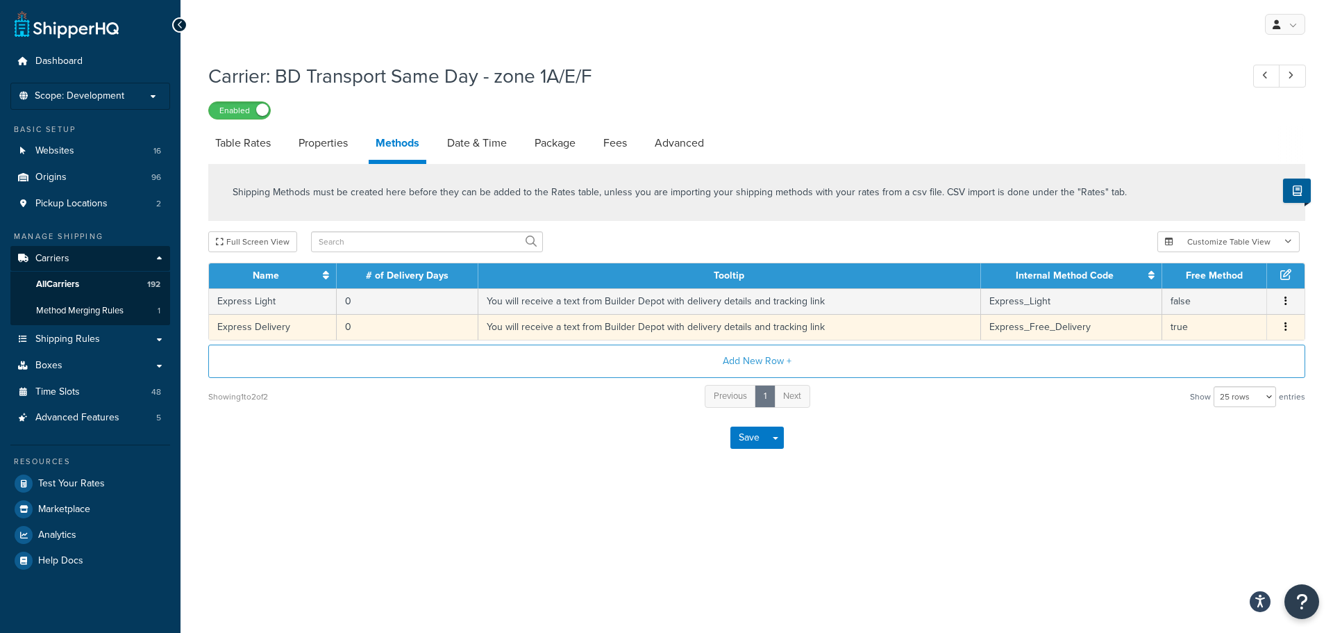
click at [550, 322] on td "You will receive a text from Builder Depot with delivery details and tracking l…" at bounding box center [729, 327] width 503 height 26
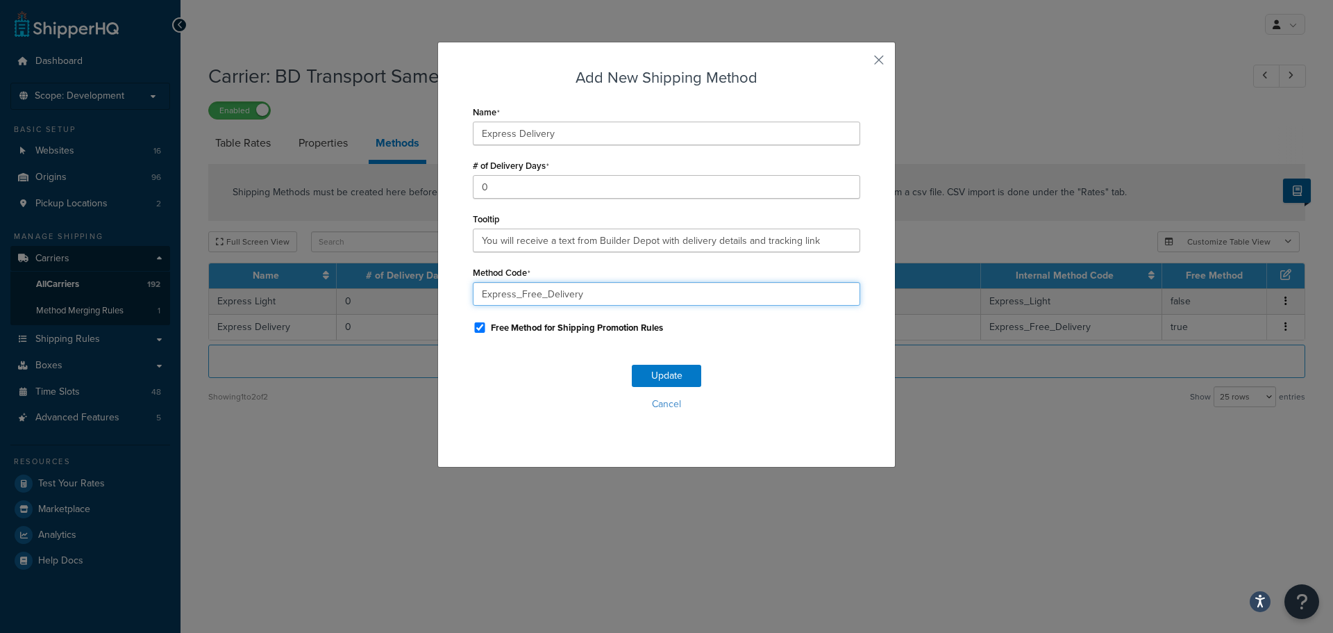
drag, startPoint x: 534, startPoint y: 291, endPoint x: 510, endPoint y: 289, distance: 24.4
click at [510, 289] on input "Express_Free_Delivery" at bounding box center [666, 294] width 387 height 24
type input "Express_Delivery"
click at [753, 349] on div "Update Cancel" at bounding box center [666, 393] width 387 height 92
click at [676, 373] on button "Update" at bounding box center [666, 376] width 69 height 22
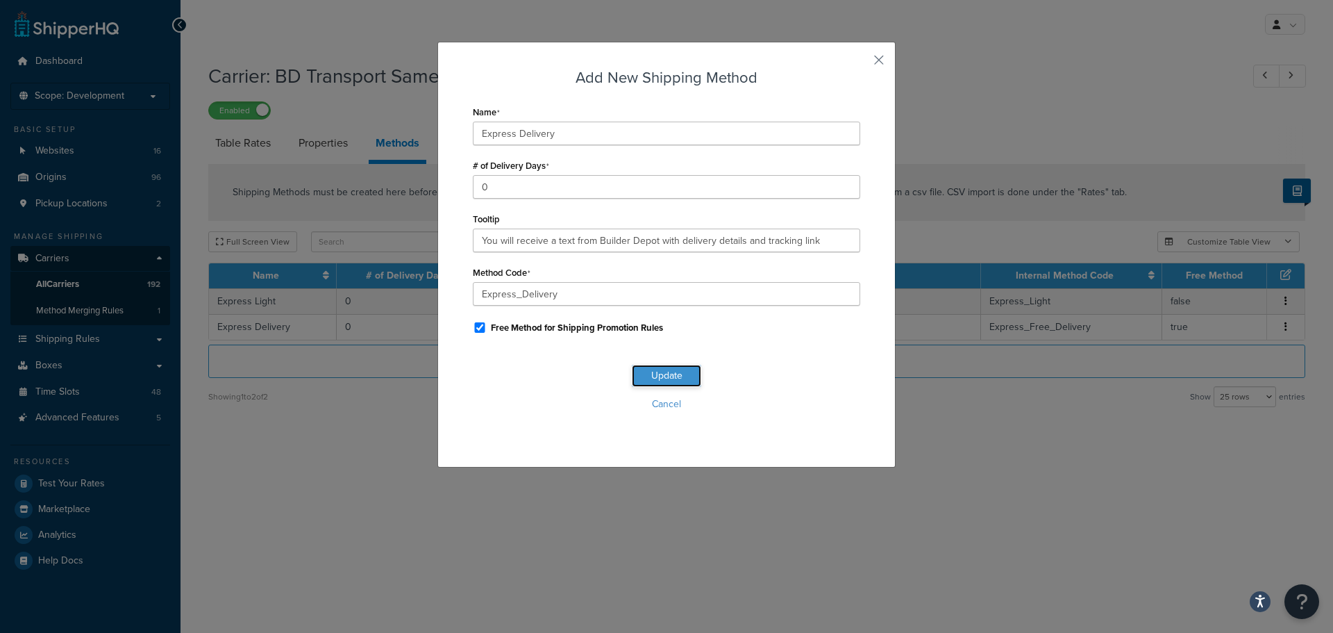
click at [669, 372] on button "Update" at bounding box center [666, 376] width 69 height 22
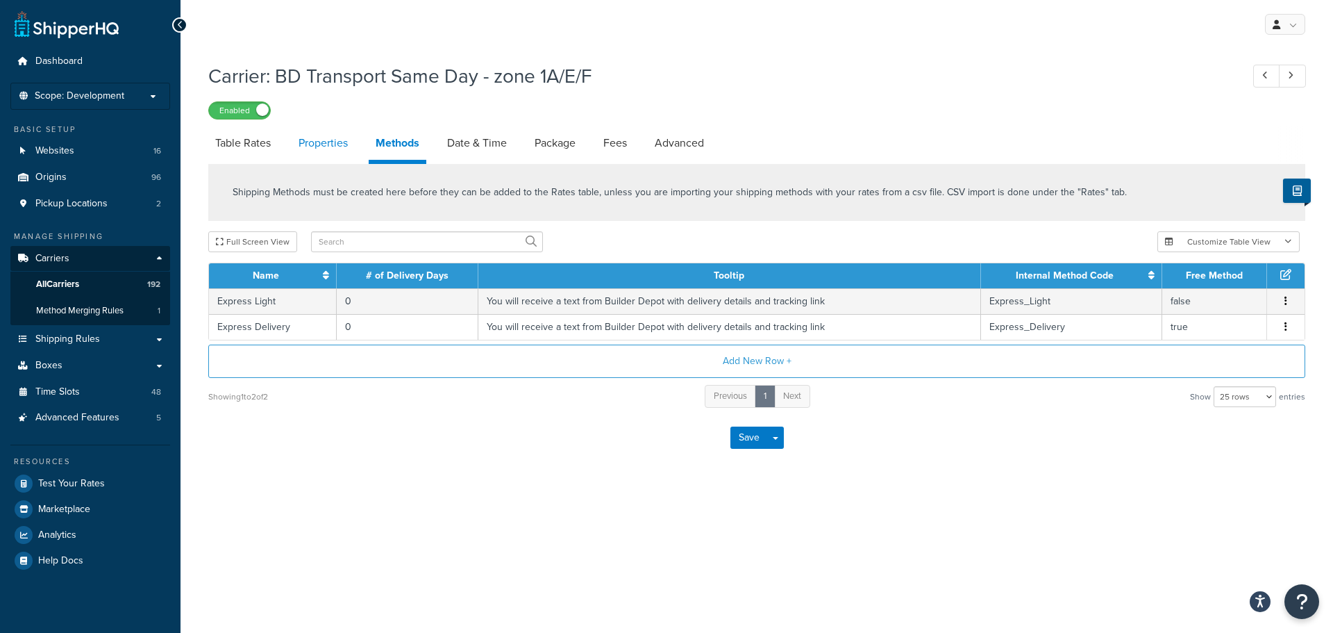
click at [346, 139] on link "Properties" at bounding box center [323, 142] width 63 height 33
select select "HIGHEST"
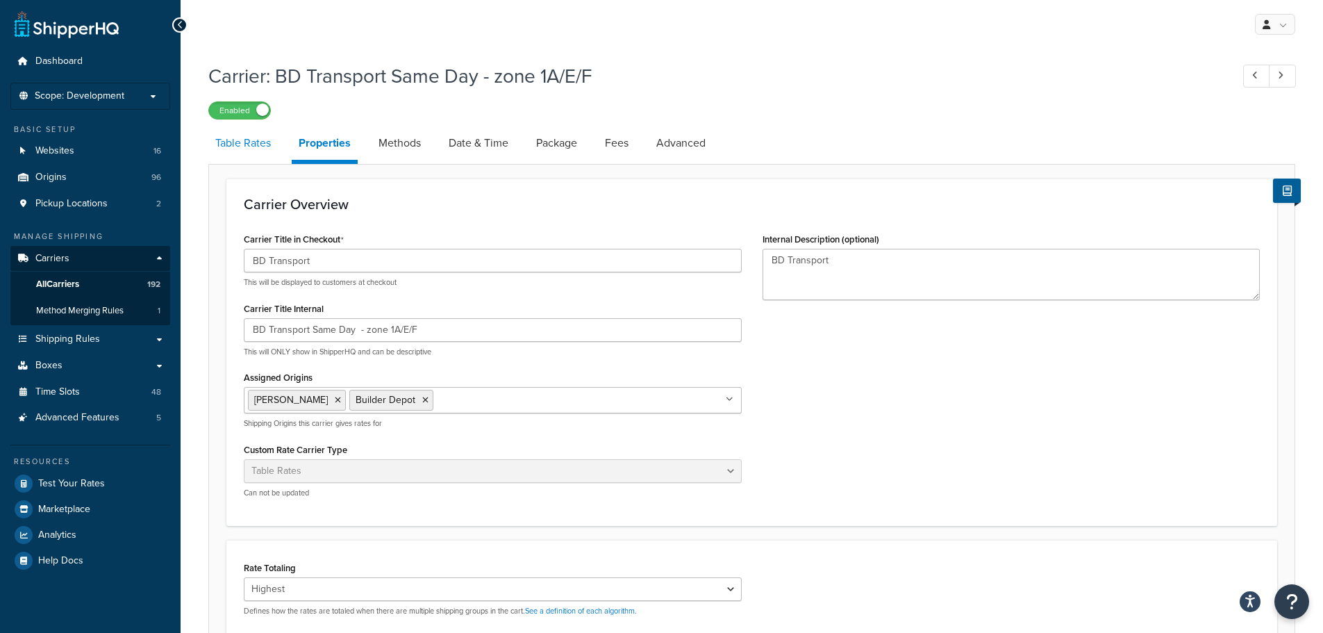
click at [239, 140] on link "Table Rates" at bounding box center [242, 142] width 69 height 33
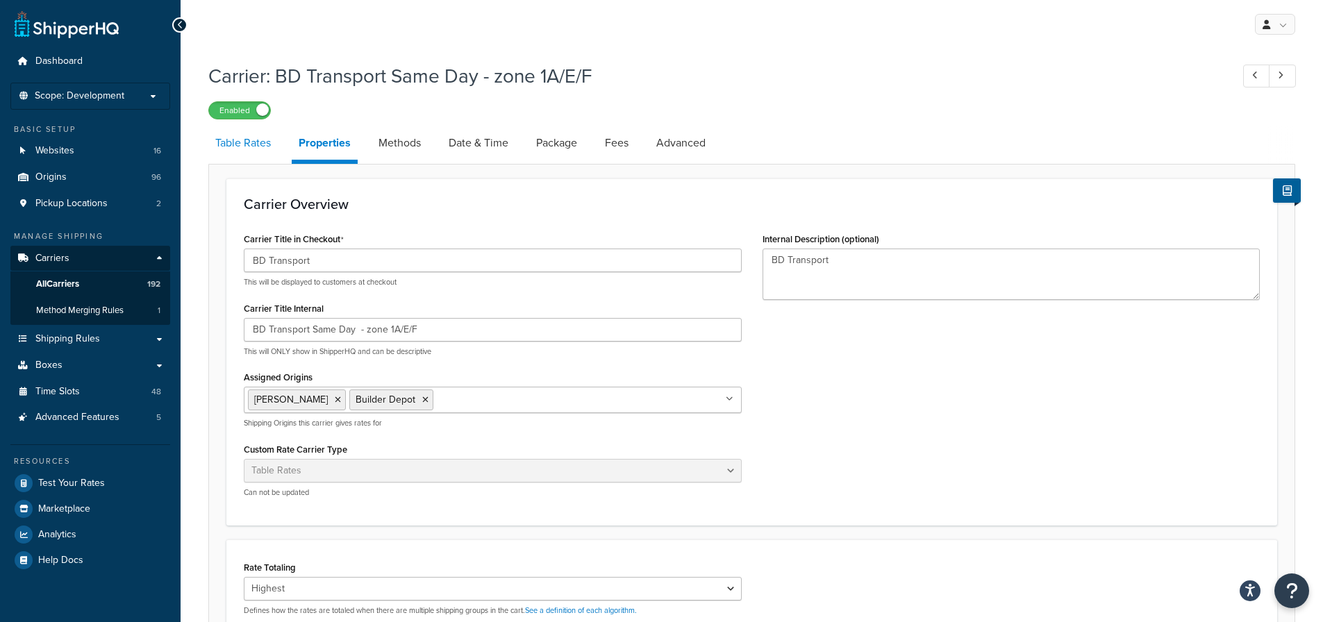
select select "25"
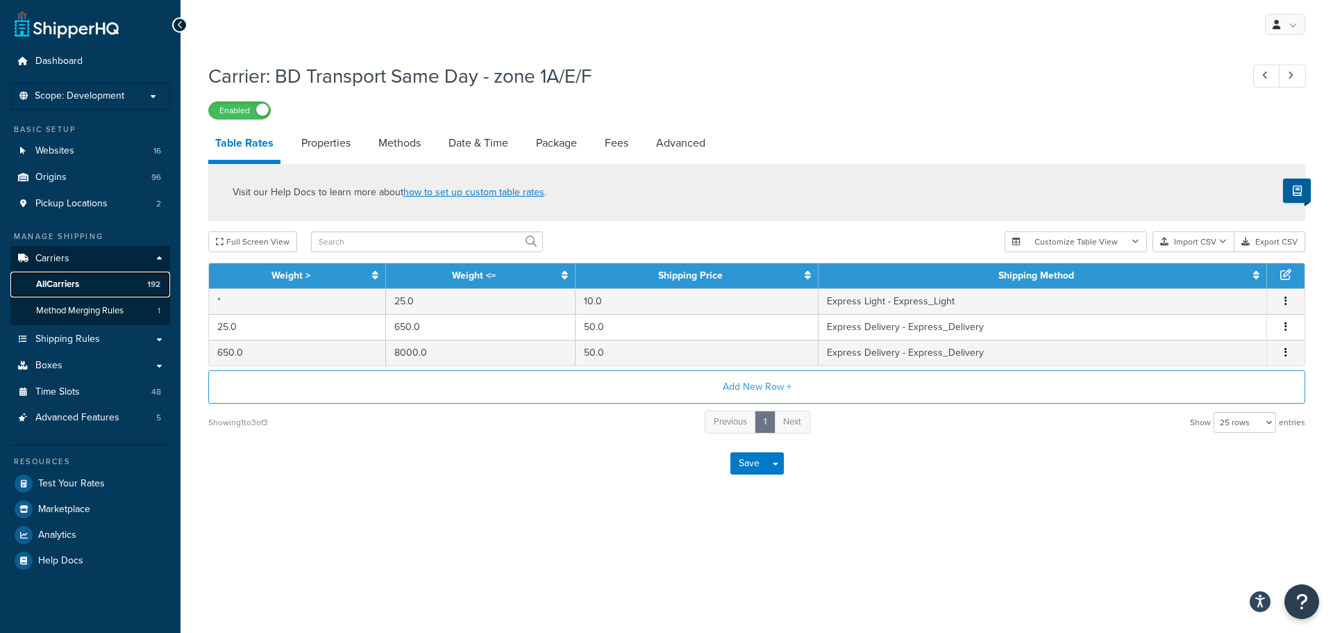
click at [90, 280] on link "All Carriers 192" at bounding box center [90, 284] width 160 height 26
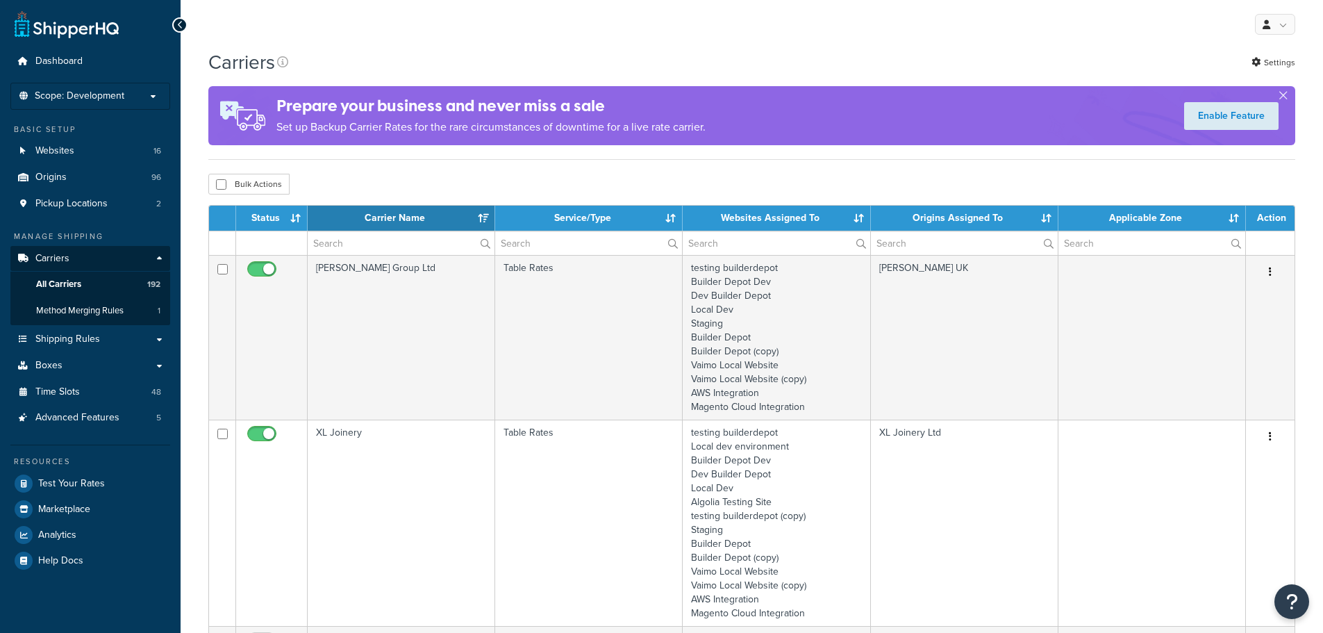
select select "15"
